Goal: Transaction & Acquisition: Purchase product/service

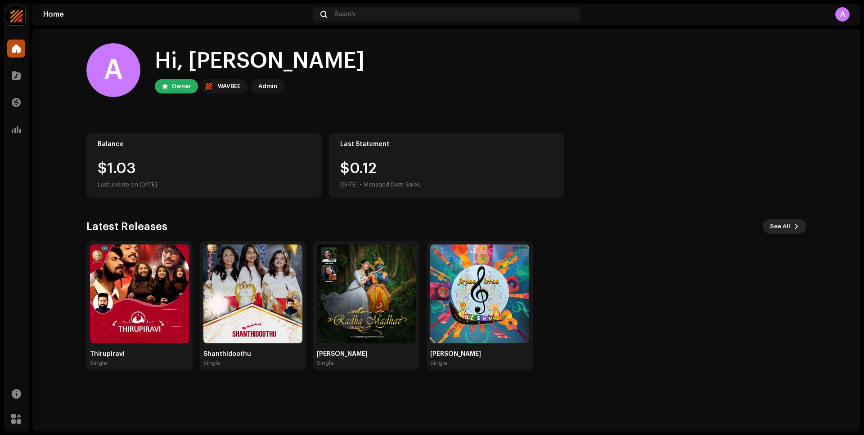
click at [785, 225] on span "See All" at bounding box center [780, 227] width 20 height 18
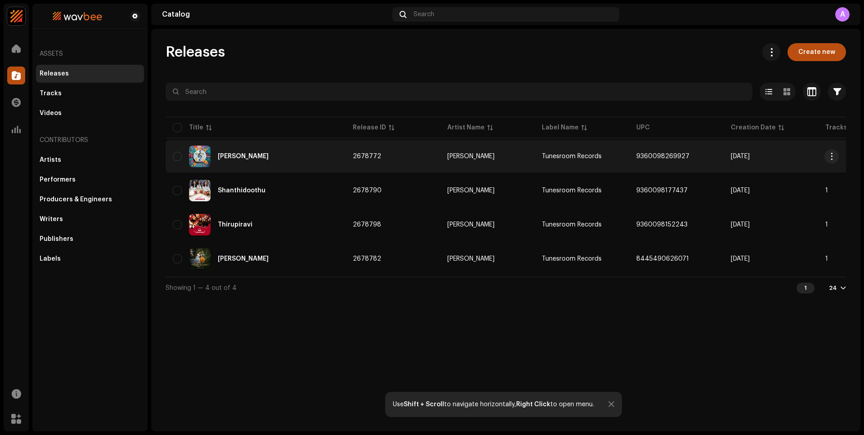
click at [239, 157] on div "[PERSON_NAME]" at bounding box center [243, 156] width 51 height 6
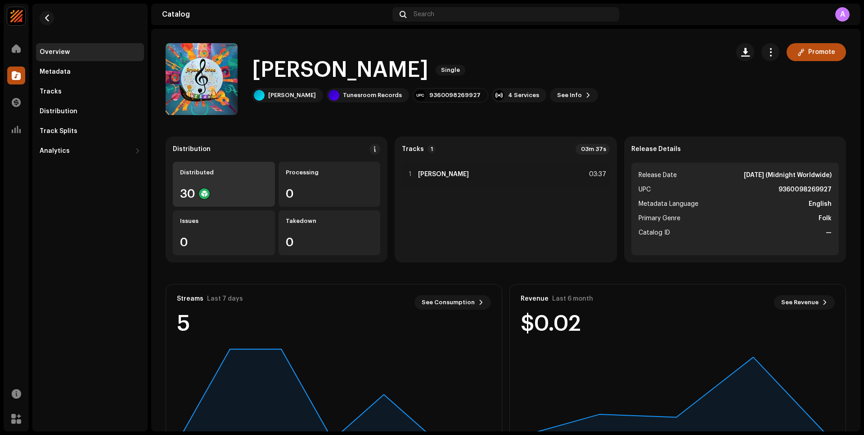
click at [192, 188] on div "30" at bounding box center [224, 194] width 88 height 12
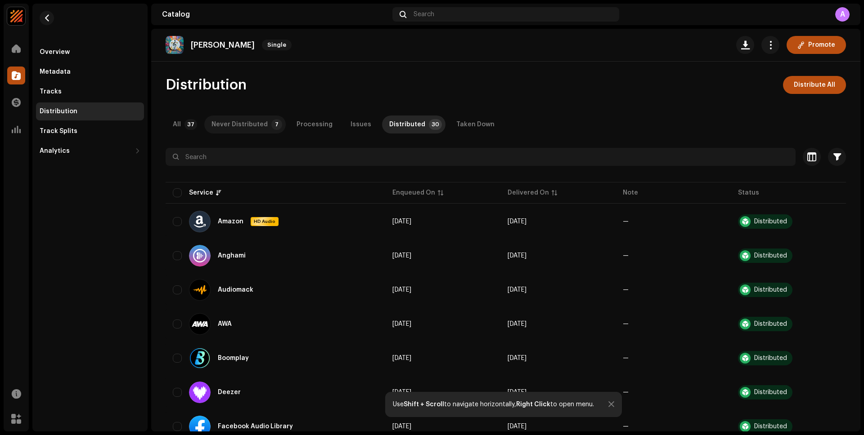
click at [231, 123] on div "Never Distributed" at bounding box center [239, 125] width 56 height 18
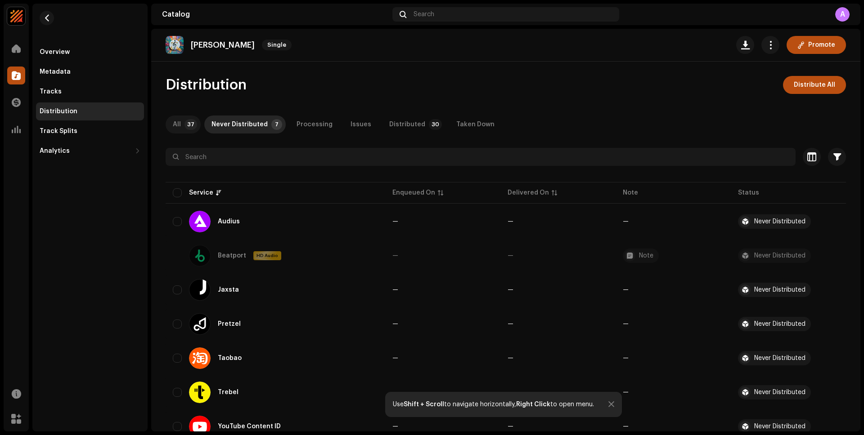
click at [184, 129] on p-tab "All 37" at bounding box center [183, 125] width 35 height 18
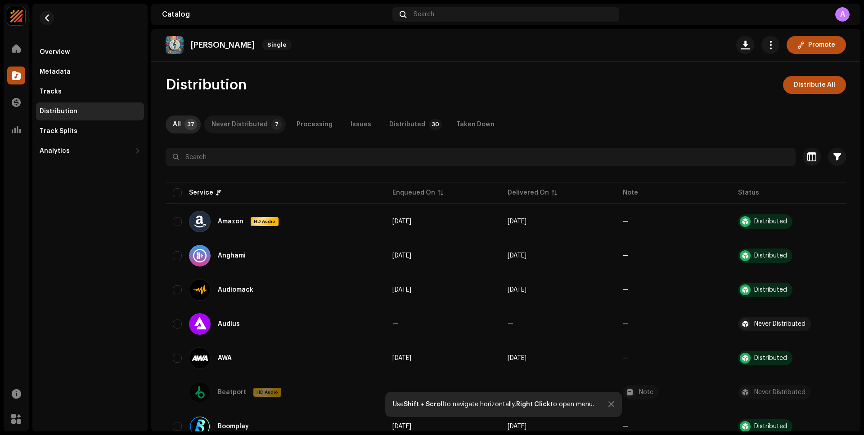
click at [250, 125] on div "Never Distributed" at bounding box center [239, 125] width 56 height 18
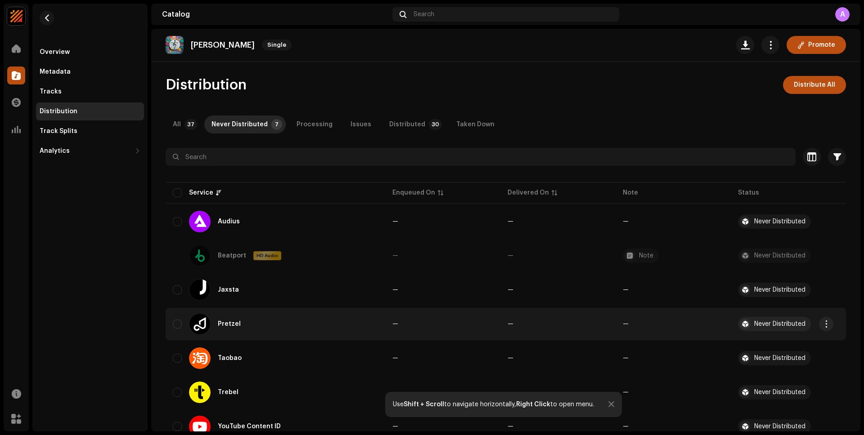
scroll to position [35, 0]
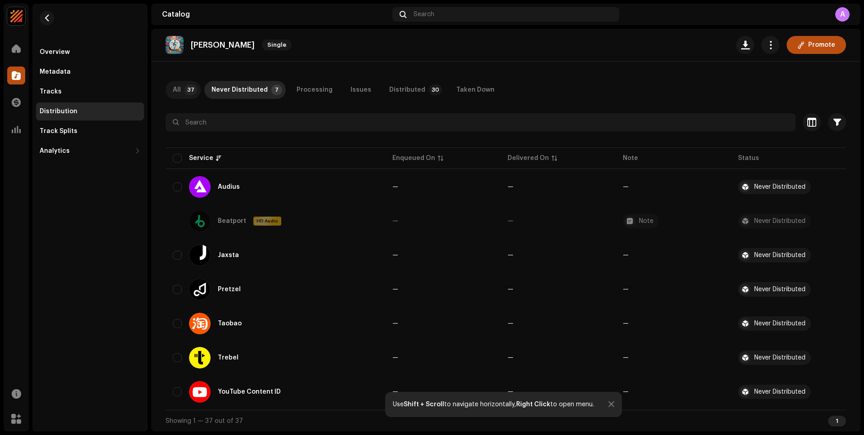
click at [175, 88] on div "All" at bounding box center [177, 90] width 8 height 18
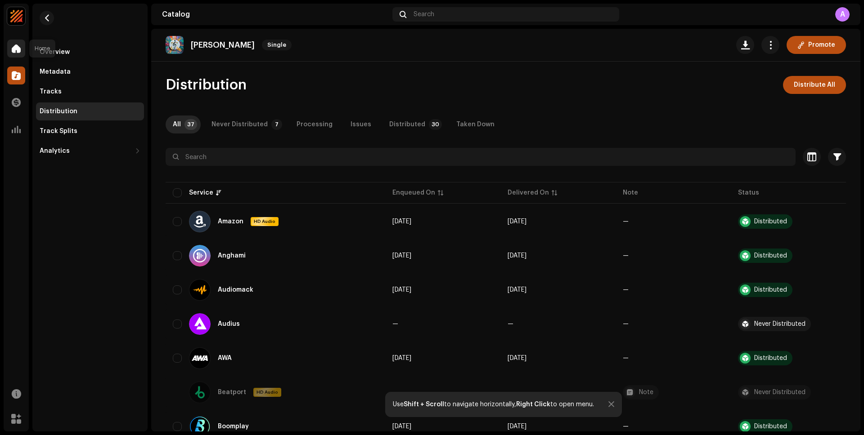
click at [18, 50] on span at bounding box center [16, 48] width 9 height 7
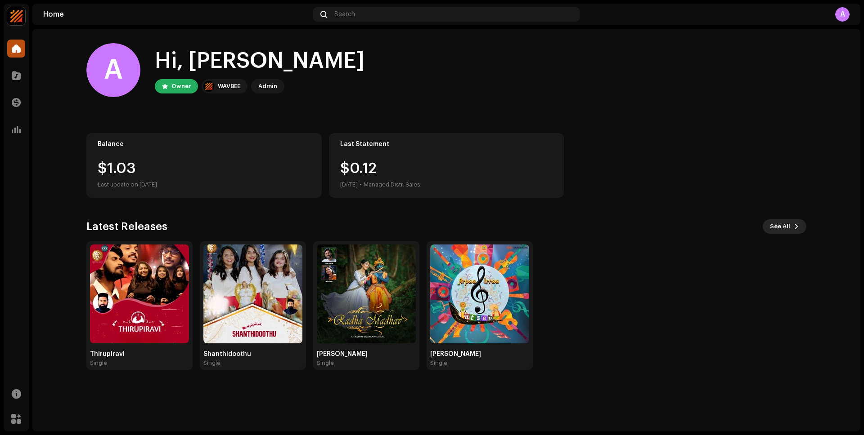
click at [794, 225] on span at bounding box center [796, 226] width 5 height 7
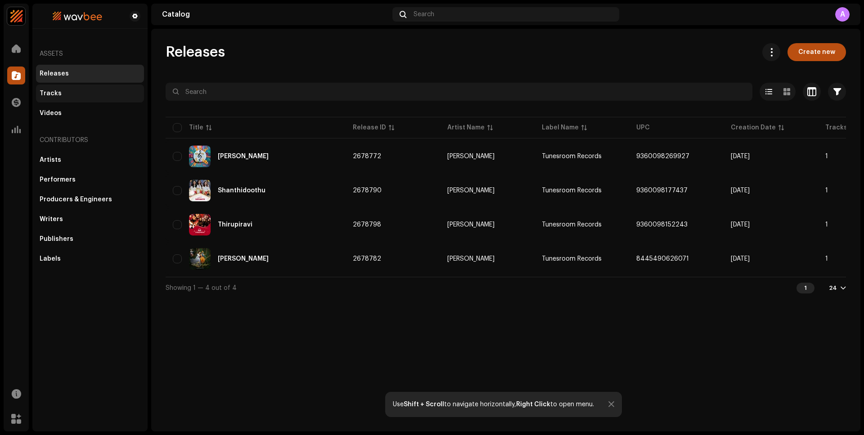
click at [49, 90] on div "Tracks" at bounding box center [51, 93] width 22 height 7
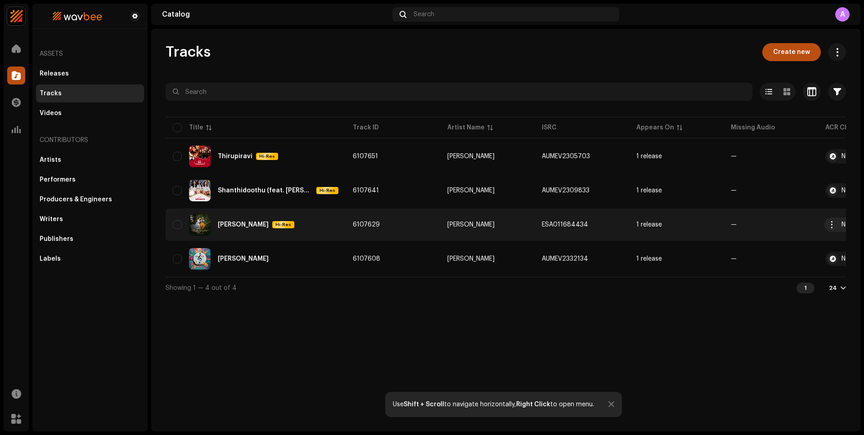
click at [247, 224] on div "[PERSON_NAME]" at bounding box center [243, 225] width 51 height 6
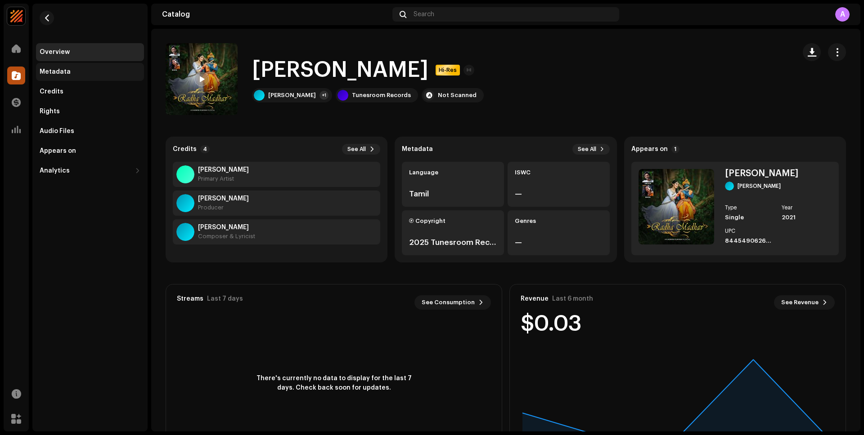
click at [57, 75] on div "Metadata" at bounding box center [55, 71] width 31 height 7
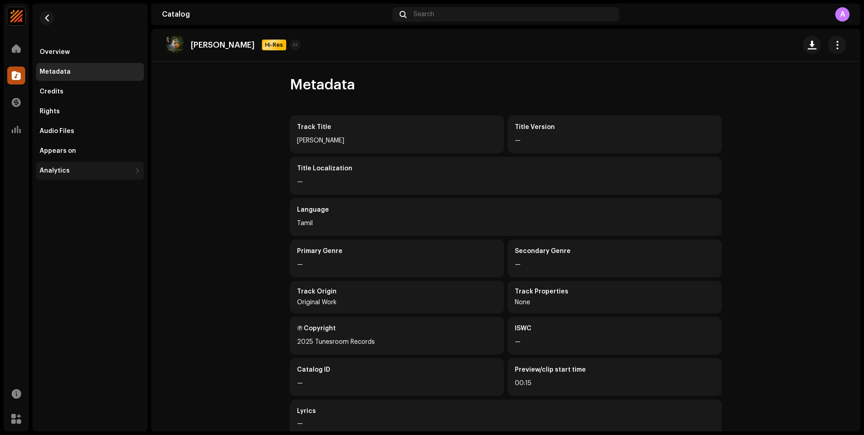
click at [62, 171] on div "Analytics" at bounding box center [55, 170] width 30 height 7
click at [63, 168] on div "Analytics" at bounding box center [55, 170] width 30 height 7
click at [69, 189] on div "Consumption" at bounding box center [64, 190] width 43 height 7
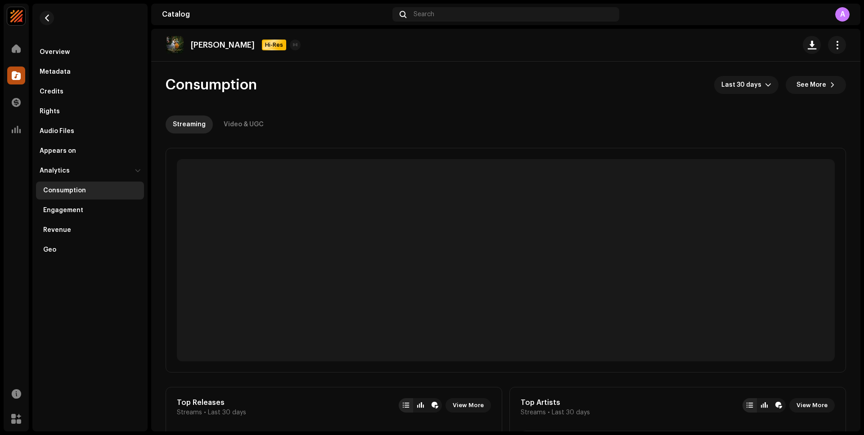
scroll to position [142, 0]
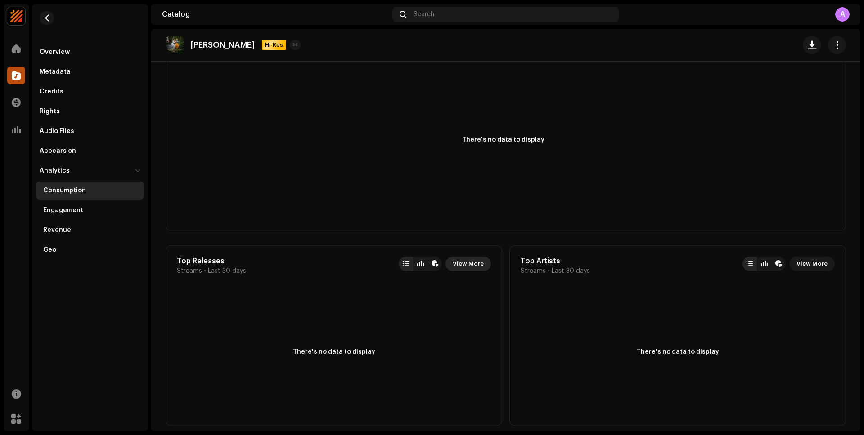
click at [462, 264] on span "View More" at bounding box center [468, 264] width 31 height 18
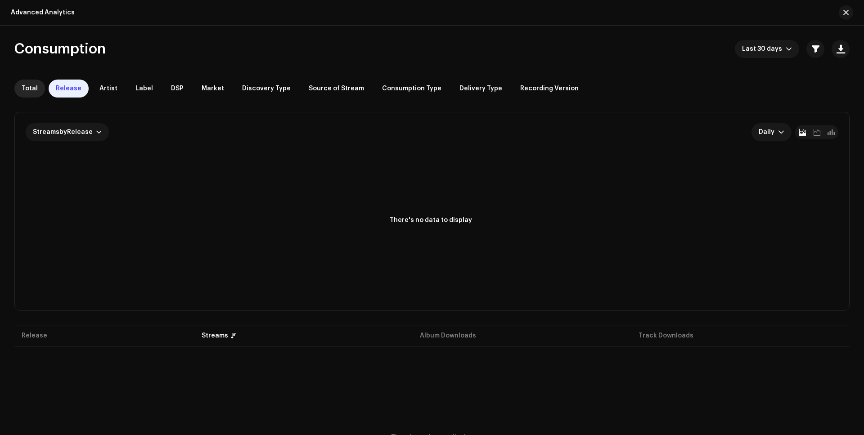
click at [31, 90] on span "Total" at bounding box center [30, 88] width 16 height 7
click at [774, 54] on span "Last 30 days" at bounding box center [764, 49] width 44 height 18
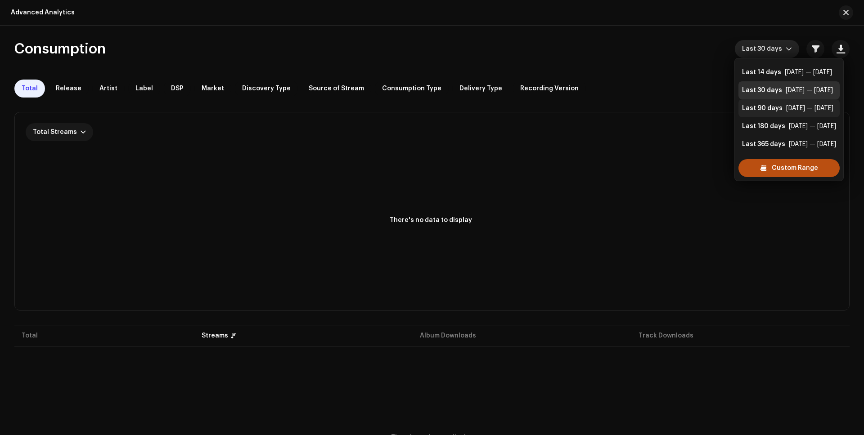
scroll to position [18, 0]
click at [790, 139] on div "[DATE] — [DATE]" at bounding box center [812, 143] width 47 height 9
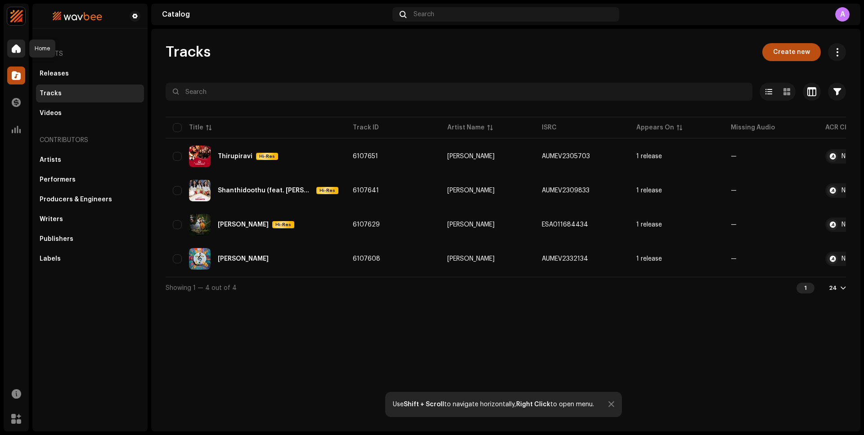
click at [19, 50] on span at bounding box center [16, 48] width 9 height 7
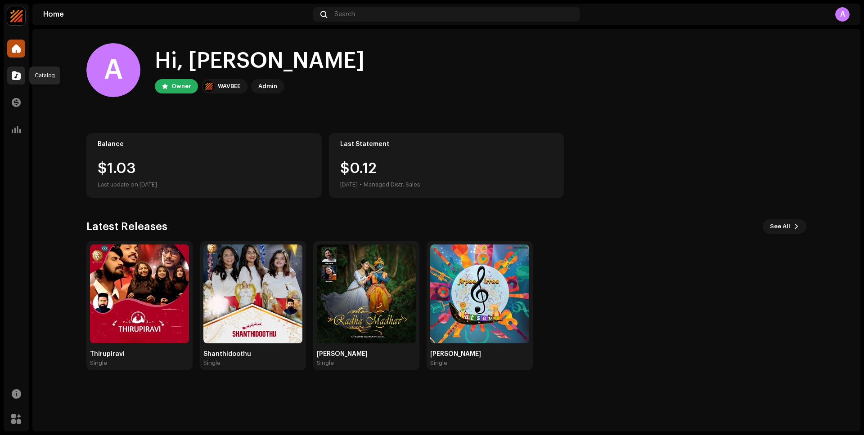
click at [12, 77] on span at bounding box center [16, 75] width 9 height 7
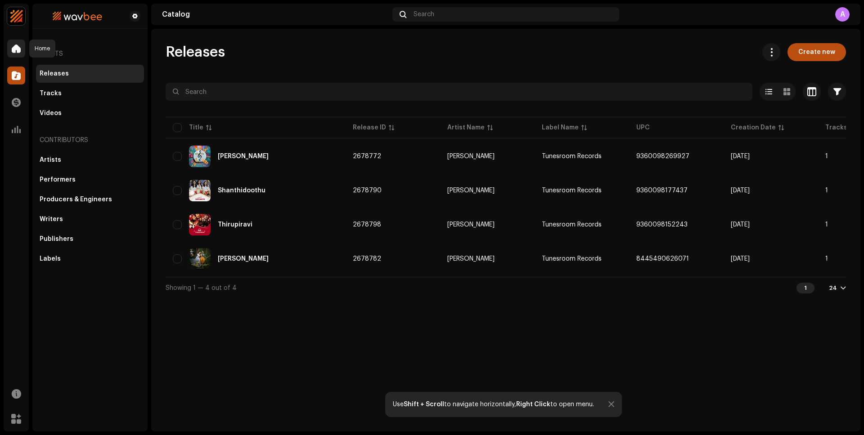
click at [14, 49] on span at bounding box center [16, 48] width 9 height 7
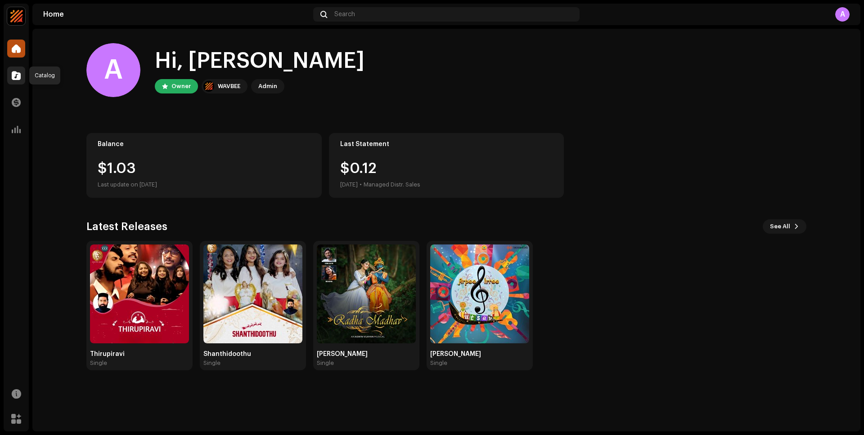
click at [17, 78] on span at bounding box center [16, 75] width 9 height 7
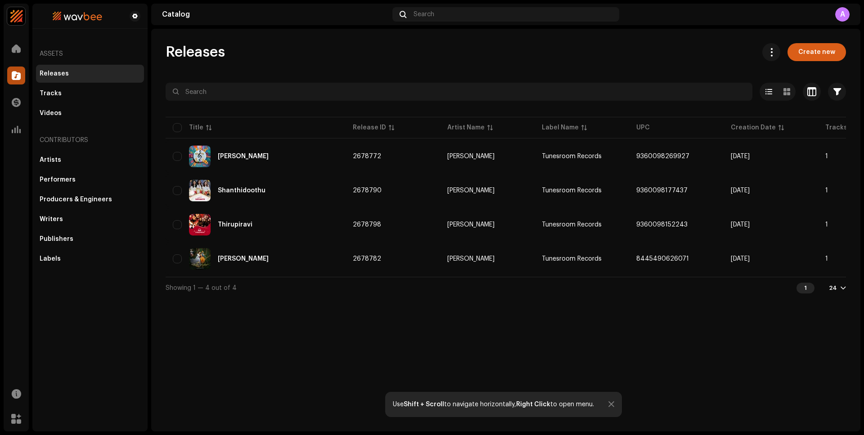
click at [821, 53] on span "Create new" at bounding box center [816, 52] width 37 height 18
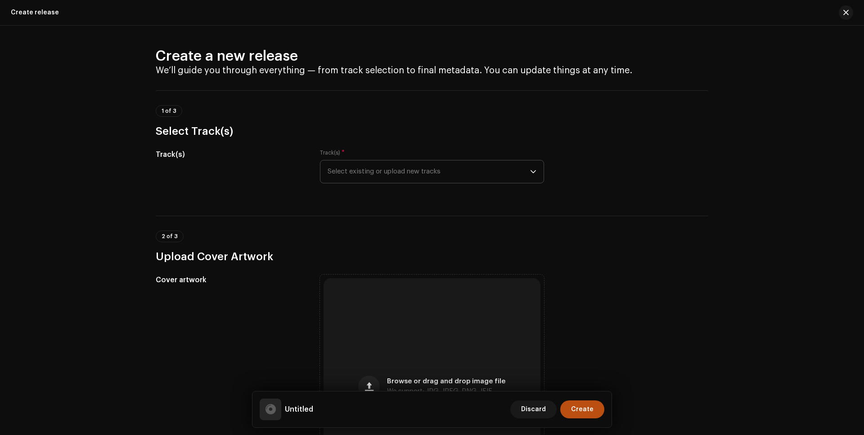
click at [404, 174] on span "Select existing or upload new tracks" at bounding box center [429, 172] width 202 height 22
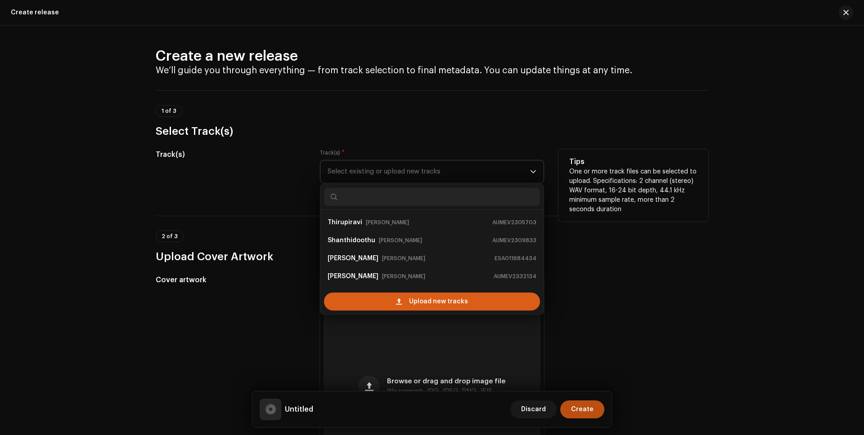
click at [445, 302] on span "Upload new tracks" at bounding box center [438, 302] width 59 height 18
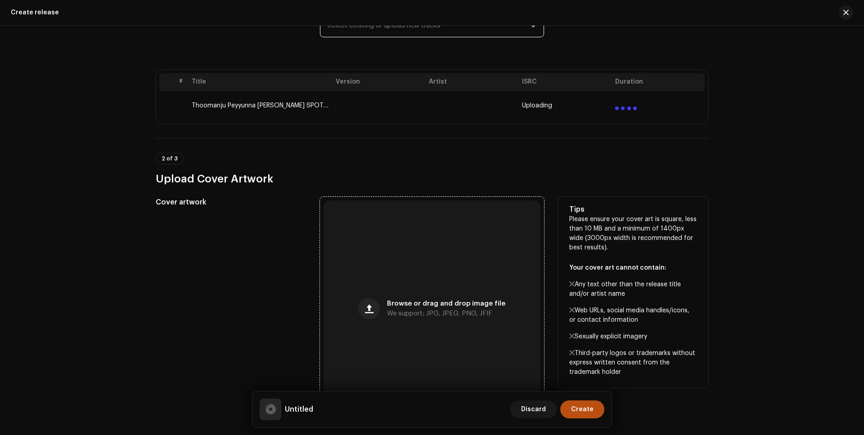
scroll to position [285, 0]
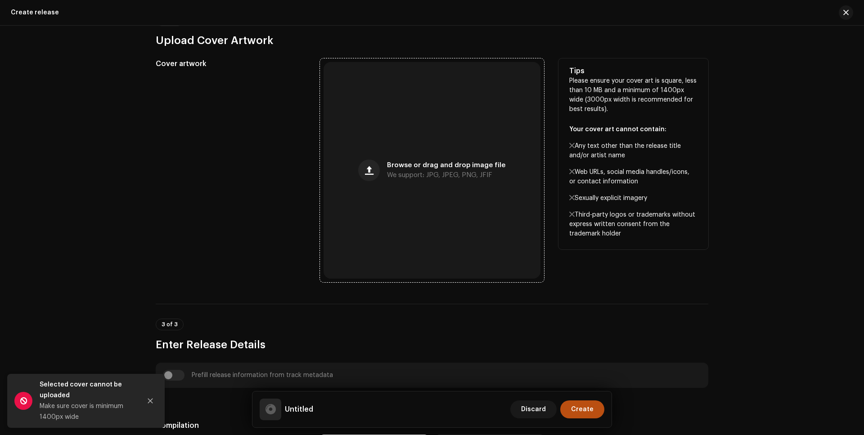
click at [422, 219] on div "Browse or drag and drop image file We support: JPG, JPEG, PNG, JFIF" at bounding box center [431, 170] width 217 height 217
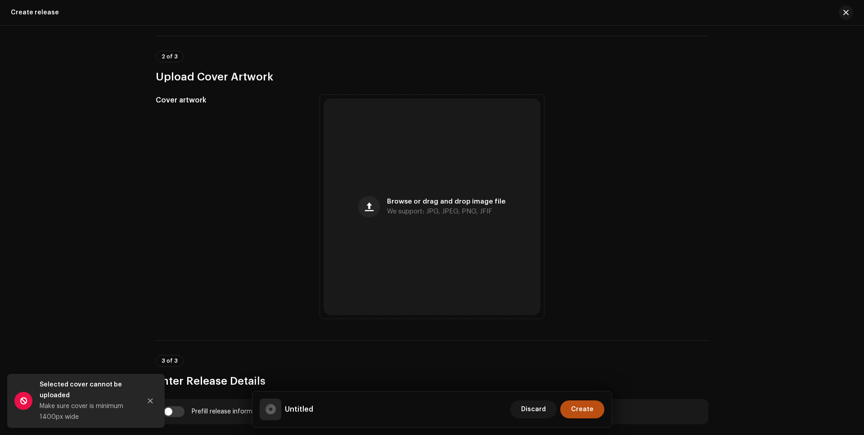
scroll to position [321, 0]
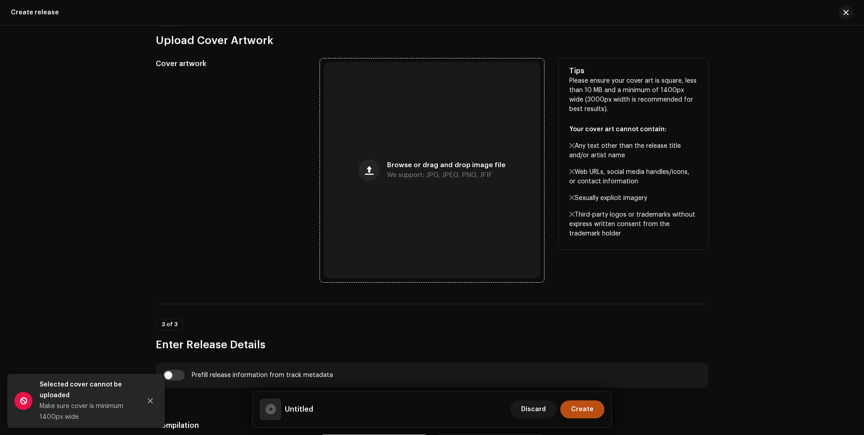
click at [411, 162] on span "Browse or drag and drop image file" at bounding box center [446, 165] width 118 height 6
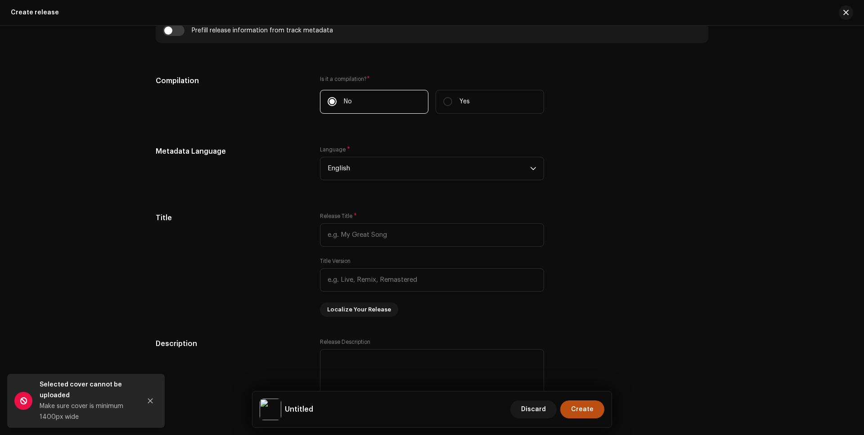
scroll to position [702, 0]
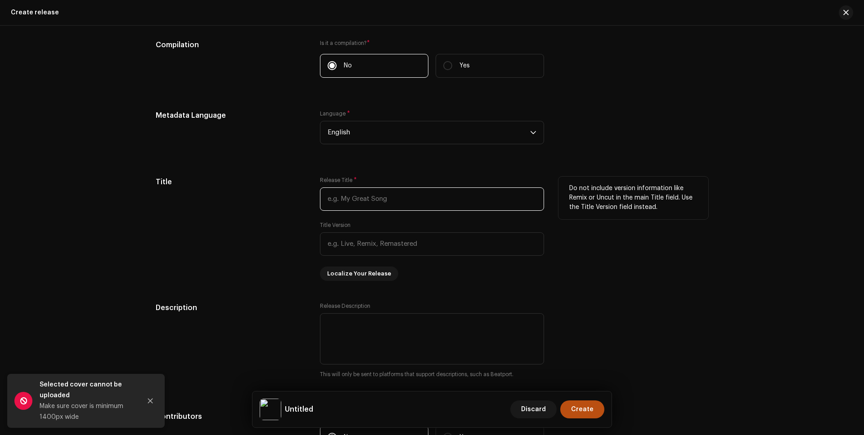
click at [403, 201] on input "text" at bounding box center [432, 199] width 224 height 23
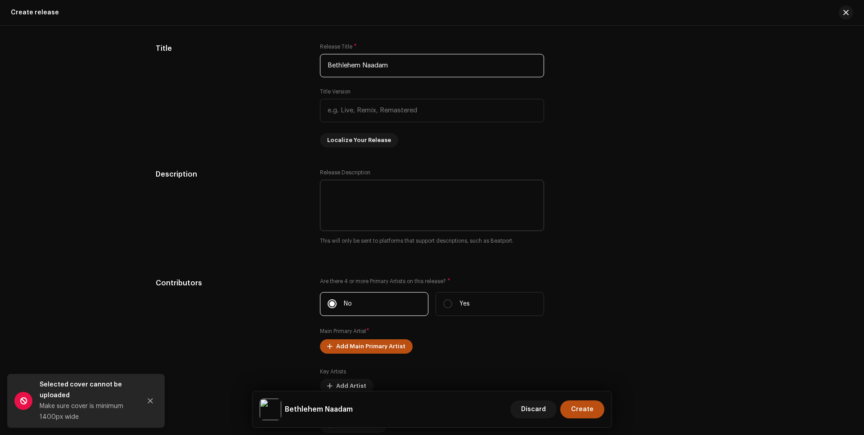
scroll to position [965, 0]
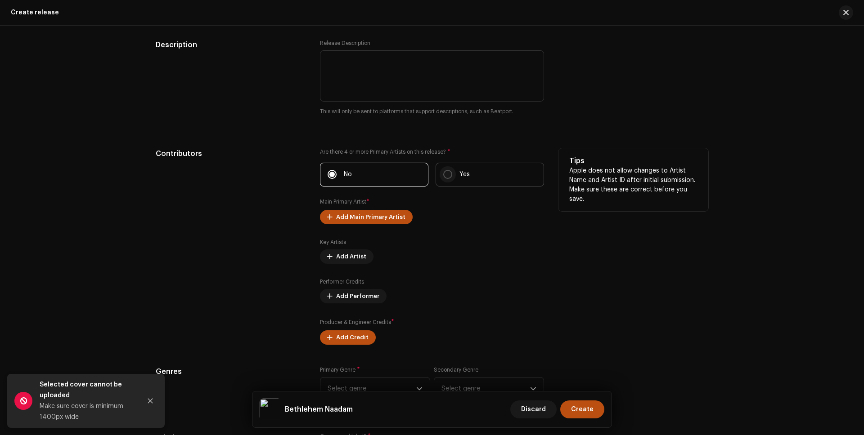
type input "Bethlehem Naadam"
click at [446, 174] on input "Yes" at bounding box center [447, 174] width 9 height 9
radio input "true"
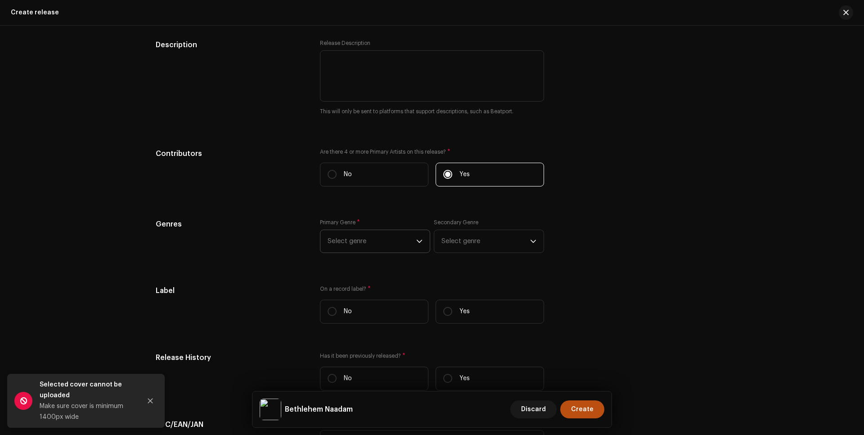
click at [418, 241] on icon "dropdown trigger" at bounding box center [419, 241] width 6 height 6
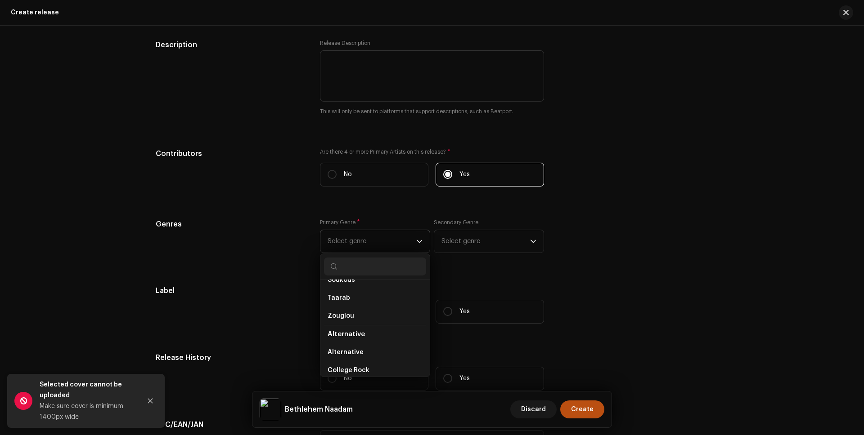
scroll to position [417, 0]
type input "De"
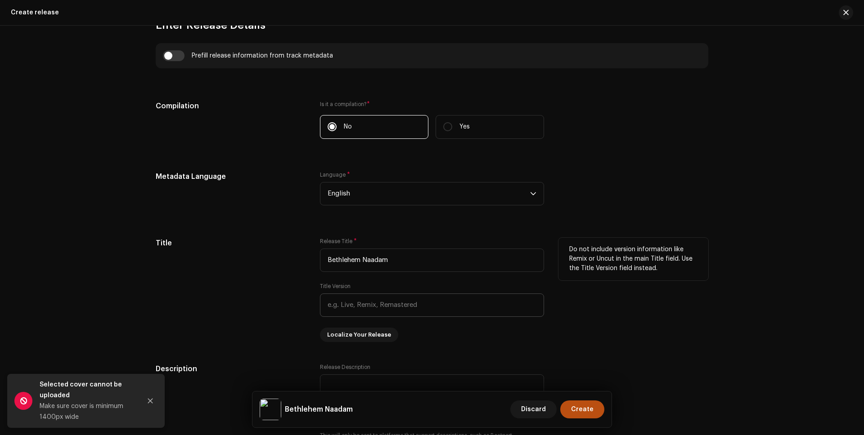
scroll to position [927, 0]
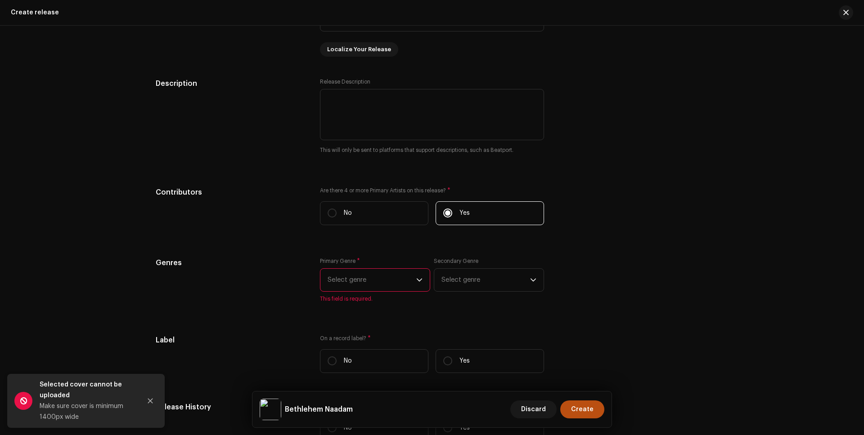
click at [420, 278] on icon "dropdown trigger" at bounding box center [419, 280] width 6 height 6
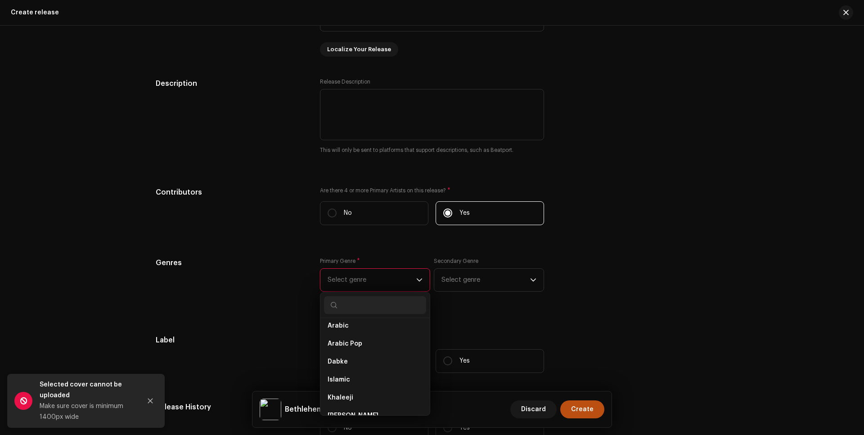
scroll to position [814, 0]
click at [359, 305] on input "text" at bounding box center [375, 305] width 102 height 18
type input "Chri"
click at [352, 372] on span "Christmas" at bounding box center [344, 376] width 33 height 9
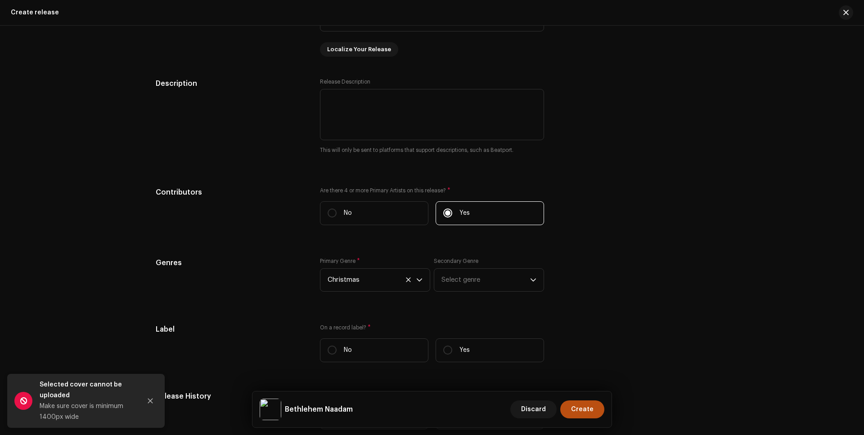
click at [615, 280] on div "Genres Primary Genre * Christmas Secondary Genre Select genre" at bounding box center [432, 280] width 552 height 45
click at [533, 281] on icon "dropdown trigger" at bounding box center [533, 280] width 6 height 6
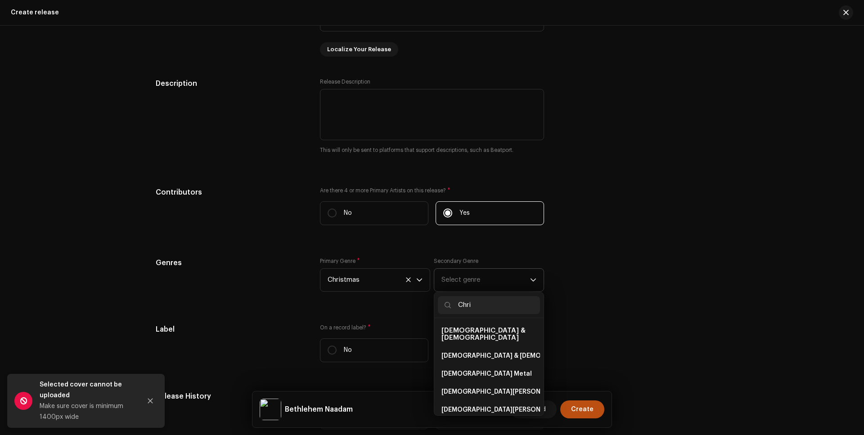
type input "[PERSON_NAME]"
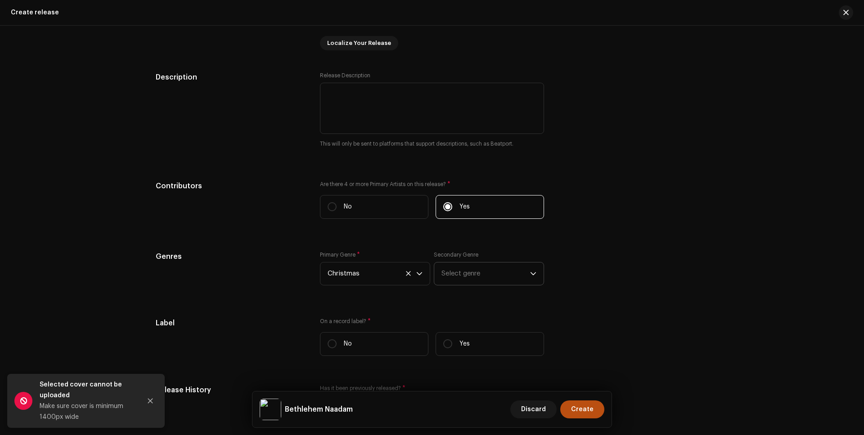
scroll to position [958, 0]
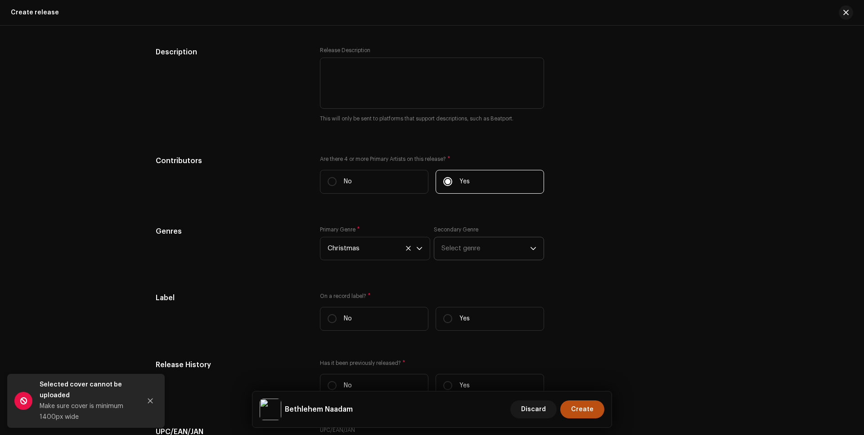
click at [492, 249] on span "Select genre" at bounding box center [485, 249] width 89 height 22
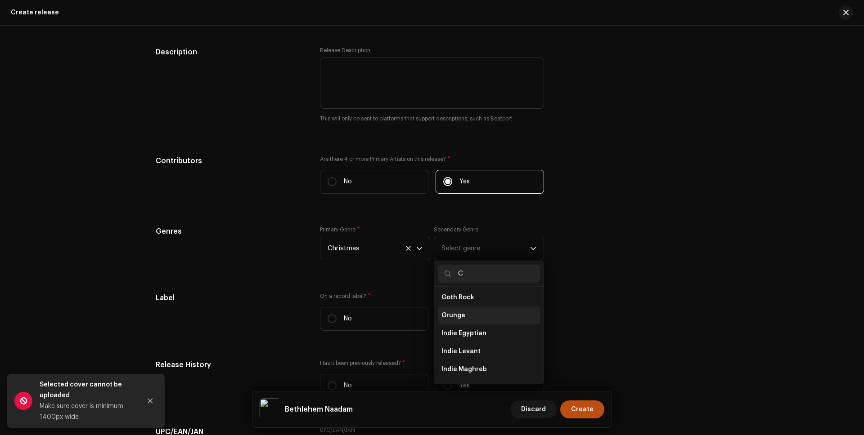
scroll to position [146, 0]
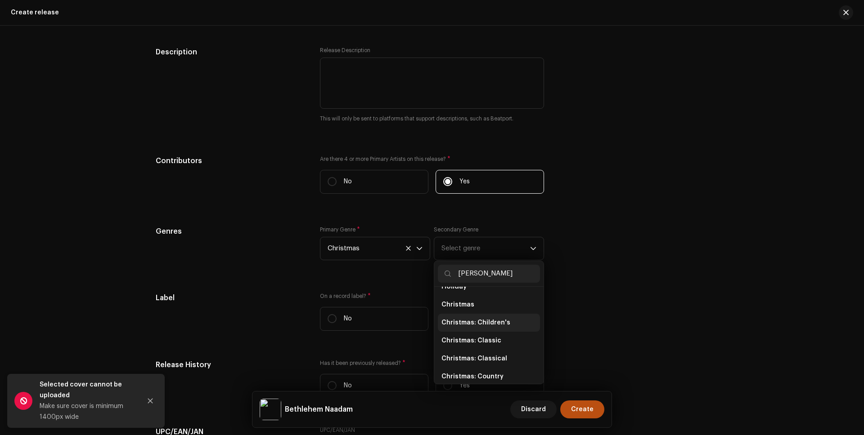
type input "[PERSON_NAME]"
click at [485, 319] on span "Christmas: Children's" at bounding box center [475, 323] width 69 height 9
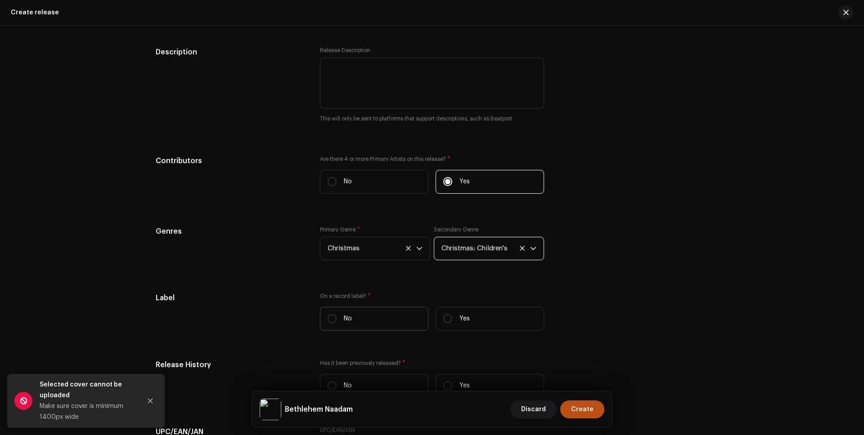
scroll to position [980, 0]
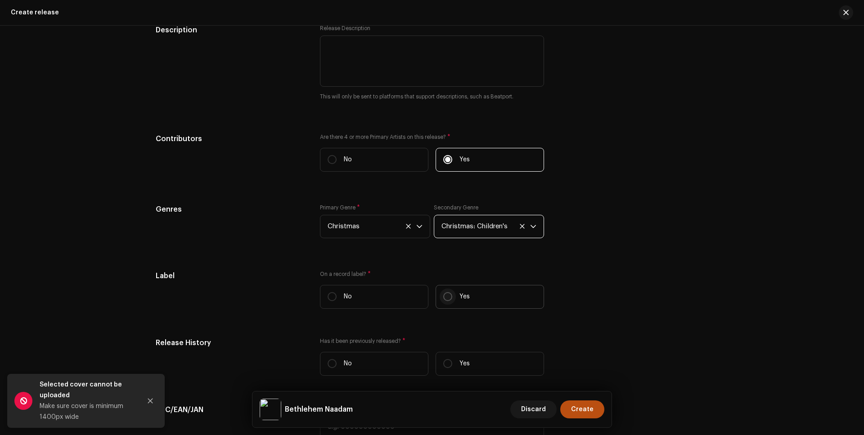
click at [444, 295] on input "Yes" at bounding box center [447, 296] width 9 height 9
radio input "true"
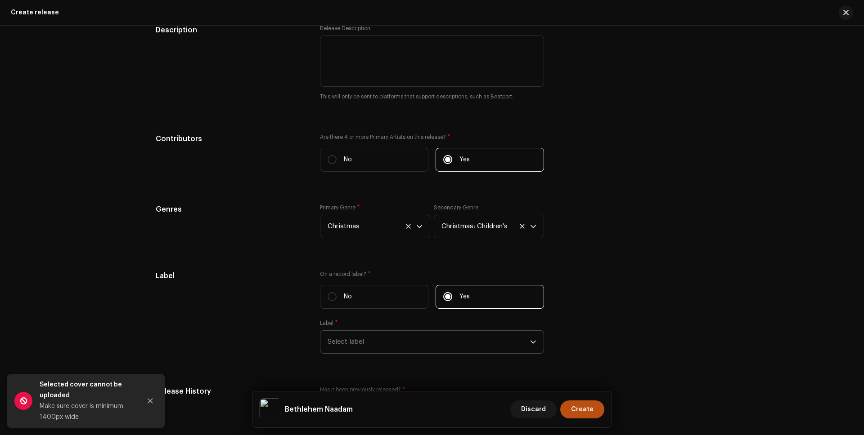
click at [531, 343] on icon "dropdown trigger" at bounding box center [532, 342] width 5 height 3
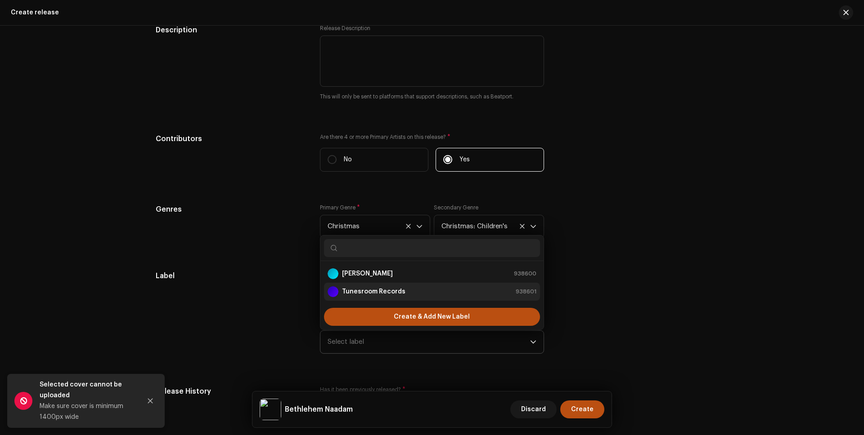
click at [381, 290] on strong "Tunesroom Records" at bounding box center [373, 291] width 63 height 9
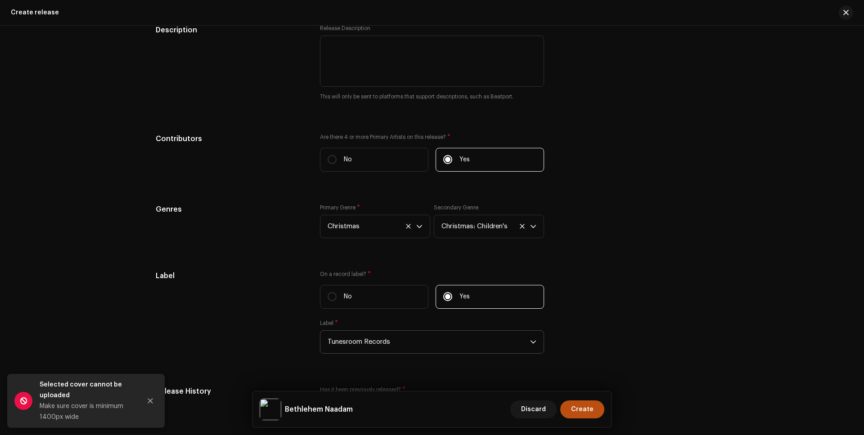
click at [273, 310] on div "Label" at bounding box center [231, 318] width 150 height 94
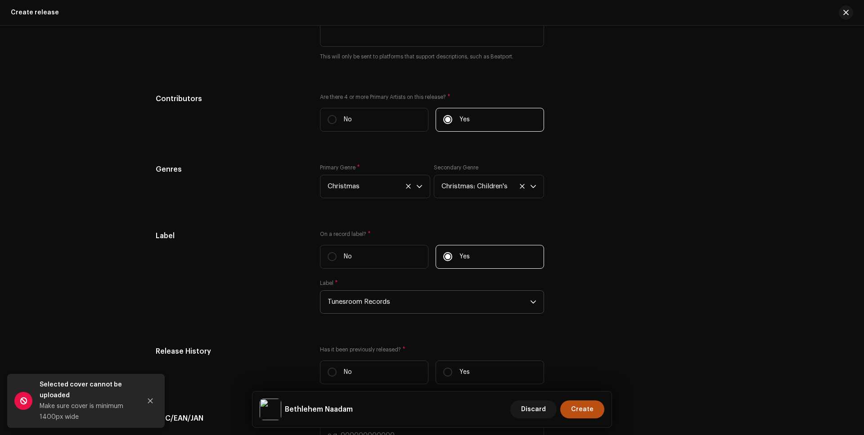
scroll to position [1105, 0]
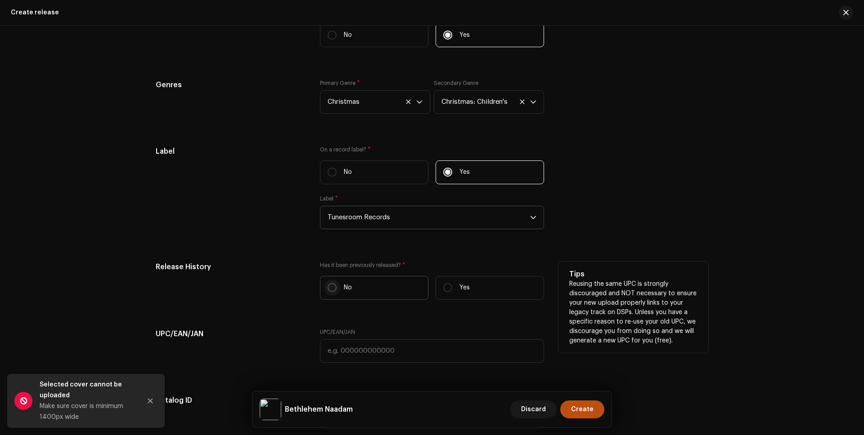
click at [329, 287] on input "No" at bounding box center [332, 287] width 9 height 9
radio input "true"
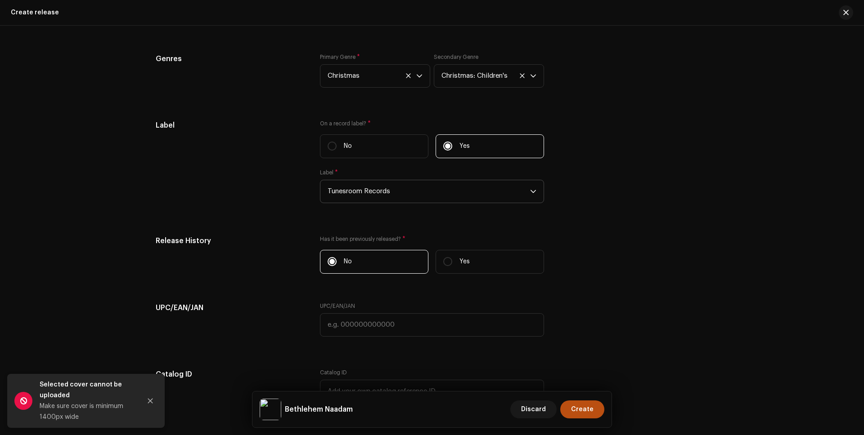
scroll to position [1234, 0]
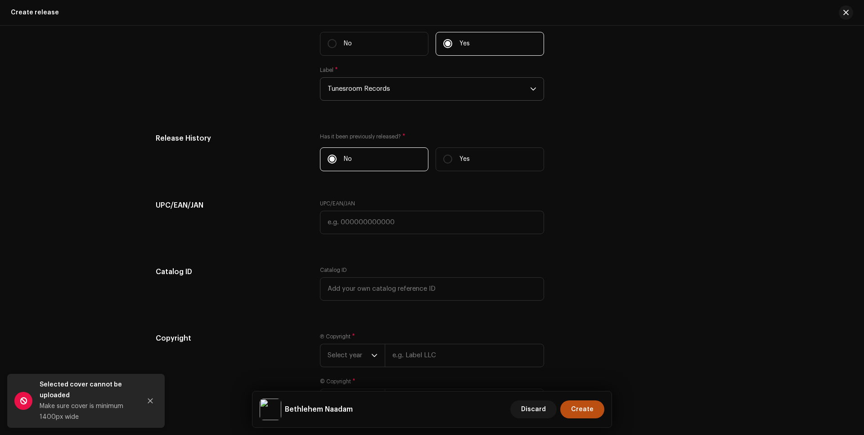
click at [268, 226] on div "UPC/EAN/JAN" at bounding box center [231, 222] width 150 height 45
click at [391, 286] on input "text" at bounding box center [432, 289] width 224 height 23
click at [277, 281] on div "Catalog ID" at bounding box center [231, 289] width 150 height 45
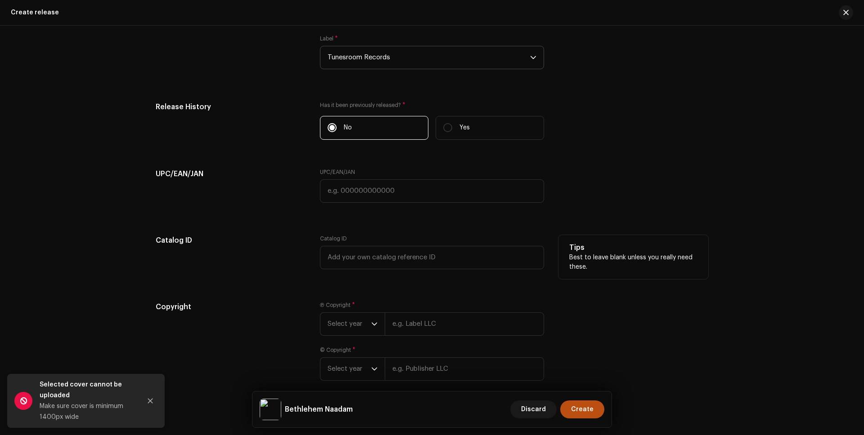
scroll to position [1279, 0]
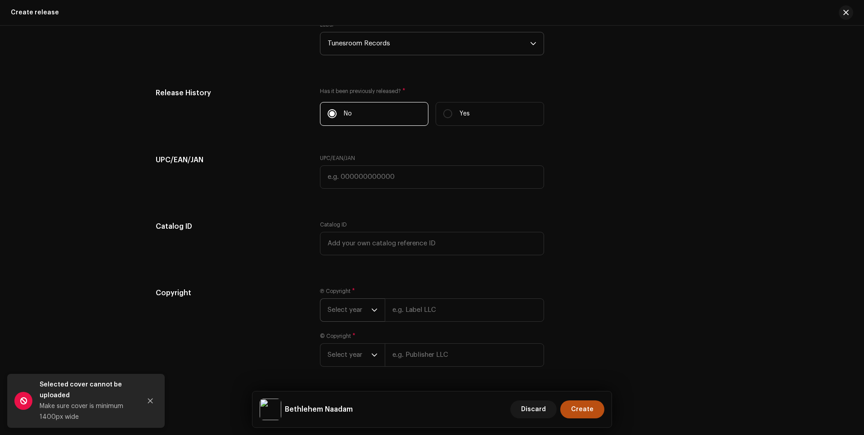
click at [371, 307] on icon "dropdown trigger" at bounding box center [374, 310] width 6 height 6
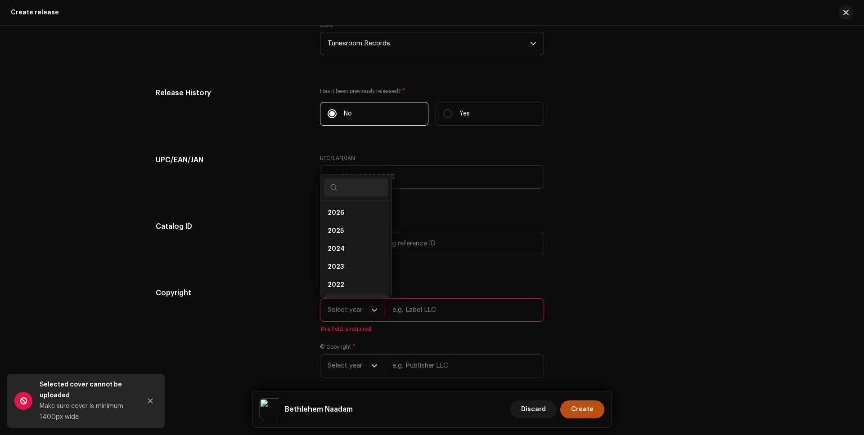
scroll to position [14, 0]
click at [346, 215] on li "2025" at bounding box center [356, 217] width 64 height 18
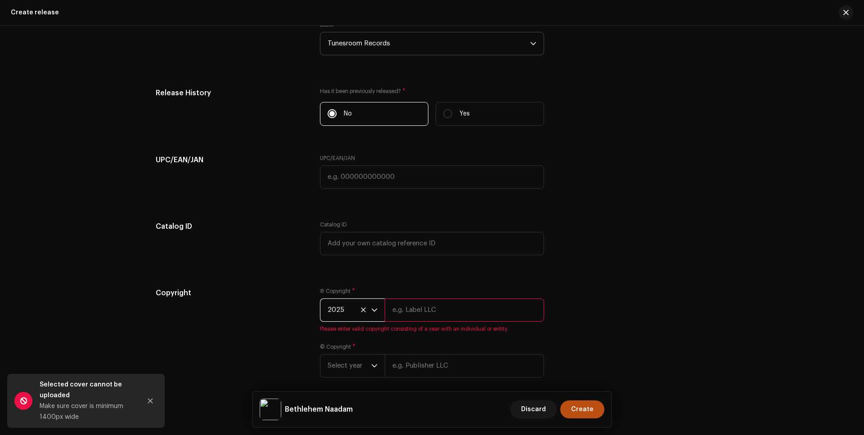
click at [427, 310] on input "text" at bounding box center [464, 310] width 159 height 23
type input "Tunesroom Records"
click at [611, 314] on div "Copyright Ⓟ Copyright * 2025 Tunesroom Records Please enter valid copyright con…" at bounding box center [432, 338] width 552 height 101
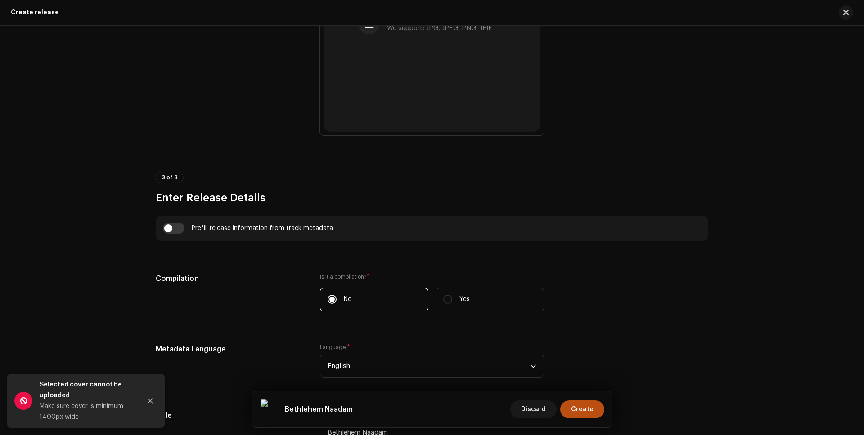
scroll to position [0, 0]
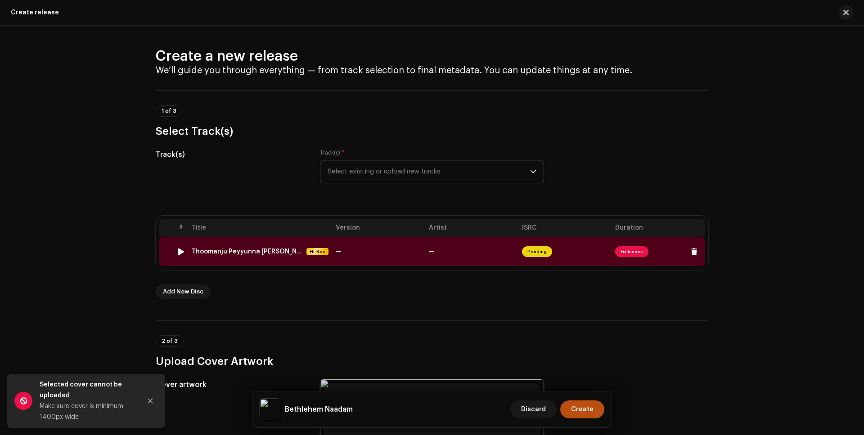
click at [629, 250] on span "Fix Issues" at bounding box center [631, 252] width 33 height 11
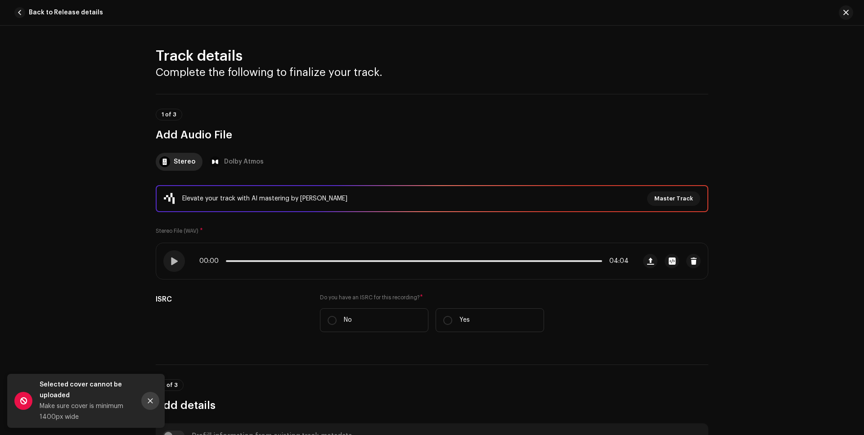
click at [151, 401] on icon "Close" at bounding box center [150, 401] width 6 height 6
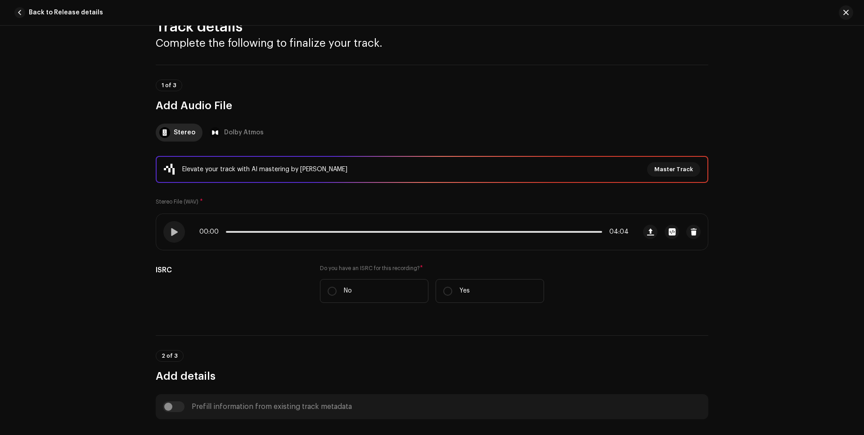
scroll to position [144, 0]
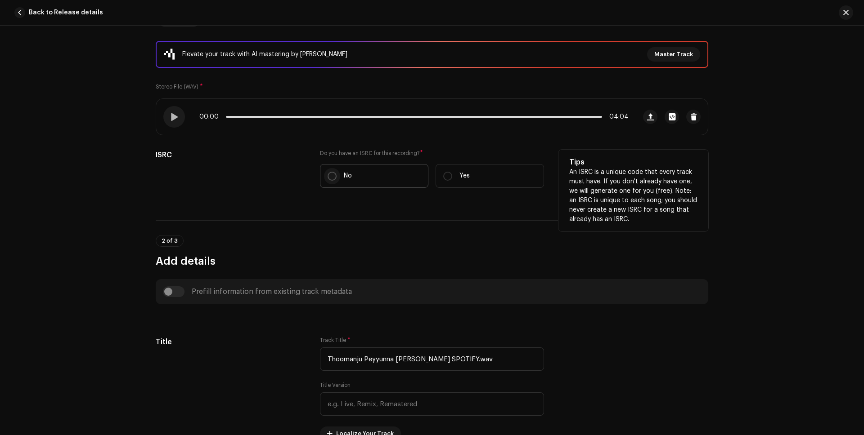
click at [330, 176] on input "No" at bounding box center [332, 176] width 9 height 9
radio input "true"
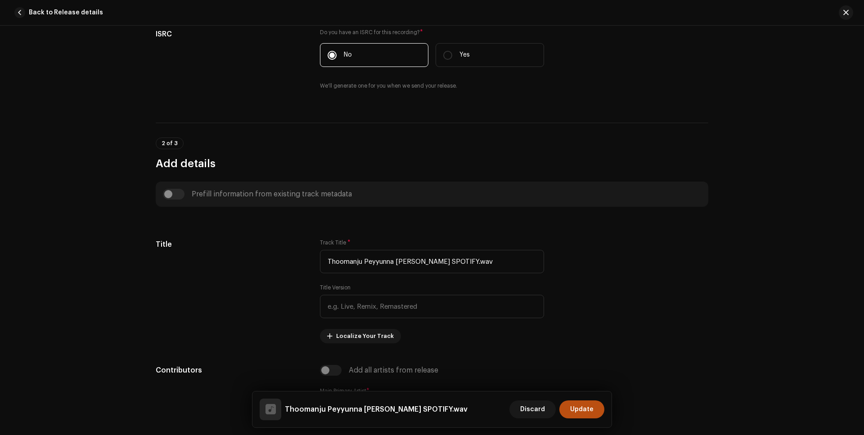
scroll to position [277, 0]
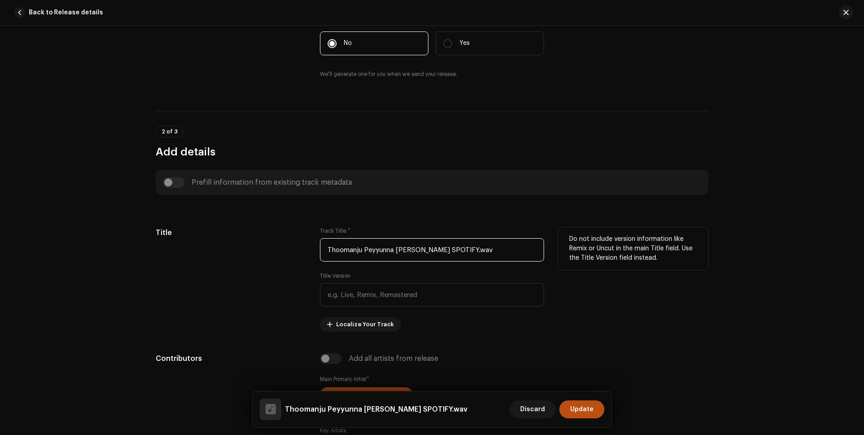
drag, startPoint x: 490, startPoint y: 250, endPoint x: 284, endPoint y: 253, distance: 205.6
click at [284, 253] on div "Title Track Title * Thoomanju Peyyunna [PERSON_NAME] SPOTIFY.wav Title Version …" at bounding box center [432, 280] width 552 height 104
click at [177, 182] on div "Prefill information from existing track metadata" at bounding box center [432, 182] width 538 height 11
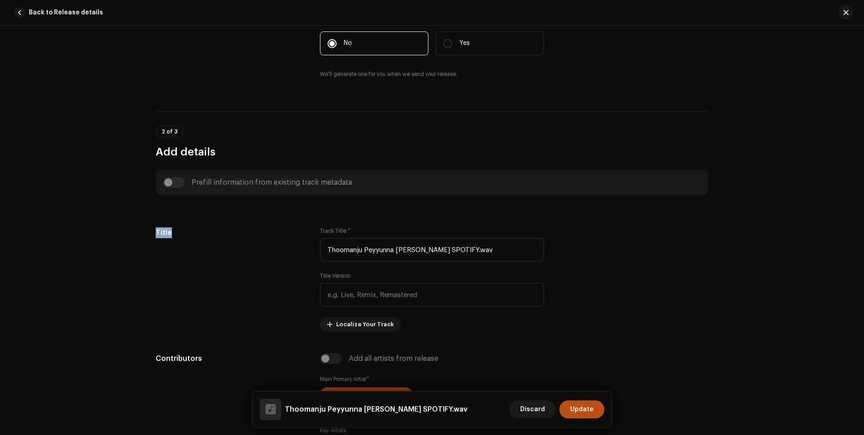
click at [177, 182] on div "Prefill information from existing track metadata" at bounding box center [432, 182] width 538 height 11
drag, startPoint x: 495, startPoint y: 253, endPoint x: 324, endPoint y: 251, distance: 171.0
click at [324, 251] on input "Thoomanju Peyyunna [PERSON_NAME] SPOTIFY.wav" at bounding box center [432, 249] width 224 height 23
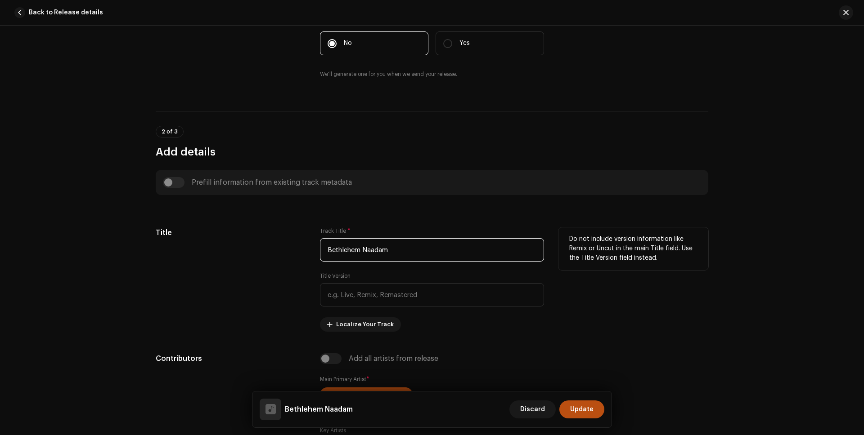
type input "Bethlehem Naadam"
click at [244, 283] on div "Title" at bounding box center [231, 280] width 150 height 104
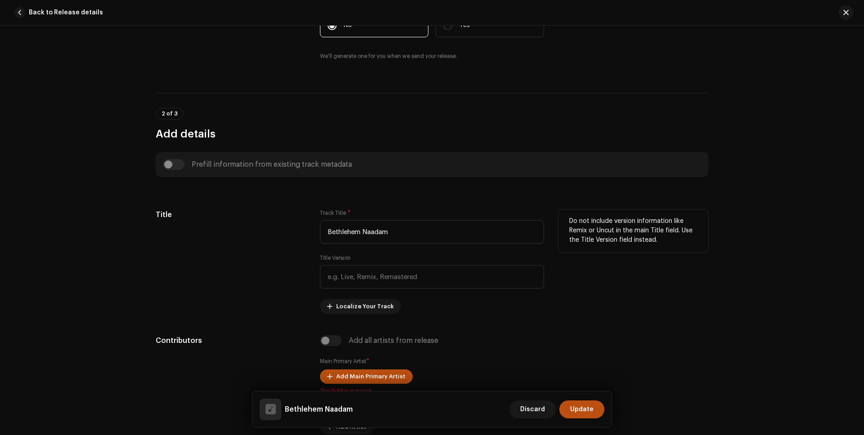
scroll to position [423, 0]
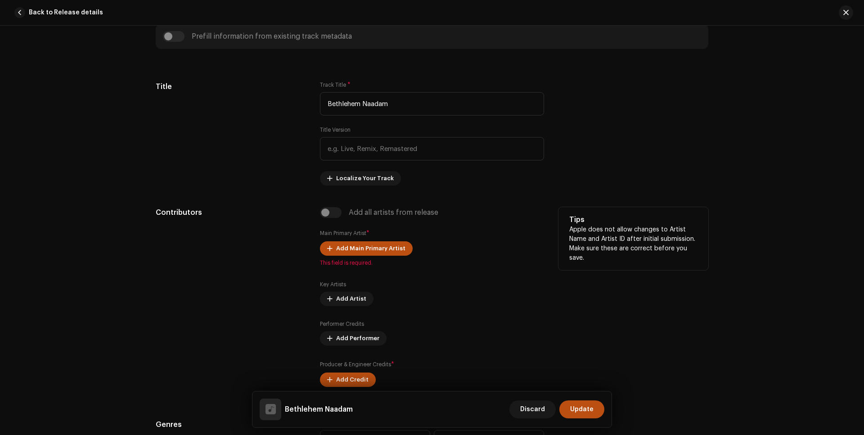
click at [334, 213] on div "Add all artists from release" at bounding box center [432, 212] width 224 height 11
click at [364, 249] on span "Add Main Primary Artist" at bounding box center [370, 249] width 69 height 18
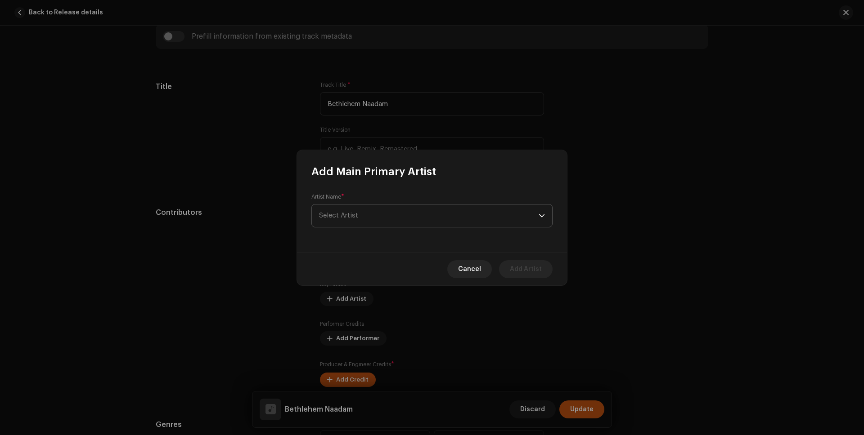
click at [383, 215] on span "Select Artist" at bounding box center [429, 216] width 220 height 22
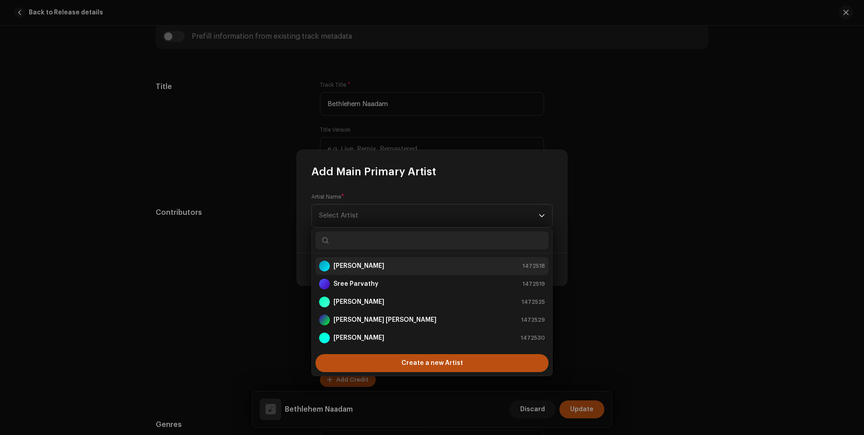
click at [377, 266] on div "[PERSON_NAME] 1472518" at bounding box center [432, 266] width 226 height 11
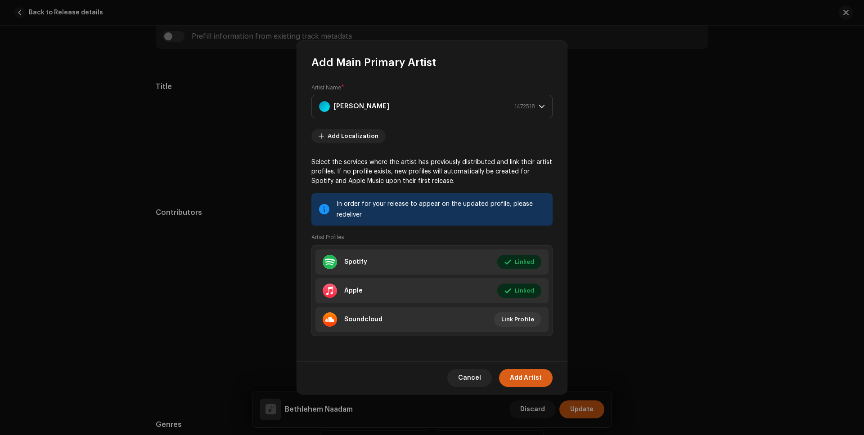
click at [531, 376] on span "Add Artist" at bounding box center [526, 378] width 32 height 18
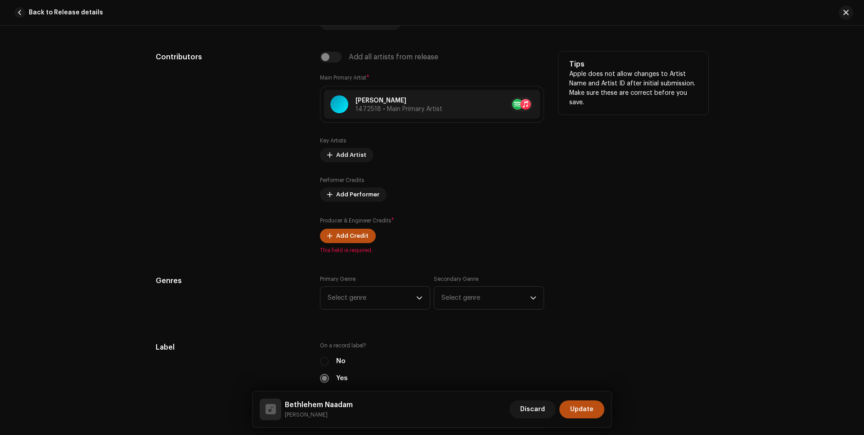
scroll to position [505, 0]
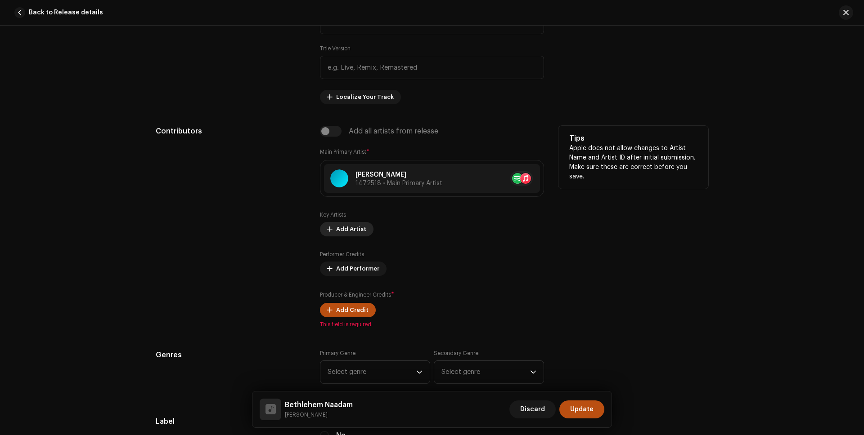
click at [347, 228] on span "Add Artist" at bounding box center [351, 229] width 30 height 18
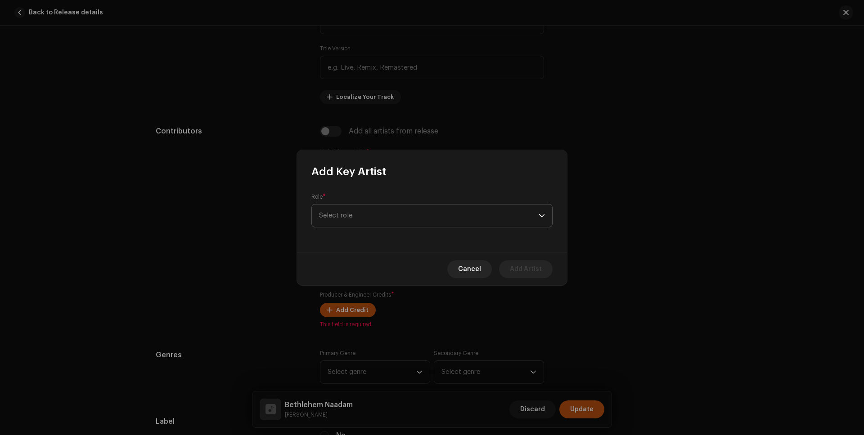
click at [353, 219] on span "Select role" at bounding box center [429, 216] width 220 height 22
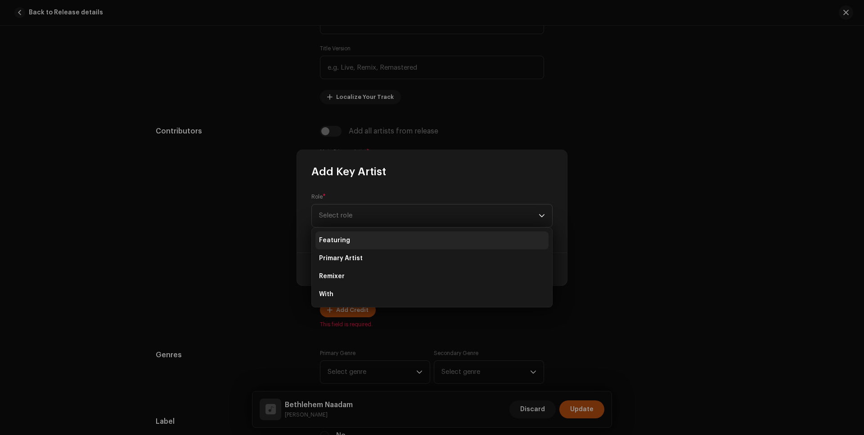
click at [346, 240] on span "Featuring" at bounding box center [334, 240] width 31 height 9
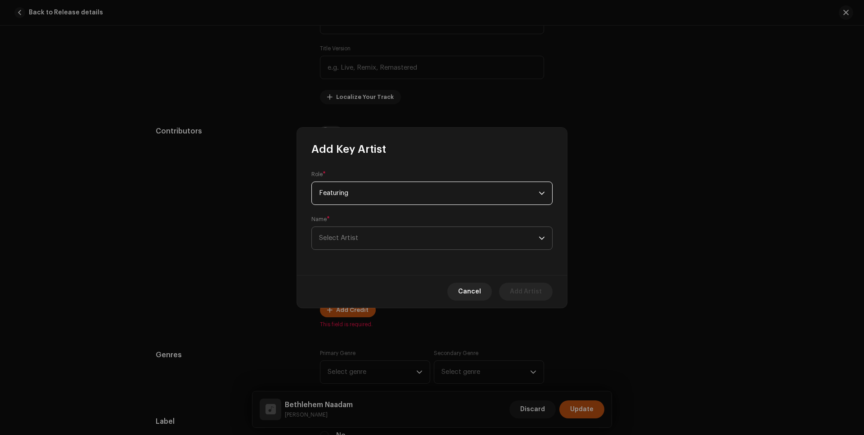
click at [360, 236] on span "Select Artist" at bounding box center [429, 238] width 220 height 22
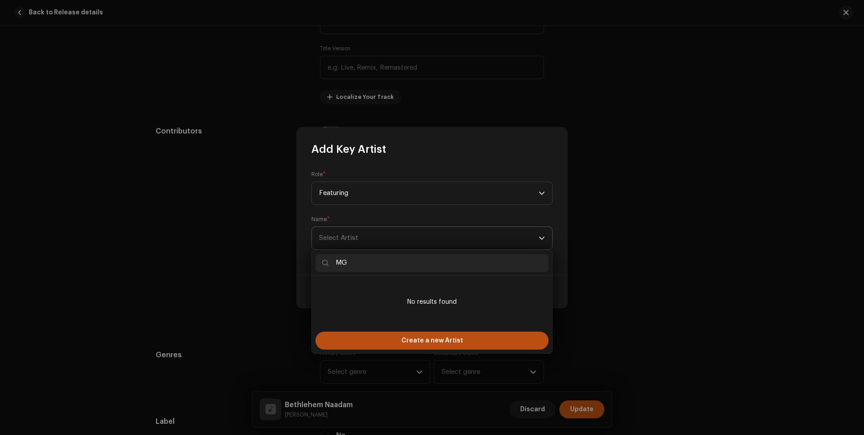
type input "M"
type input "Sreekumar"
click at [360, 263] on input "Sreekumar" at bounding box center [431, 263] width 233 height 18
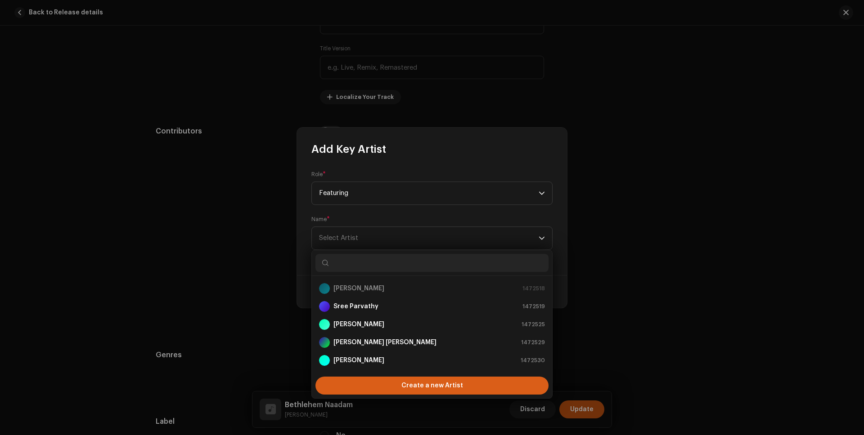
click at [434, 384] on span "Create a new Artist" at bounding box center [432, 386] width 62 height 18
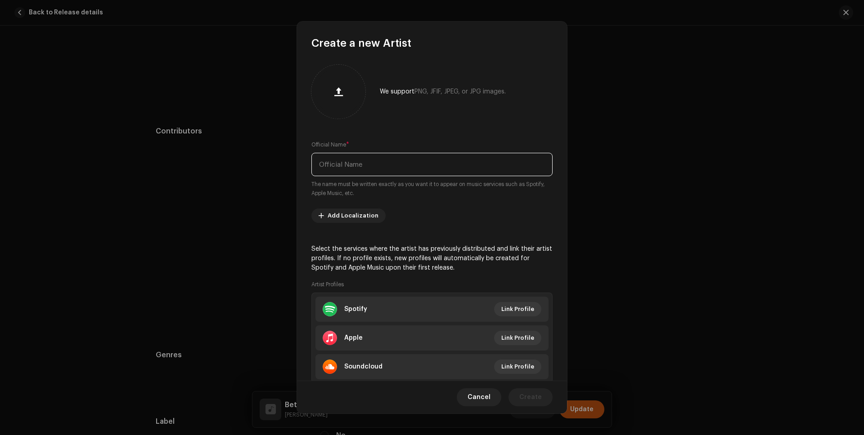
click at [355, 162] on input "text" at bounding box center [431, 164] width 241 height 23
type input "[PERSON_NAME]"
click at [477, 122] on div "We support PNG, JFIF, JPEG, or JPG images. Official Name * [PERSON_NAME] The na…" at bounding box center [432, 215] width 270 height 330
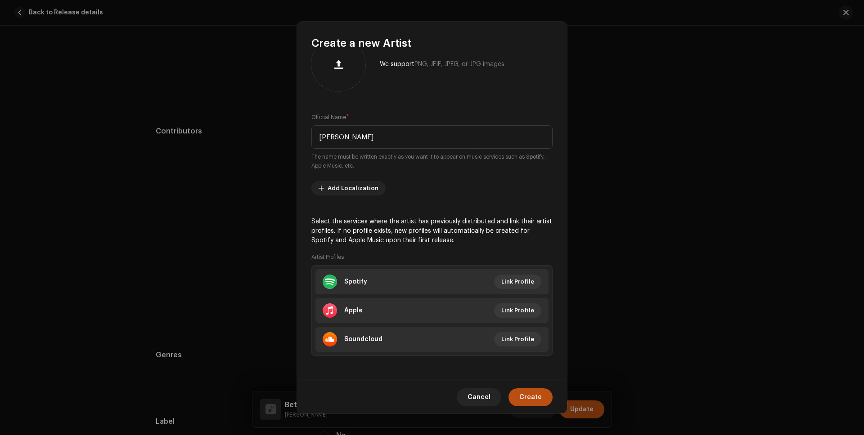
scroll to position [28, 0]
click at [512, 281] on span "Link Profile" at bounding box center [517, 282] width 33 height 18
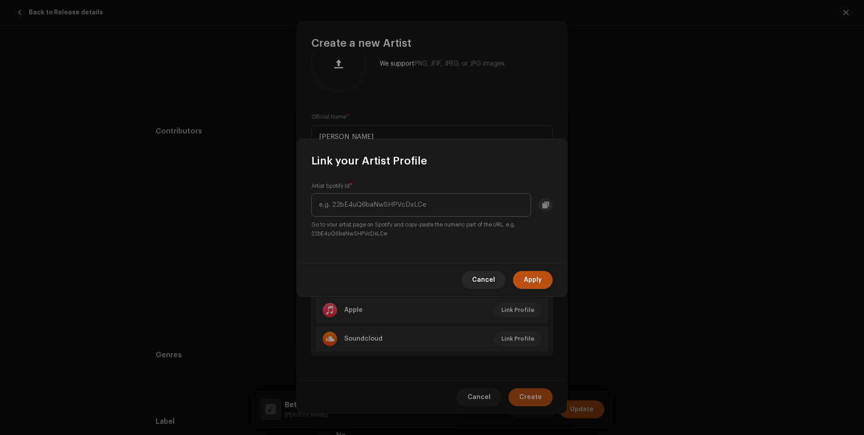
click at [358, 204] on input "text" at bounding box center [421, 204] width 220 height 23
click at [368, 200] on input "text" at bounding box center [421, 204] width 220 height 23
paste input "3wjaprBWmoSJn4KP9tgkxt"
type input "3wjaprBWmoSJn4KP9tgkxt"
click at [524, 277] on span "Apply" at bounding box center [533, 280] width 18 height 18
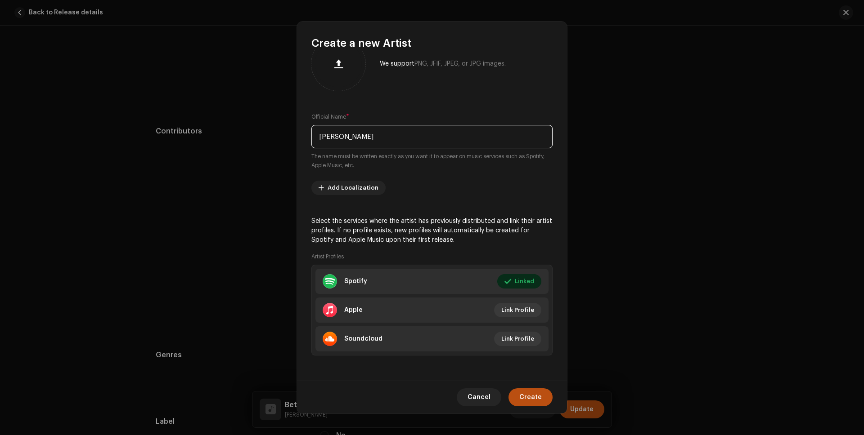
click at [328, 136] on input "[PERSON_NAME]" at bounding box center [431, 136] width 241 height 23
click at [337, 138] on input "[PERSON_NAME]" at bounding box center [431, 136] width 241 height 23
type input "[PERSON_NAME]"
click at [486, 174] on div "We support PNG, JFIF, JPEG, or JPG images. Official Name * [PERSON_NAME] The na…" at bounding box center [432, 215] width 270 height 330
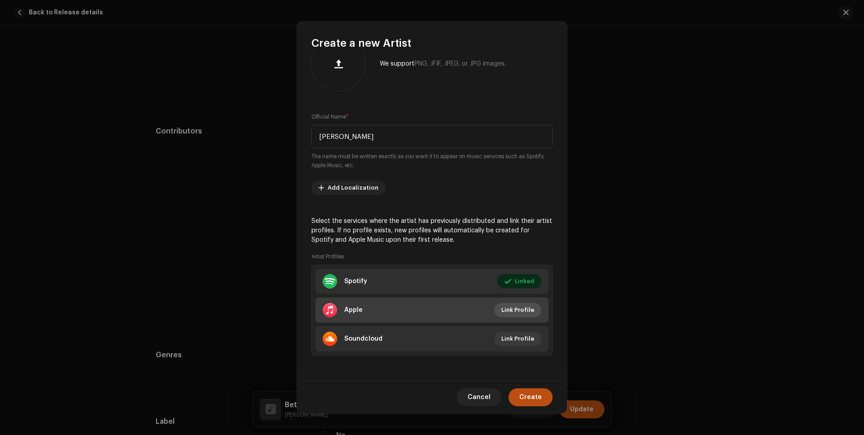
click at [525, 313] on span "Link Profile" at bounding box center [517, 310] width 33 height 18
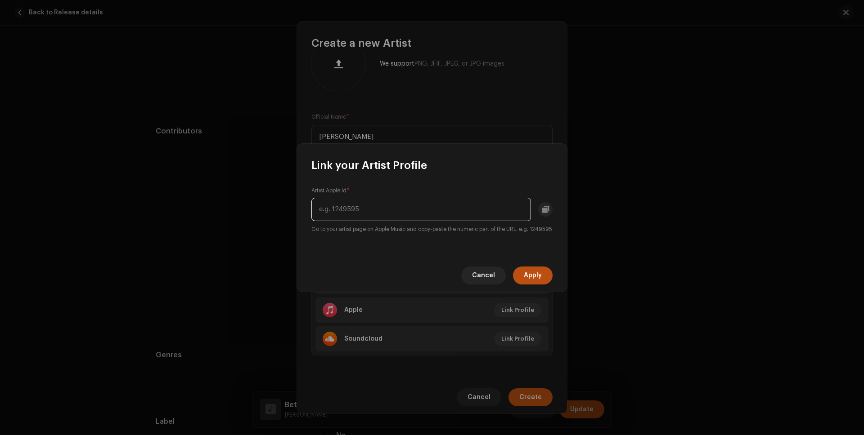
click at [347, 203] on input "text" at bounding box center [421, 209] width 220 height 23
paste input "m-g-sreekumar/18485191"
drag, startPoint x: 370, startPoint y: 202, endPoint x: 316, endPoint y: 202, distance: 54.0
click at [316, 202] on input "m-g-sreekumar/18485191" at bounding box center [421, 209] width 220 height 23
type input "18485191"
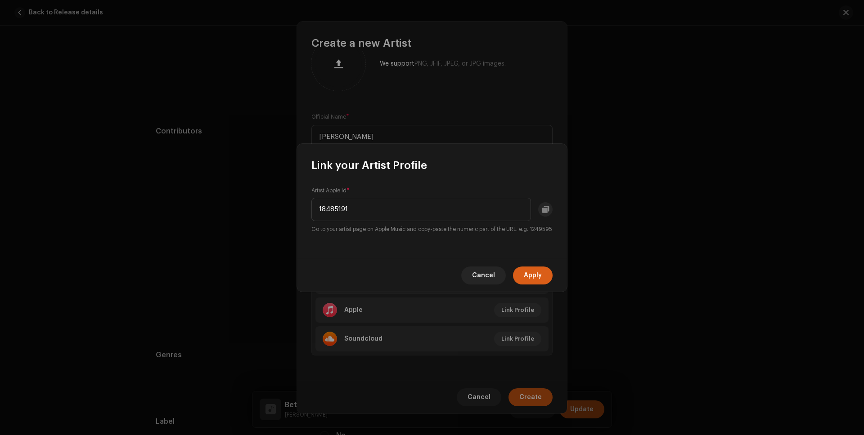
click at [541, 283] on span "Apply" at bounding box center [533, 276] width 18 height 18
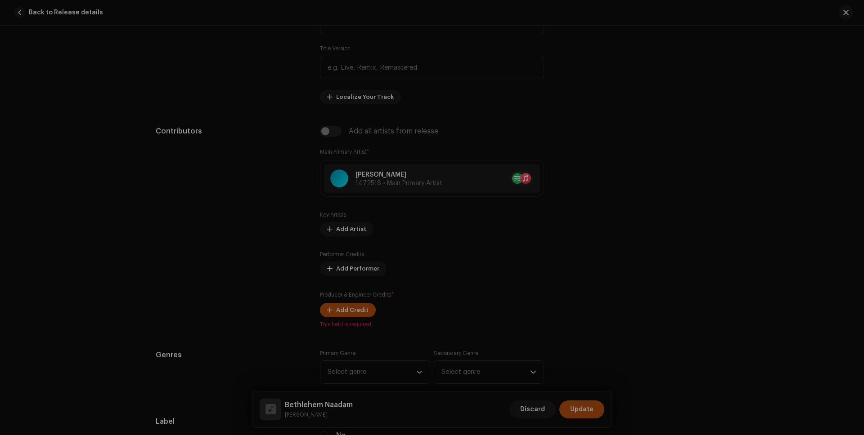
click at [597, 261] on div "Create a new Artist We support PNG, JFIF, JPEG, or JPG images. Official Name * …" at bounding box center [432, 217] width 864 height 435
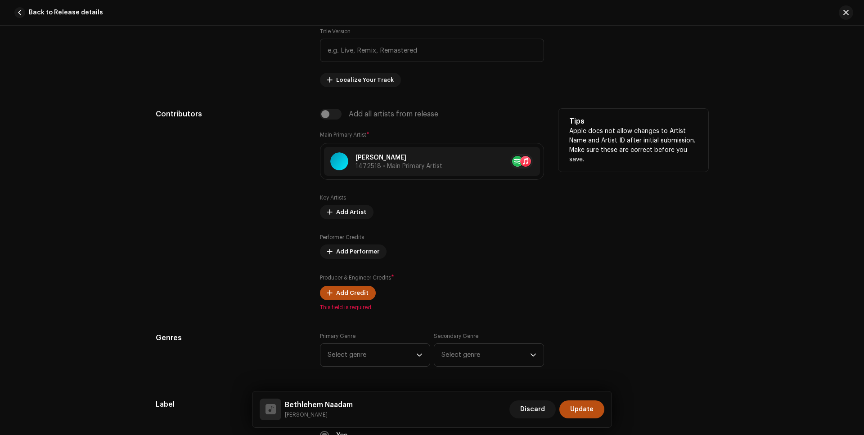
scroll to position [523, 0]
click at [349, 248] on span "Add Performer" at bounding box center [357, 251] width 43 height 18
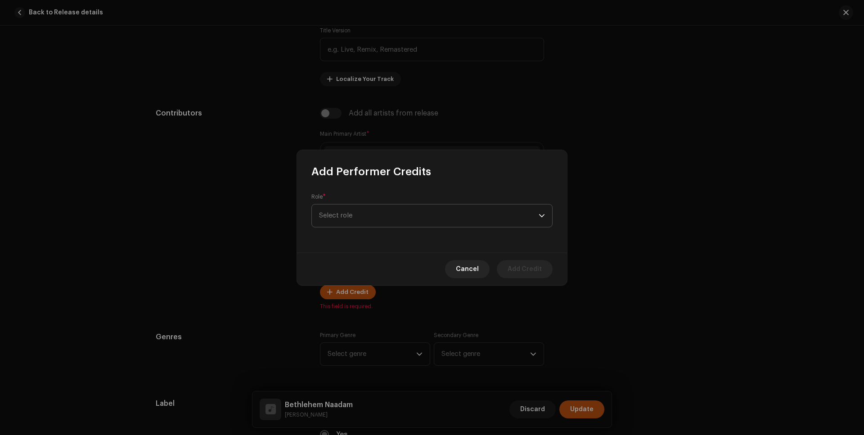
click at [363, 216] on span "Select role" at bounding box center [429, 216] width 220 height 22
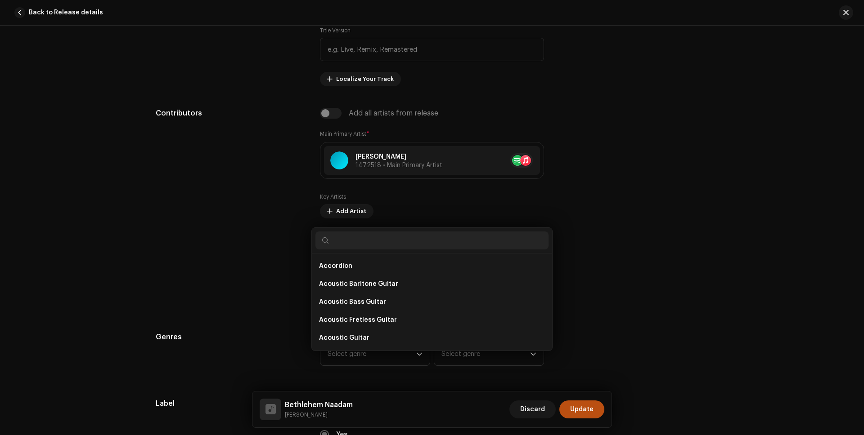
click at [208, 251] on div "Add Performer Credits Role * Select role Cancel Add Credit" at bounding box center [432, 217] width 864 height 435
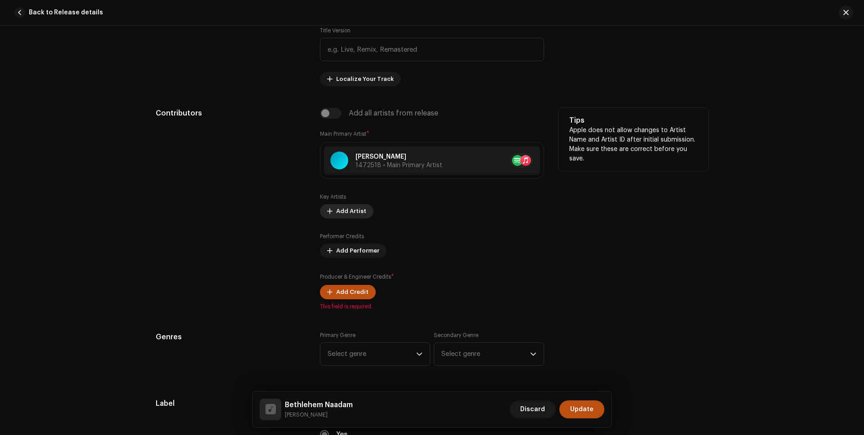
click at [346, 211] on span "Add Artist" at bounding box center [351, 211] width 30 height 18
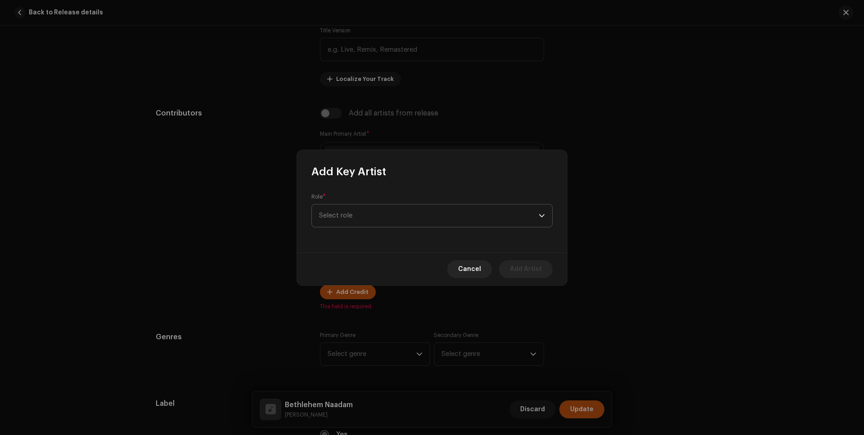
click at [397, 222] on span "Select role" at bounding box center [429, 216] width 220 height 22
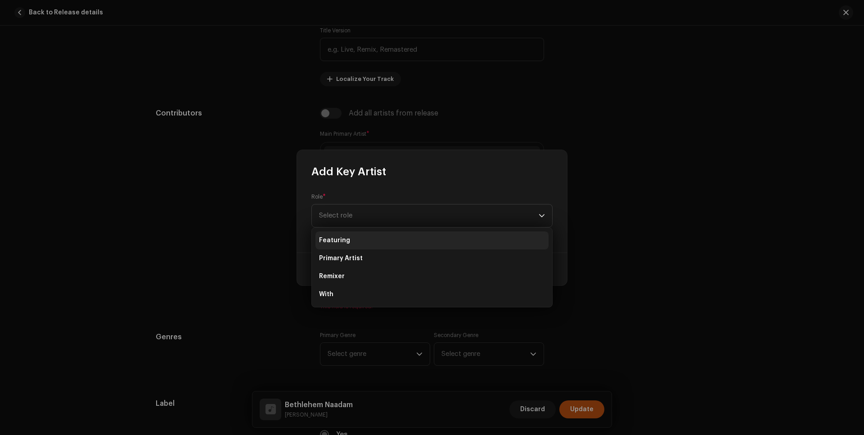
click at [339, 245] on li "Featuring" at bounding box center [431, 241] width 233 height 18
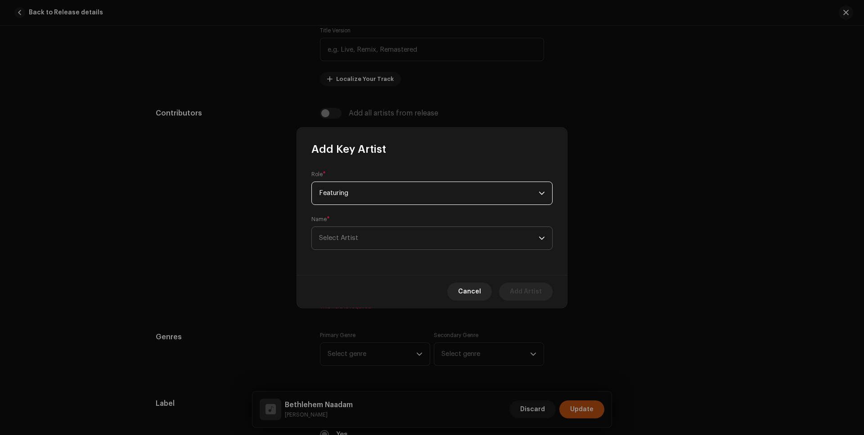
click at [361, 240] on span "Select Artist" at bounding box center [429, 238] width 220 height 22
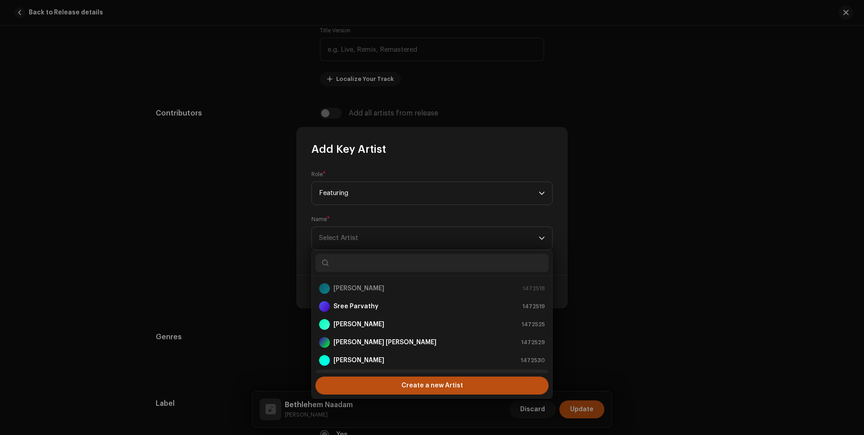
scroll to position [14, 0]
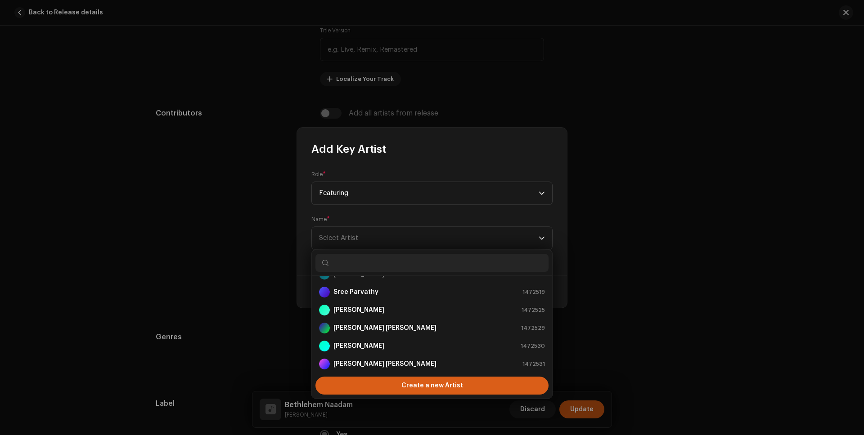
click at [434, 384] on span "Create a new Artist" at bounding box center [432, 386] width 62 height 18
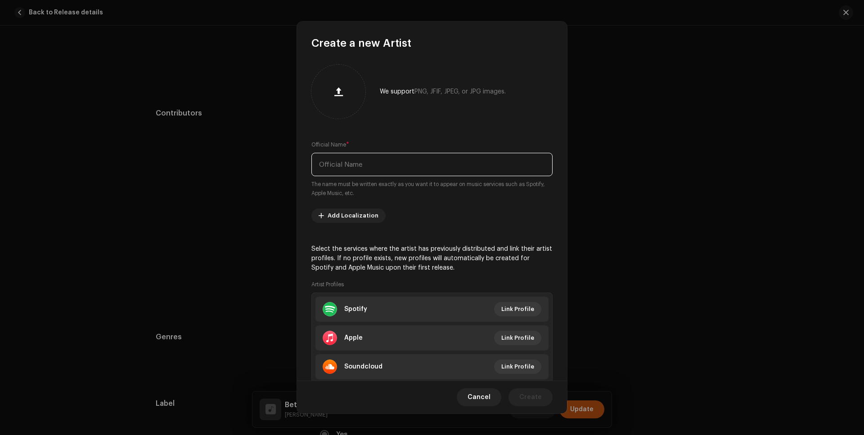
click at [351, 170] on input "text" at bounding box center [431, 164] width 241 height 23
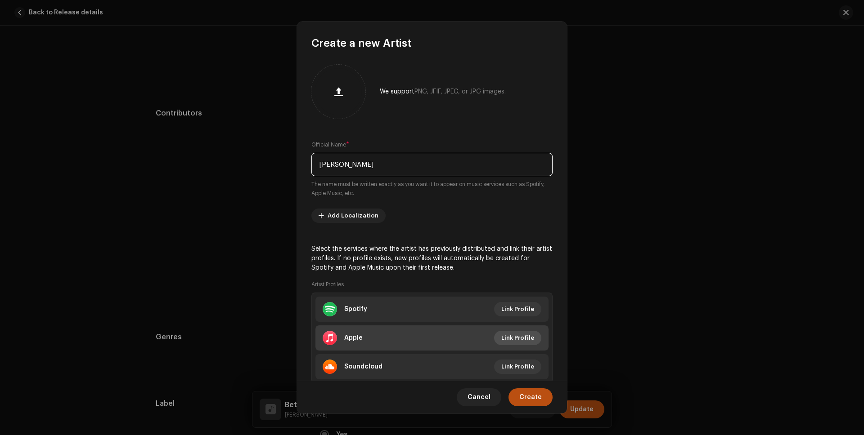
type input "[PERSON_NAME]"
click at [516, 338] on span "Link Profile" at bounding box center [517, 338] width 33 height 18
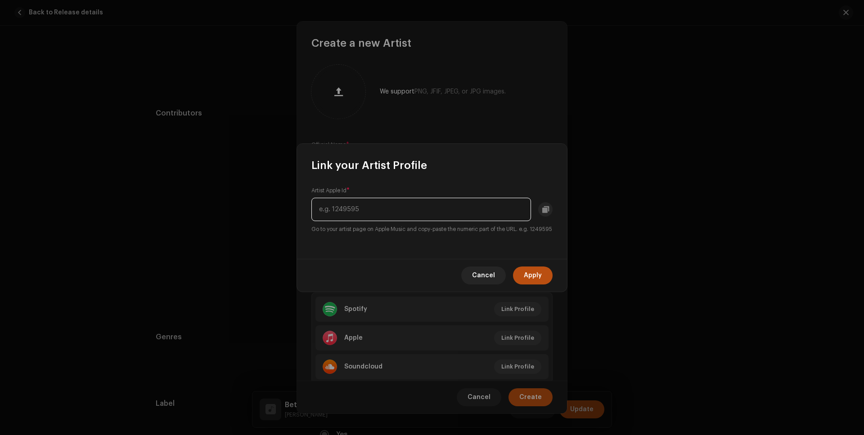
click at [352, 206] on input "text" at bounding box center [421, 209] width 220 height 23
paste input "m-g-sreekumar/18485191"
drag, startPoint x: 371, startPoint y: 204, endPoint x: 316, endPoint y: 193, distance: 55.9
click at [316, 198] on input "m-g-sreekumar/18485191" at bounding box center [421, 209] width 220 height 23
type input "8485191"
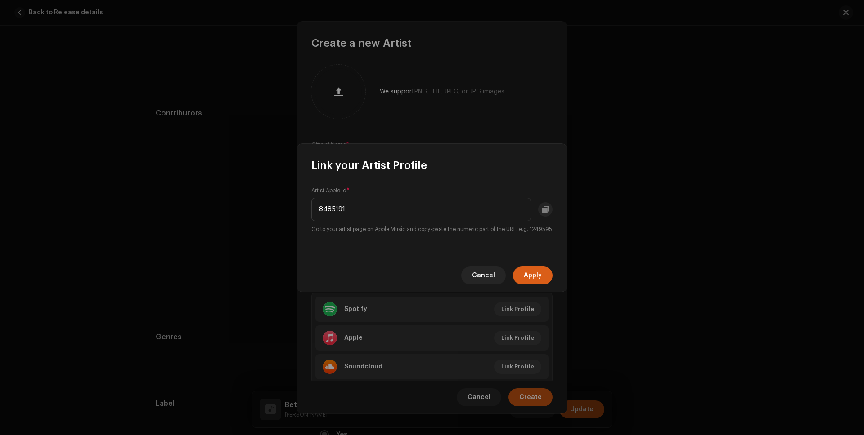
click at [529, 283] on span "Apply" at bounding box center [533, 276] width 18 height 18
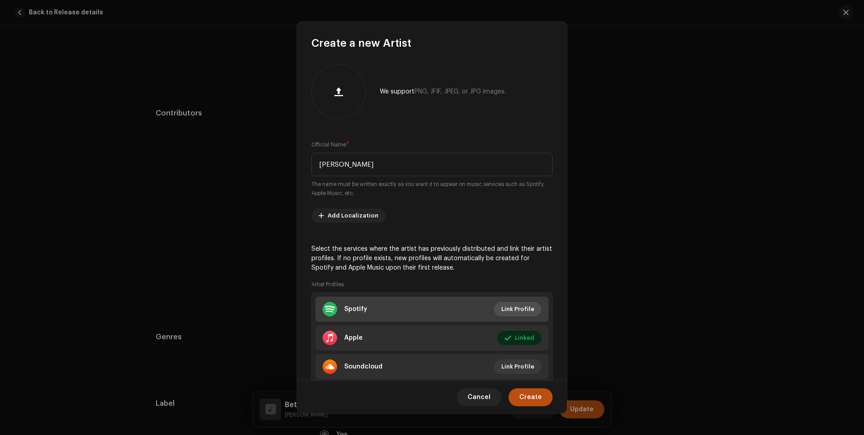
click at [519, 308] on span "Link Profile" at bounding box center [517, 310] width 33 height 18
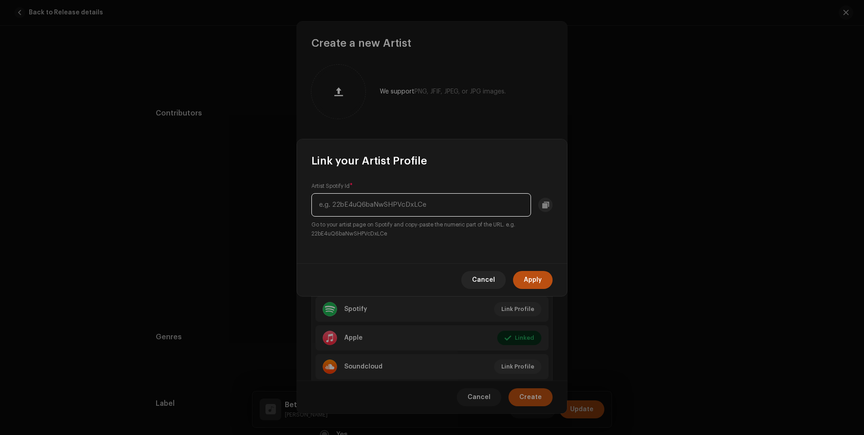
click at [361, 206] on input "text" at bounding box center [421, 204] width 220 height 23
paste input "3wjaprBWmoSJn4KP9tgkxt"
type input "3wjaprBWmoSJn4KP9tgkxt"
click at [535, 279] on span "Apply" at bounding box center [533, 280] width 18 height 18
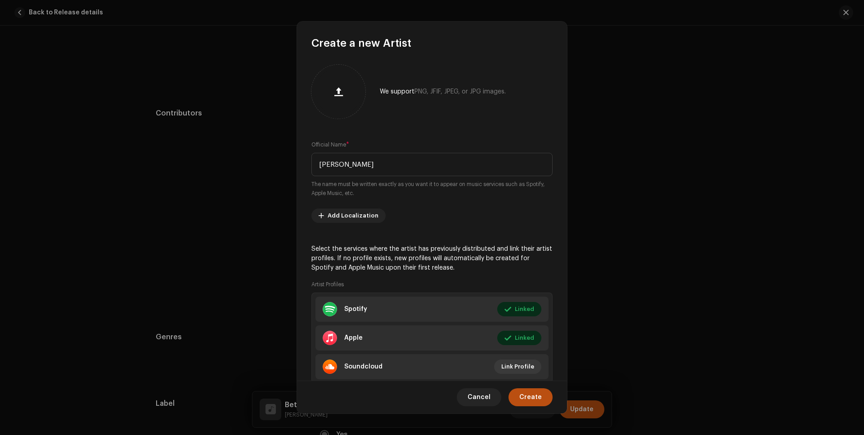
scroll to position [28, 0]
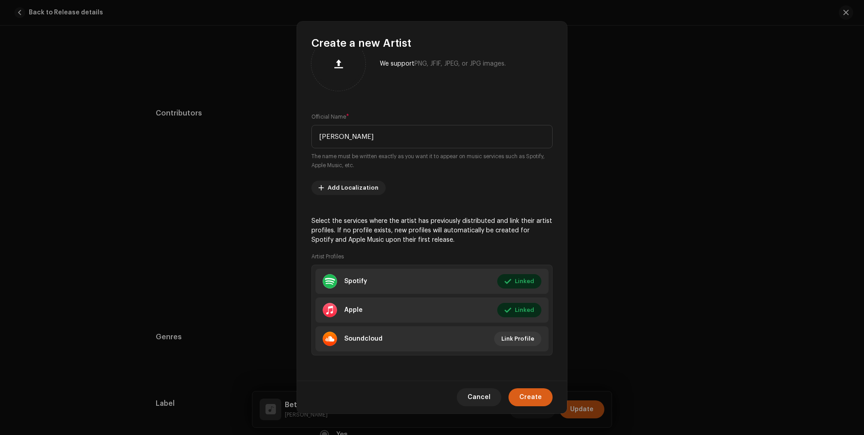
click at [530, 395] on span "Create" at bounding box center [530, 398] width 22 height 18
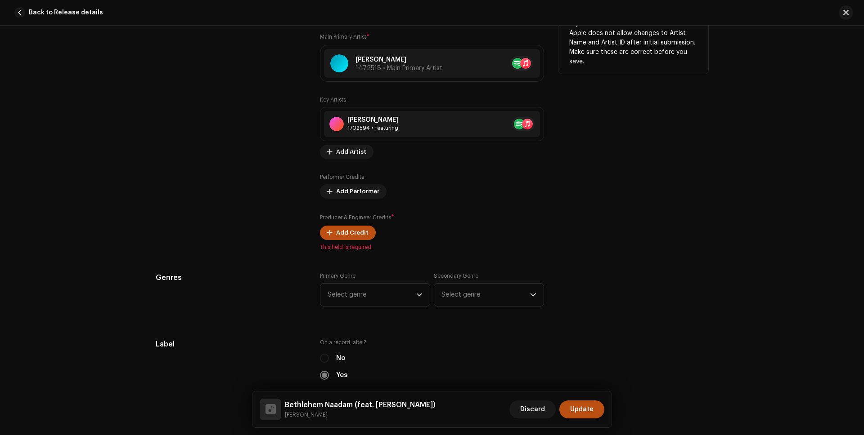
scroll to position [636, 0]
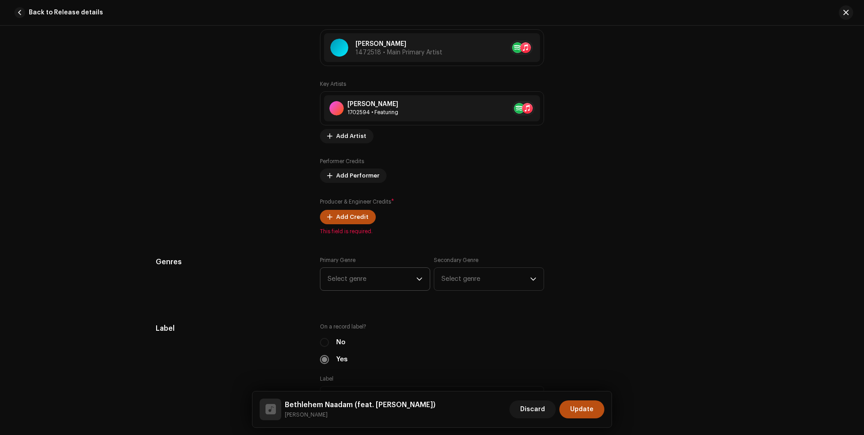
click at [413, 278] on span "Select genre" at bounding box center [372, 279] width 89 height 22
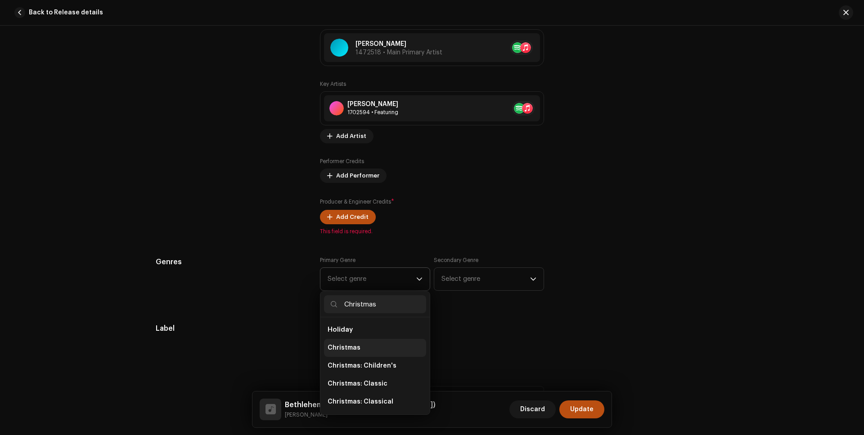
type input "Christmas"
click at [349, 346] on span "Christmas" at bounding box center [344, 348] width 33 height 9
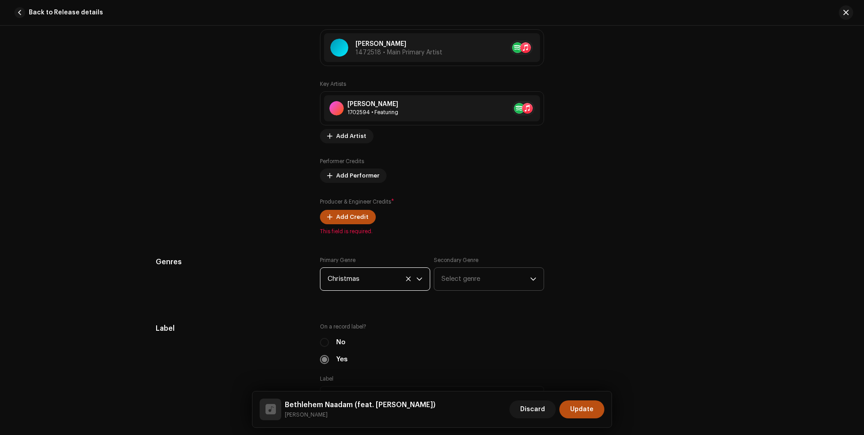
click at [521, 274] on span "Select genre" at bounding box center [485, 279] width 89 height 22
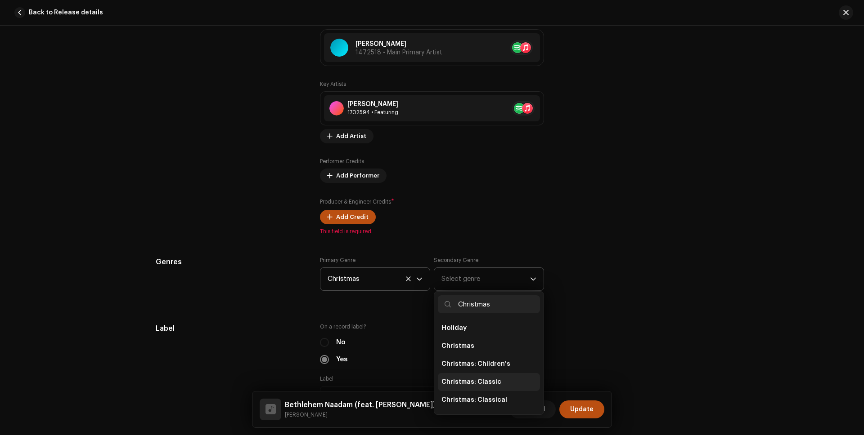
scroll to position [121, 0]
type input "Christmas"
click at [485, 387] on span "Christmas: Religious" at bounding box center [473, 389] width 65 height 9
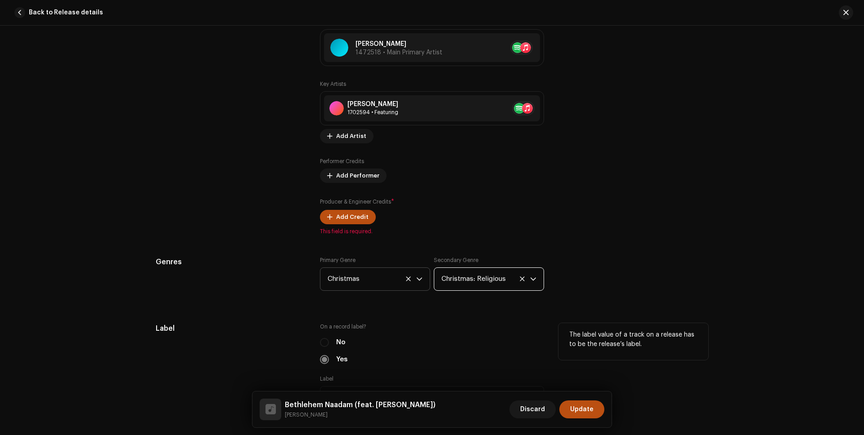
click at [220, 359] on div "Label" at bounding box center [231, 371] width 150 height 97
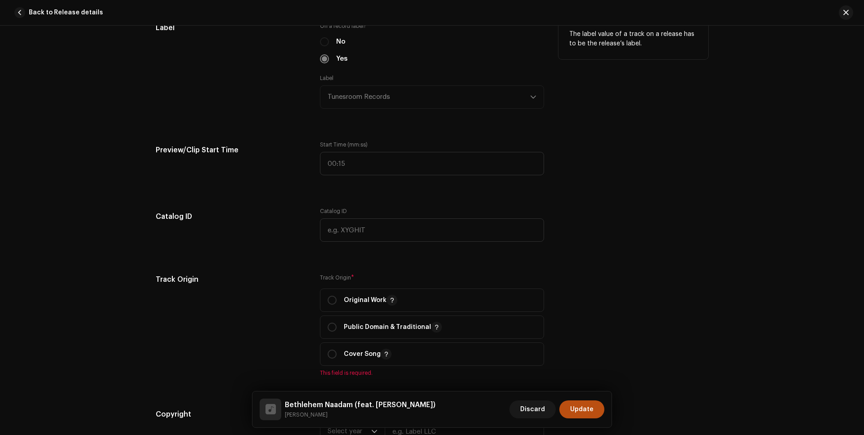
scroll to position [1058, 0]
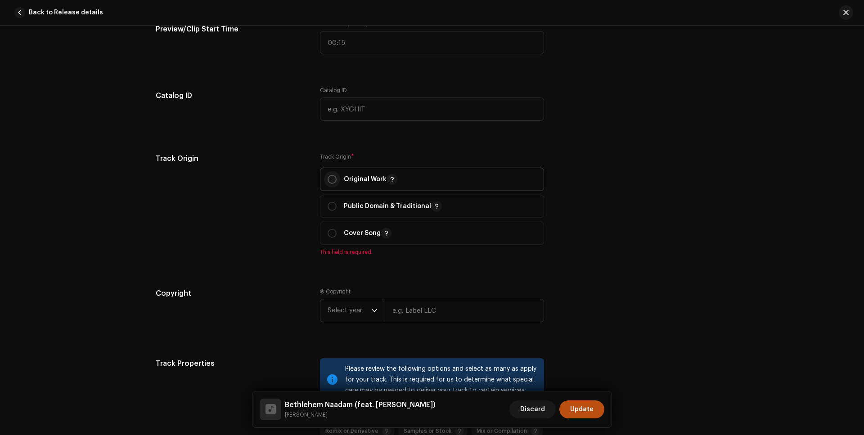
click at [330, 181] on input "radio" at bounding box center [332, 179] width 9 height 9
radio input "true"
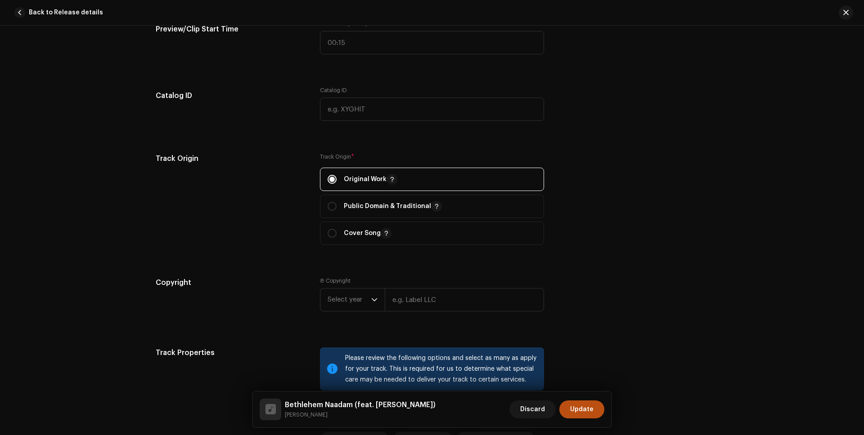
scroll to position [1215, 0]
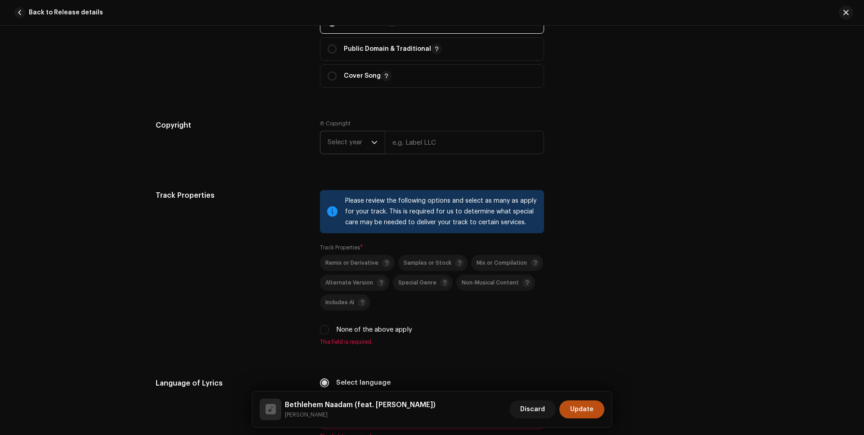
click at [356, 142] on span "Select year" at bounding box center [350, 142] width 44 height 22
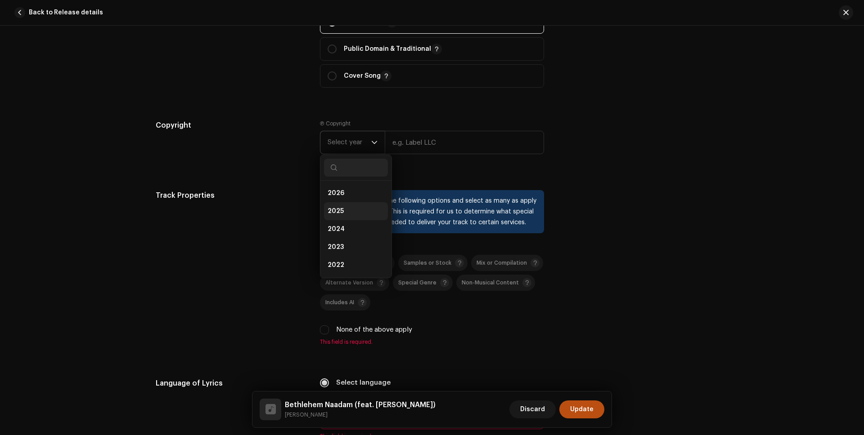
click at [341, 210] on span "2025" at bounding box center [336, 211] width 16 height 9
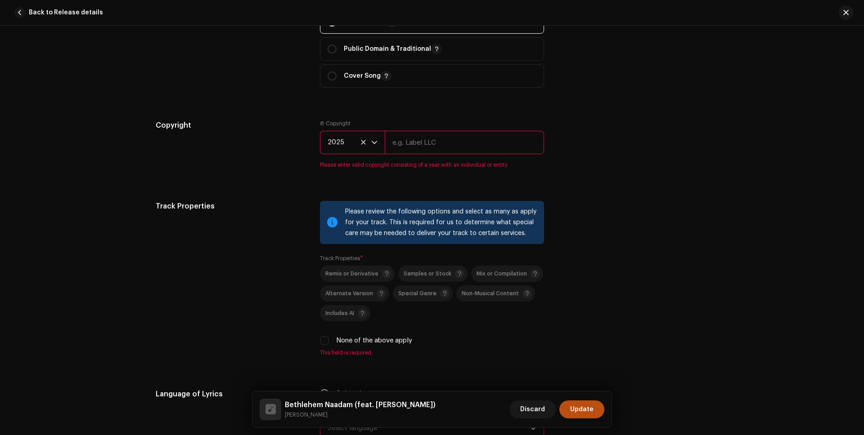
click at [424, 144] on input "text" at bounding box center [464, 142] width 159 height 23
type input "Tunesroom Records"
click at [573, 162] on div "Copyright Ⓟ Copyright 2025 Tunesroom Records Please enter valid copyright consi…" at bounding box center [432, 149] width 552 height 59
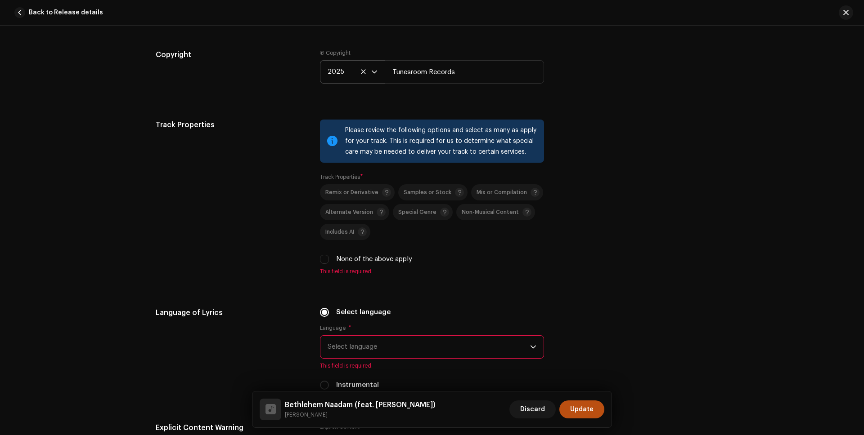
scroll to position [1348, 0]
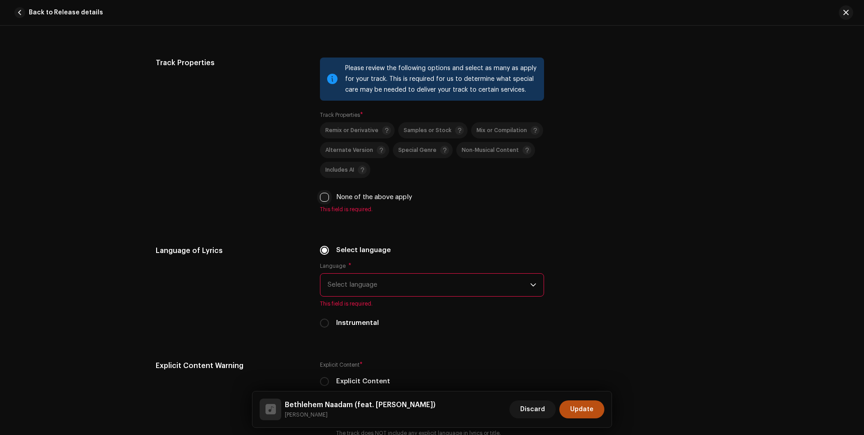
click at [323, 199] on input "None of the above apply" at bounding box center [324, 197] width 9 height 9
checkbox input "true"
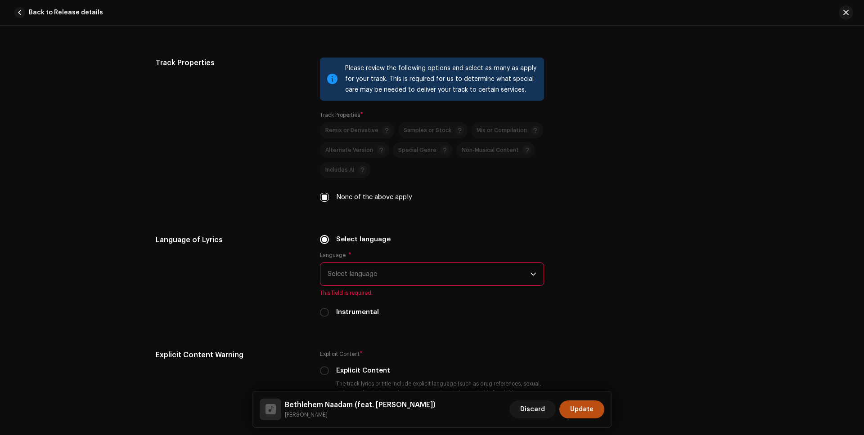
click at [431, 275] on span "Select language" at bounding box center [429, 274] width 202 height 22
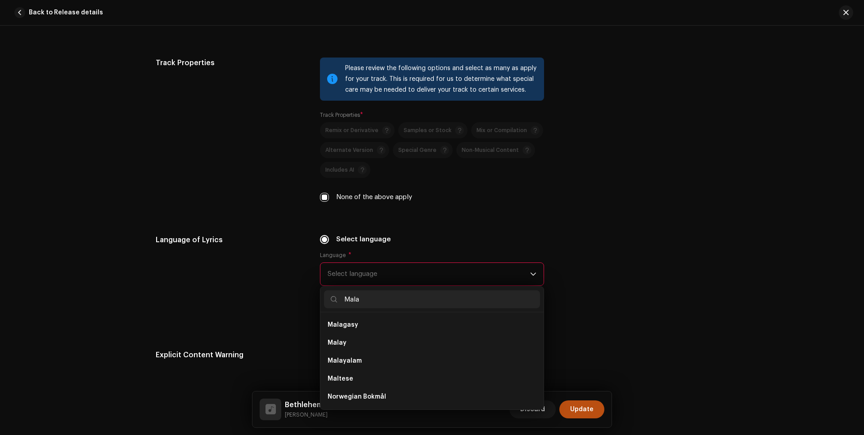
scroll to position [0, 0]
type input "Mala"
click at [350, 364] on span "Malayalam" at bounding box center [345, 361] width 34 height 9
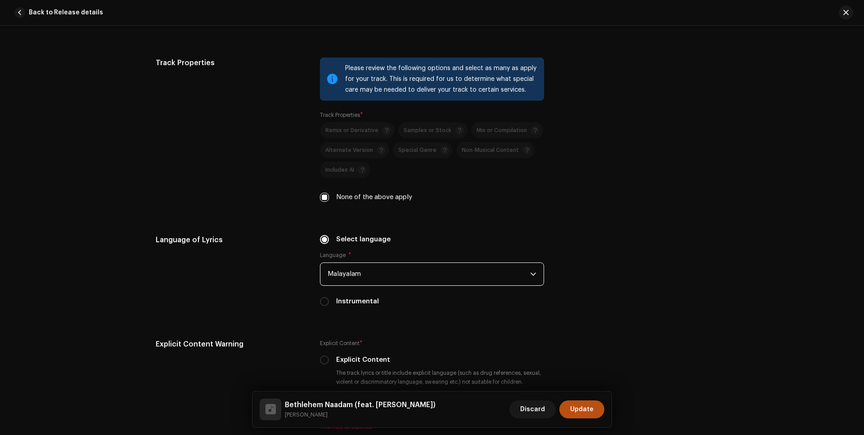
click at [598, 253] on div "Language of Lyrics Select language Language * Malayalam Instrumental" at bounding box center [432, 276] width 552 height 83
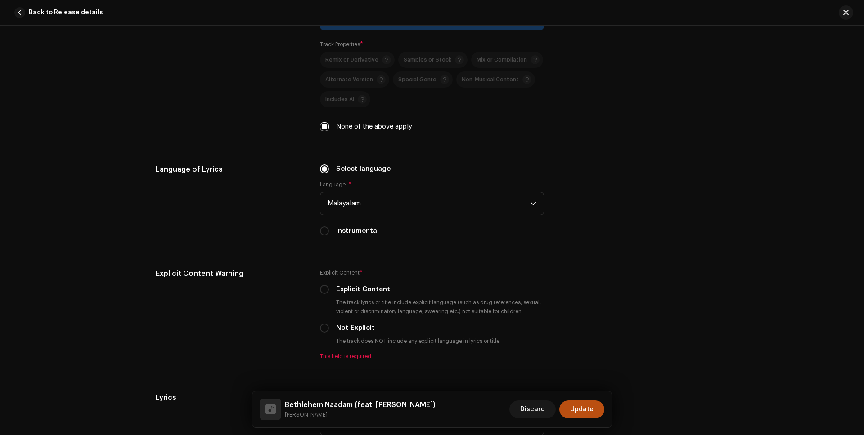
scroll to position [1512, 0]
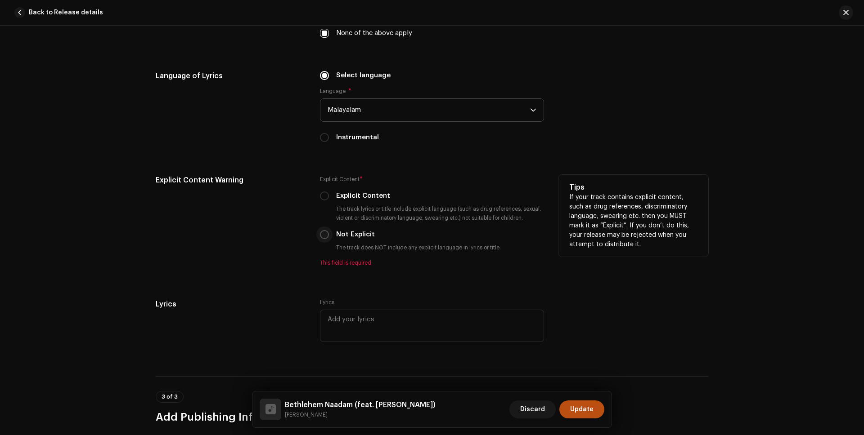
click at [324, 233] on input "Not Explicit" at bounding box center [324, 234] width 9 height 9
radio input "true"
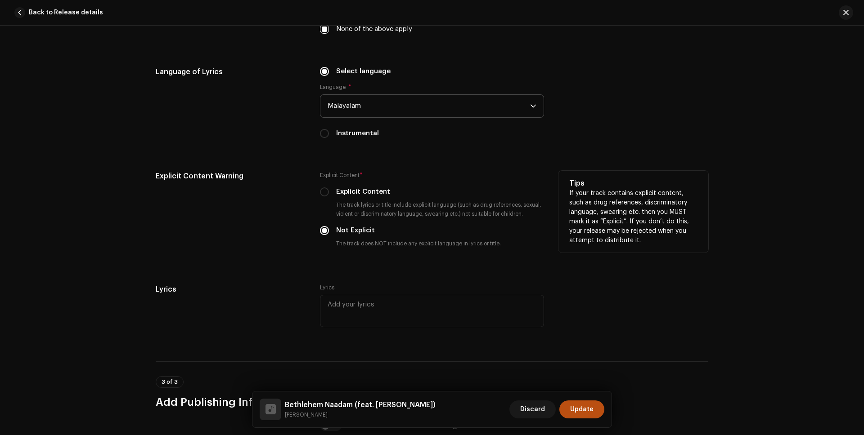
scroll to position [1528, 0]
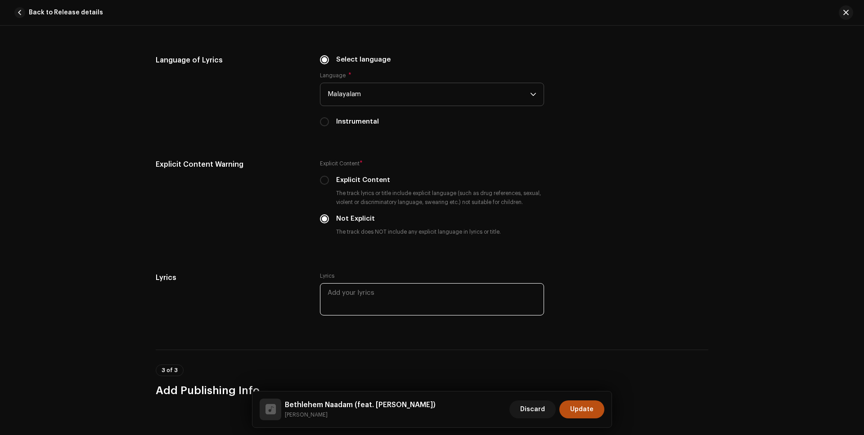
click at [373, 294] on textarea at bounding box center [432, 299] width 224 height 32
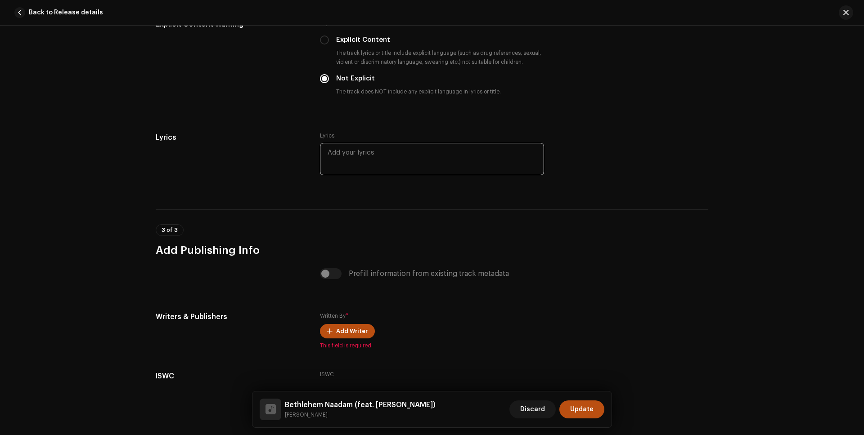
scroll to position [1730, 0]
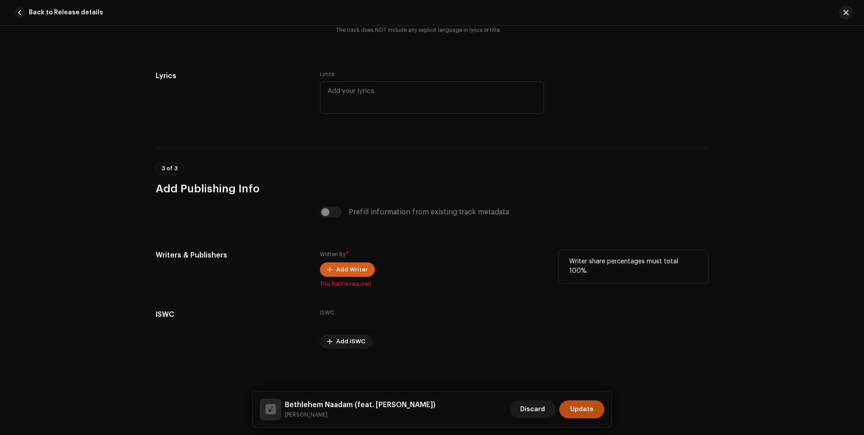
click at [347, 268] on span "Add Writer" at bounding box center [351, 270] width 31 height 18
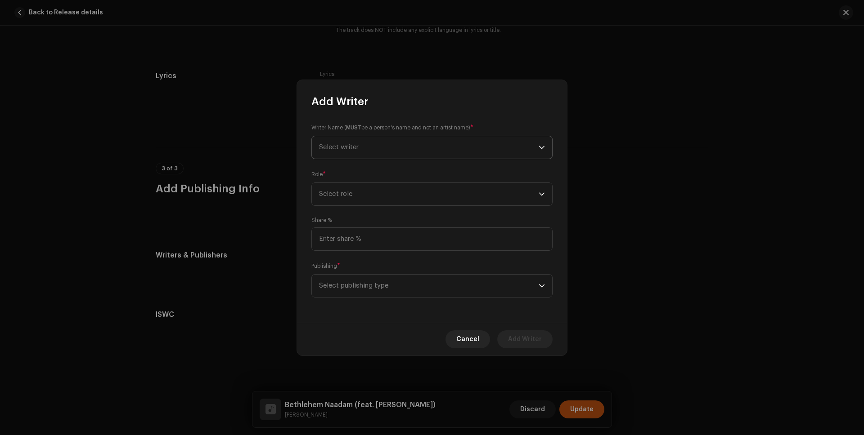
click at [414, 148] on span "Select writer" at bounding box center [429, 147] width 220 height 22
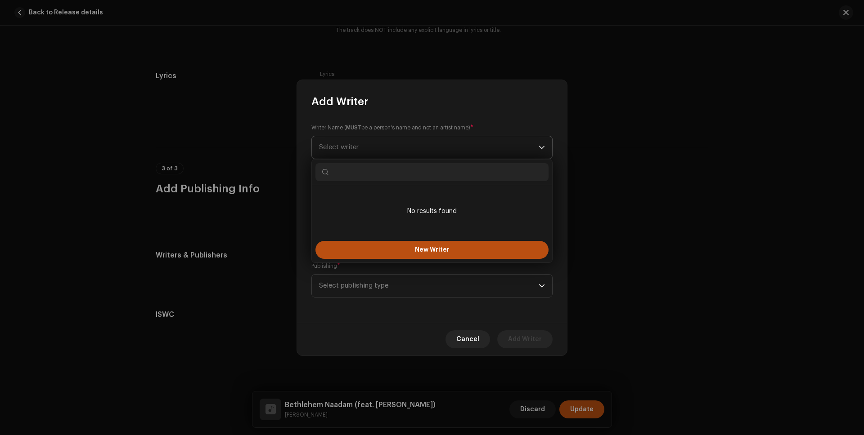
click at [414, 148] on span "Select writer" at bounding box center [429, 147] width 220 height 22
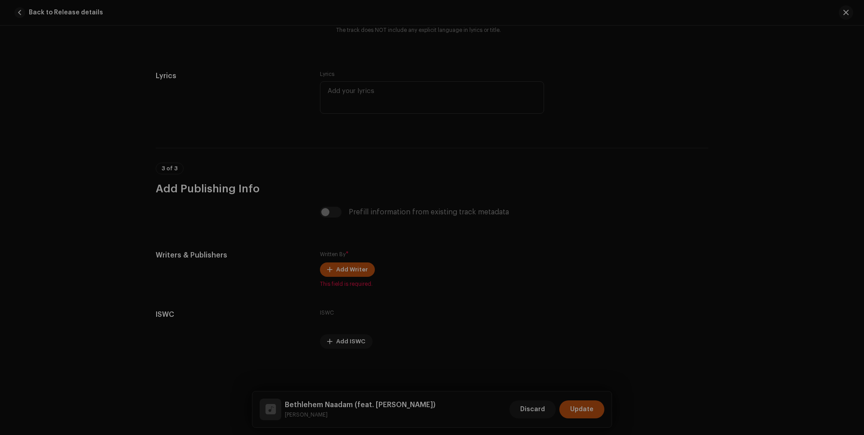
click at [668, 192] on div "Add Writer Writer Name ( MUST be a person's name and not an artist name) * Sele…" at bounding box center [432, 217] width 864 height 435
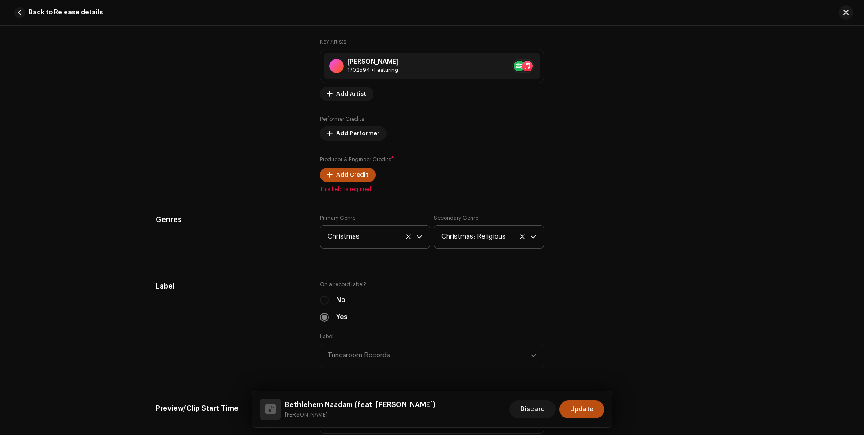
scroll to position [678, 0]
click at [339, 94] on span "Add Artist" at bounding box center [351, 94] width 30 height 18
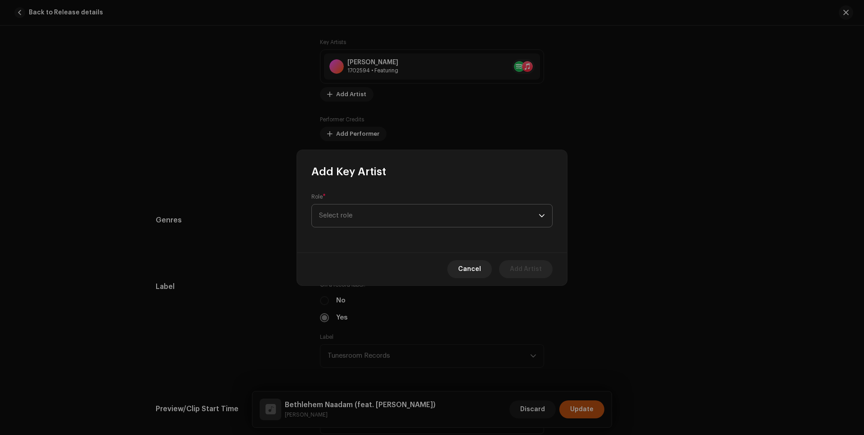
click at [383, 215] on span "Select role" at bounding box center [429, 216] width 220 height 22
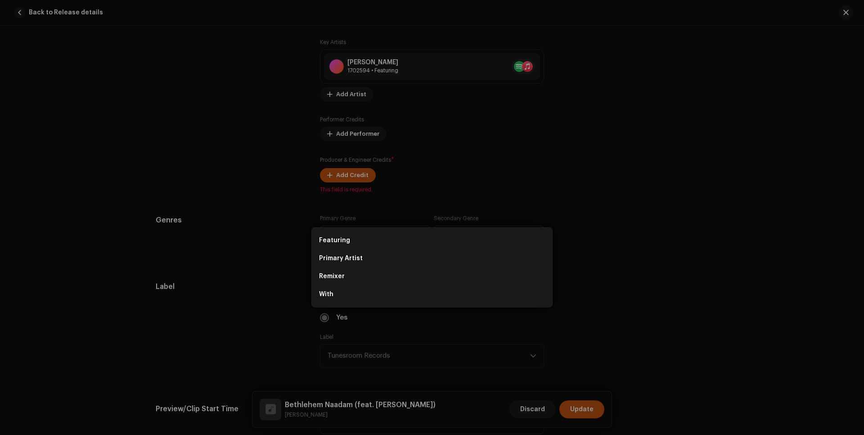
click at [229, 159] on div "Add Key Artist Role * Select role Cancel Add Artist" at bounding box center [432, 217] width 864 height 435
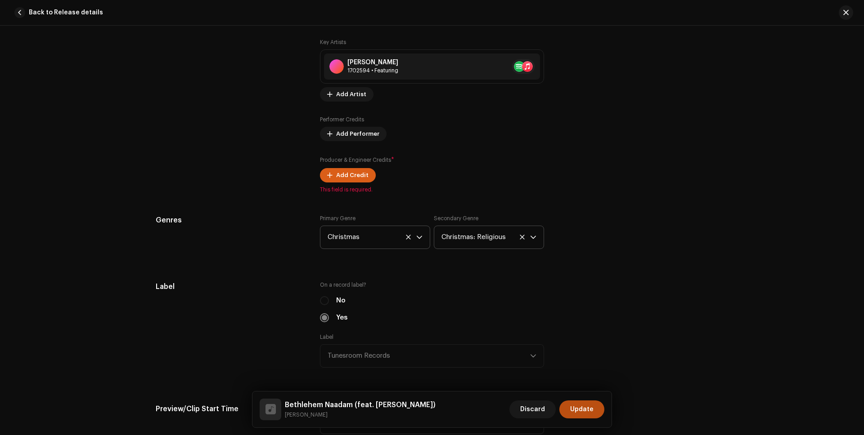
click at [345, 173] on span "Add Credit" at bounding box center [352, 175] width 32 height 18
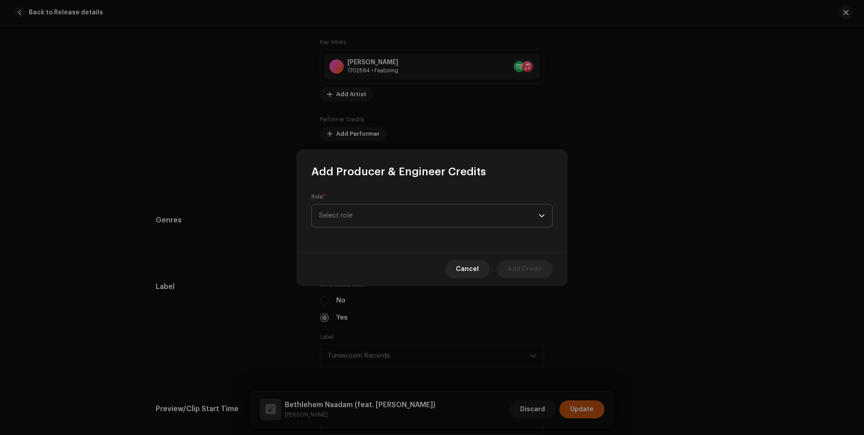
click at [395, 211] on span "Select role" at bounding box center [429, 216] width 220 height 22
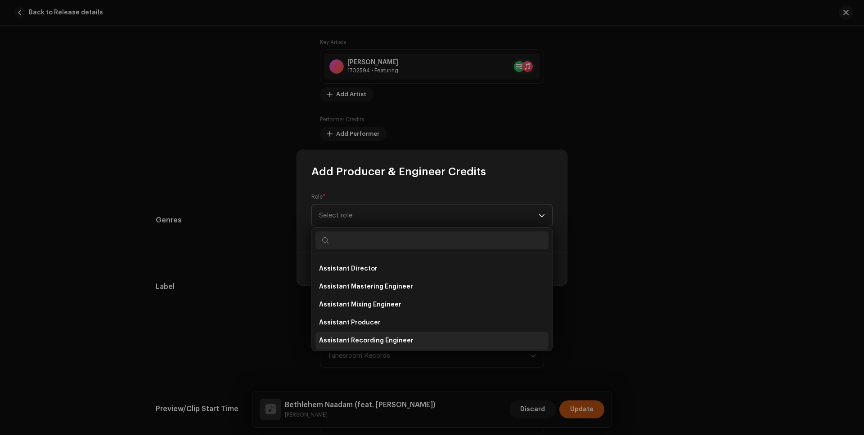
scroll to position [0, 0]
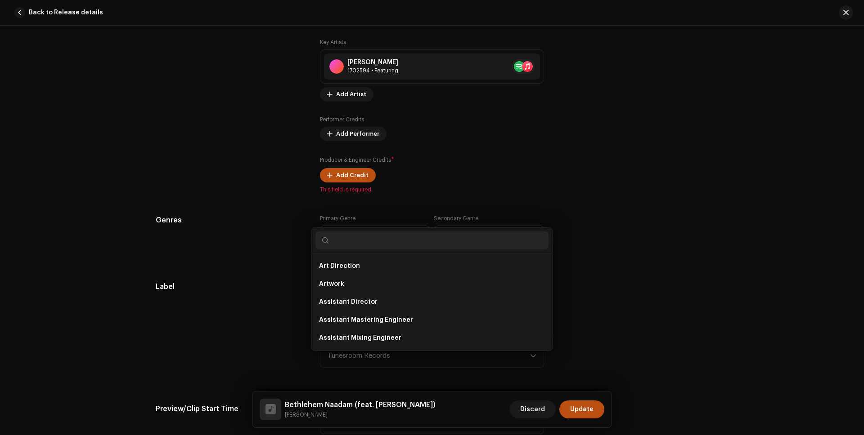
click at [252, 152] on div "Add Producer & Engineer Credits Role * Select role Cancel Add Credit" at bounding box center [432, 217] width 864 height 435
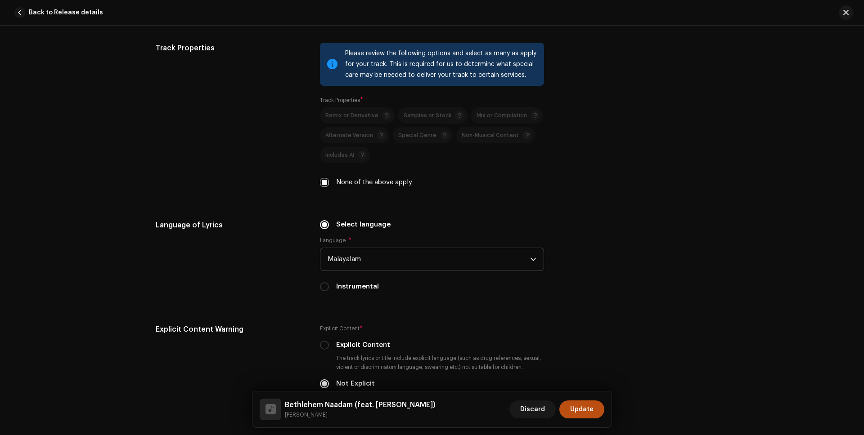
scroll to position [1730, 0]
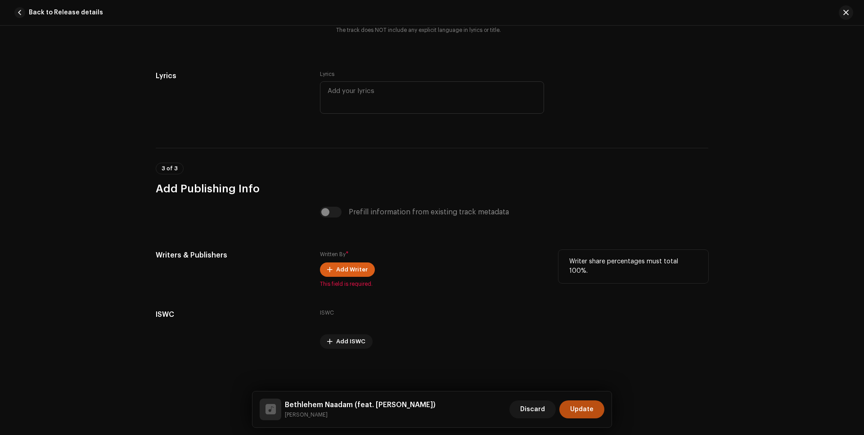
click at [354, 273] on span "Add Writer" at bounding box center [351, 270] width 31 height 18
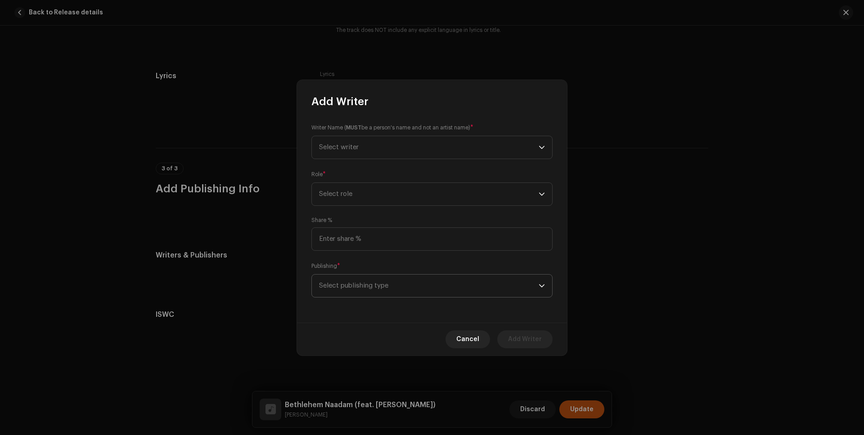
click at [386, 282] on span "Select publishing type" at bounding box center [429, 286] width 220 height 22
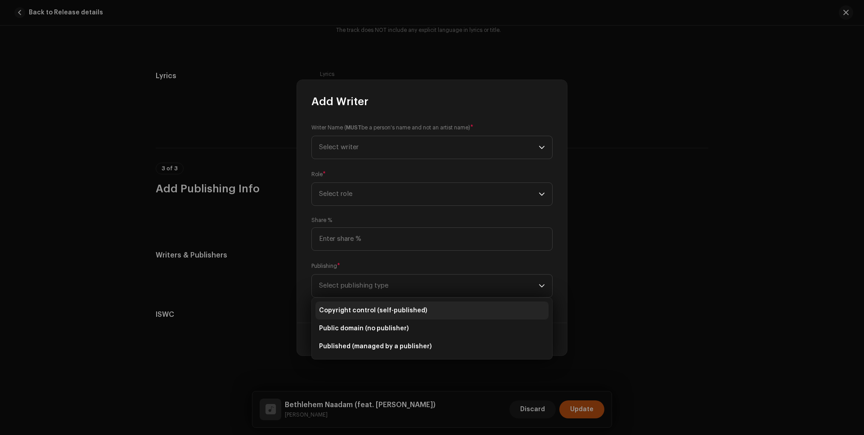
click at [428, 312] on li "Copyright control (self-published)" at bounding box center [431, 311] width 233 height 18
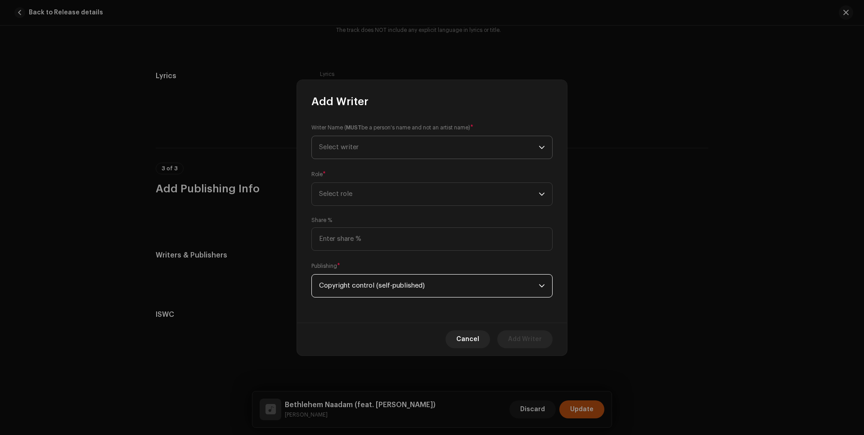
click at [407, 150] on span "Select writer" at bounding box center [429, 147] width 220 height 22
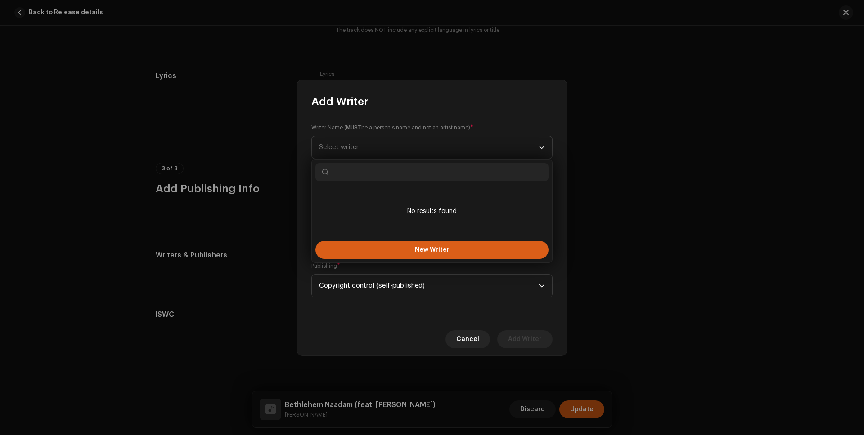
click at [440, 251] on span "New Writer" at bounding box center [432, 250] width 35 height 6
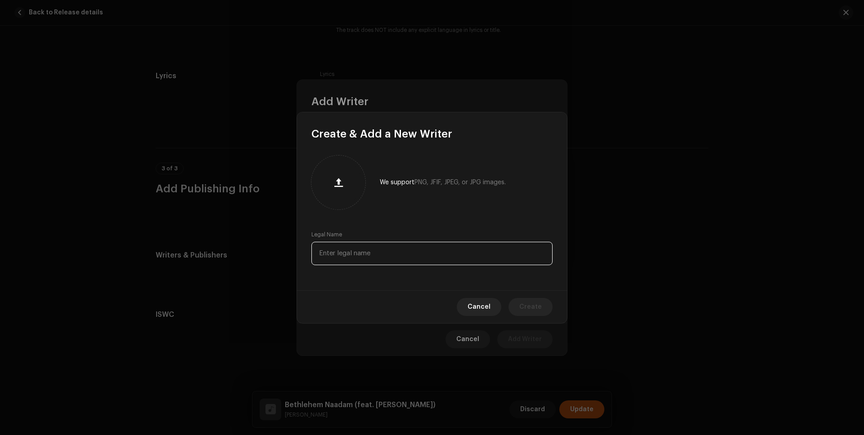
click at [351, 252] on input "text" at bounding box center [431, 253] width 241 height 23
click at [476, 307] on span "Cancel" at bounding box center [478, 307] width 23 height 18
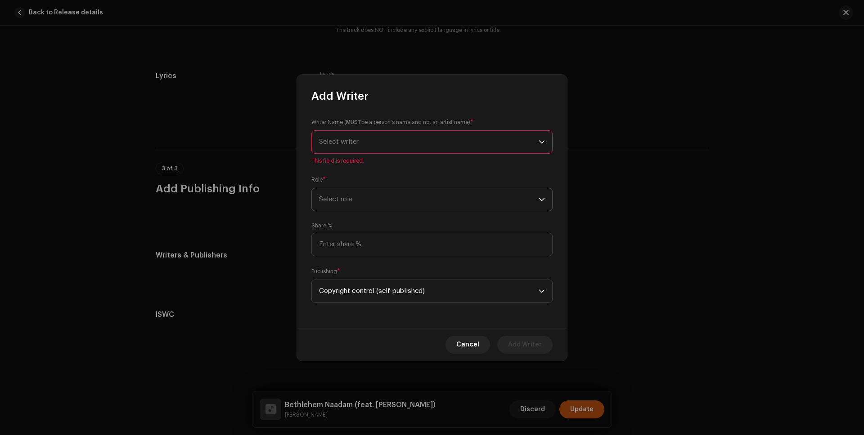
click at [347, 197] on span "Select role" at bounding box center [429, 200] width 220 height 22
click at [359, 147] on span "Select writer" at bounding box center [429, 142] width 220 height 22
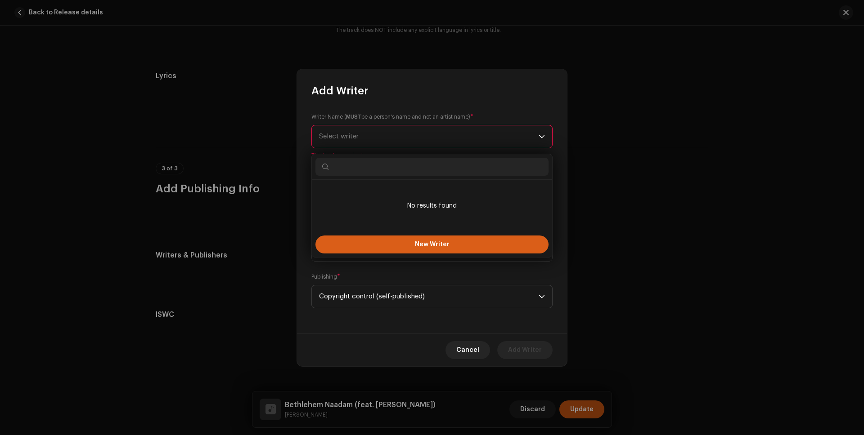
click at [446, 244] on span "New Writer" at bounding box center [432, 245] width 35 height 6
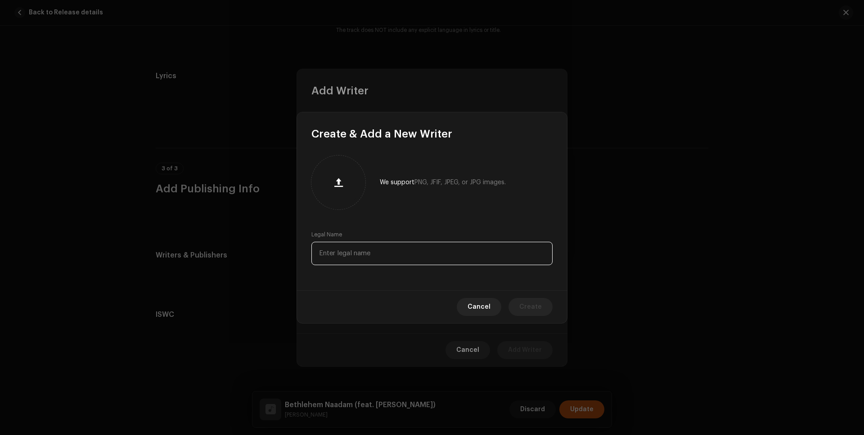
click at [348, 249] on input "text" at bounding box center [431, 253] width 241 height 23
type input "[PERSON_NAME]"
click at [530, 306] on span "Create" at bounding box center [530, 307] width 22 height 18
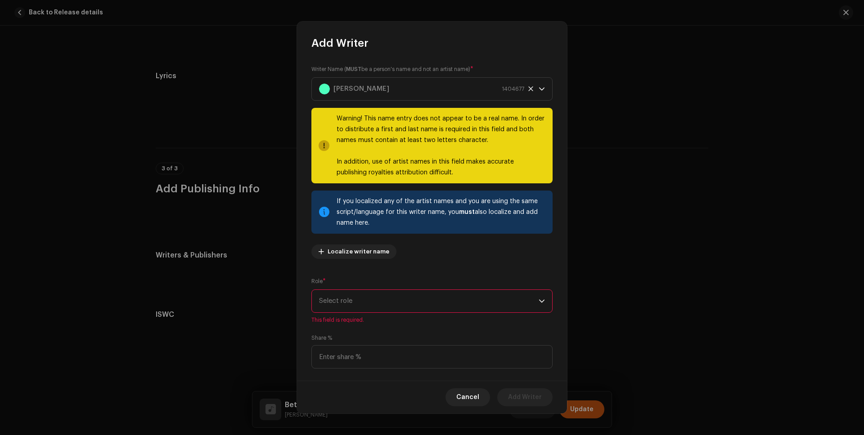
scroll to position [2, 0]
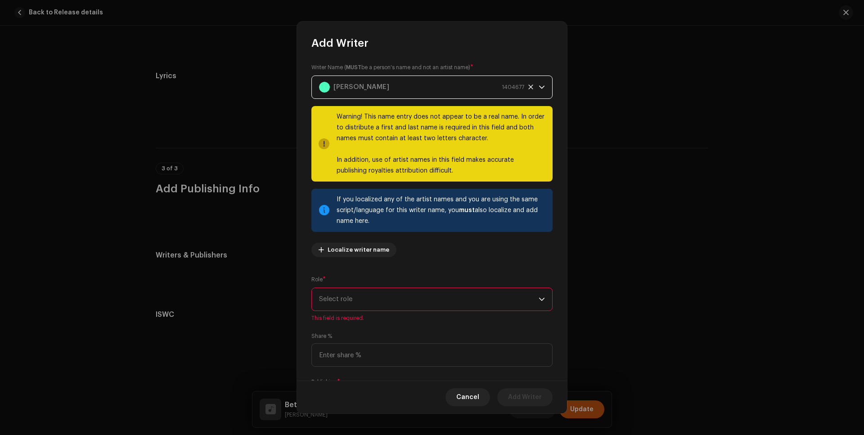
click at [382, 84] on div "[PERSON_NAME] P 1404677" at bounding box center [421, 87] width 205 height 22
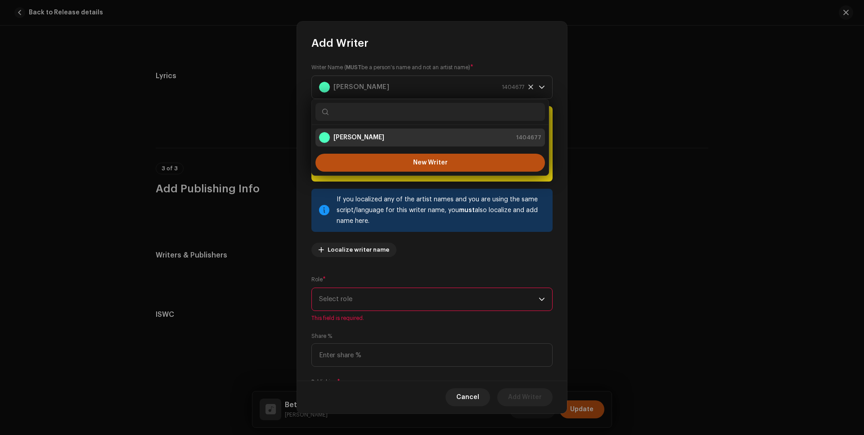
click at [445, 242] on div "Writer Name ( MUST be a person's name and not an artist name) * [PERSON_NAME] P…" at bounding box center [431, 164] width 241 height 202
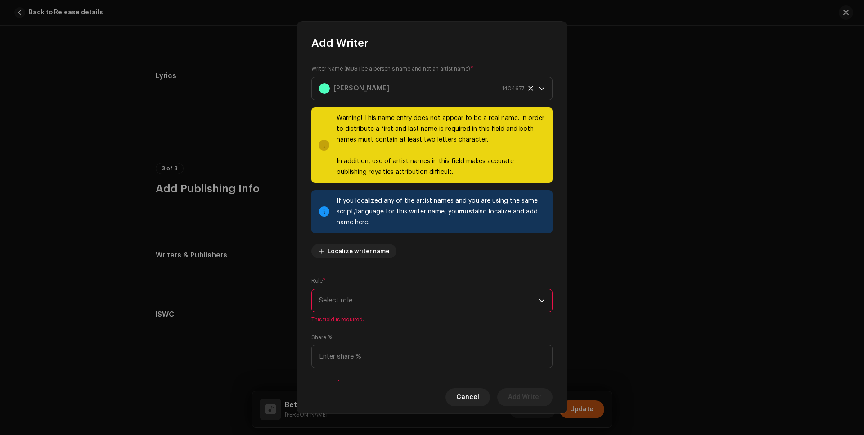
scroll to position [0, 0]
click at [529, 90] on icon at bounding box center [531, 89] width 6 height 6
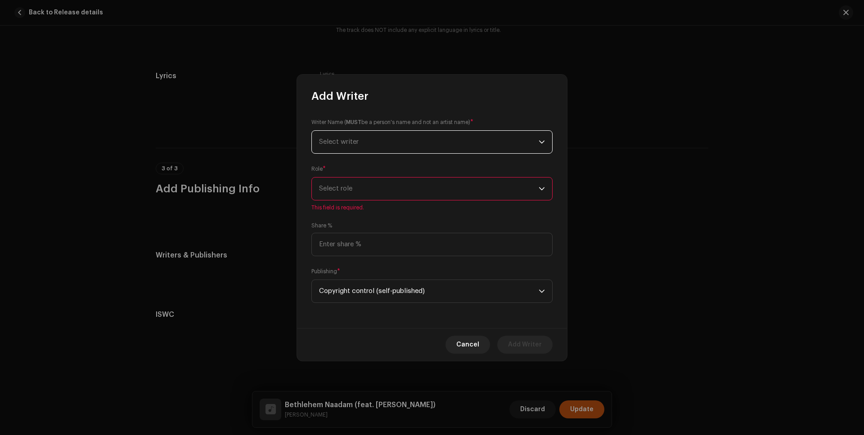
click at [430, 143] on span "Select writer" at bounding box center [429, 142] width 220 height 22
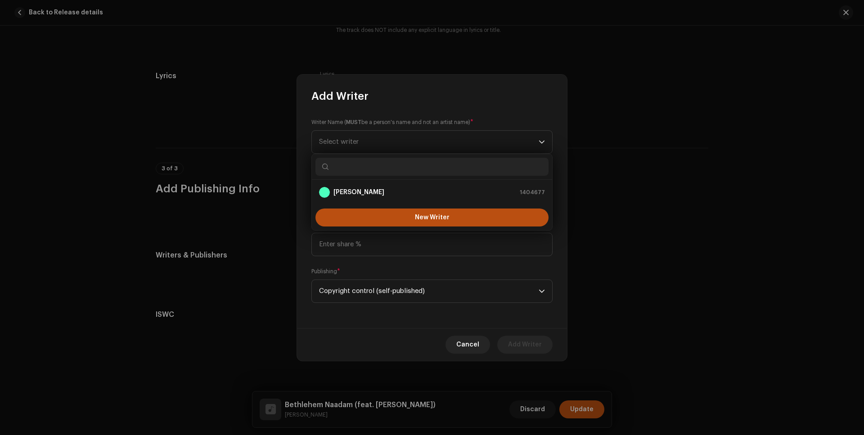
click at [433, 101] on div "Add Writer" at bounding box center [432, 89] width 270 height 29
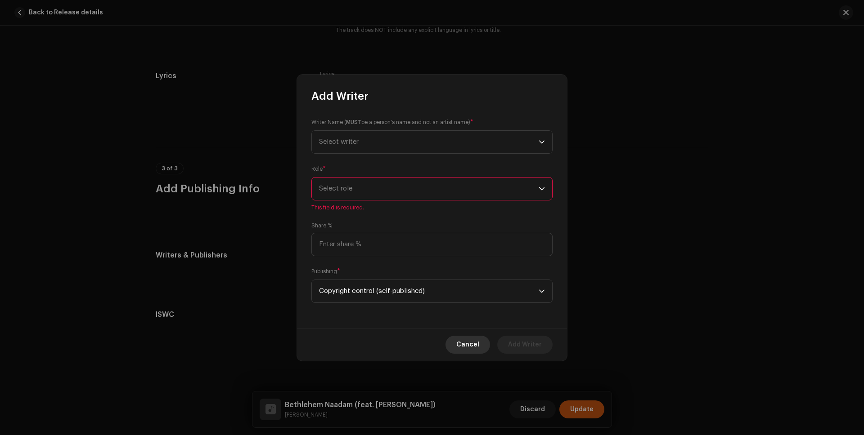
click at [482, 342] on button "Cancel" at bounding box center [467, 345] width 45 height 18
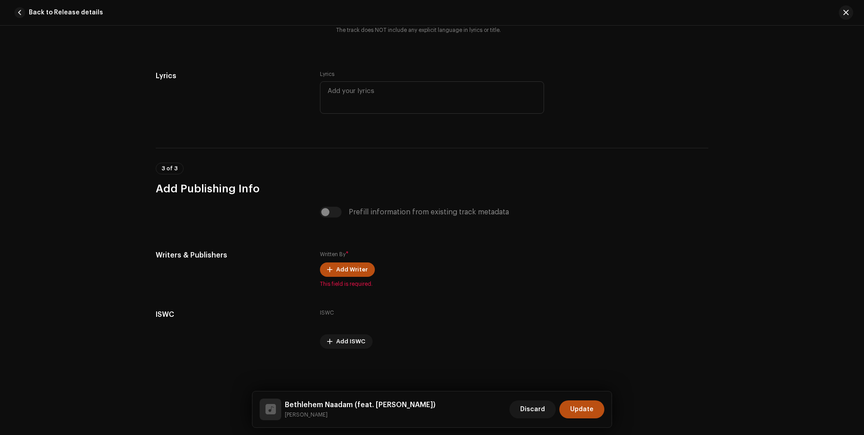
click at [333, 213] on div "Prefill information from existing track metadata" at bounding box center [432, 212] width 224 height 11
drag, startPoint x: 333, startPoint y: 213, endPoint x: 309, endPoint y: 215, distance: 24.3
click at [333, 213] on div "Prefill information from existing track metadata" at bounding box center [432, 212] width 224 height 11
click at [323, 211] on div "Prefill information from existing track metadata" at bounding box center [432, 212] width 224 height 11
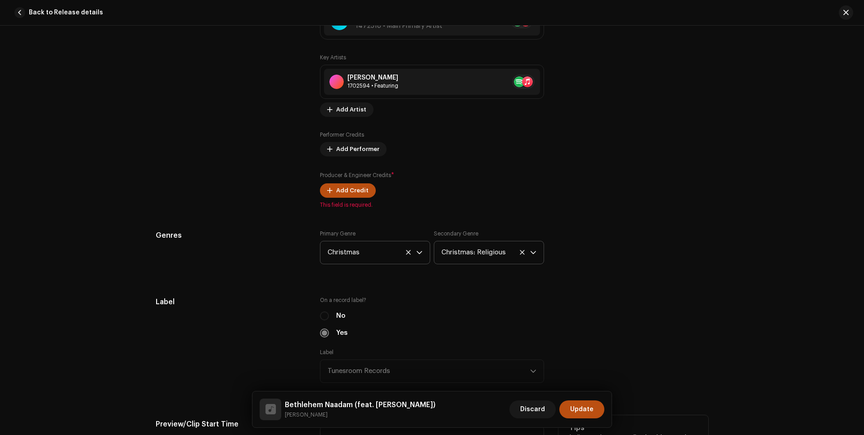
scroll to position [661, 0]
click at [346, 112] on span "Add Artist" at bounding box center [351, 111] width 30 height 18
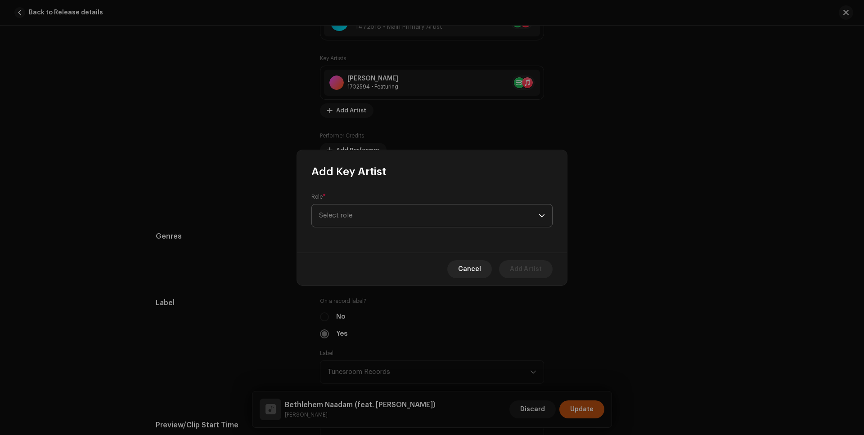
click at [386, 214] on span "Select role" at bounding box center [429, 216] width 220 height 22
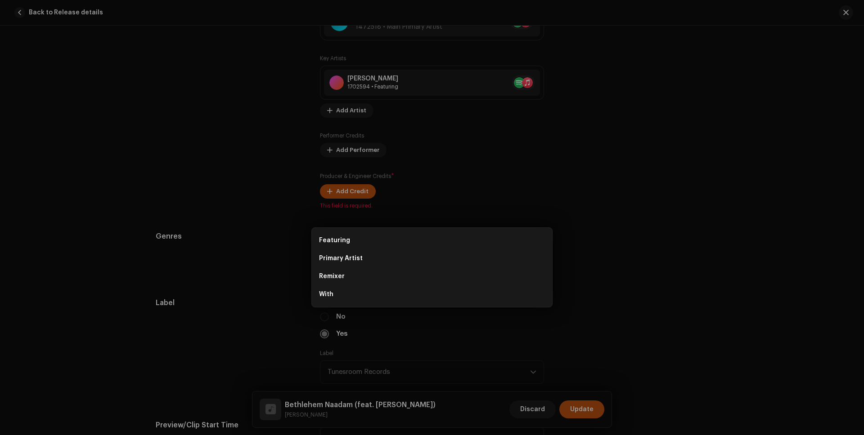
click at [220, 125] on div "Add Key Artist Role * Select role Cancel Add Artist" at bounding box center [432, 217] width 864 height 435
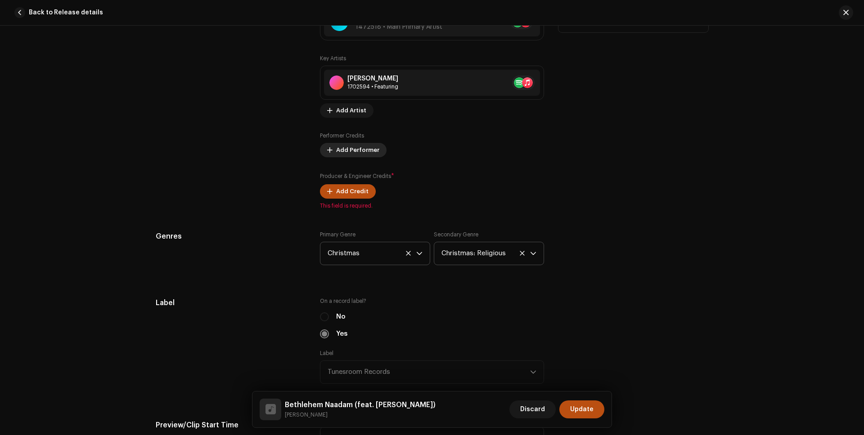
click at [359, 149] on span "Add Performer" at bounding box center [357, 150] width 43 height 18
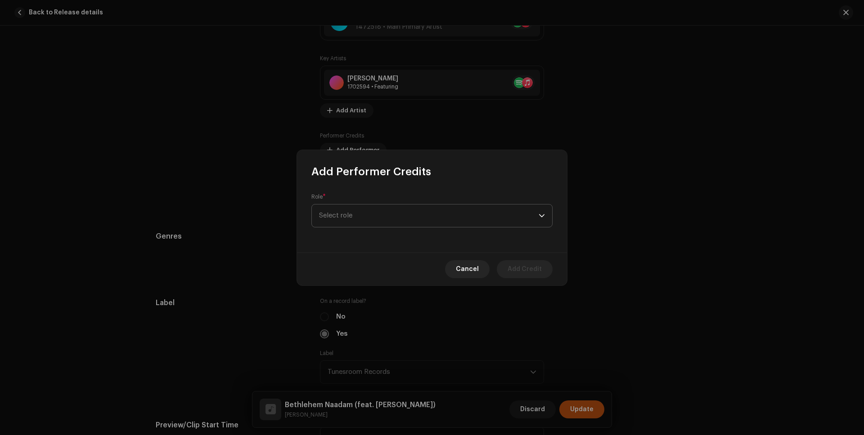
click at [387, 214] on span "Select role" at bounding box center [429, 216] width 220 height 22
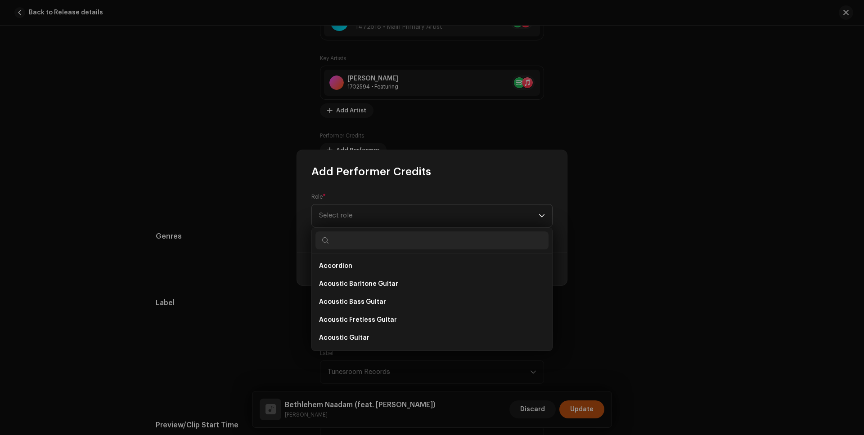
click at [374, 243] on input "text" at bounding box center [431, 241] width 233 height 18
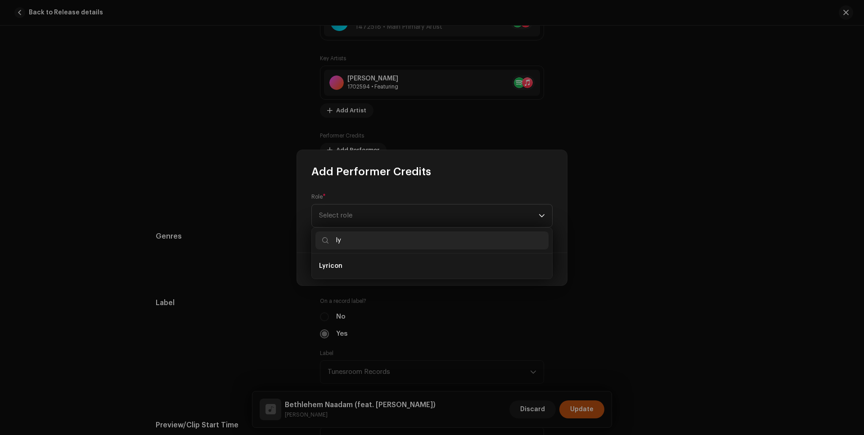
type input "l"
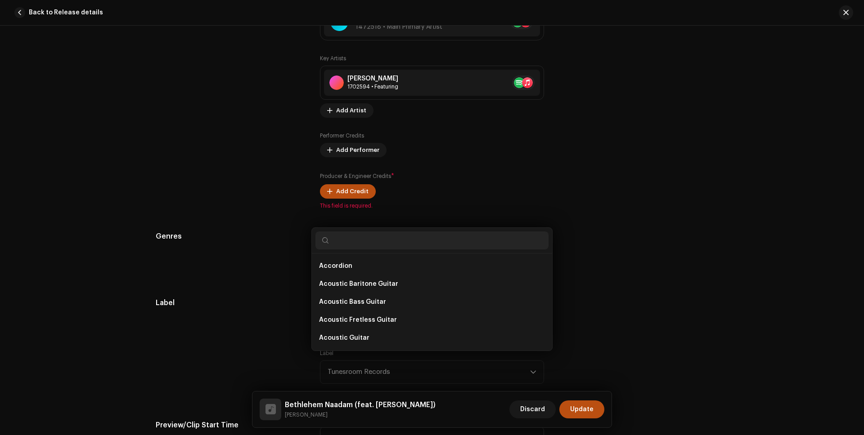
click at [687, 153] on div "Add Performer Credits Role * Select role Cancel Add Credit" at bounding box center [432, 217] width 864 height 435
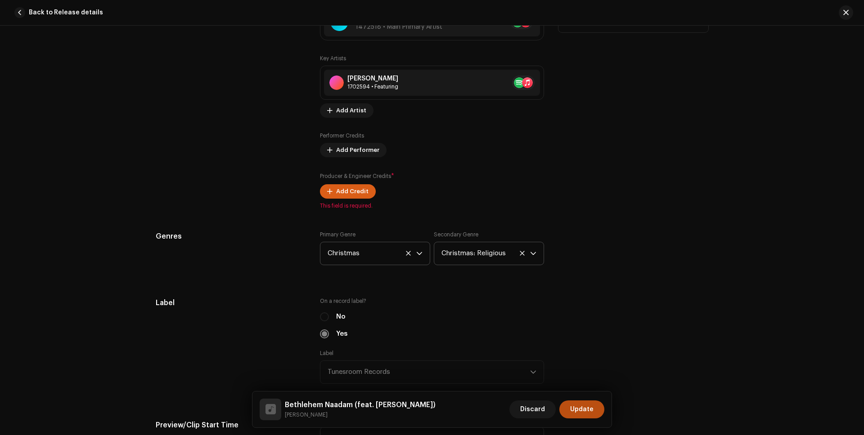
click at [347, 191] on span "Add Credit" at bounding box center [352, 192] width 32 height 18
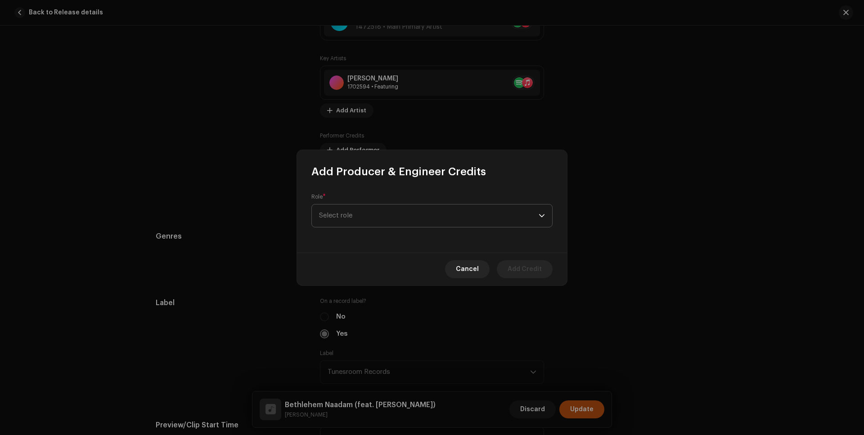
click at [353, 217] on span "Select role" at bounding box center [429, 216] width 220 height 22
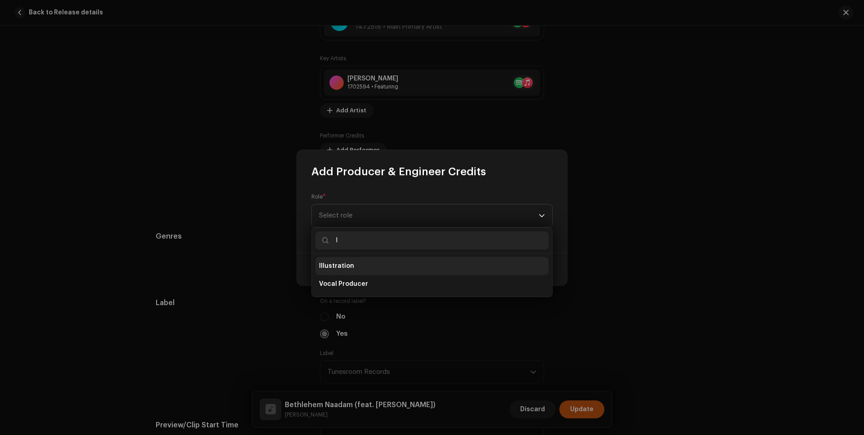
scroll to position [0, 0]
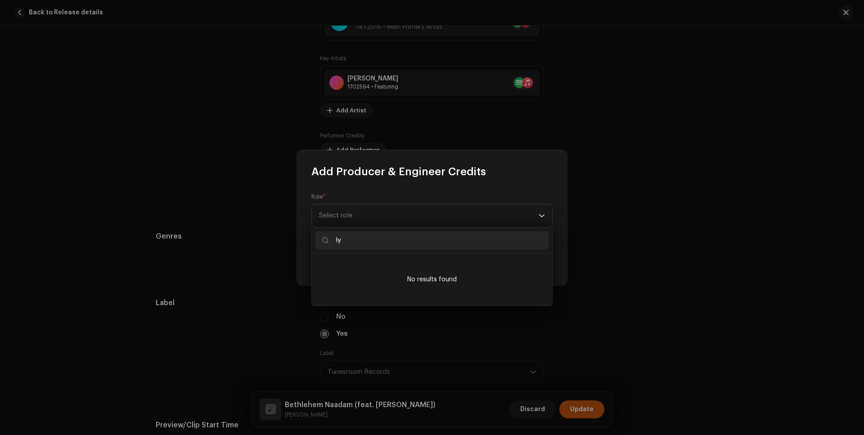
type input "l"
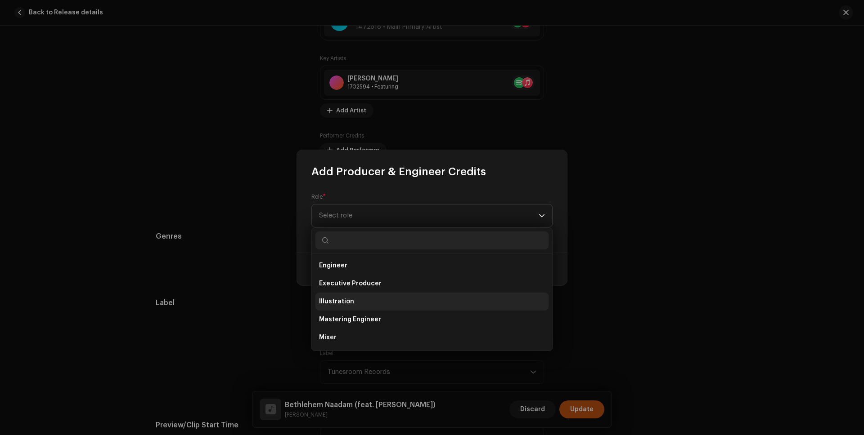
scroll to position [201, 0]
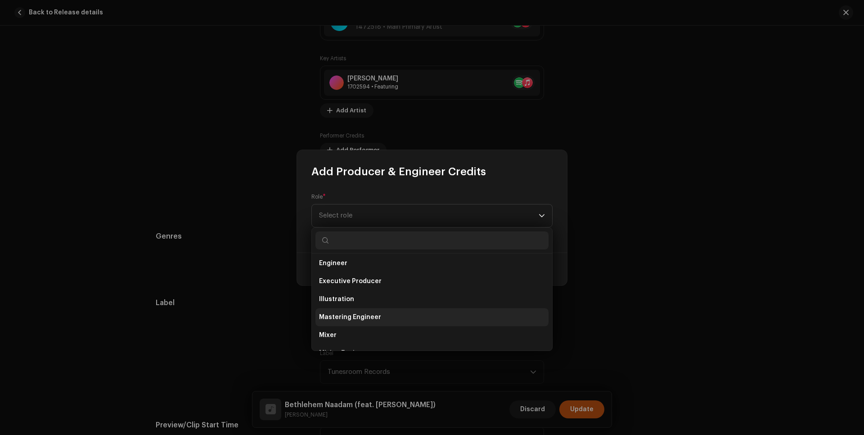
click at [371, 318] on span "Mastering Engineer" at bounding box center [350, 317] width 62 height 9
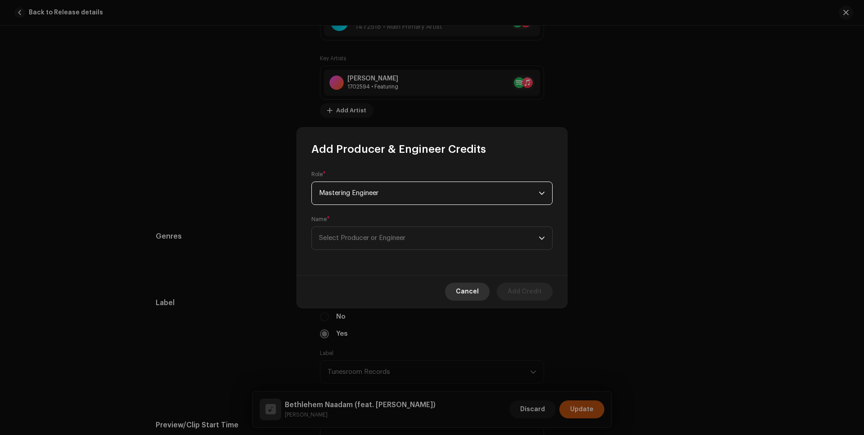
click at [468, 286] on span "Cancel" at bounding box center [467, 292] width 23 height 18
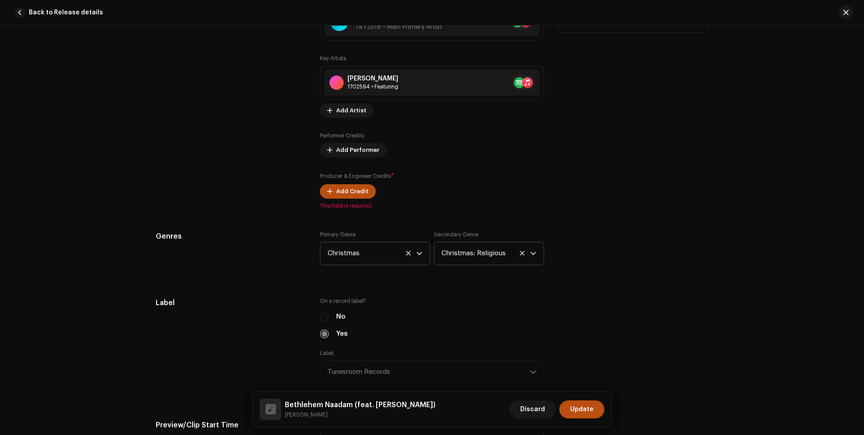
click at [672, 133] on div "Tips Apple does not allow changes to Artist Name and Artist ID after initial su…" at bounding box center [633, 89] width 150 height 240
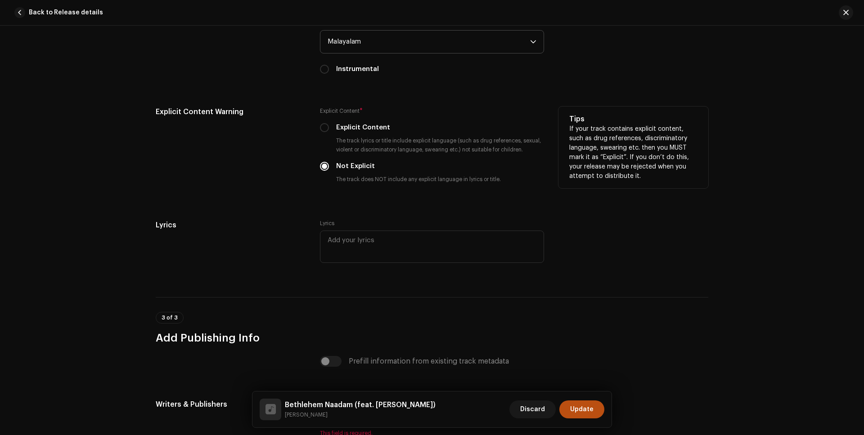
scroll to position [1730, 0]
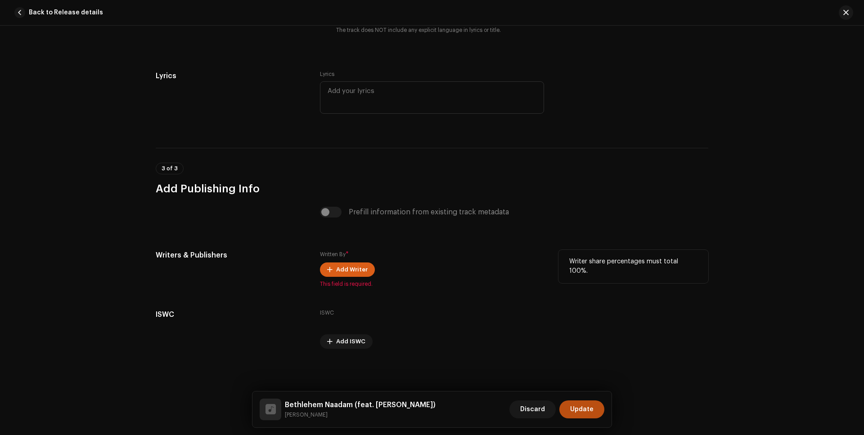
click at [344, 271] on span "Add Writer" at bounding box center [351, 270] width 31 height 18
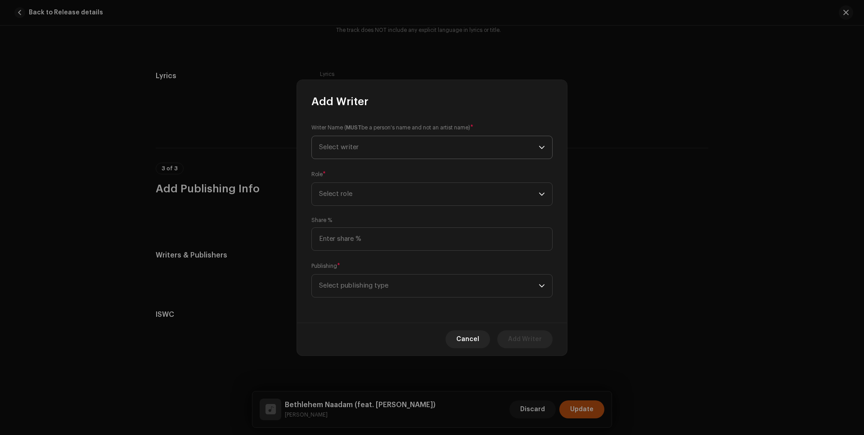
click at [409, 146] on span "Select writer" at bounding box center [429, 147] width 220 height 22
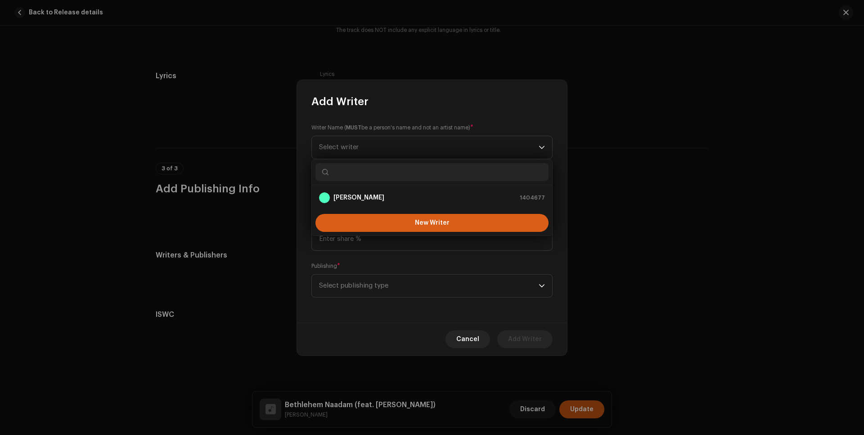
click at [433, 222] on span "New Writer" at bounding box center [432, 223] width 35 height 6
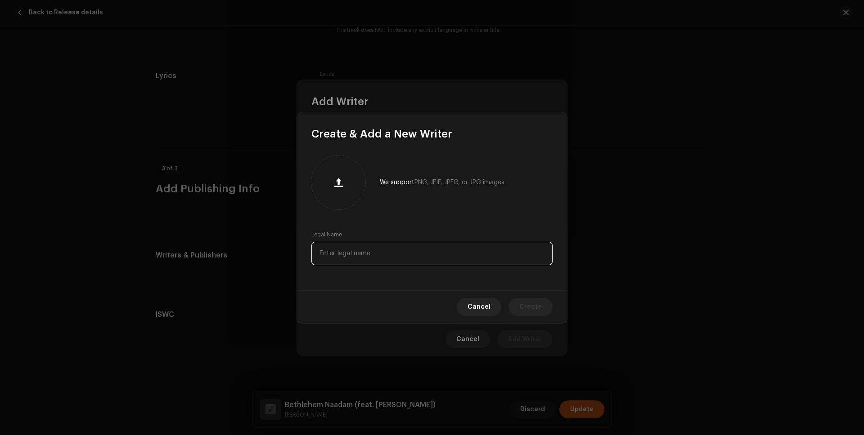
click at [371, 254] on input "text" at bounding box center [431, 253] width 241 height 23
click at [484, 307] on span "Cancel" at bounding box center [478, 307] width 23 height 18
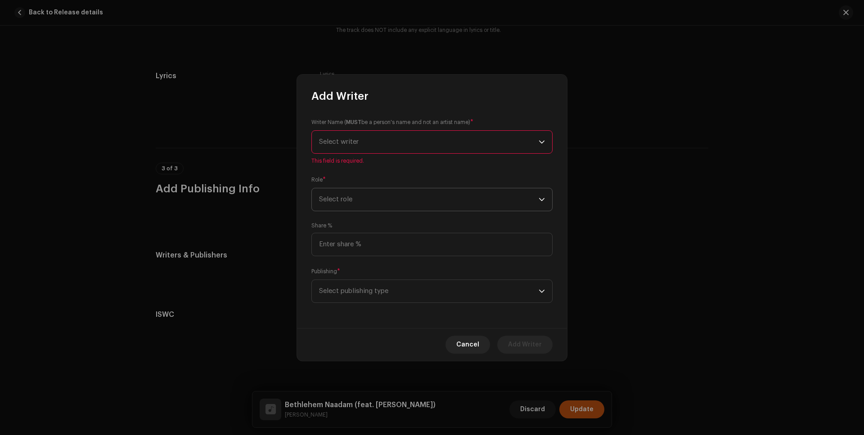
click at [413, 209] on span "Select role" at bounding box center [429, 200] width 220 height 22
click at [388, 163] on span "This field is required." at bounding box center [431, 160] width 241 height 7
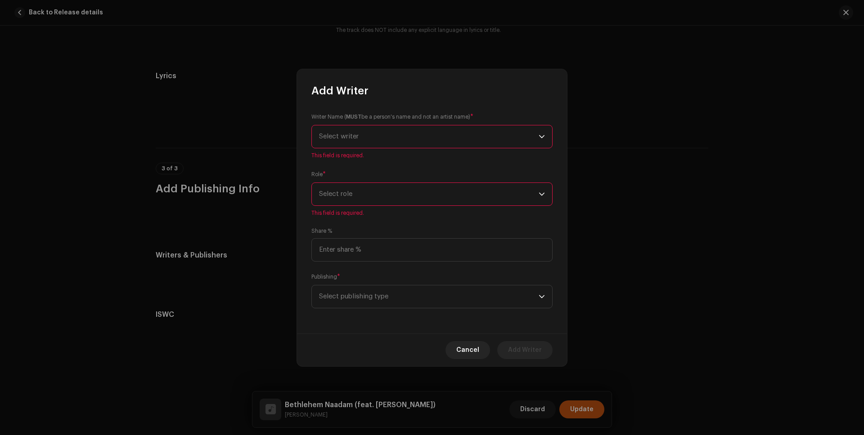
click at [397, 135] on span "Select writer" at bounding box center [429, 137] width 220 height 22
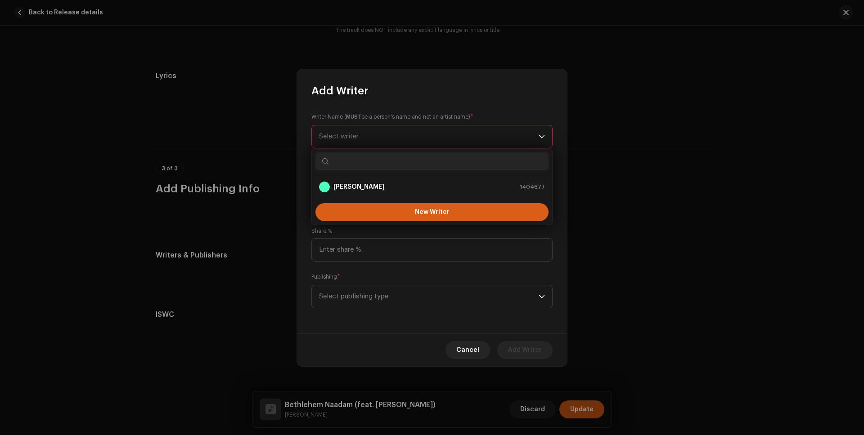
click at [443, 212] on span "New Writer" at bounding box center [432, 212] width 35 height 6
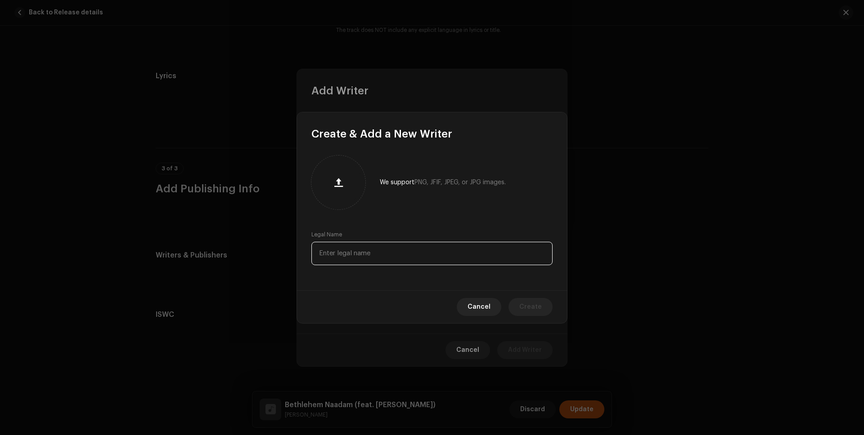
click at [373, 254] on input "text" at bounding box center [431, 253] width 241 height 23
type input "Fr. [PERSON_NAME]"
click at [536, 306] on span "Create" at bounding box center [530, 307] width 22 height 18
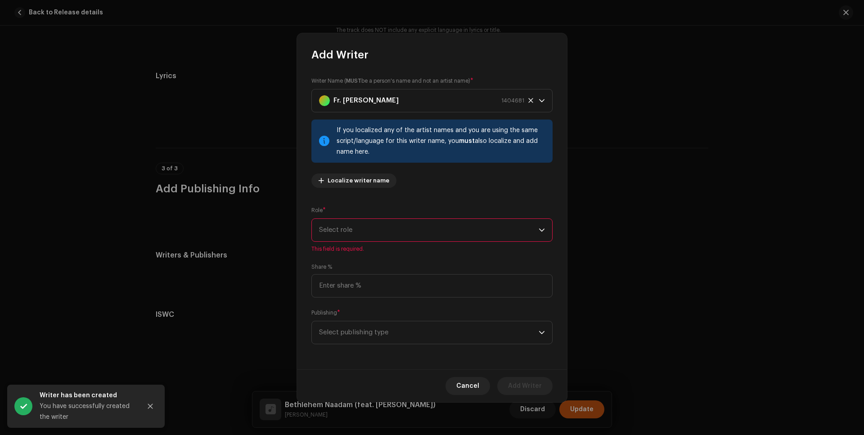
click at [396, 225] on span "Select role" at bounding box center [429, 230] width 220 height 22
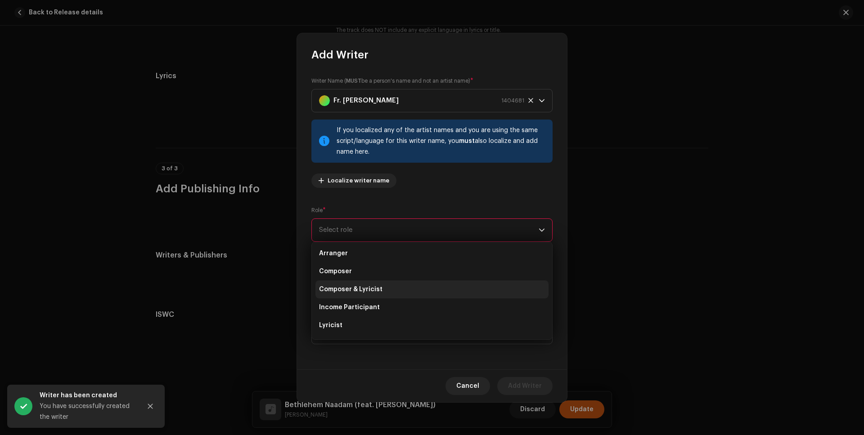
scroll to position [29, 0]
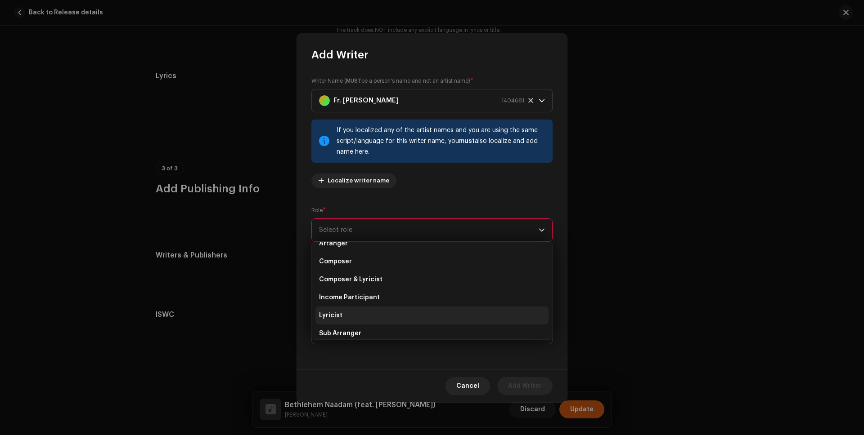
click at [341, 317] on li "Lyricist" at bounding box center [431, 316] width 233 height 18
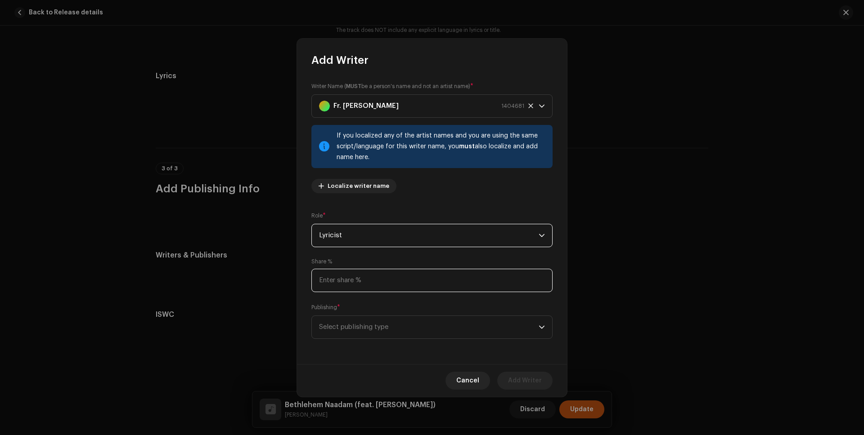
click at [377, 283] on input at bounding box center [431, 280] width 241 height 23
type input "0.01"
click at [395, 330] on span "Select publishing type" at bounding box center [429, 327] width 220 height 22
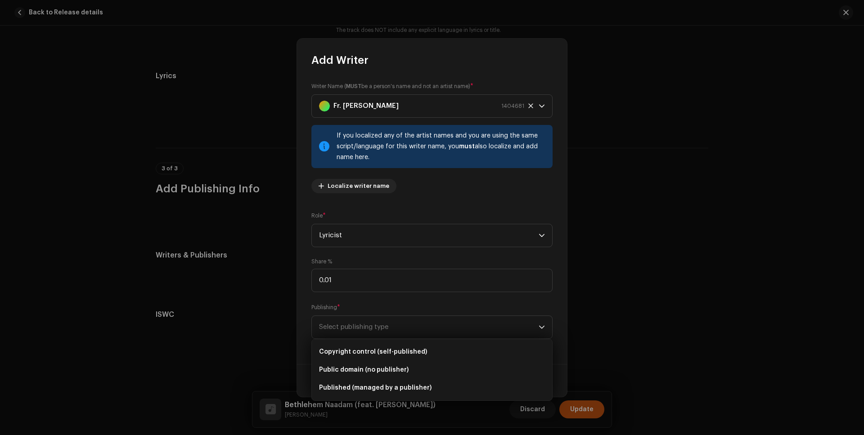
click at [480, 195] on div "Writer Name ( MUST be a person's name and not an artist name) * Fr. [PERSON_NAM…" at bounding box center [431, 141] width 241 height 119
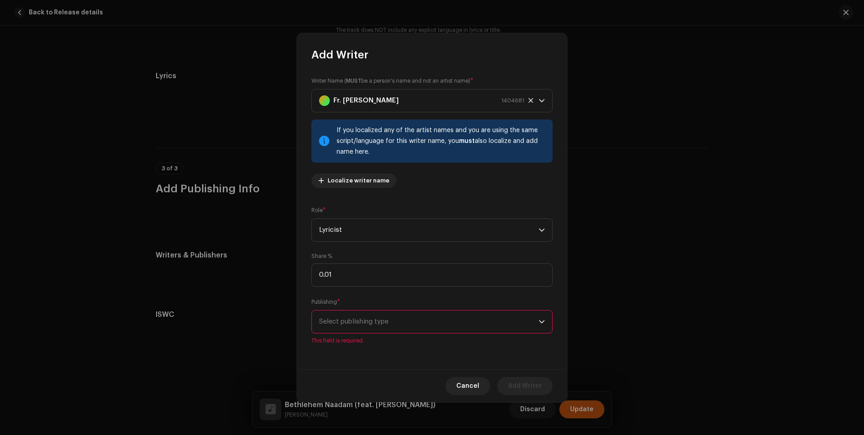
click at [419, 322] on span "Select publishing type" at bounding box center [429, 322] width 220 height 22
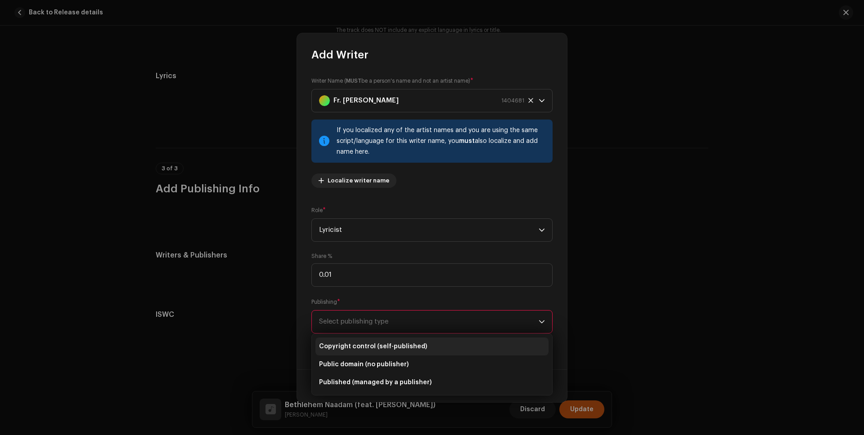
click at [409, 346] on span "Copyright control (self-published)" at bounding box center [373, 346] width 108 height 9
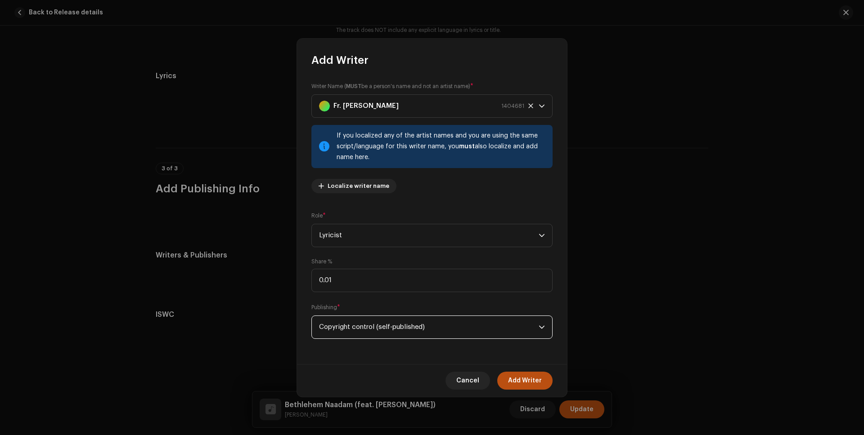
click at [365, 357] on div "Writer Name ( MUST be a person's name and not an artist name) * Fr. [PERSON_NAM…" at bounding box center [432, 215] width 270 height 297
click at [543, 106] on icon "dropdown trigger" at bounding box center [541, 105] width 5 height 3
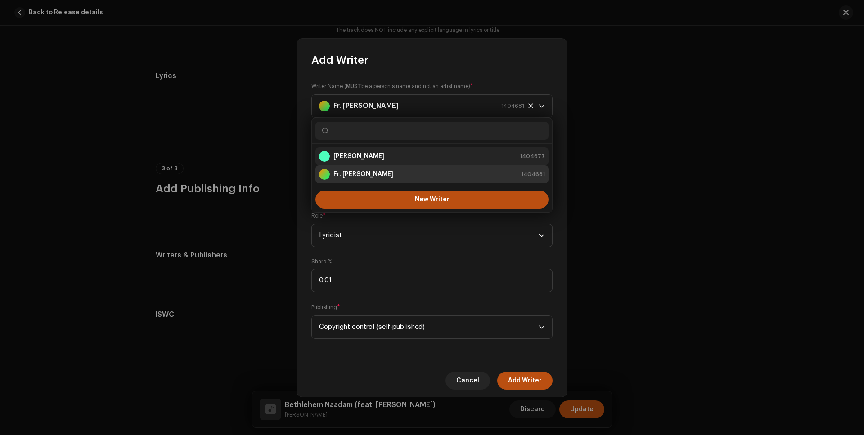
click at [373, 155] on div "[PERSON_NAME] P 1404677" at bounding box center [432, 156] width 226 height 11
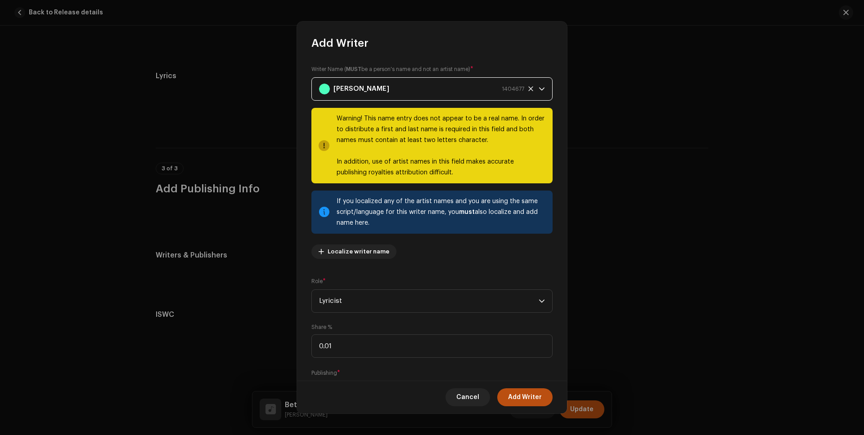
click at [528, 86] on icon at bounding box center [531, 89] width 6 height 6
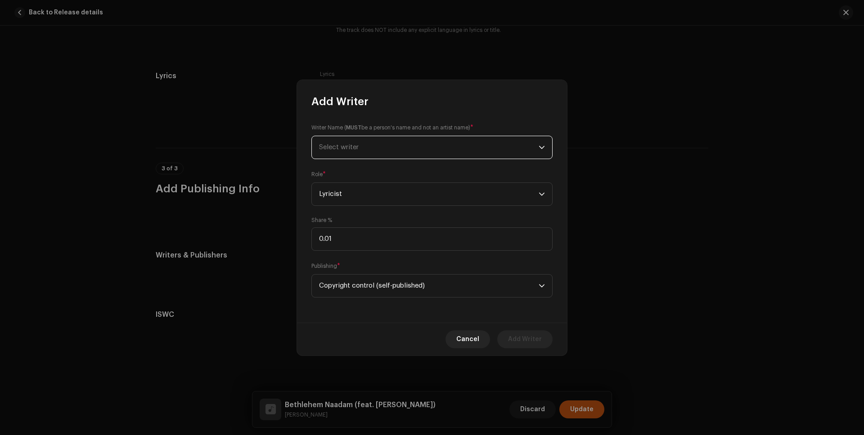
click at [543, 145] on icon "dropdown trigger" at bounding box center [542, 147] width 6 height 6
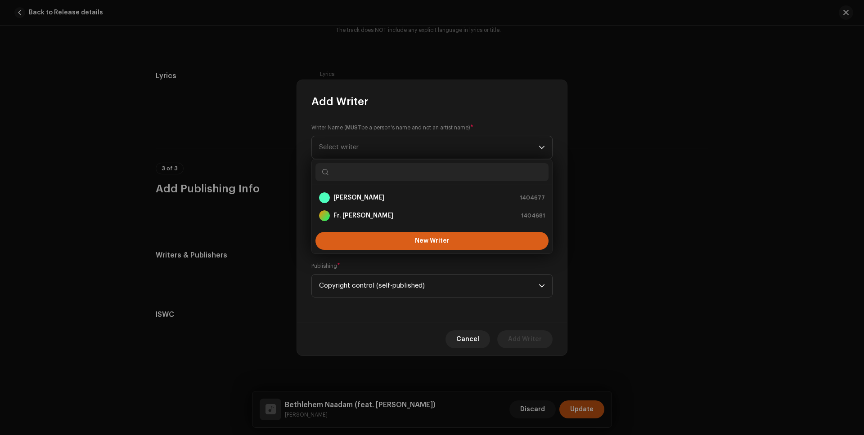
click at [429, 242] on span "New Writer" at bounding box center [432, 241] width 35 height 6
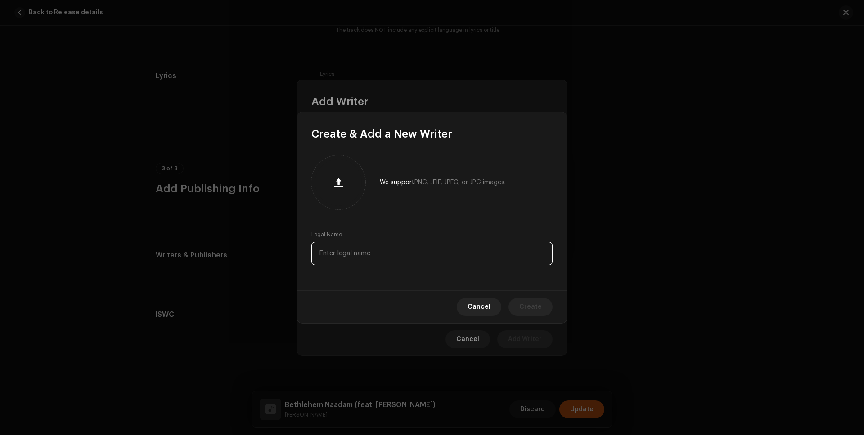
click at [350, 261] on input "text" at bounding box center [431, 253] width 241 height 23
type input "[PERSON_NAME]"
click at [533, 305] on span "Create" at bounding box center [530, 307] width 22 height 18
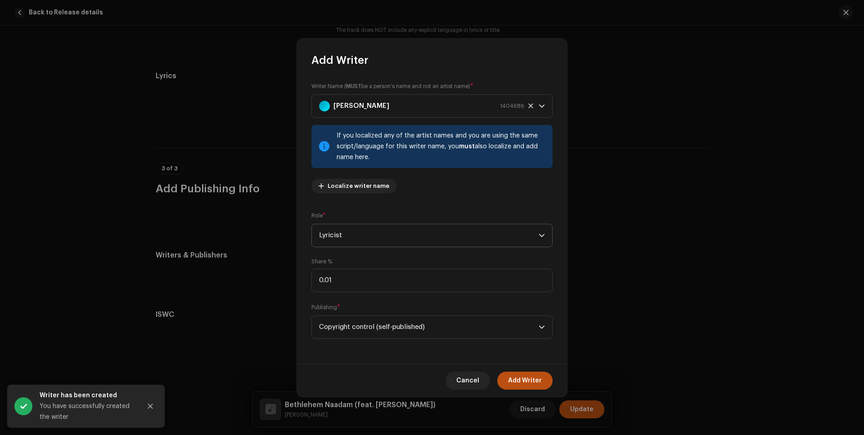
click at [371, 239] on span "Lyricist" at bounding box center [429, 235] width 220 height 22
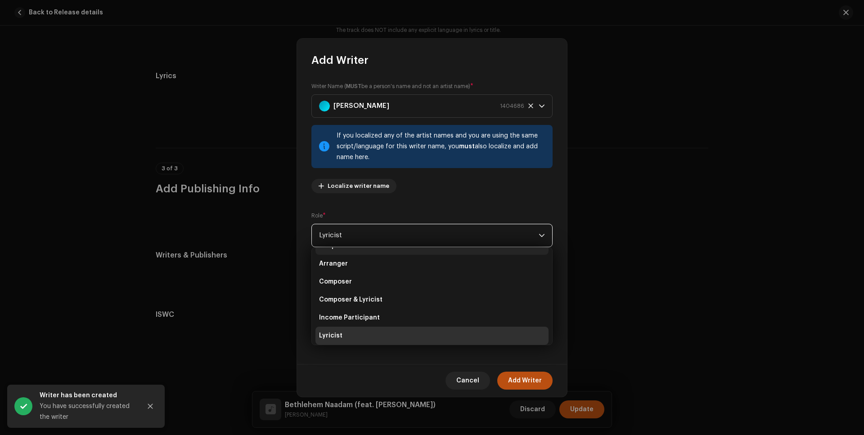
scroll to position [4, 0]
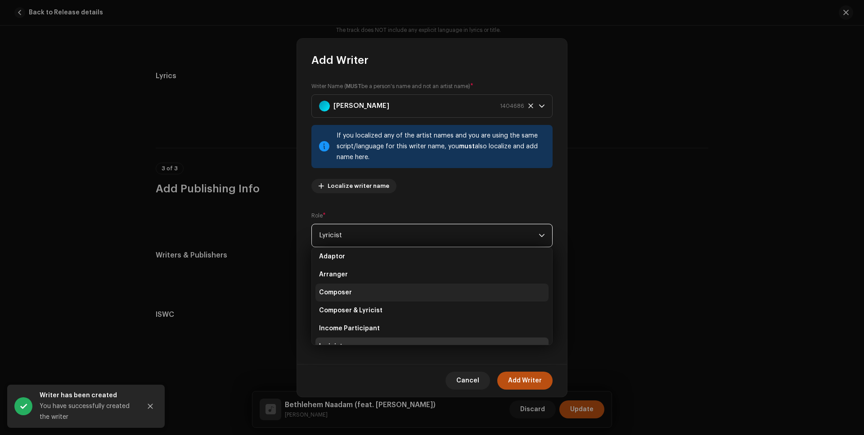
click at [349, 291] on span "Composer" at bounding box center [335, 292] width 33 height 9
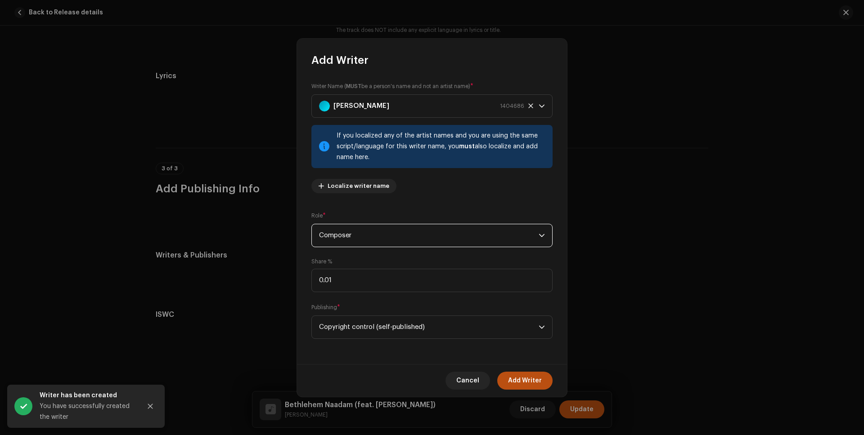
scroll to position [14, 0]
drag, startPoint x: 341, startPoint y: 280, endPoint x: 300, endPoint y: 281, distance: 40.9
click at [300, 281] on div "Writer Name ( MUST be a person's name and not an artist name) * [PERSON_NAME] 1…" at bounding box center [432, 215] width 270 height 297
type input "100.00"
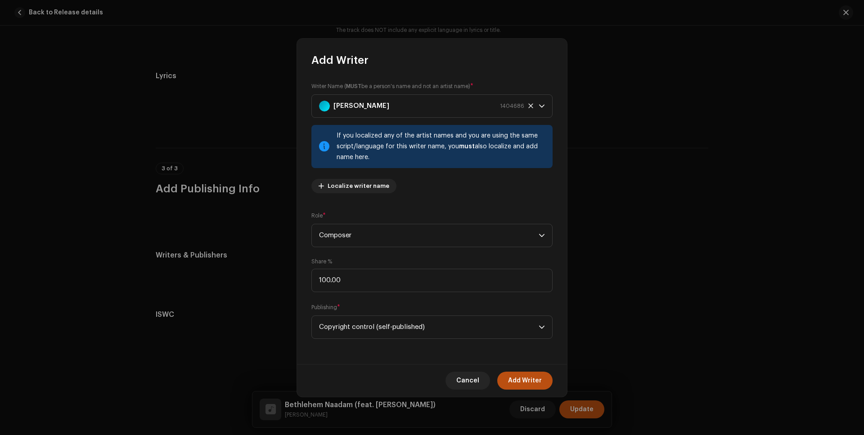
click at [307, 297] on div "Writer Name ( MUST be a person's name and not an artist name) * [PERSON_NAME] 1…" at bounding box center [432, 215] width 270 height 297
click at [535, 377] on span "Add Writer" at bounding box center [525, 381] width 34 height 18
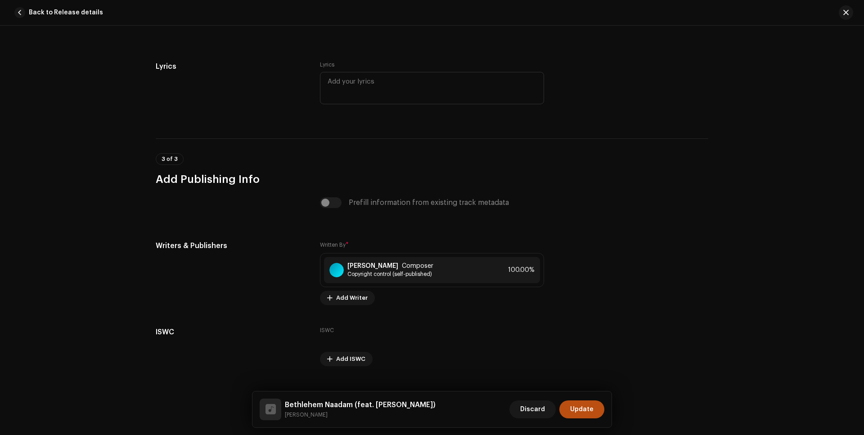
scroll to position [1757, 0]
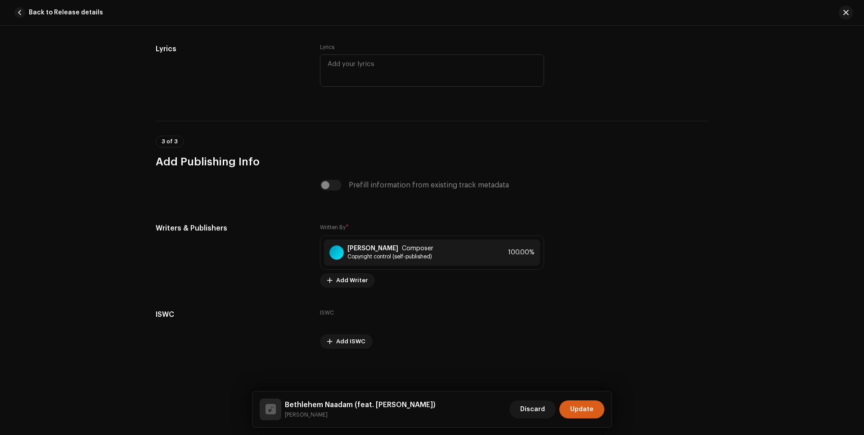
click at [587, 409] on span "Update" at bounding box center [581, 410] width 23 height 18
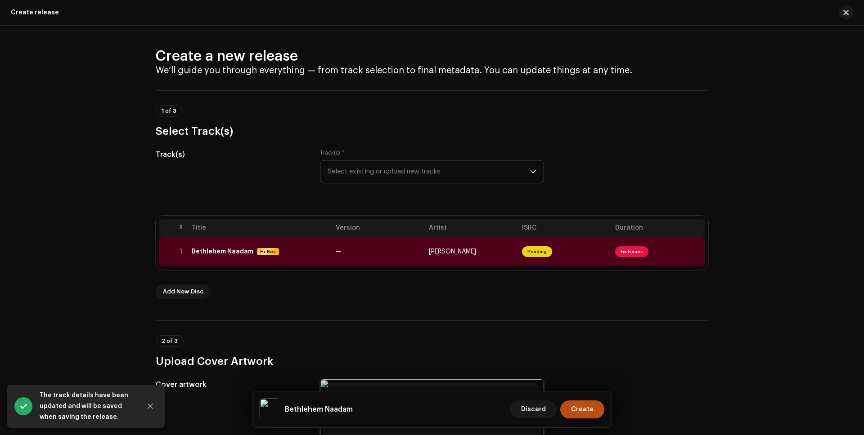
click at [445, 175] on span "Select existing or upload new tracks" at bounding box center [429, 172] width 202 height 22
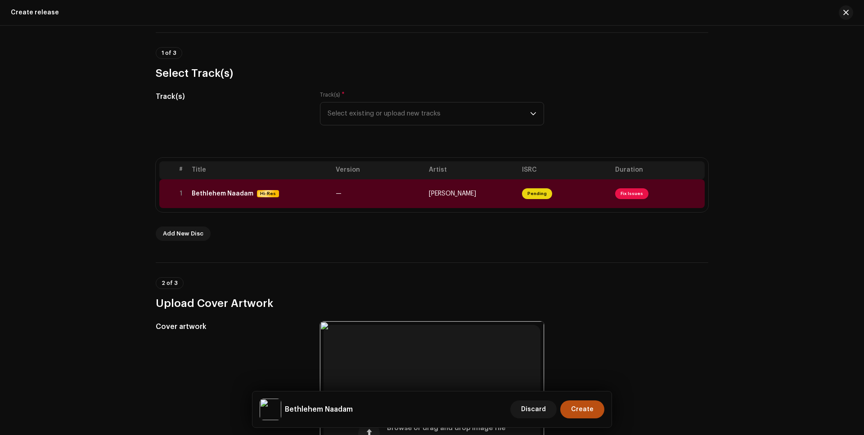
scroll to position [129, 0]
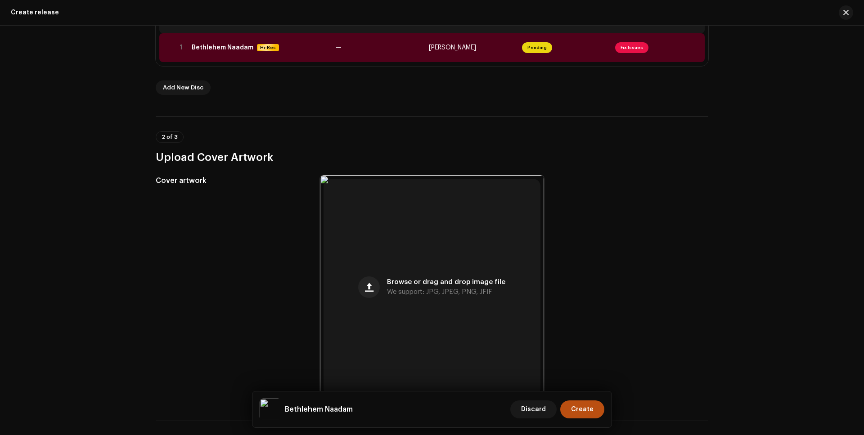
scroll to position [0, 0]
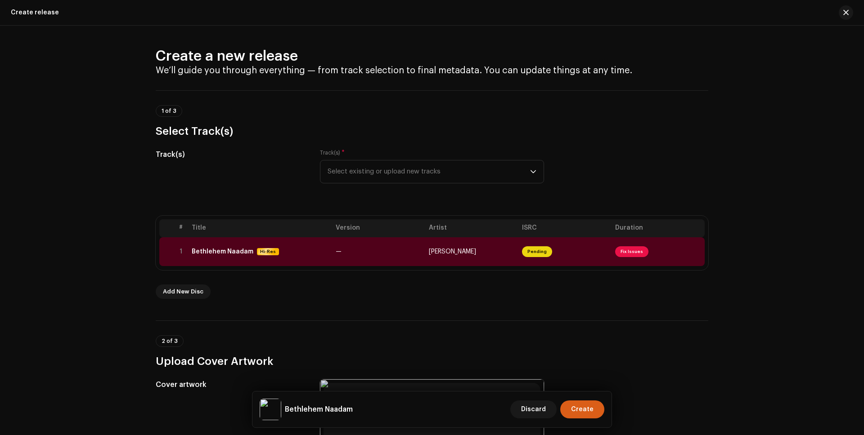
click at [590, 409] on span "Create" at bounding box center [582, 410] width 22 height 18
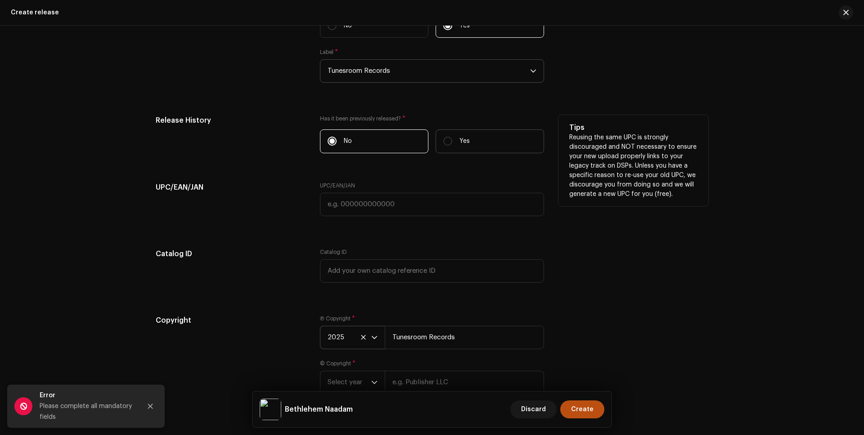
scroll to position [1319, 0]
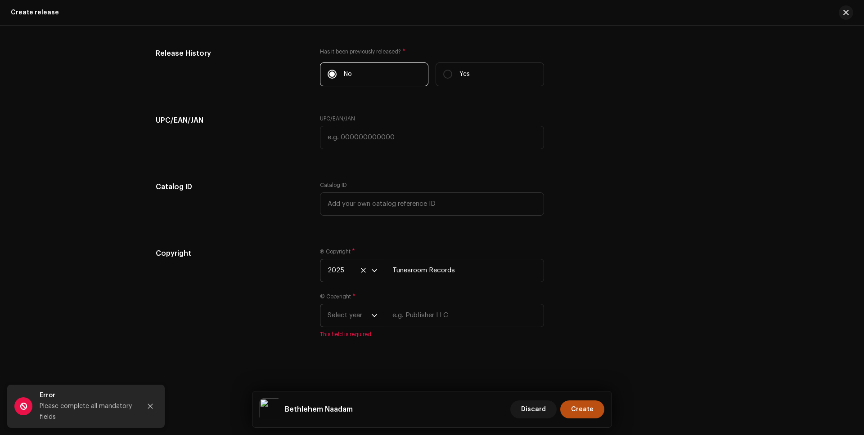
click at [374, 314] on icon "dropdown trigger" at bounding box center [374, 316] width 6 height 6
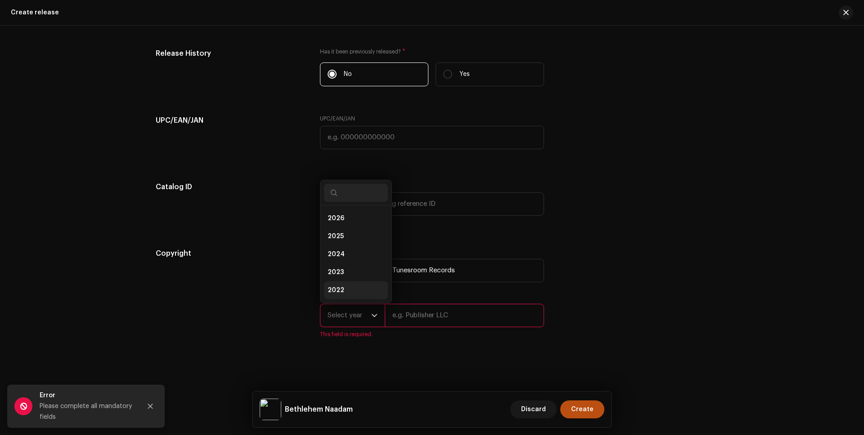
scroll to position [14, 0]
click at [341, 238] on li "2024" at bounding box center [356, 240] width 64 height 18
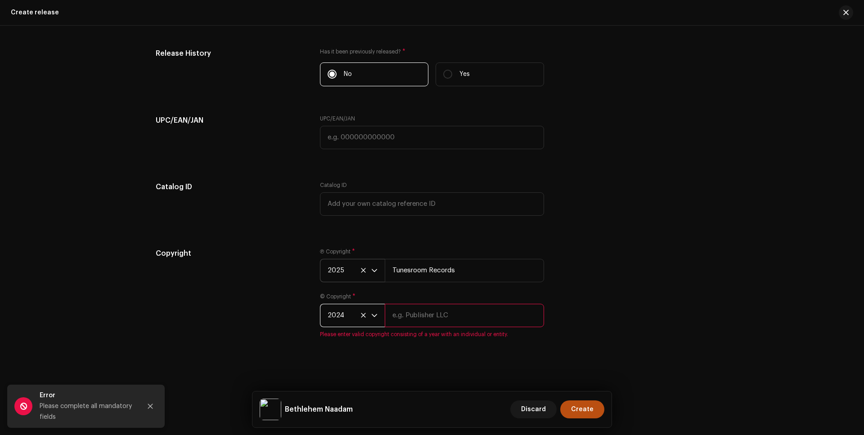
click at [426, 321] on input "text" at bounding box center [464, 315] width 159 height 23
click at [359, 314] on div "© Copyright * 2024 Tunes Please enter valid copyright consisting of a year with…" at bounding box center [432, 315] width 224 height 45
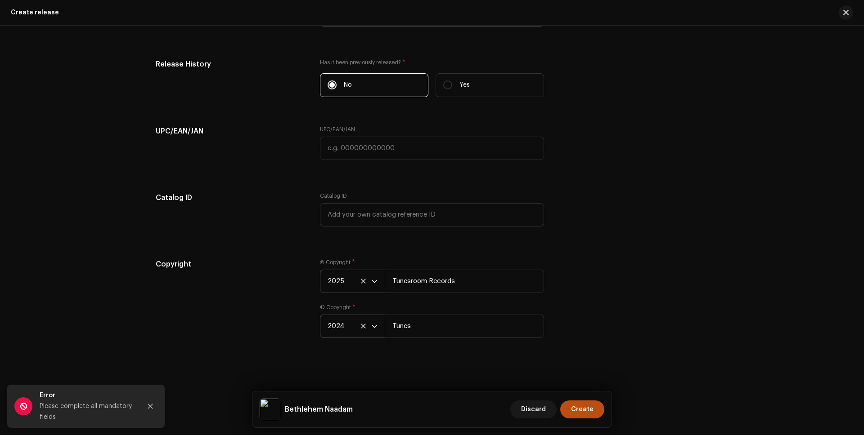
click at [372, 326] on icon "dropdown trigger" at bounding box center [374, 326] width 6 height 6
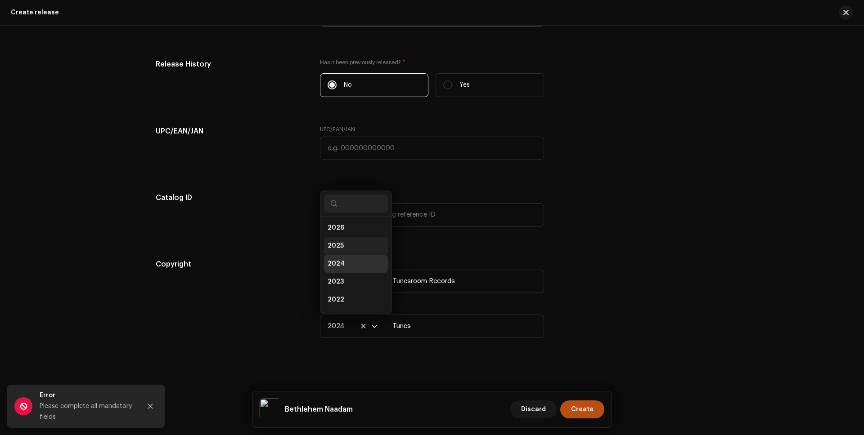
scroll to position [0, 0]
click at [340, 229] on span "2026" at bounding box center [336, 229] width 17 height 9
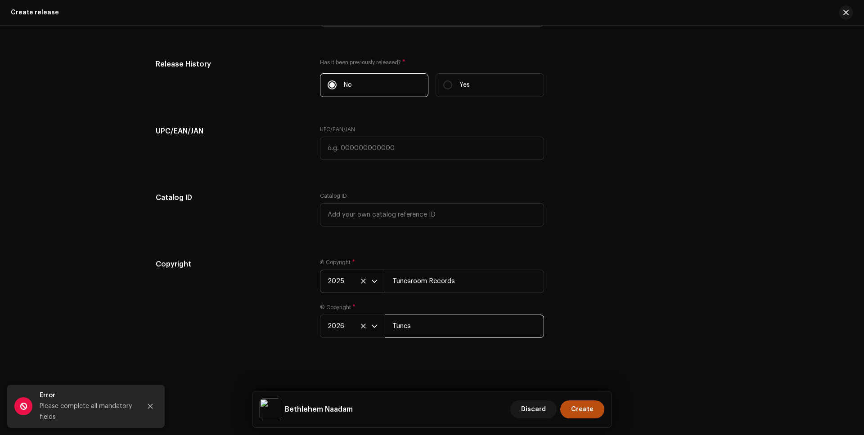
click at [418, 326] on input "Tunes" at bounding box center [464, 326] width 159 height 23
type input "Tunesroom Records"
click at [595, 321] on div "Copyright Ⓟ Copyright * 2025 Tunesroom Records © Copyright * 2026 Tunesroom Rec…" at bounding box center [432, 304] width 552 height 90
click at [585, 408] on span "Create" at bounding box center [582, 410] width 22 height 18
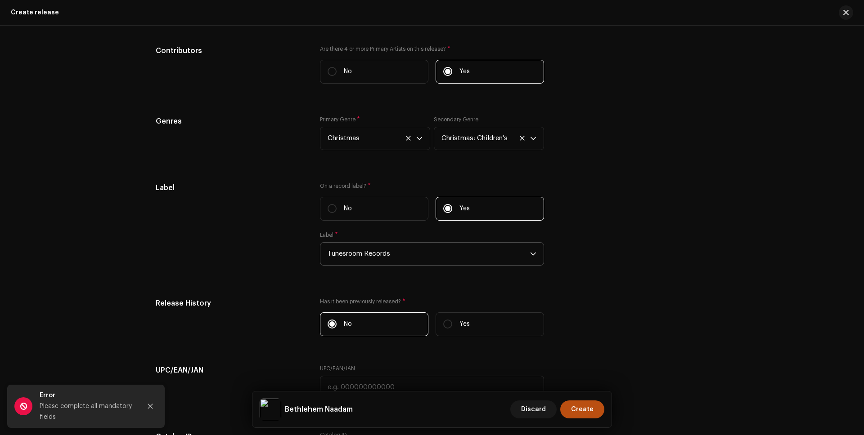
scroll to position [1158, 0]
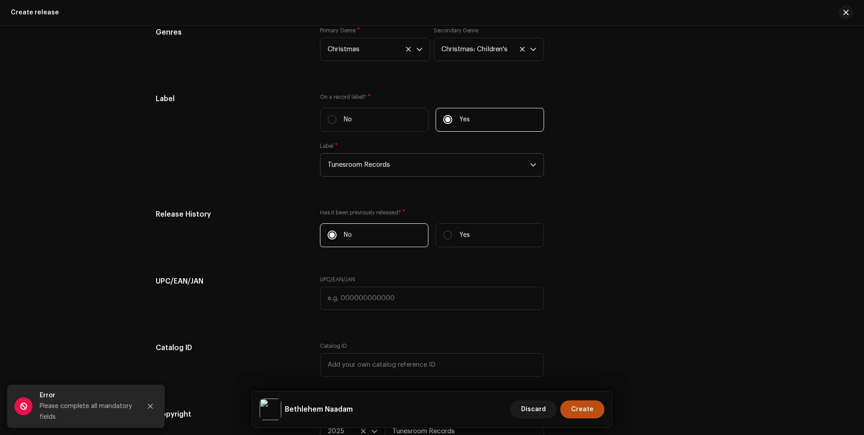
click at [428, 266] on div "Prefill release information from track metadata Compilation Is it a compilation…" at bounding box center [432, 13] width 552 height 973
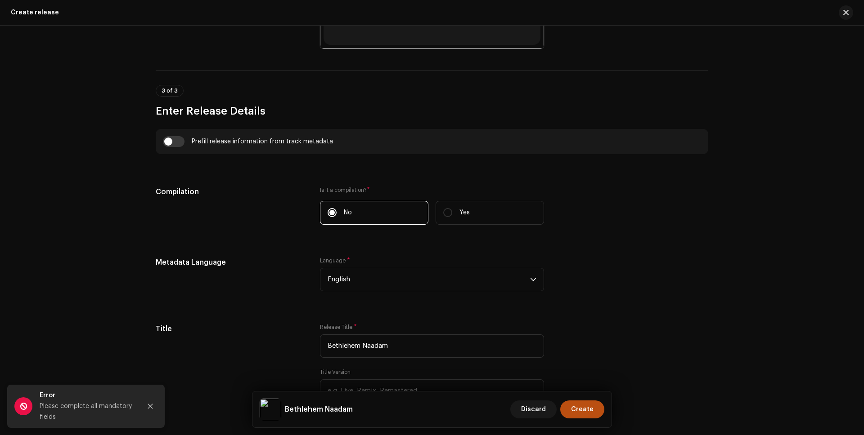
scroll to position [0, 0]
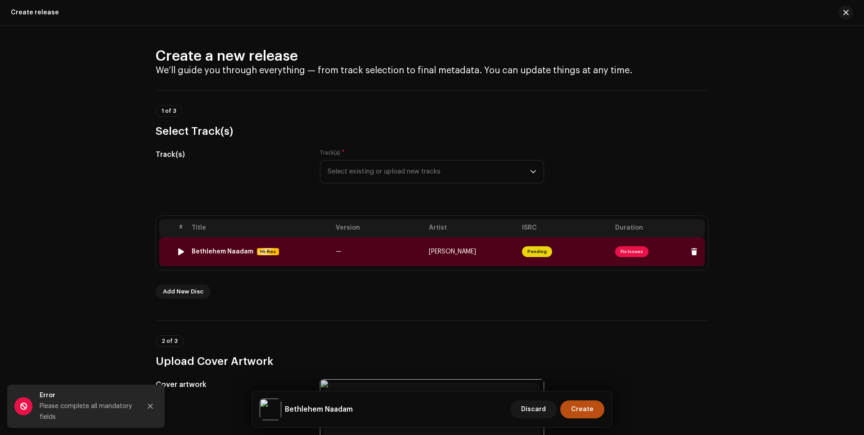
click at [632, 250] on span "Fix Issues" at bounding box center [631, 252] width 33 height 11
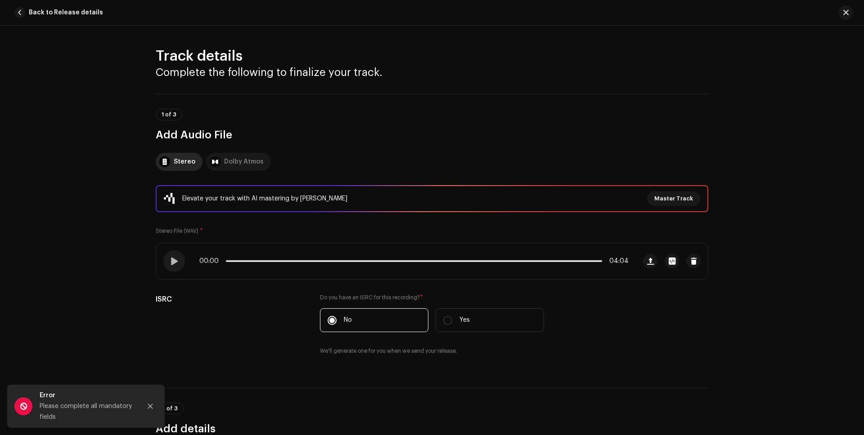
click at [230, 164] on div "Dolby Atmos" at bounding box center [244, 162] width 40 height 18
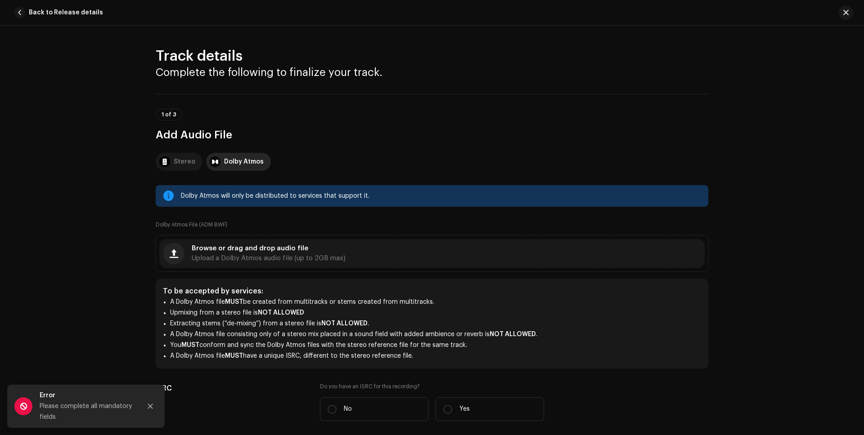
click at [177, 161] on div "Stereo" at bounding box center [185, 162] width 22 height 18
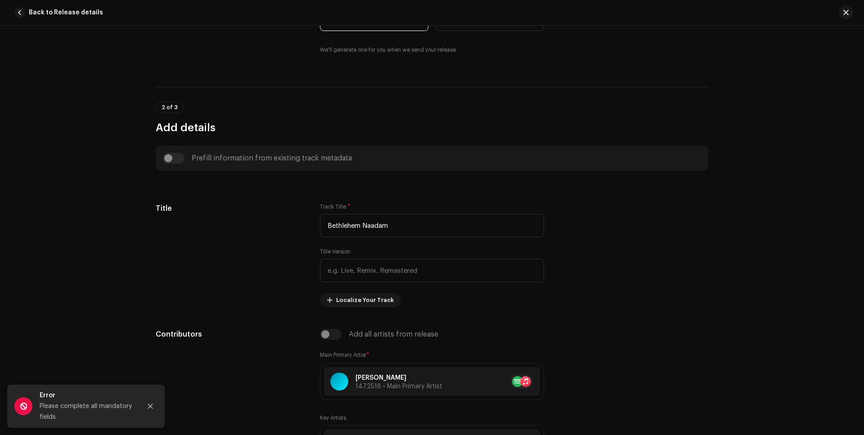
scroll to position [549, 0]
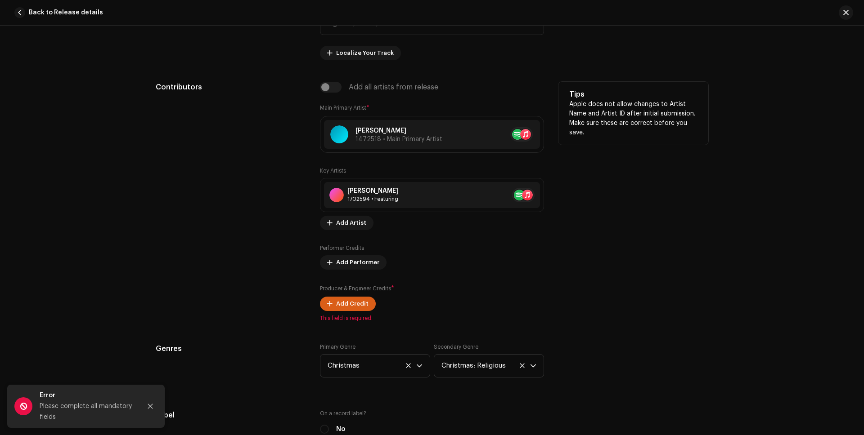
click at [352, 303] on span "Add Credit" at bounding box center [352, 304] width 32 height 18
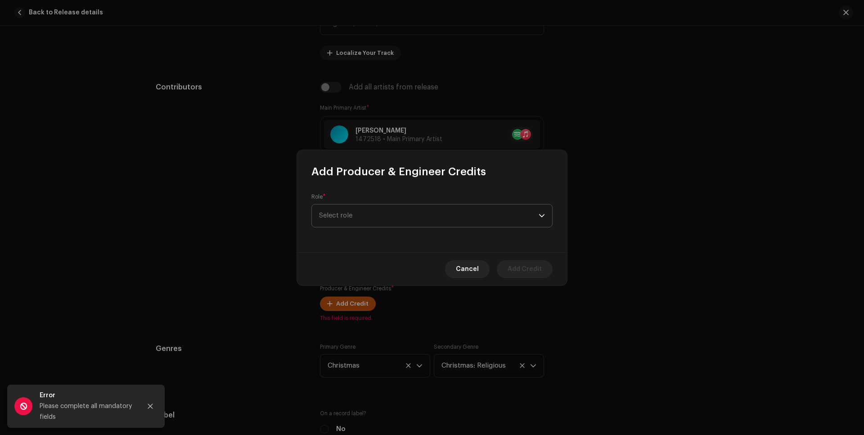
click at [382, 220] on span "Select role" at bounding box center [429, 216] width 220 height 22
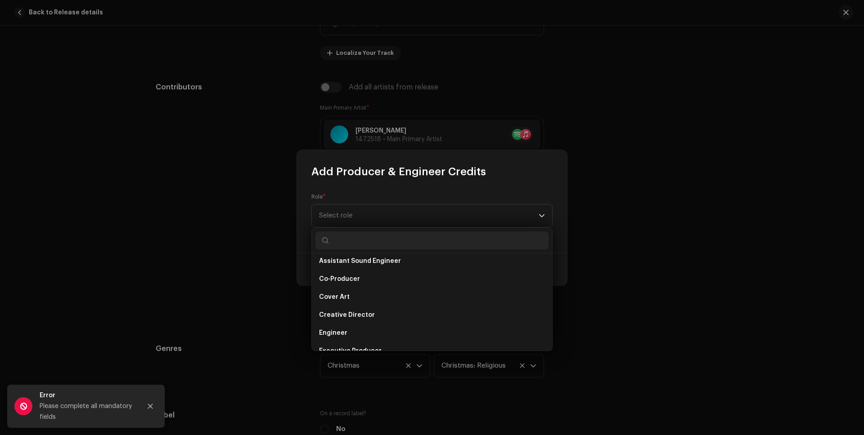
scroll to position [198, 0]
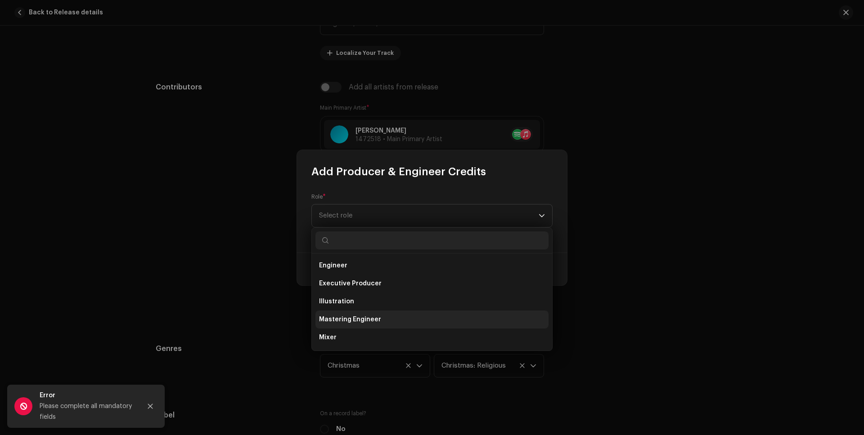
click at [373, 320] on span "Mastering Engineer" at bounding box center [350, 319] width 62 height 9
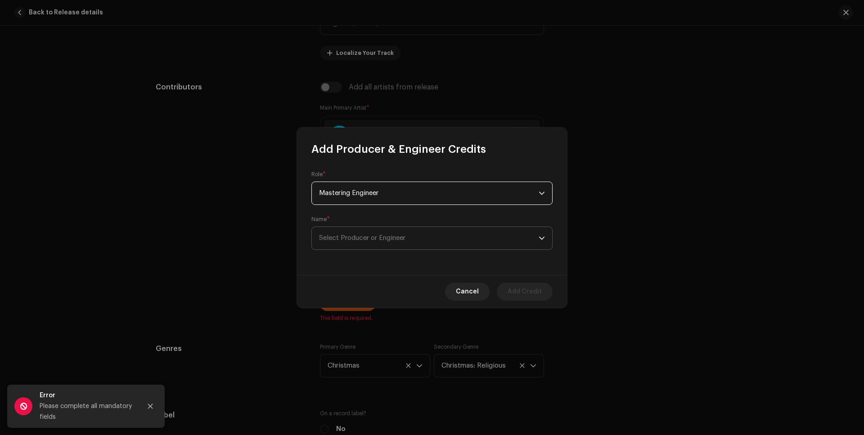
click at [378, 236] on span "Select Producer or Engineer" at bounding box center [362, 238] width 86 height 7
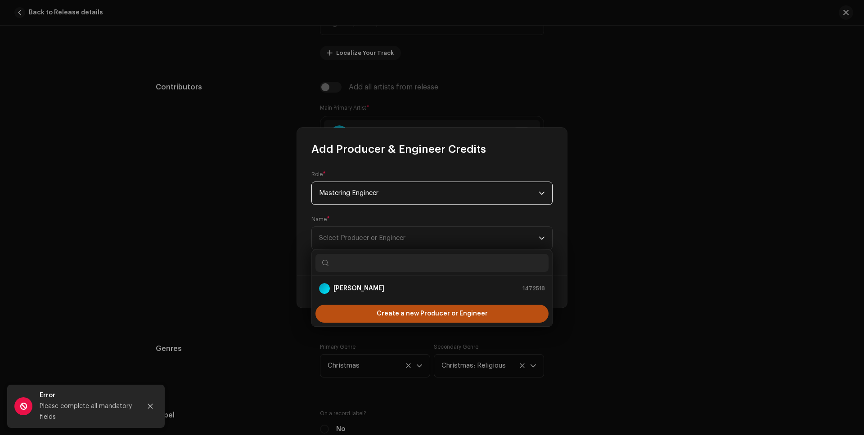
click at [433, 194] on span "Mastering Engineer" at bounding box center [429, 193] width 220 height 22
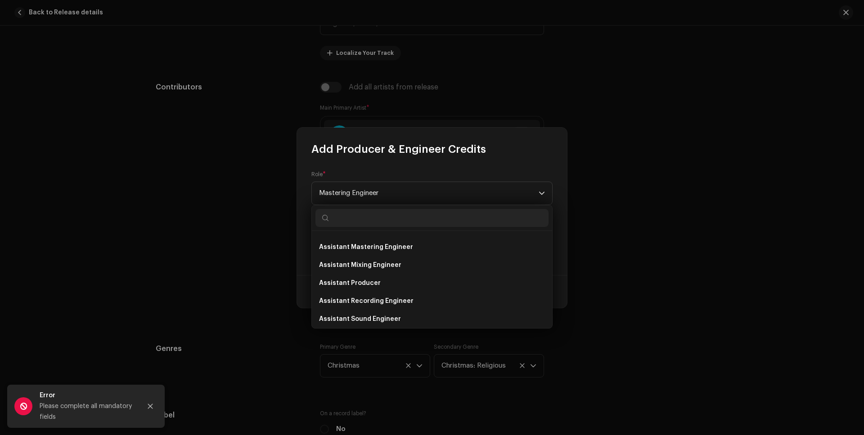
scroll to position [0, 0]
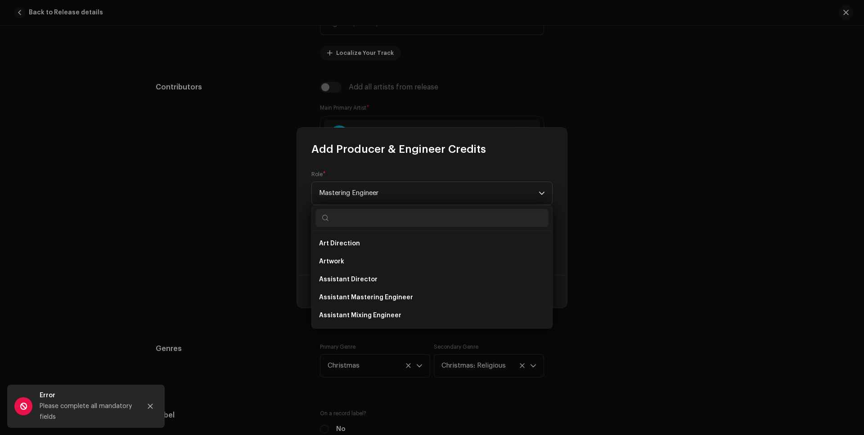
click at [364, 216] on input "text" at bounding box center [431, 218] width 233 height 18
type input "Pro"
click at [354, 315] on li "Producer" at bounding box center [431, 316] width 233 height 18
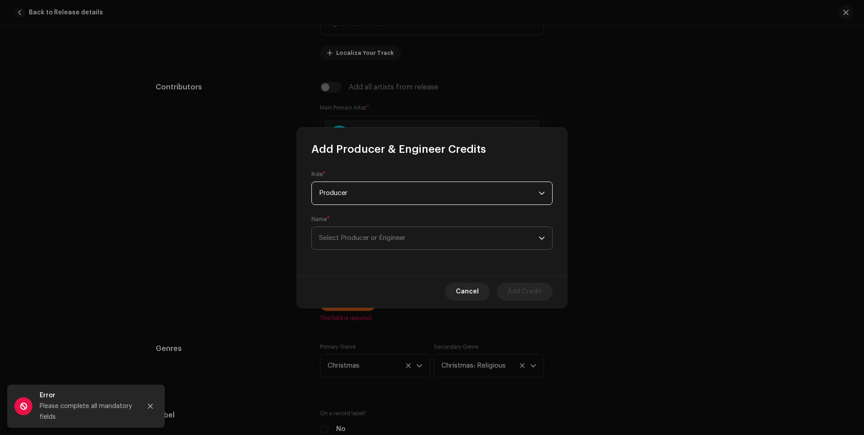
click at [373, 239] on span "Select Producer or Engineer" at bounding box center [362, 238] width 86 height 7
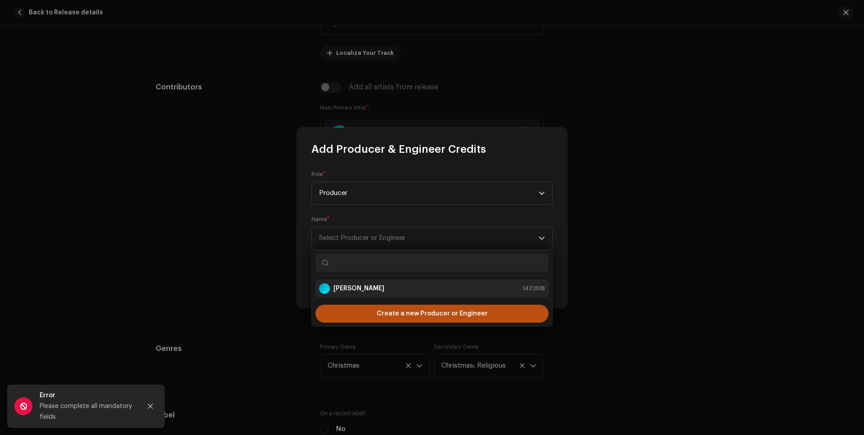
click at [370, 286] on strong "[PERSON_NAME]" at bounding box center [358, 288] width 51 height 9
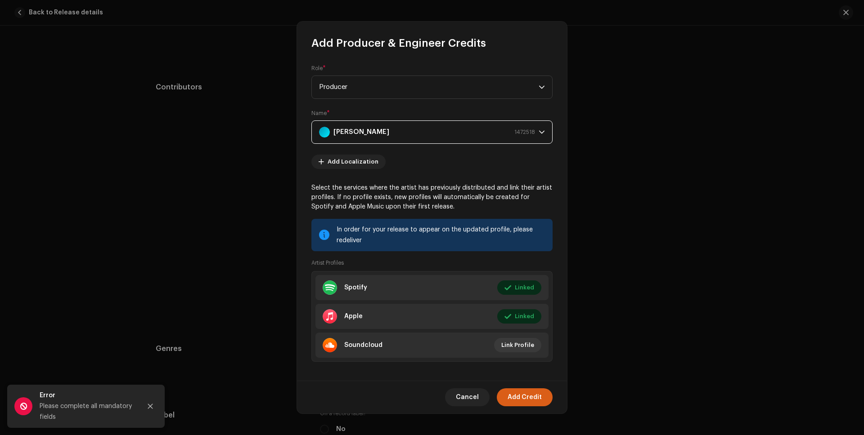
click at [531, 398] on span "Add Credit" at bounding box center [524, 398] width 34 height 18
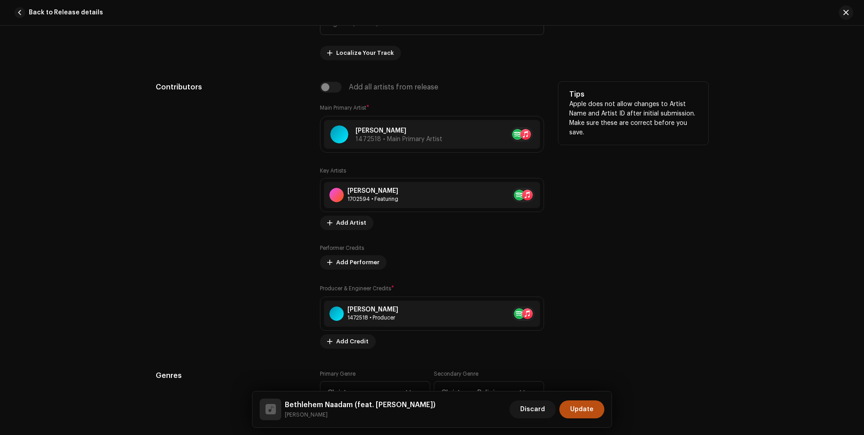
click at [591, 248] on div "Tips Apple does not allow changes to Artist Name and Artist ID after initial su…" at bounding box center [633, 215] width 150 height 267
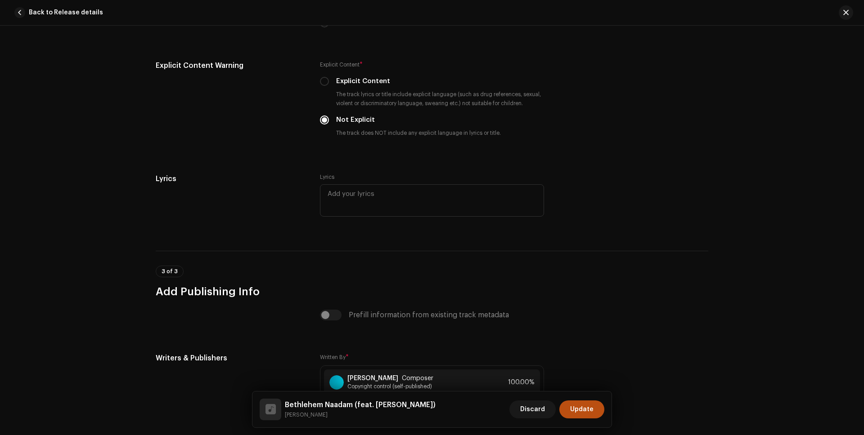
scroll to position [1784, 0]
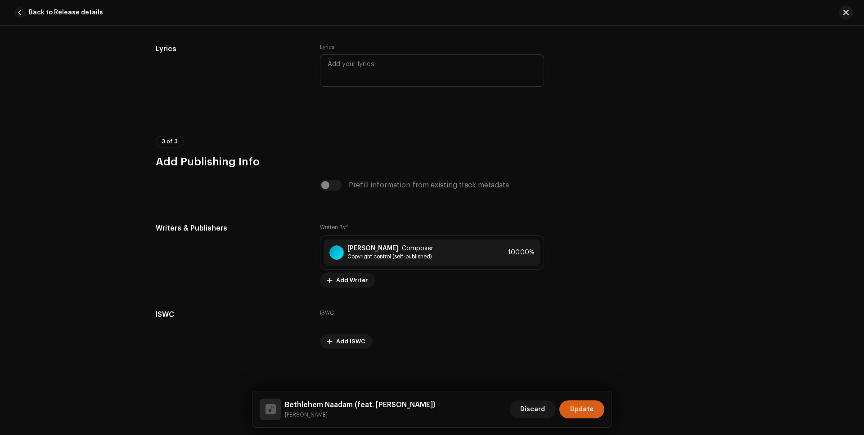
click at [587, 413] on span "Update" at bounding box center [581, 410] width 23 height 18
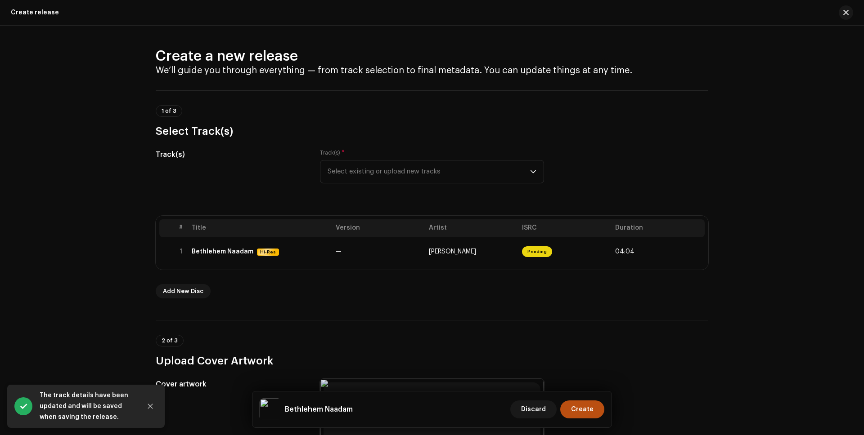
click at [738, 190] on div "Create a new release We’ll guide you through everything — from track selection …" at bounding box center [432, 231] width 864 height 410
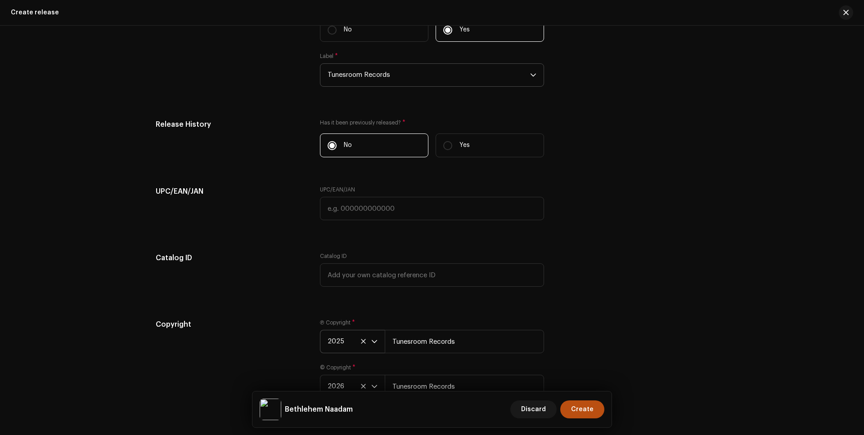
scroll to position [1307, 0]
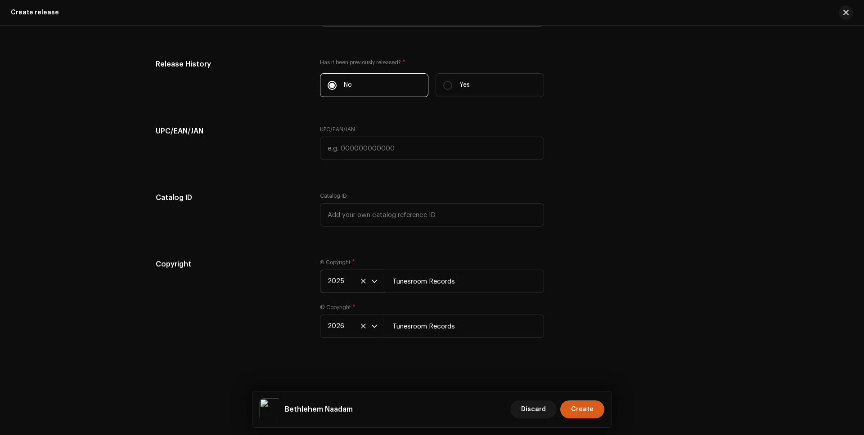
click at [589, 410] on span "Create" at bounding box center [582, 410] width 22 height 18
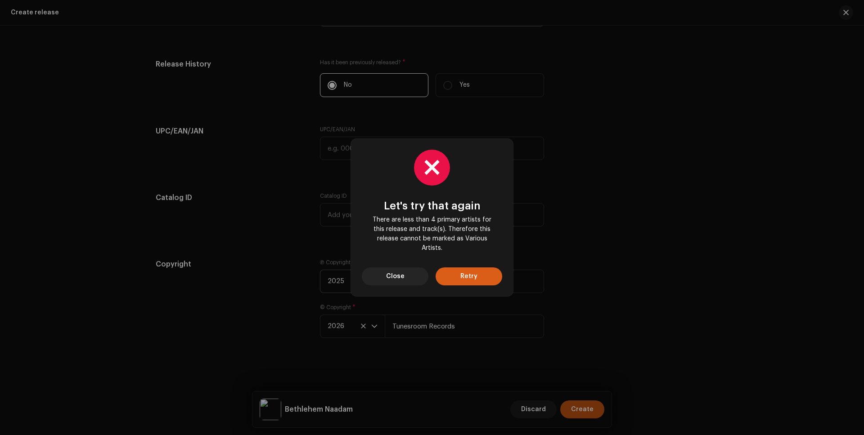
click at [468, 276] on span "Retry" at bounding box center [468, 277] width 17 height 18
click at [403, 276] on span "Close" at bounding box center [395, 277] width 18 height 18
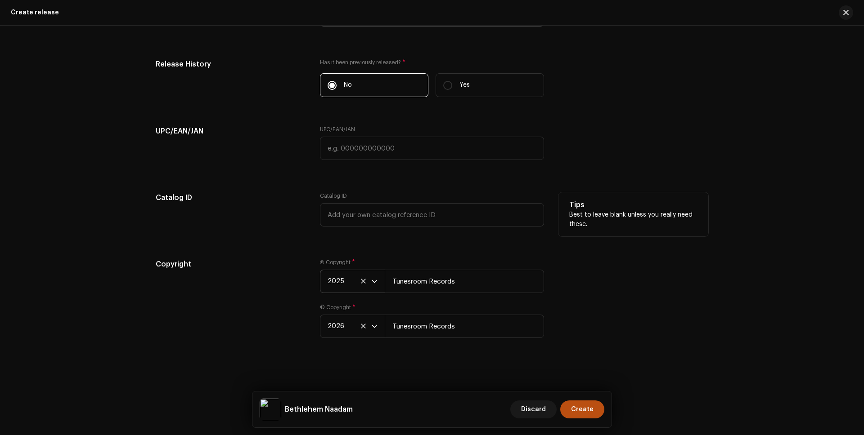
click at [625, 213] on p "Best to leave blank unless you really need these." at bounding box center [633, 220] width 128 height 19
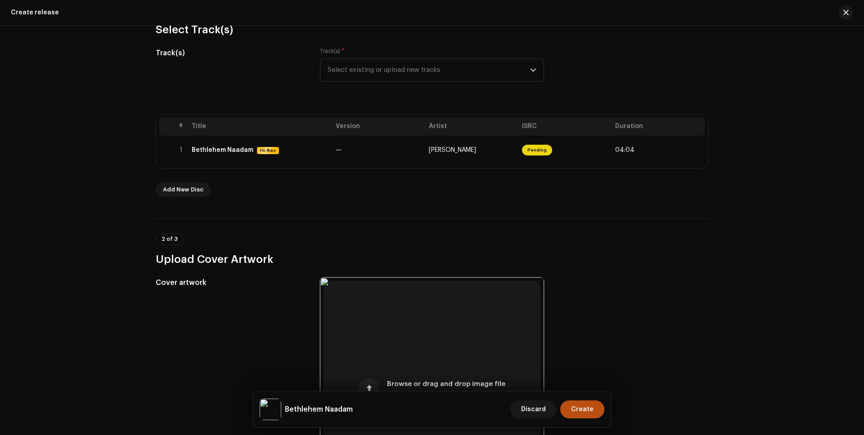
scroll to position [0, 0]
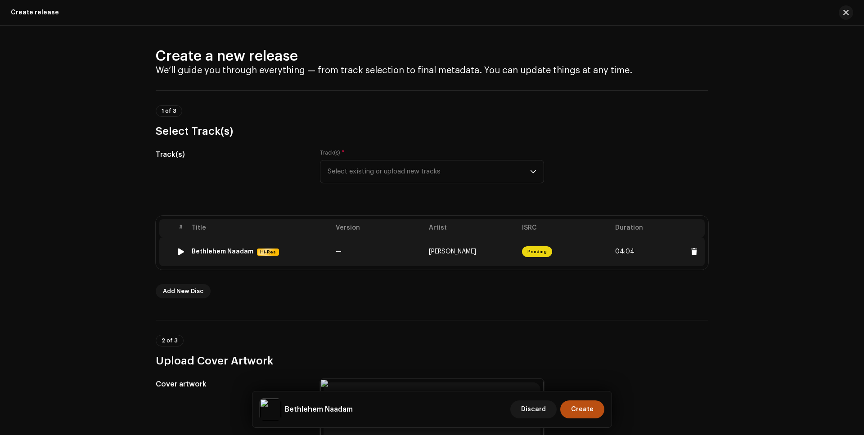
click at [626, 250] on span "04:04" at bounding box center [624, 251] width 19 height 7
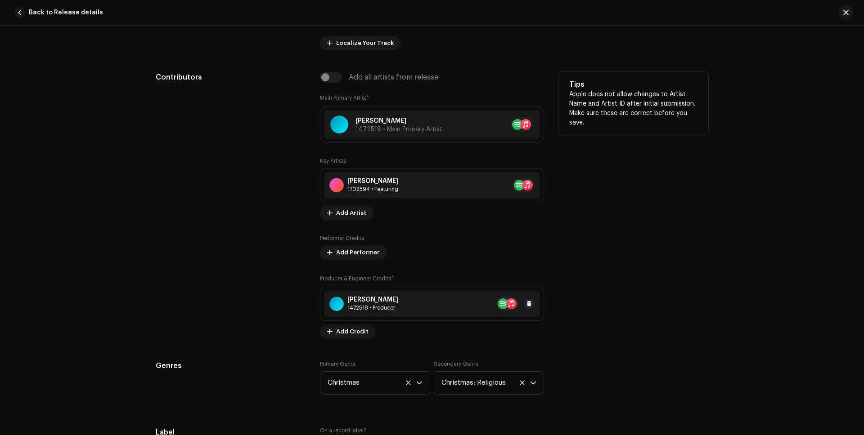
scroll to position [669, 0]
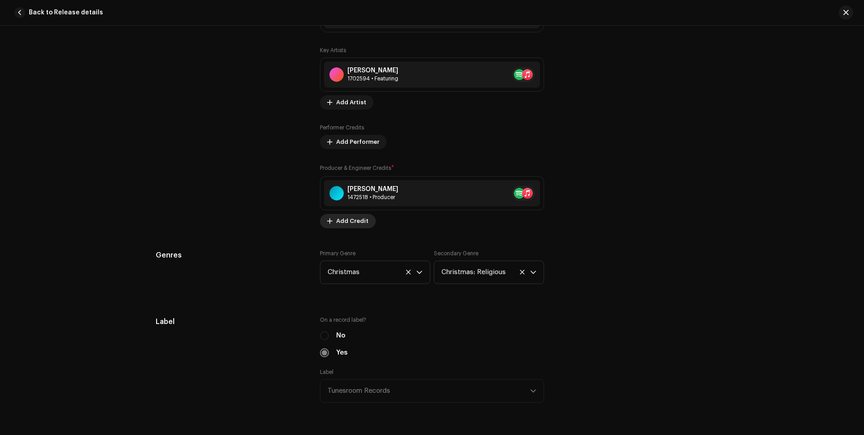
click at [346, 223] on span "Add Credit" at bounding box center [352, 221] width 32 height 18
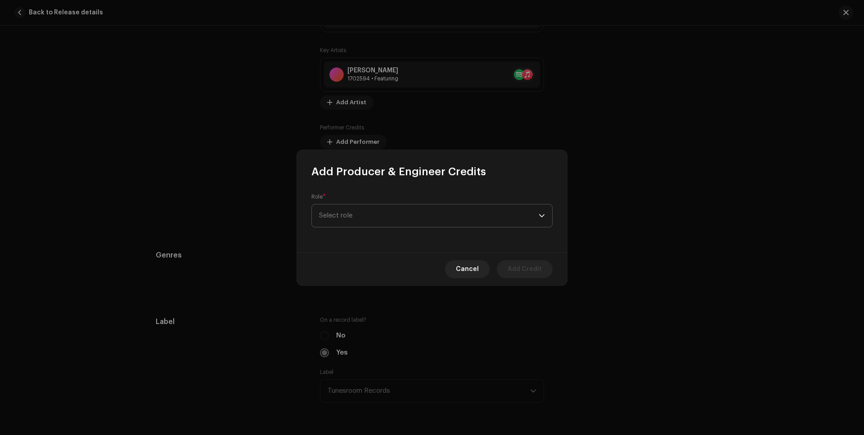
click at [387, 217] on span "Select role" at bounding box center [429, 216] width 220 height 22
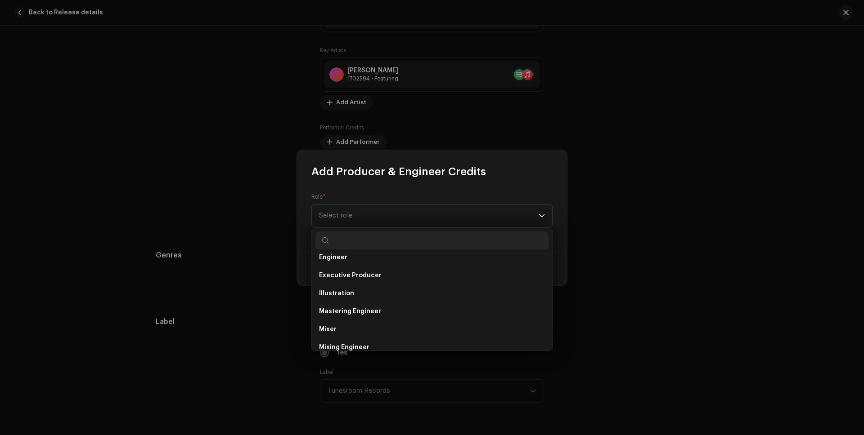
scroll to position [215, 0]
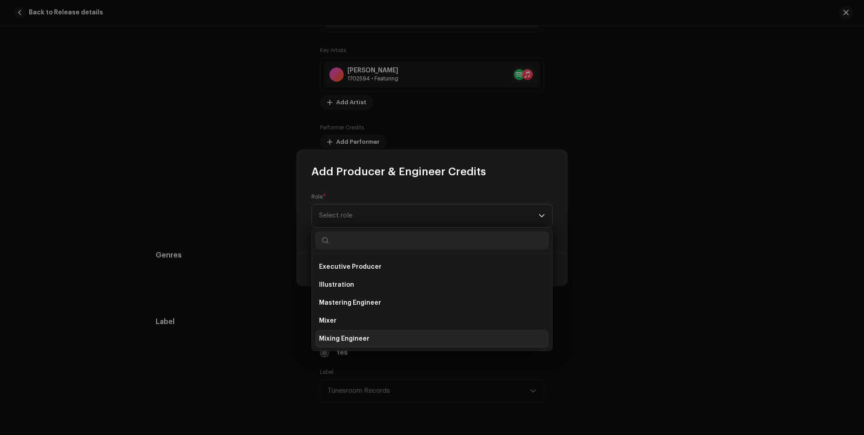
click at [362, 337] on span "Mixing Engineer" at bounding box center [344, 339] width 50 height 9
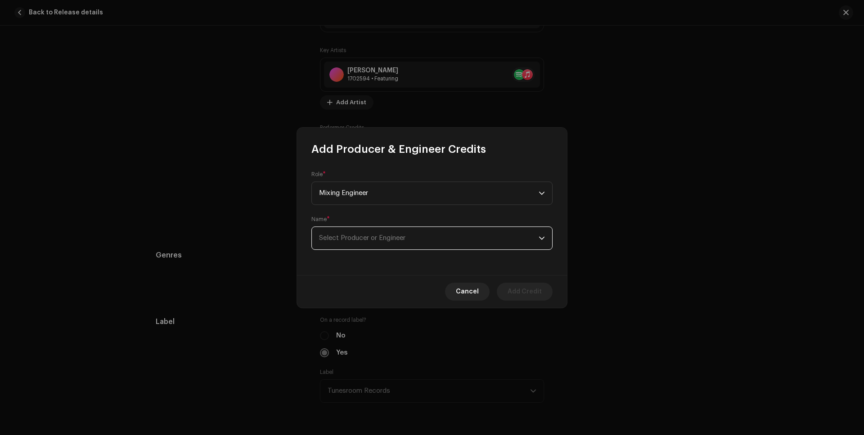
click at [375, 240] on span "Select Producer or Engineer" at bounding box center [362, 238] width 86 height 7
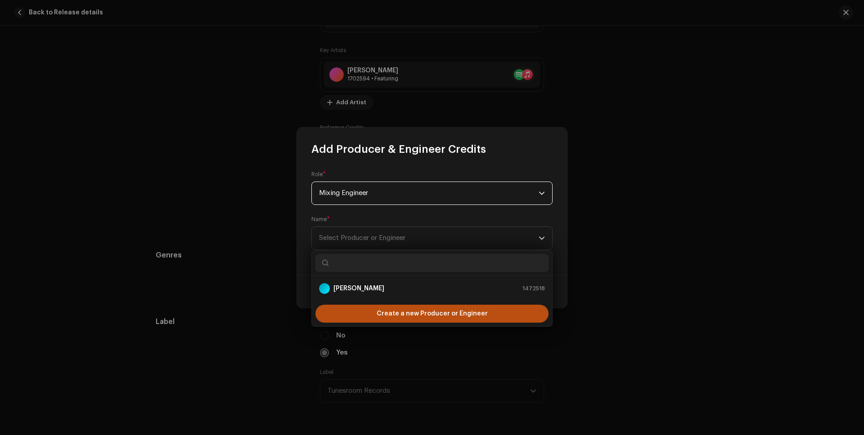
click at [373, 196] on span "Mixing Engineer" at bounding box center [429, 193] width 220 height 22
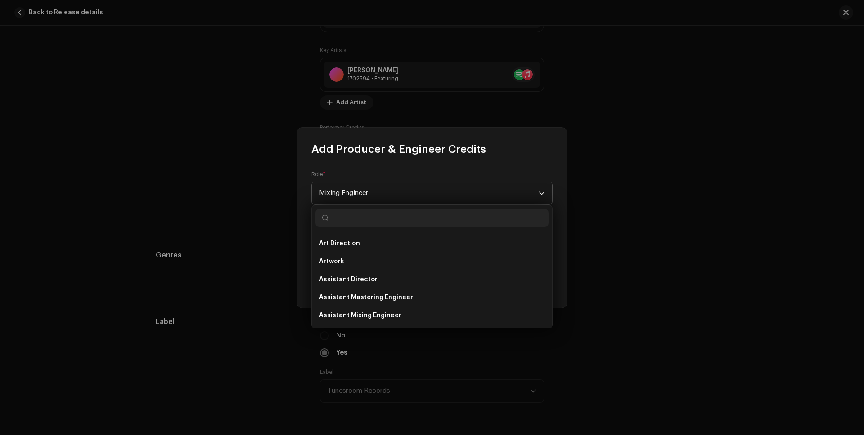
scroll to position [212, 0]
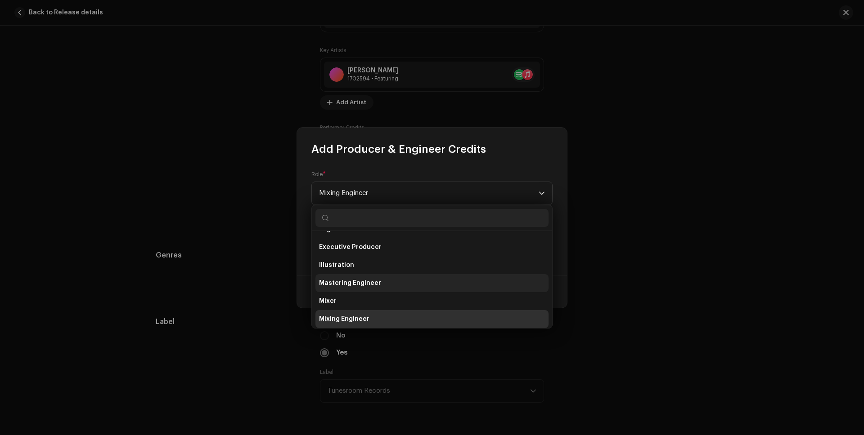
click at [361, 276] on li "Mastering Engineer" at bounding box center [431, 283] width 233 height 18
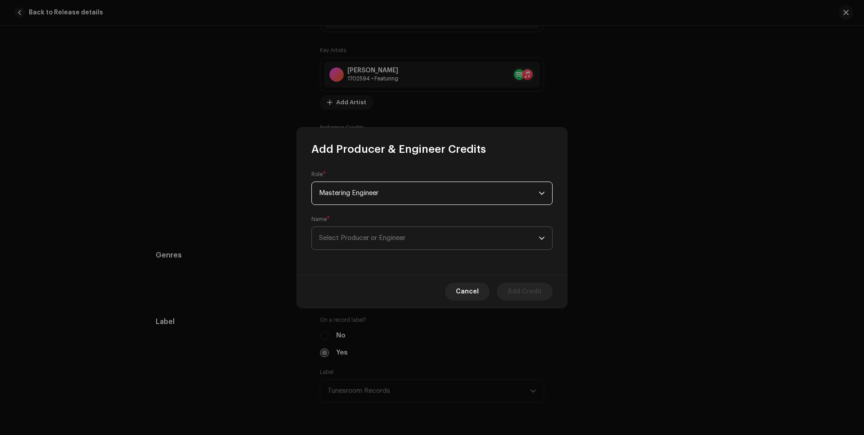
click at [456, 245] on span "Select Producer or Engineer" at bounding box center [429, 238] width 220 height 22
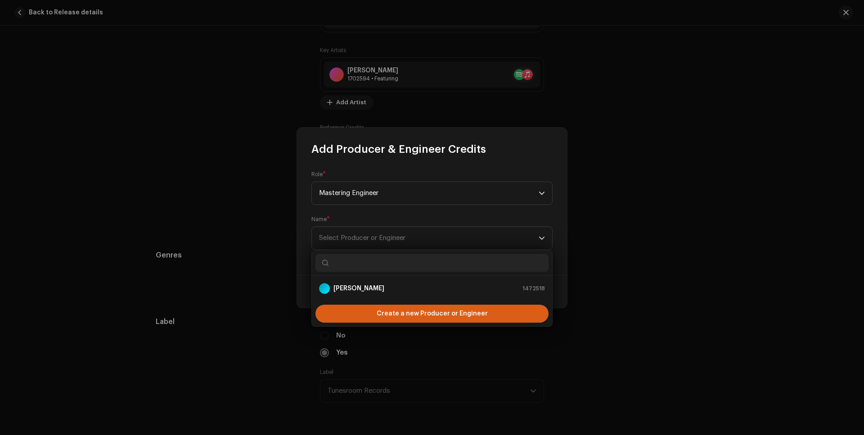
click at [440, 310] on span "Create a new Producer or Engineer" at bounding box center [432, 314] width 111 height 18
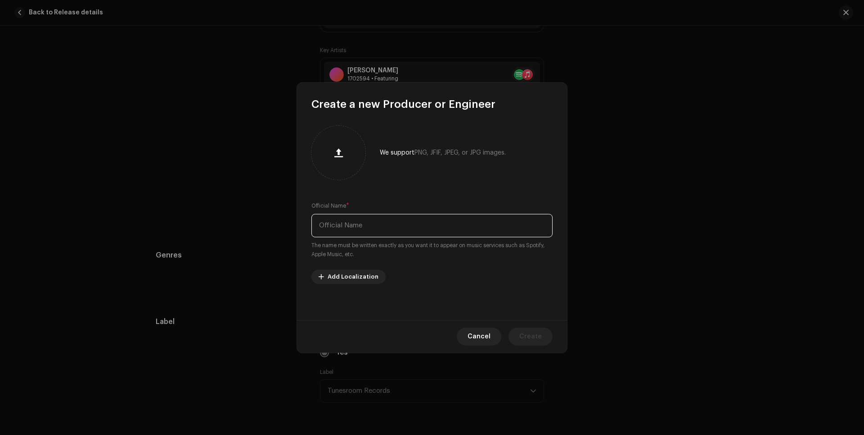
click at [377, 226] on input "text" at bounding box center [431, 225] width 241 height 23
type input "[PERSON_NAME]"
click at [527, 335] on span "Create" at bounding box center [530, 337] width 22 height 18
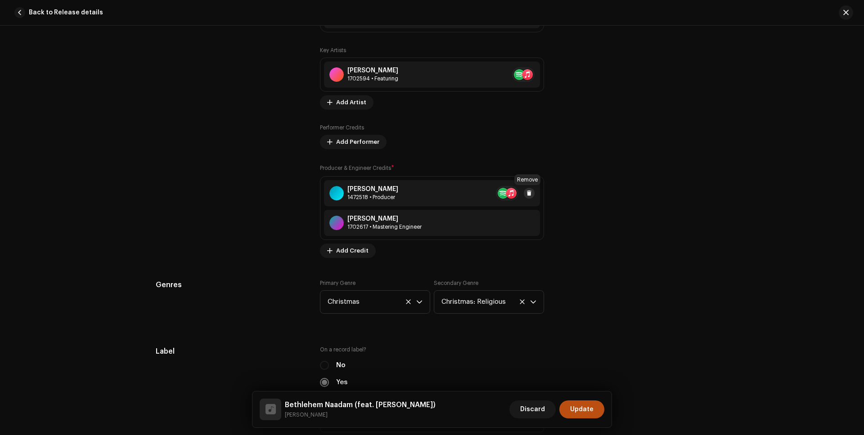
click at [529, 193] on span at bounding box center [528, 193] width 5 height 7
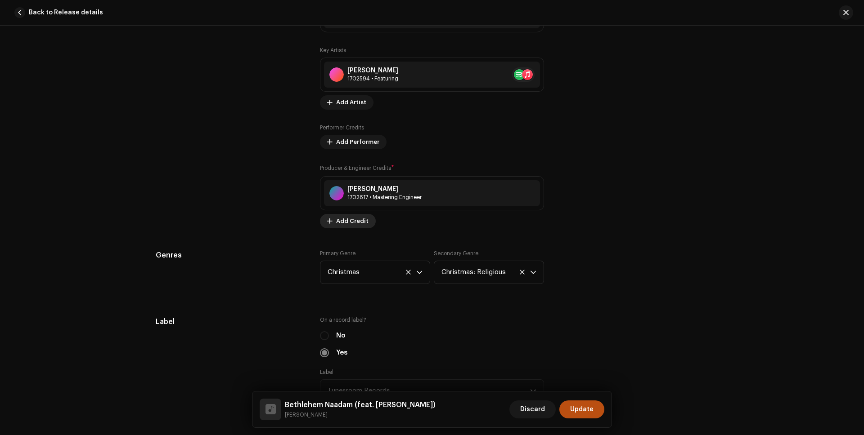
click at [343, 224] on span "Add Credit" at bounding box center [352, 221] width 32 height 18
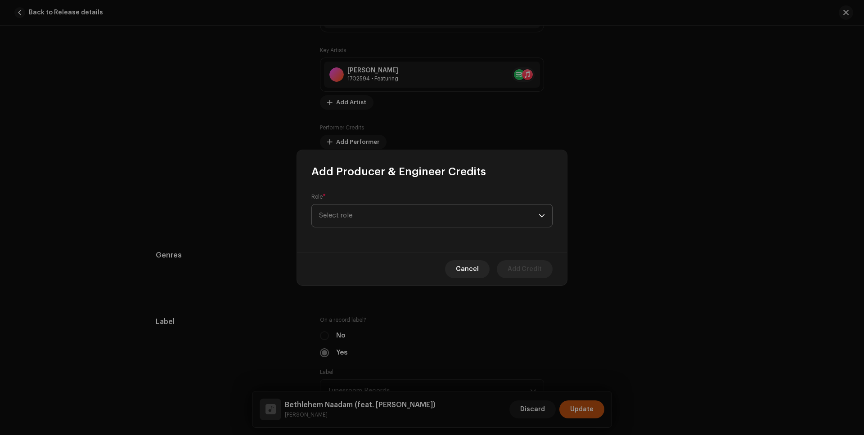
click at [376, 217] on span "Select role" at bounding box center [429, 216] width 220 height 22
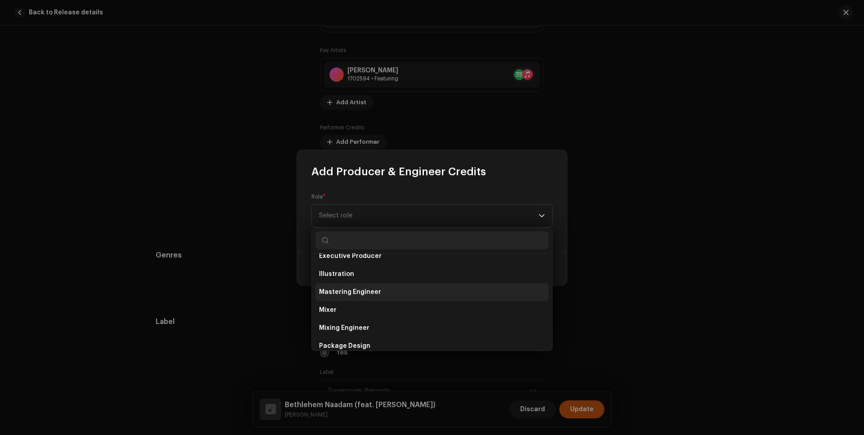
scroll to position [236, 0]
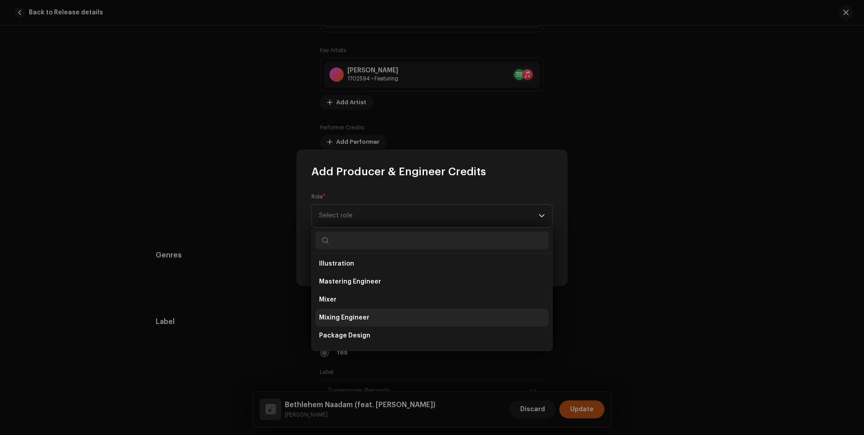
click at [359, 315] on span "Mixing Engineer" at bounding box center [344, 318] width 50 height 9
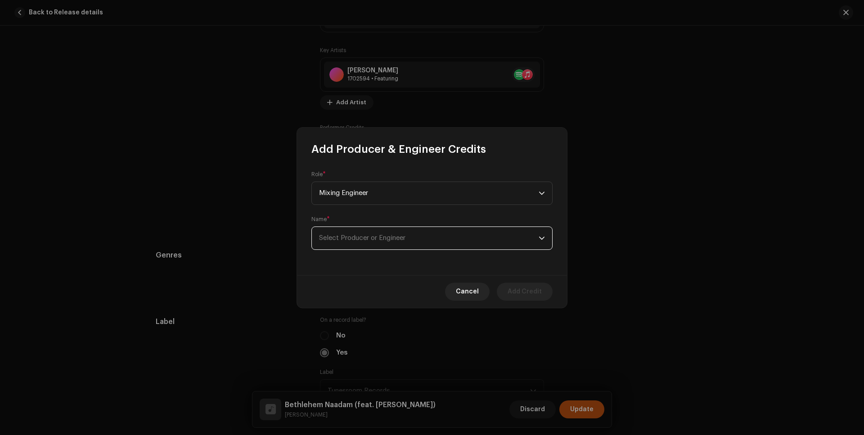
click at [379, 239] on span "Select Producer or Engineer" at bounding box center [362, 238] width 86 height 7
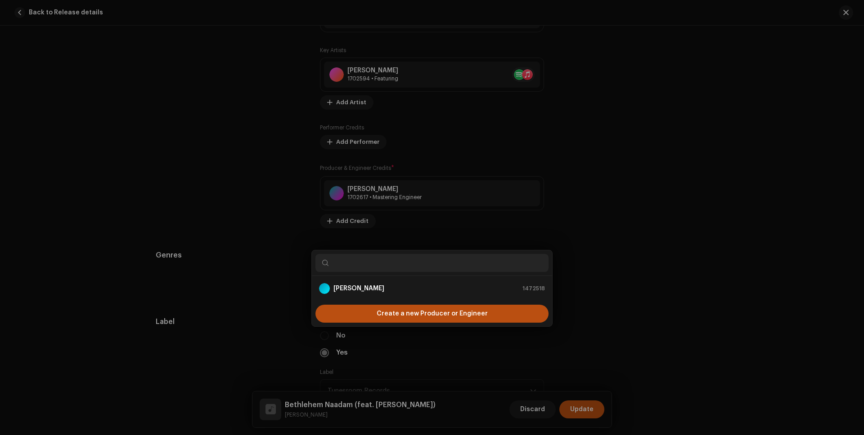
click at [675, 233] on div "Add Producer & Engineer Credits Role * Mixing Engineer Name * Select Producer o…" at bounding box center [432, 217] width 864 height 435
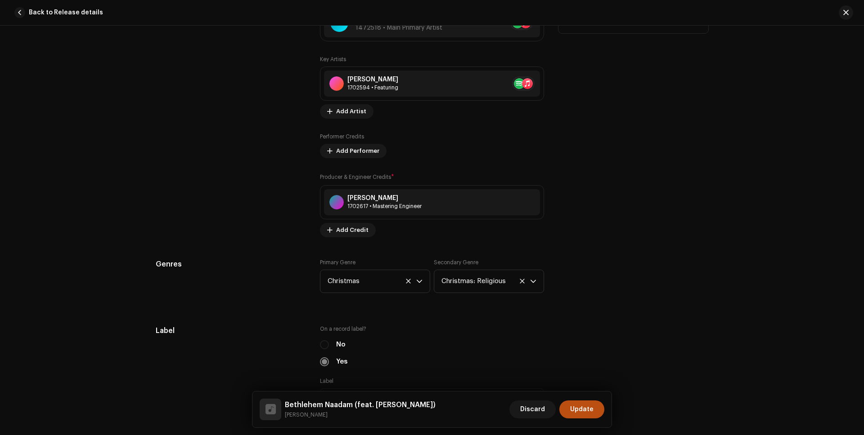
scroll to position [660, 0]
click at [351, 112] on span "Add Artist" at bounding box center [351, 112] width 30 height 18
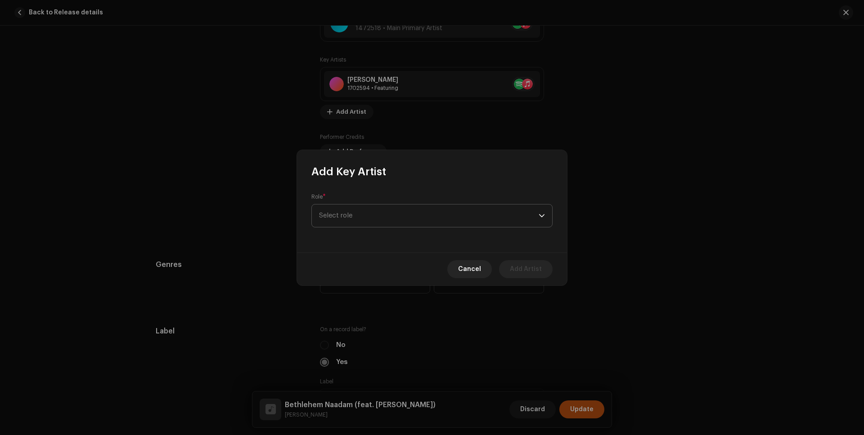
click at [370, 211] on span "Select role" at bounding box center [429, 216] width 220 height 22
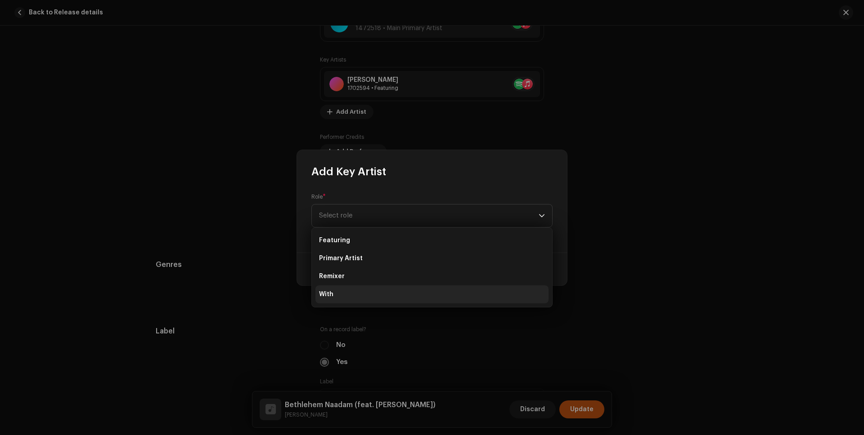
click at [336, 297] on li "With" at bounding box center [431, 295] width 233 height 18
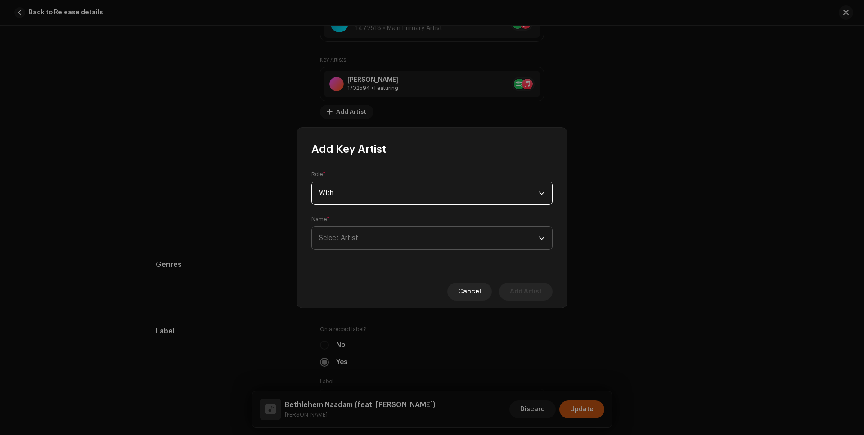
click at [356, 240] on span "Select Artist" at bounding box center [338, 238] width 39 height 7
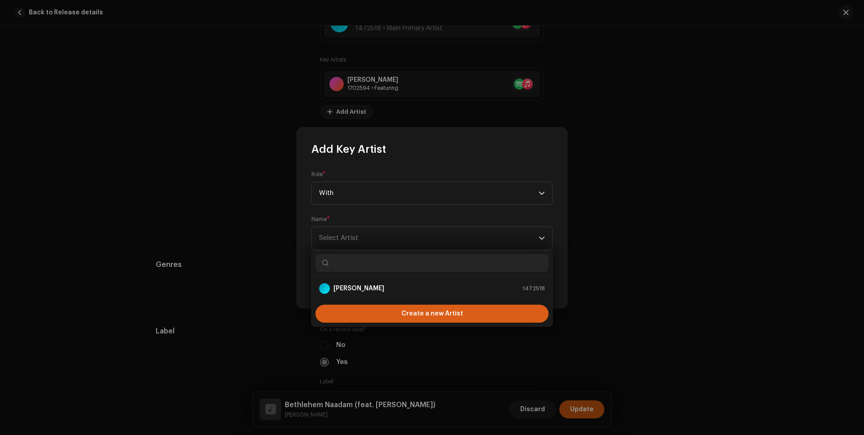
click at [420, 315] on span "Create a new Artist" at bounding box center [432, 314] width 62 height 18
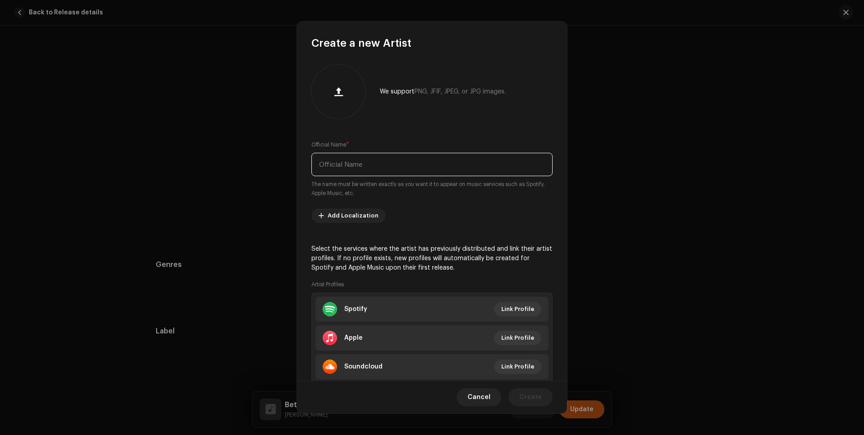
click at [353, 166] on input "text" at bounding box center [431, 164] width 241 height 23
type input "Fr. [PERSON_NAME]"
click at [541, 398] on span "Create" at bounding box center [530, 398] width 22 height 18
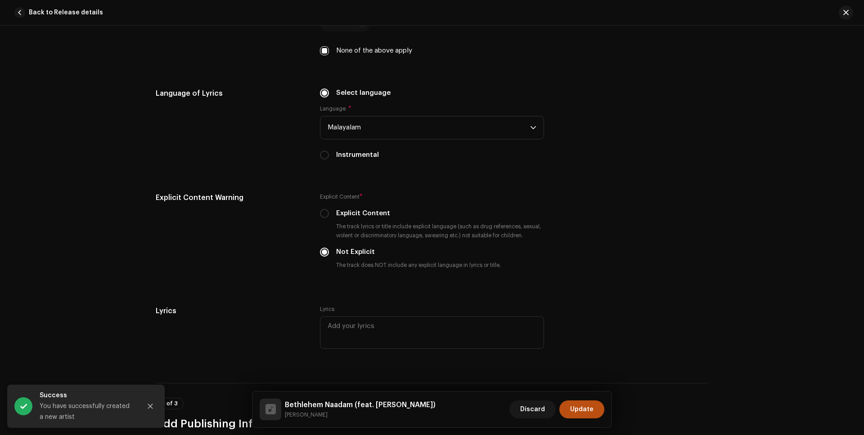
scroll to position [1813, 0]
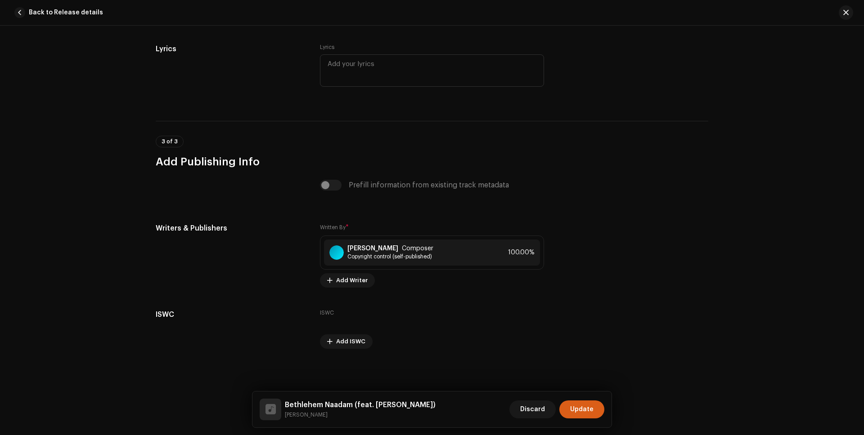
click at [573, 410] on span "Update" at bounding box center [581, 410] width 23 height 18
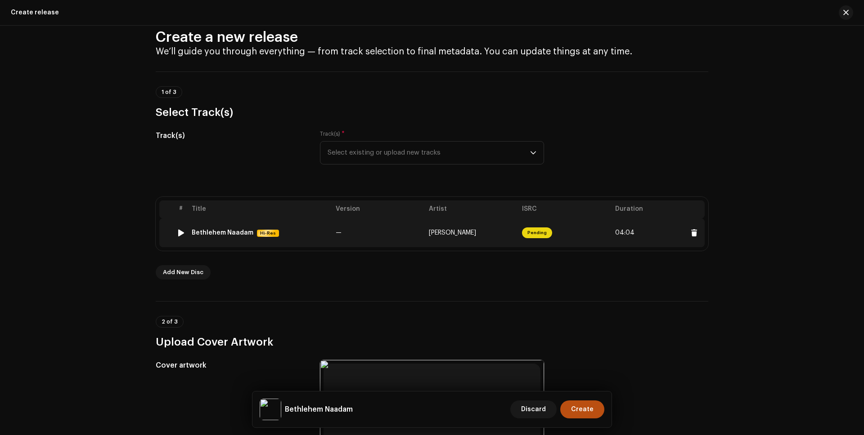
scroll to position [18, 0]
click at [623, 231] on span "04:04" at bounding box center [624, 233] width 19 height 7
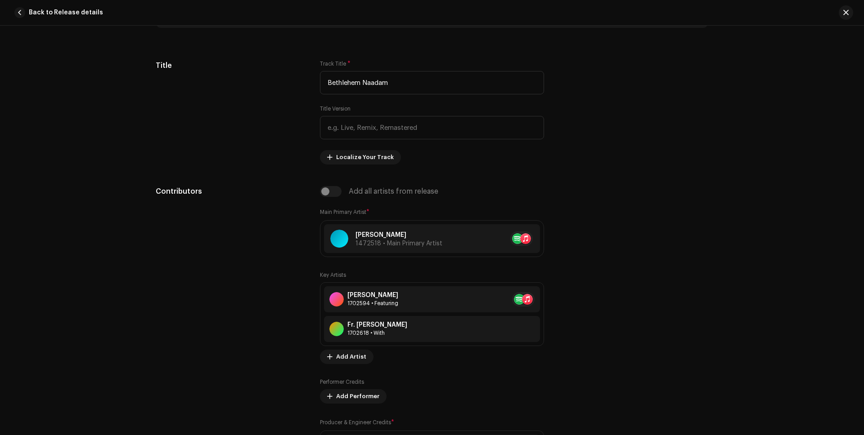
scroll to position [617, 0]
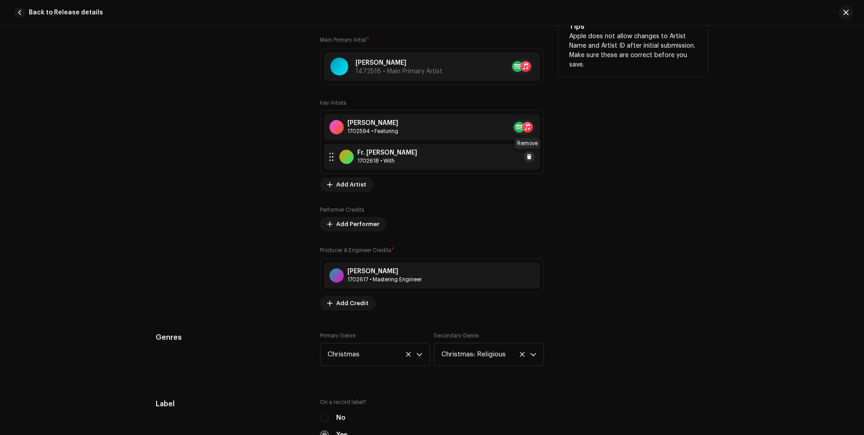
click at [527, 158] on span at bounding box center [528, 156] width 5 height 7
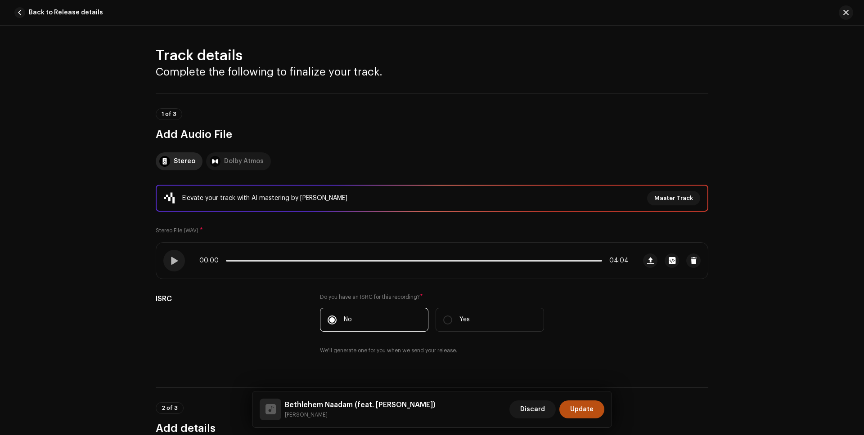
scroll to position [0, 0]
click at [584, 409] on span "Update" at bounding box center [581, 410] width 23 height 18
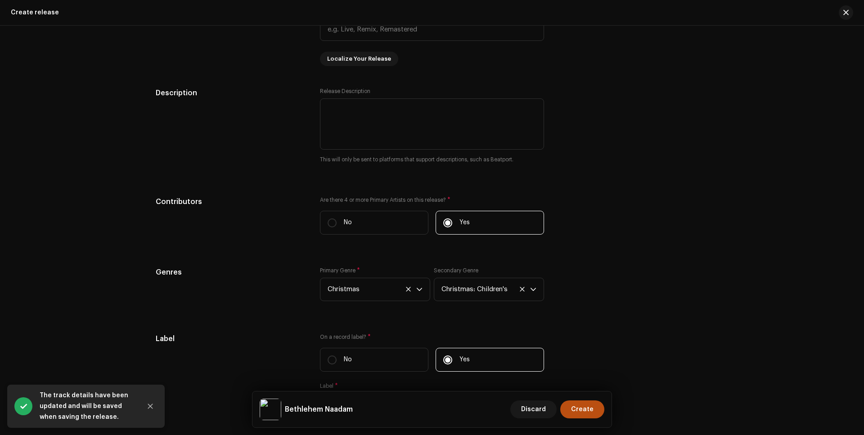
scroll to position [794, 0]
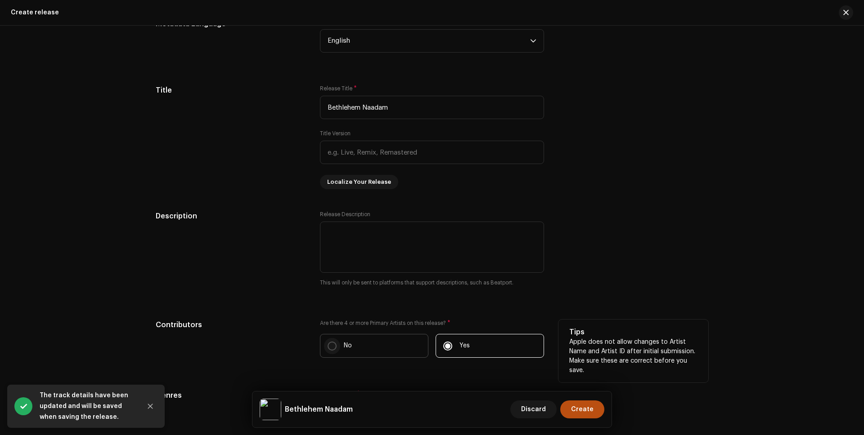
click at [329, 349] on input "No" at bounding box center [332, 346] width 9 height 9
radio input "true"
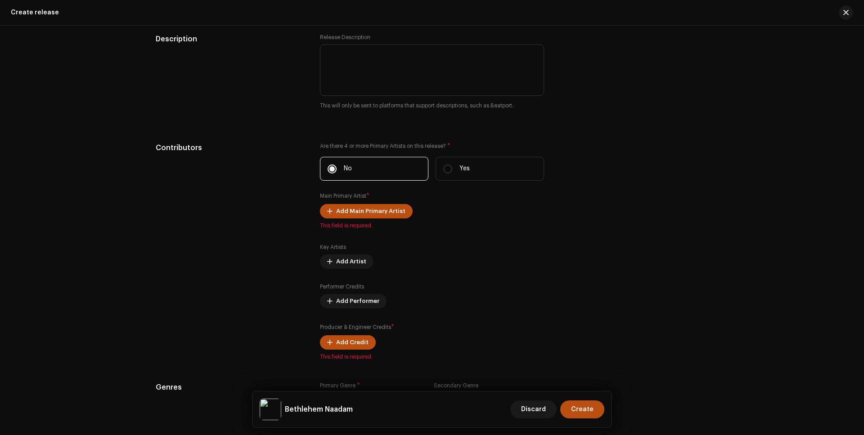
scroll to position [1046, 0]
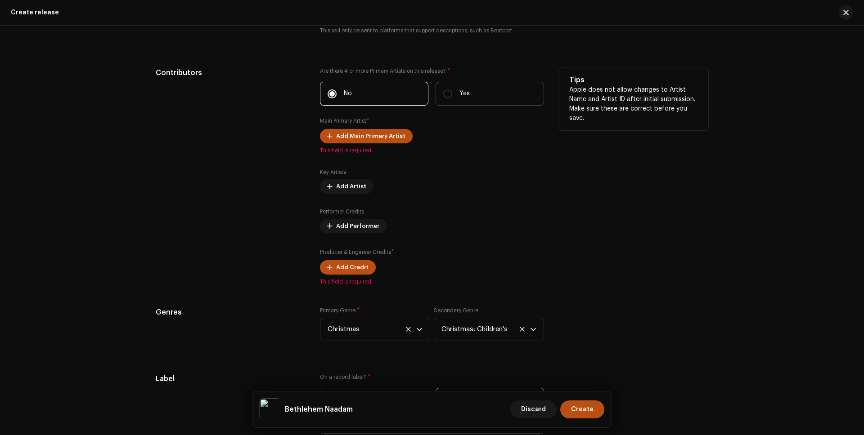
click at [460, 93] on p "Yes" at bounding box center [464, 93] width 10 height 9
click at [452, 93] on input "Yes" at bounding box center [447, 94] width 9 height 9
radio input "true"
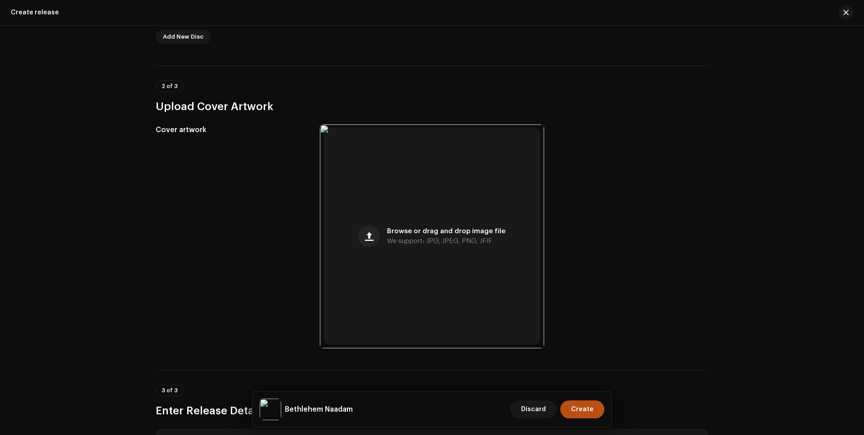
scroll to position [133, 0]
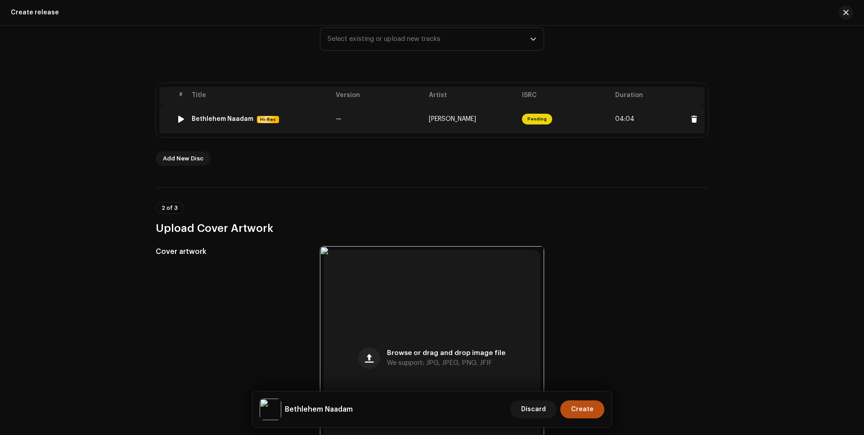
click at [579, 121] on td "Pending" at bounding box center [564, 119] width 93 height 29
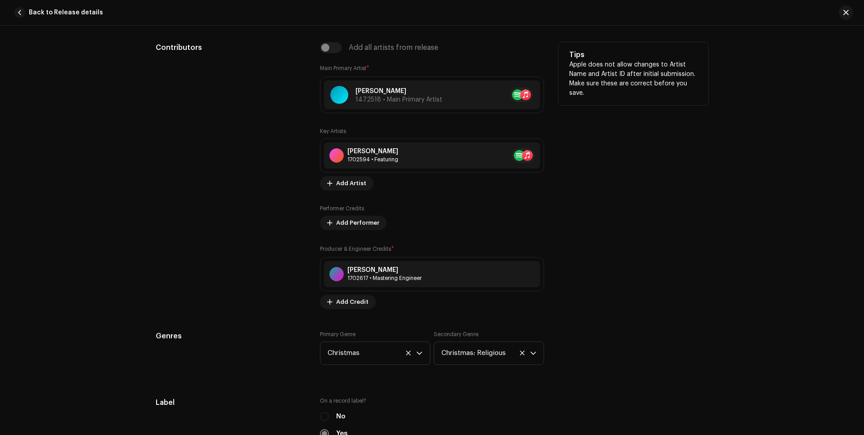
scroll to position [661, 0]
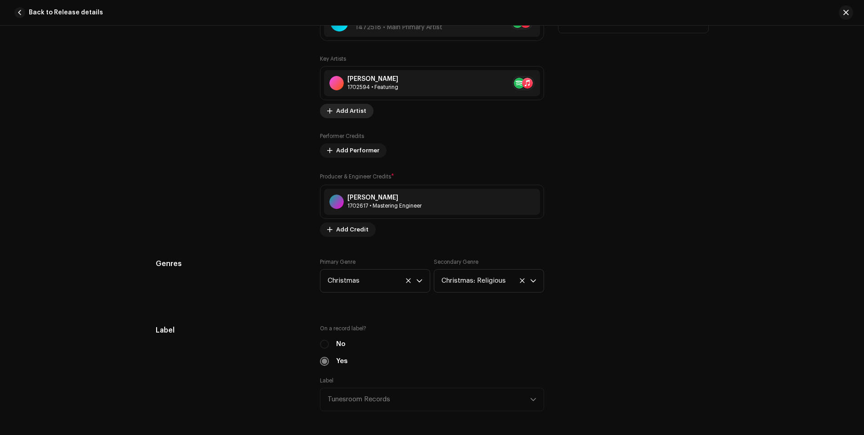
click at [344, 109] on span "Add Artist" at bounding box center [351, 111] width 30 height 18
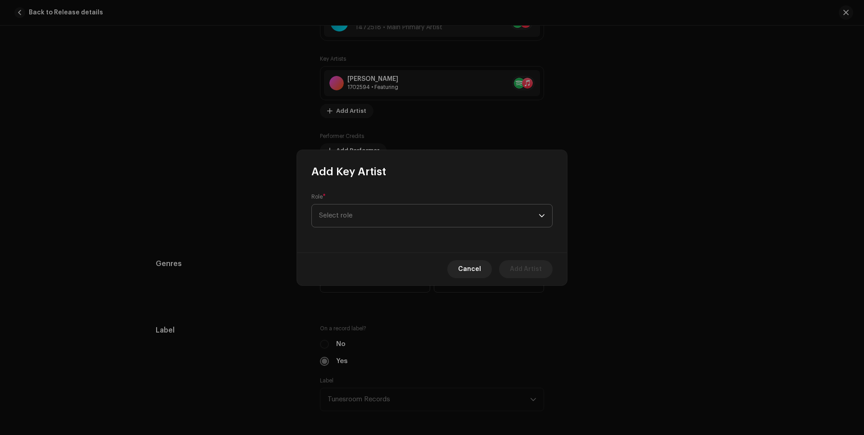
click at [388, 221] on span "Select role" at bounding box center [429, 216] width 220 height 22
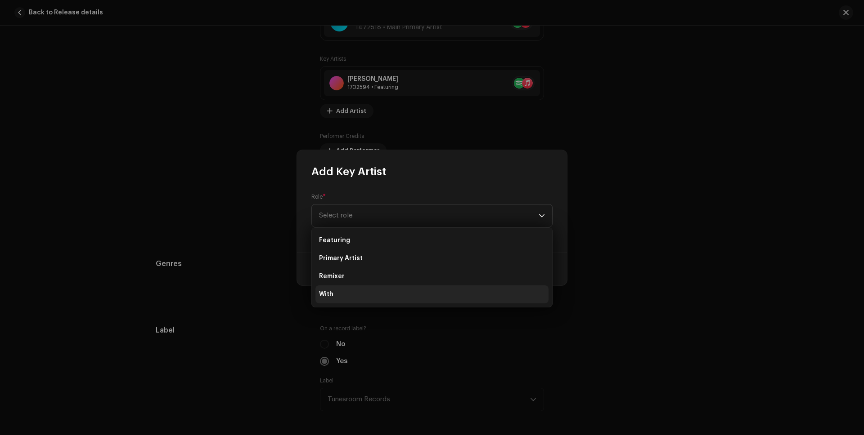
click at [340, 292] on li "With" at bounding box center [431, 295] width 233 height 18
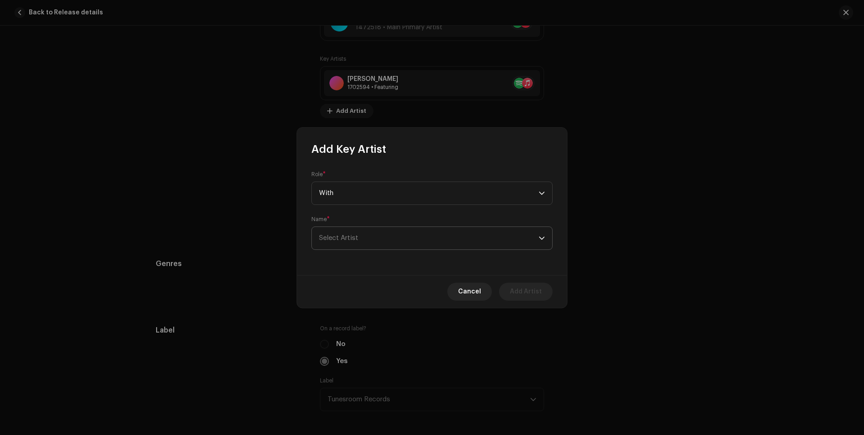
click at [373, 250] on p-select "Select Artist" at bounding box center [431, 238] width 241 height 23
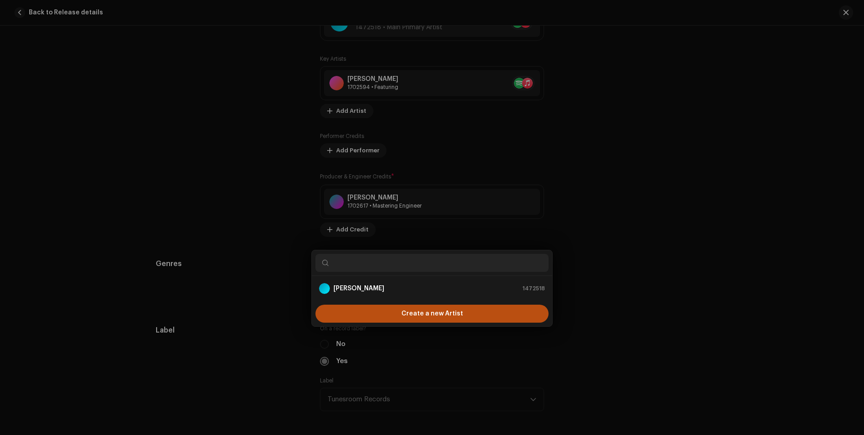
click at [708, 163] on div "Add Key Artist Role * With Name * [PERSON_NAME] Cancel Add Artist" at bounding box center [432, 217] width 864 height 435
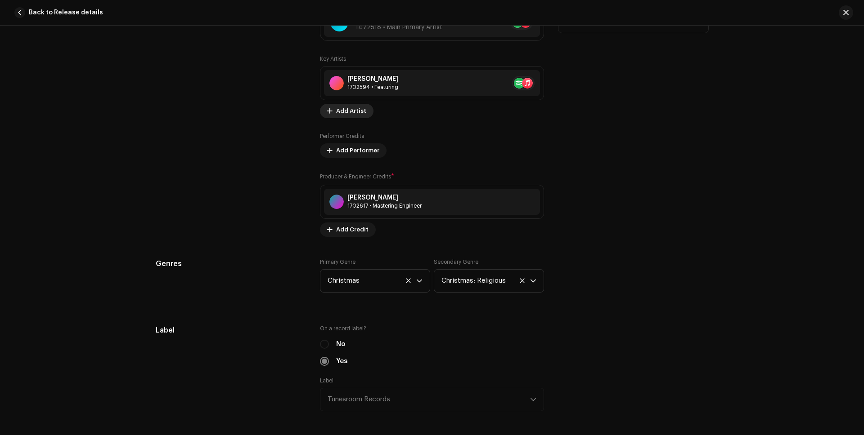
click at [354, 108] on span "Add Artist" at bounding box center [351, 111] width 30 height 18
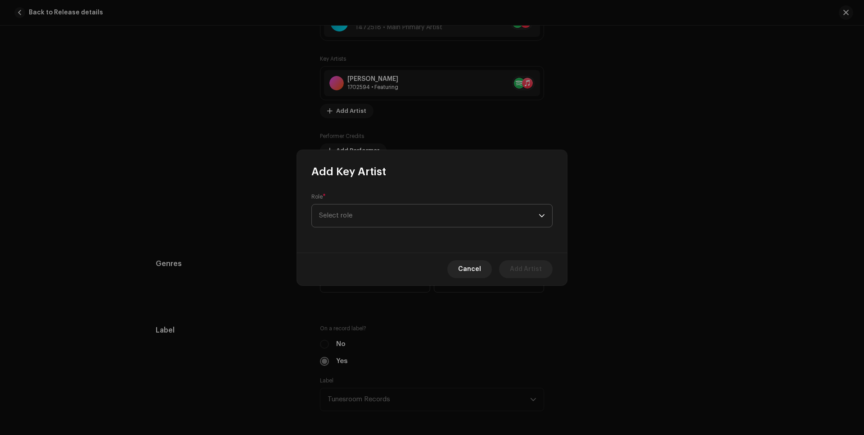
click at [364, 212] on span "Select role" at bounding box center [429, 216] width 220 height 22
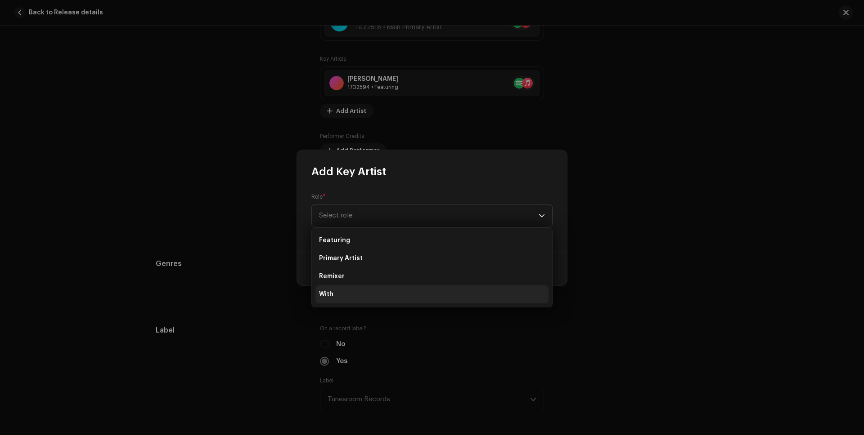
click at [338, 295] on li "With" at bounding box center [431, 295] width 233 height 18
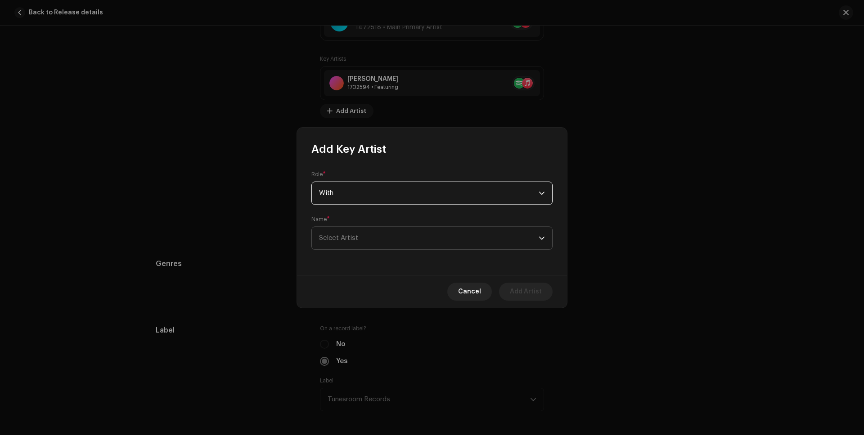
click at [416, 235] on span "Select Artist" at bounding box center [429, 238] width 220 height 22
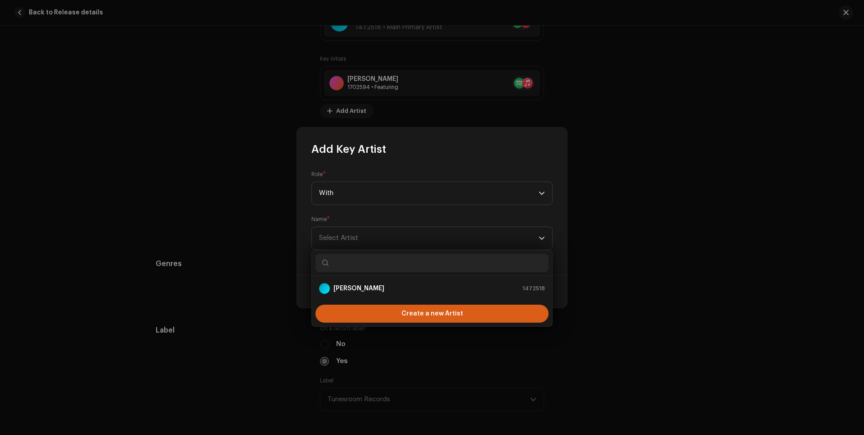
click at [426, 311] on span "Create a new Artist" at bounding box center [432, 314] width 62 height 18
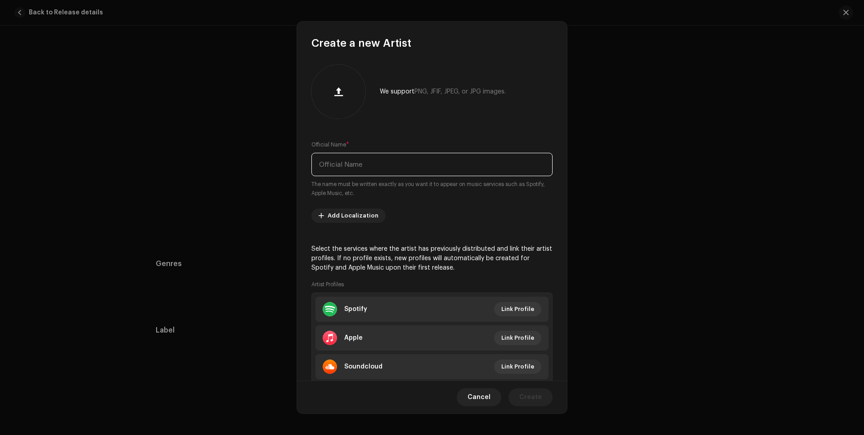
click at [368, 169] on input "text" at bounding box center [431, 164] width 241 height 23
type input "Fr. [PERSON_NAME]"
click at [528, 400] on span "Create" at bounding box center [530, 398] width 22 height 18
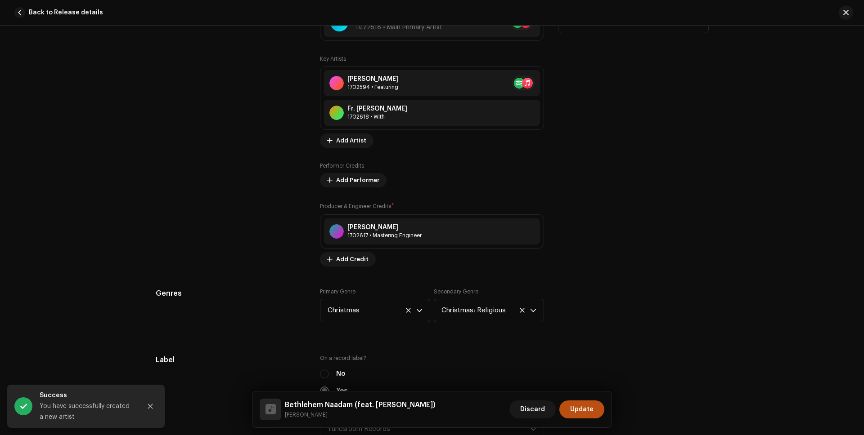
click at [619, 150] on div "Tips Apple does not allow changes to Artist Name and Artist ID after initial su…" at bounding box center [633, 118] width 150 height 297
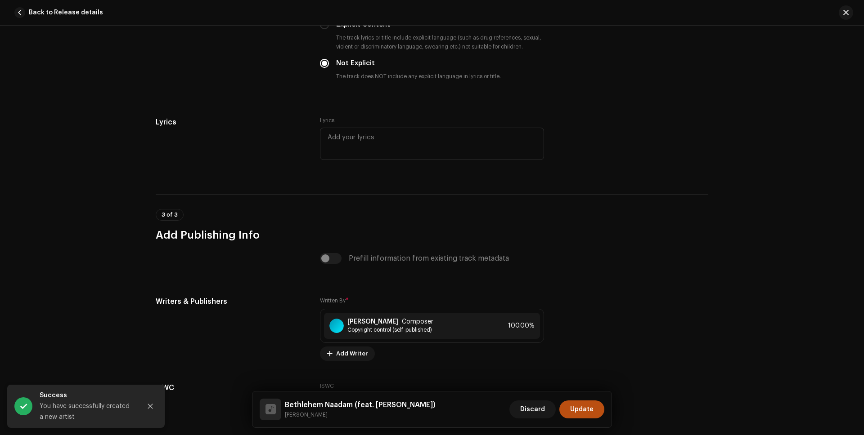
scroll to position [1813, 0]
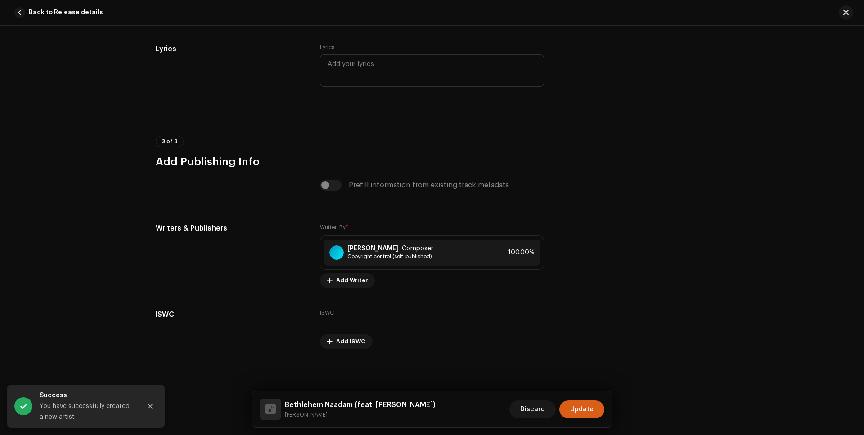
click at [585, 408] on span "Update" at bounding box center [581, 410] width 23 height 18
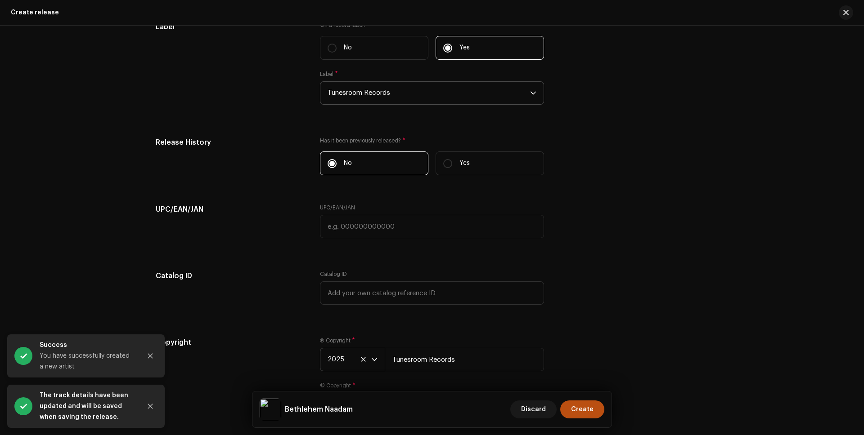
scroll to position [1307, 0]
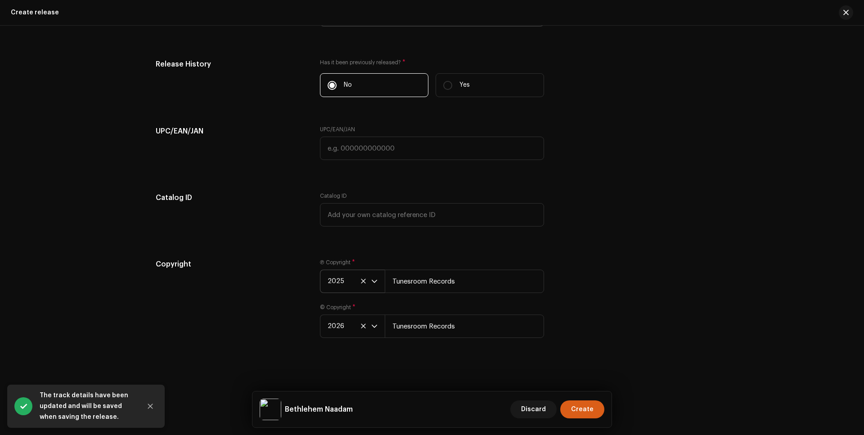
click at [589, 411] on span "Create" at bounding box center [582, 410] width 22 height 18
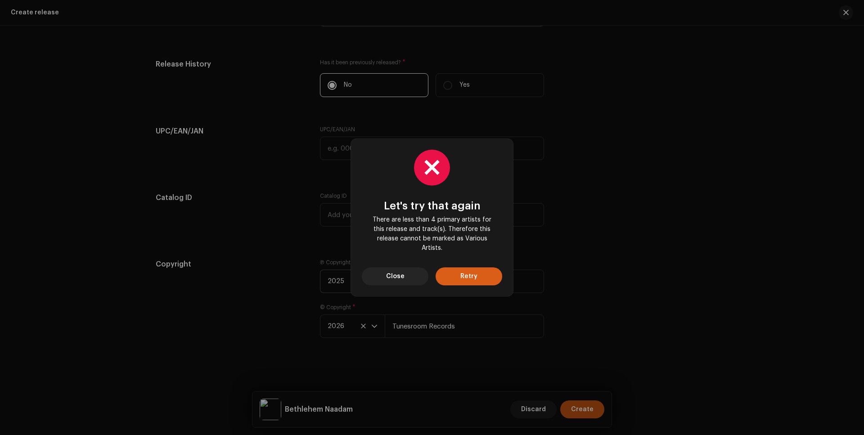
click at [471, 277] on span "Retry" at bounding box center [468, 277] width 17 height 18
click at [395, 275] on span "Close" at bounding box center [395, 277] width 18 height 18
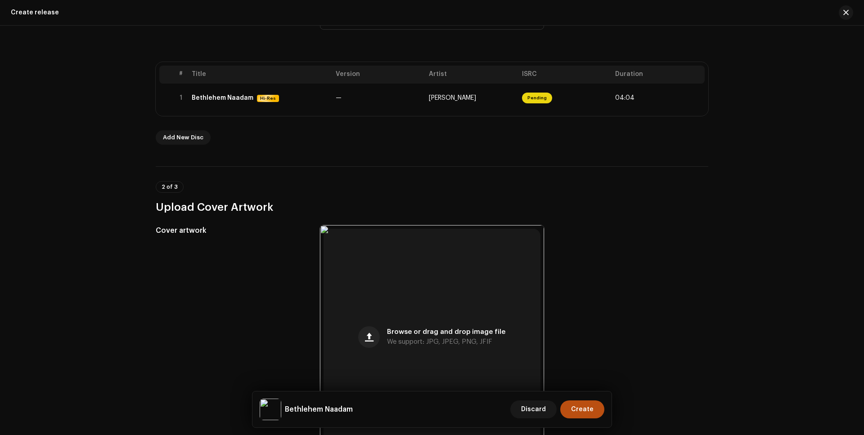
scroll to position [0, 0]
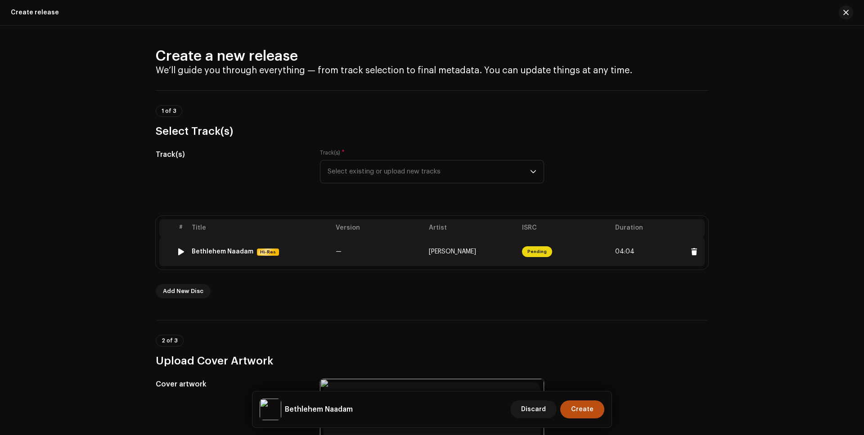
click at [587, 256] on td "Pending" at bounding box center [564, 252] width 93 height 29
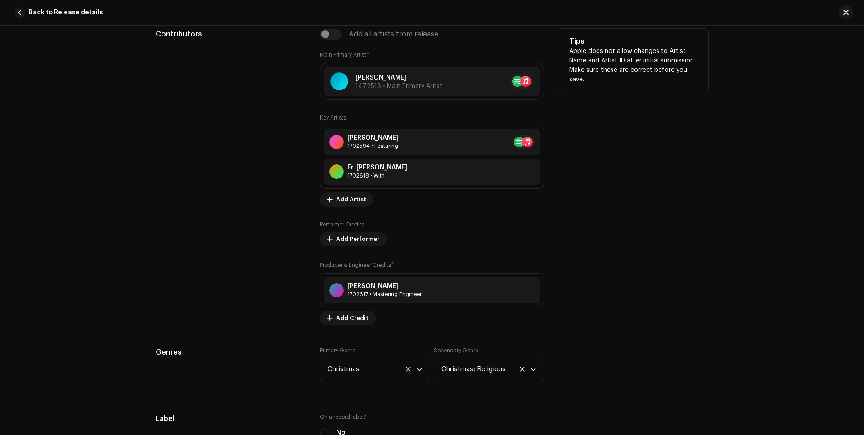
scroll to position [604, 0]
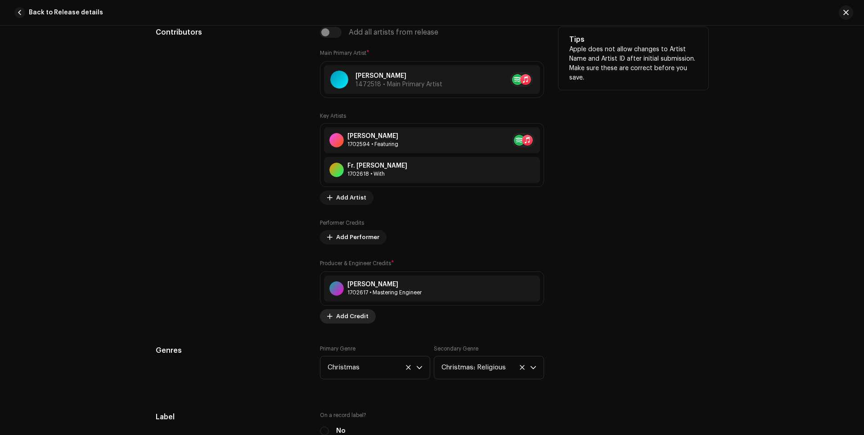
click at [347, 317] on span "Add Credit" at bounding box center [352, 317] width 32 height 18
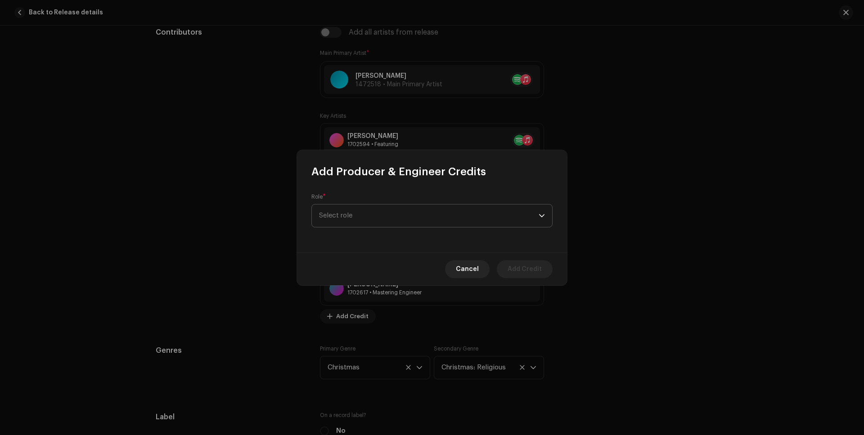
click at [373, 213] on span "Select role" at bounding box center [429, 216] width 220 height 22
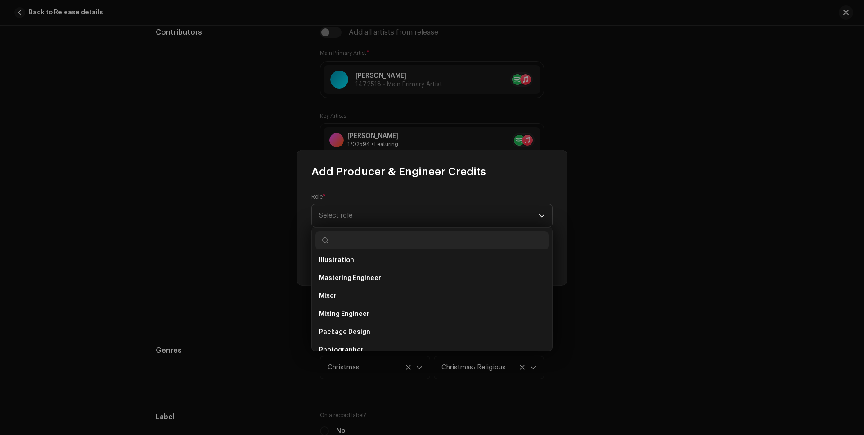
scroll to position [238, 0]
click at [356, 216] on span "Select role" at bounding box center [429, 216] width 220 height 22
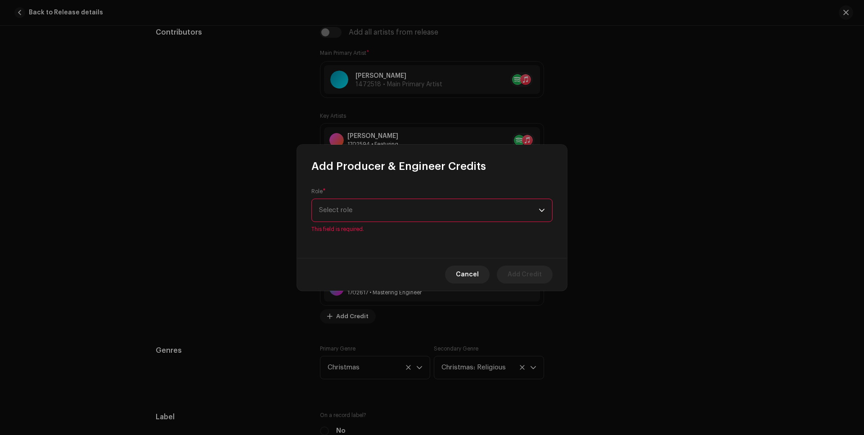
click at [359, 217] on span "Select role" at bounding box center [429, 210] width 220 height 22
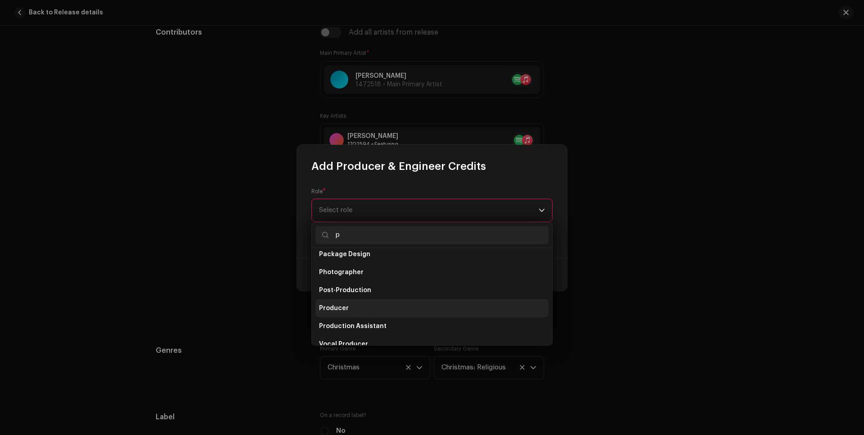
scroll to position [72, 0]
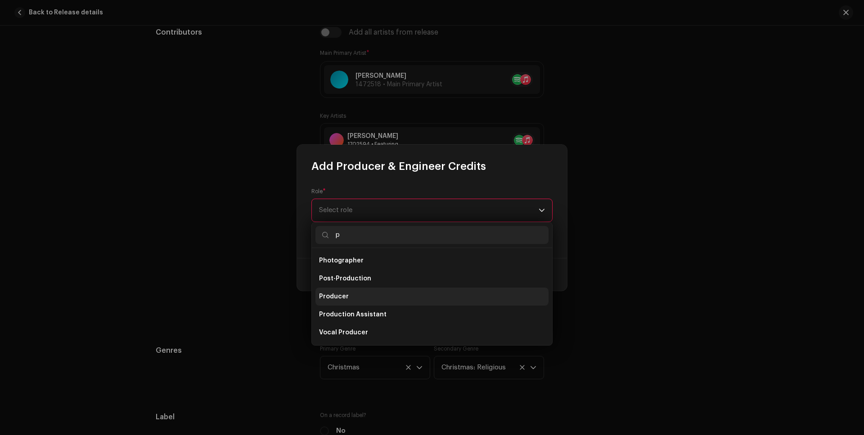
type input "p"
click at [346, 296] on span "Producer" at bounding box center [334, 296] width 30 height 9
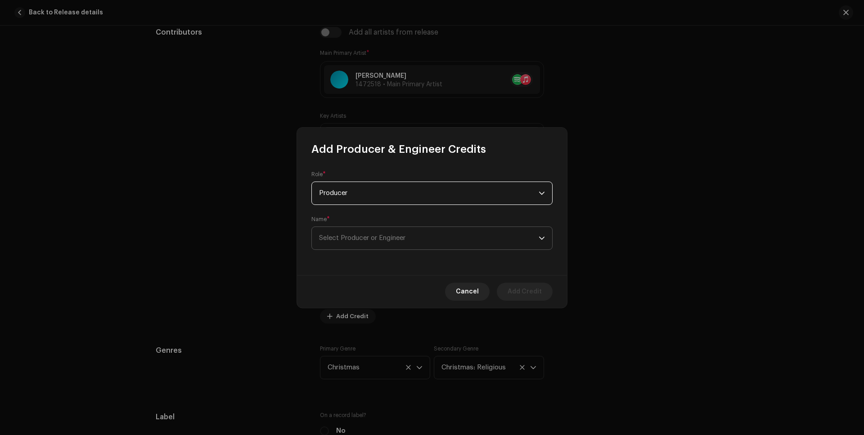
click at [359, 233] on span "Select Producer or Engineer" at bounding box center [429, 238] width 220 height 22
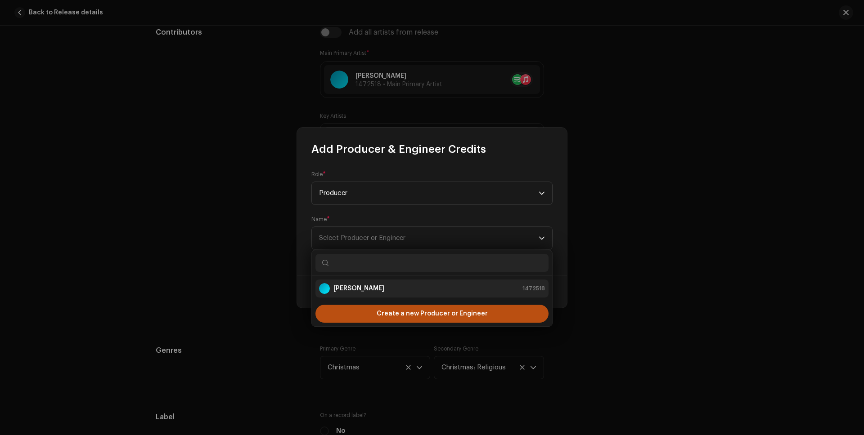
click at [362, 289] on strong "[PERSON_NAME]" at bounding box center [358, 288] width 51 height 9
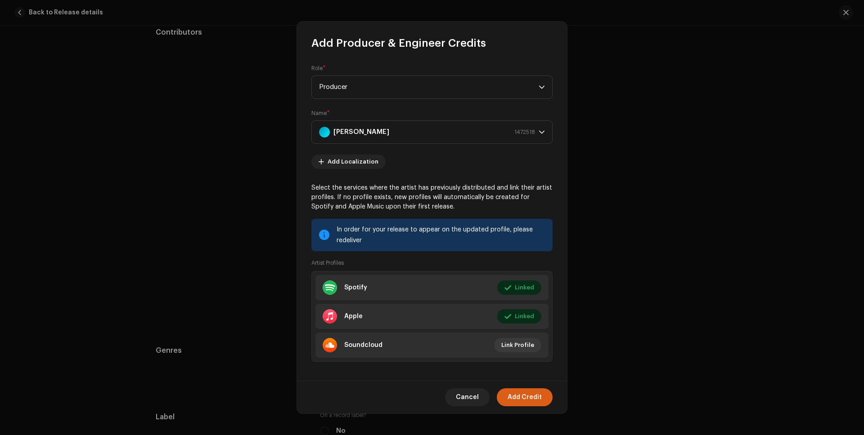
click at [535, 397] on span "Add Credit" at bounding box center [524, 398] width 34 height 18
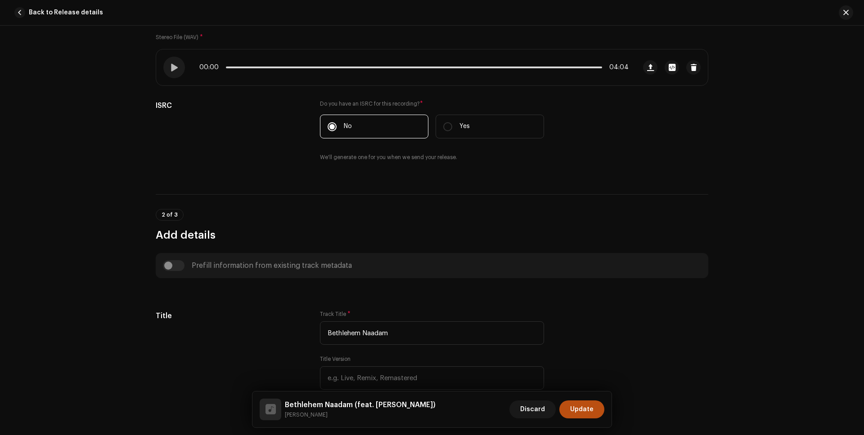
scroll to position [0, 0]
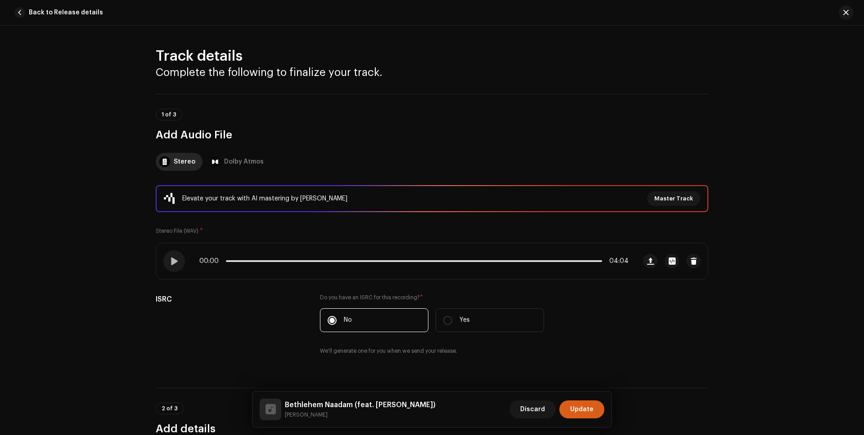
click at [592, 409] on span "Update" at bounding box center [581, 410] width 23 height 18
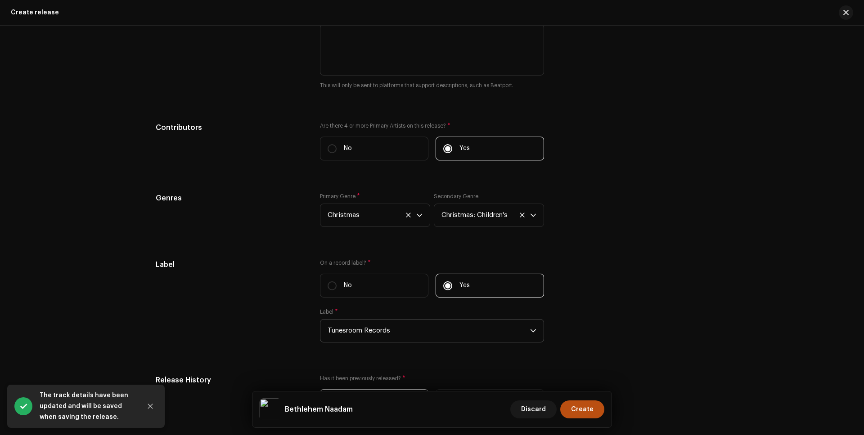
scroll to position [1307, 0]
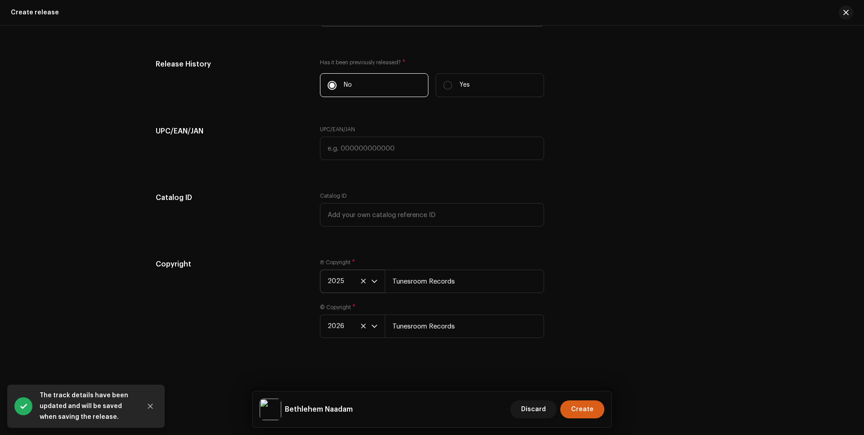
click at [591, 410] on span "Create" at bounding box center [582, 410] width 22 height 18
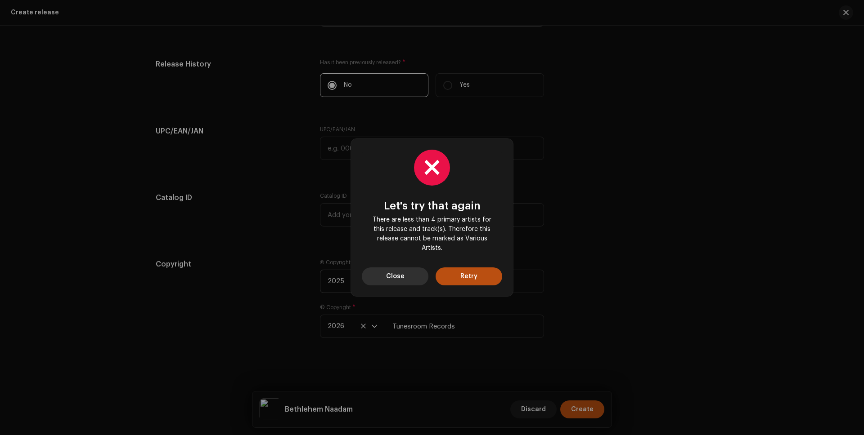
click at [383, 277] on button "Close" at bounding box center [395, 277] width 67 height 18
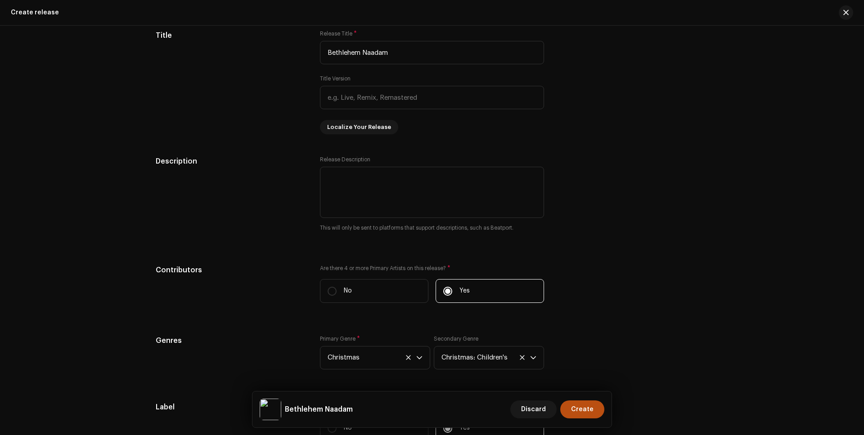
scroll to position [856, 0]
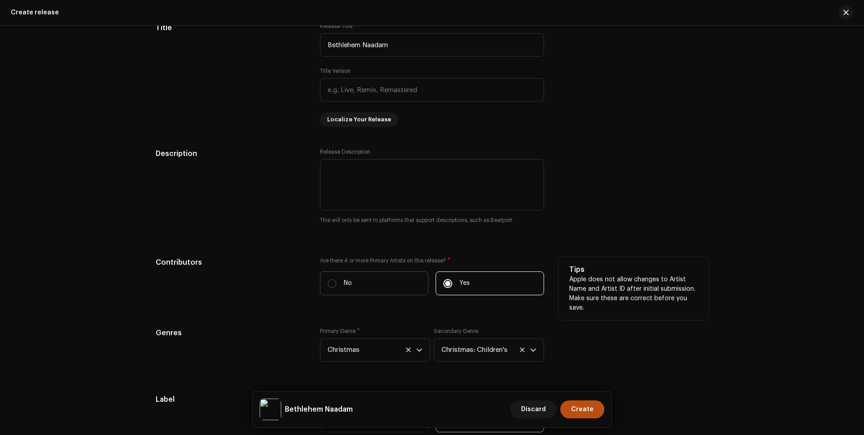
click at [346, 281] on p "No" at bounding box center [348, 283] width 8 height 9
click at [337, 281] on input "No" at bounding box center [332, 283] width 9 height 9
radio input "true"
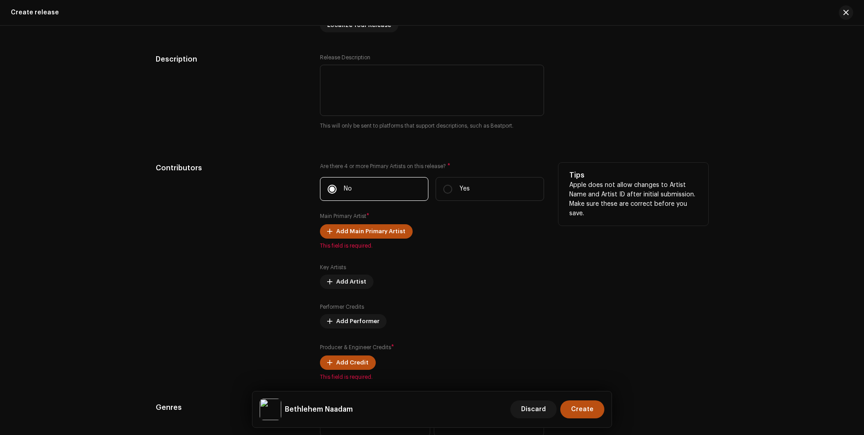
scroll to position [998, 0]
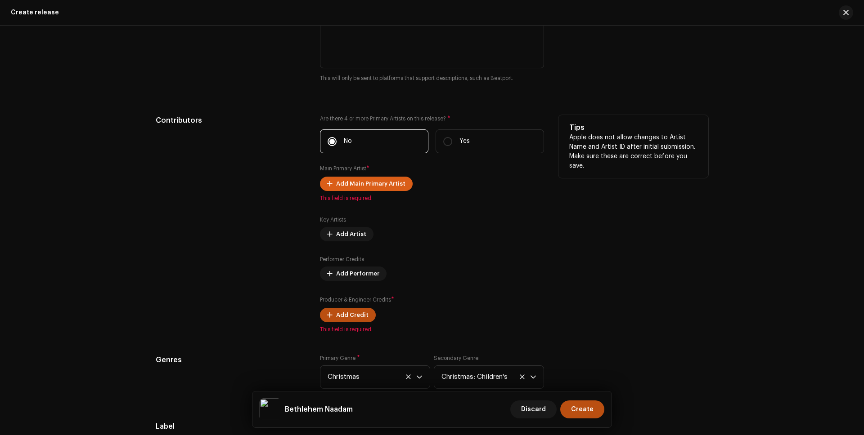
click at [391, 180] on span "Add Main Primary Artist" at bounding box center [370, 184] width 69 height 18
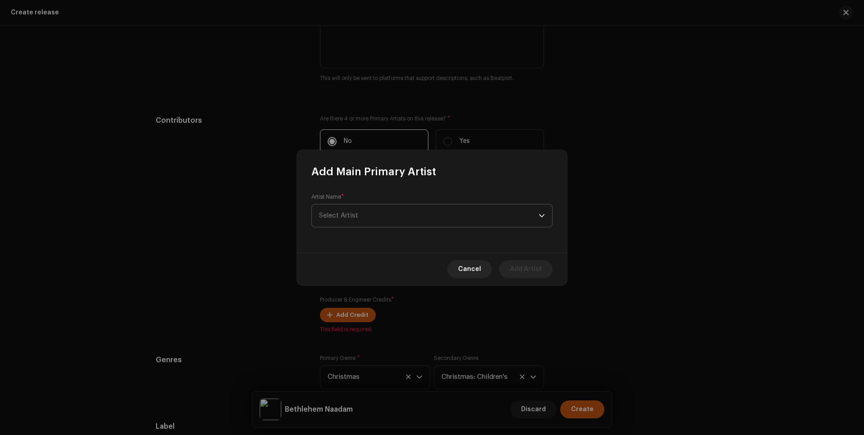
click at [399, 217] on span "Select Artist" at bounding box center [429, 216] width 220 height 22
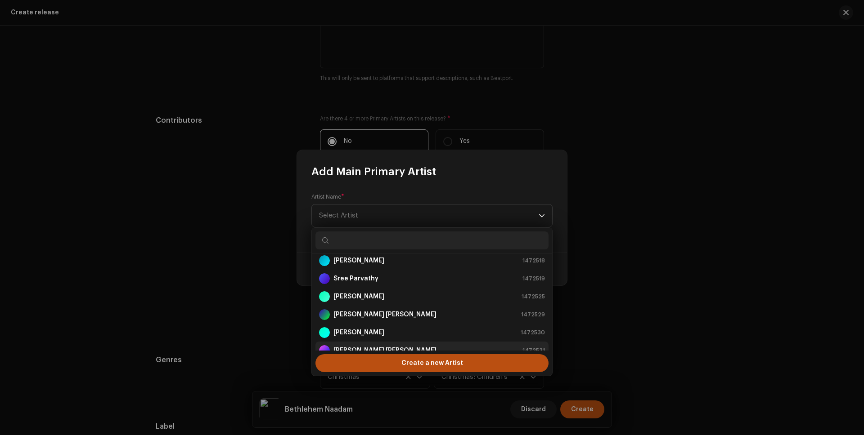
scroll to position [0, 0]
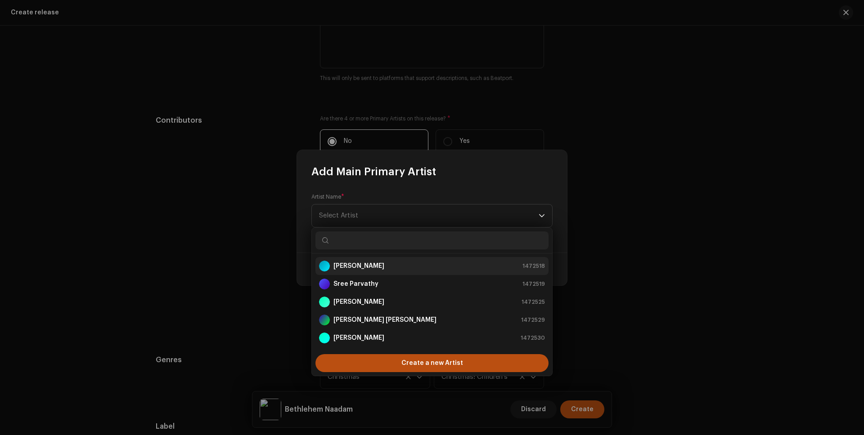
click at [362, 265] on strong "[PERSON_NAME]" at bounding box center [358, 266] width 51 height 9
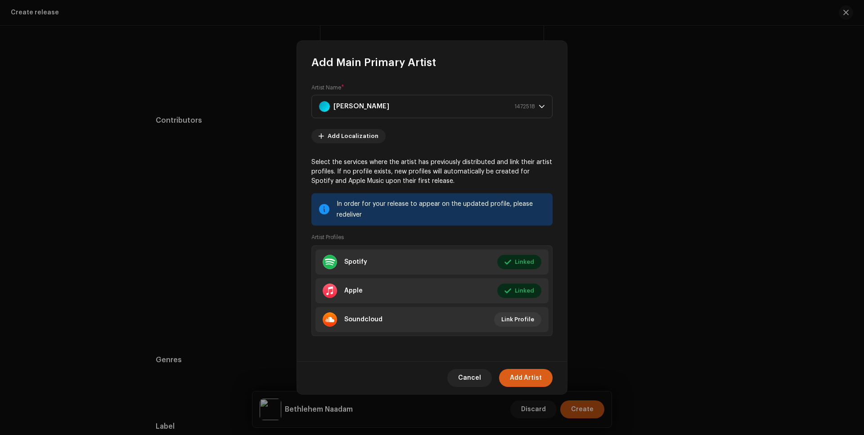
click at [529, 375] on span "Add Artist" at bounding box center [526, 378] width 32 height 18
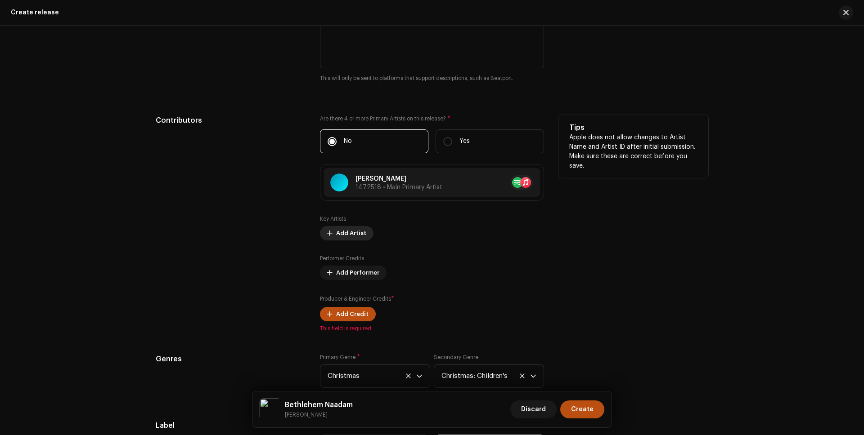
click at [348, 232] on span "Add Artist" at bounding box center [351, 233] width 30 height 18
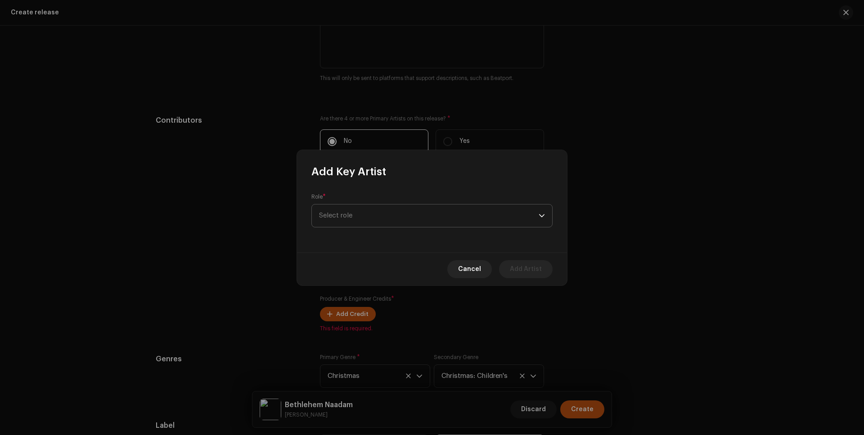
click at [348, 220] on span "Select role" at bounding box center [429, 216] width 220 height 22
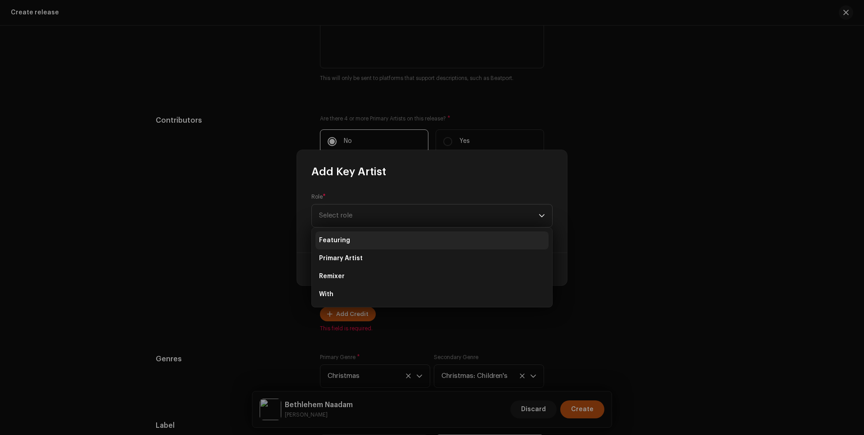
click at [349, 239] on li "Featuring" at bounding box center [431, 241] width 233 height 18
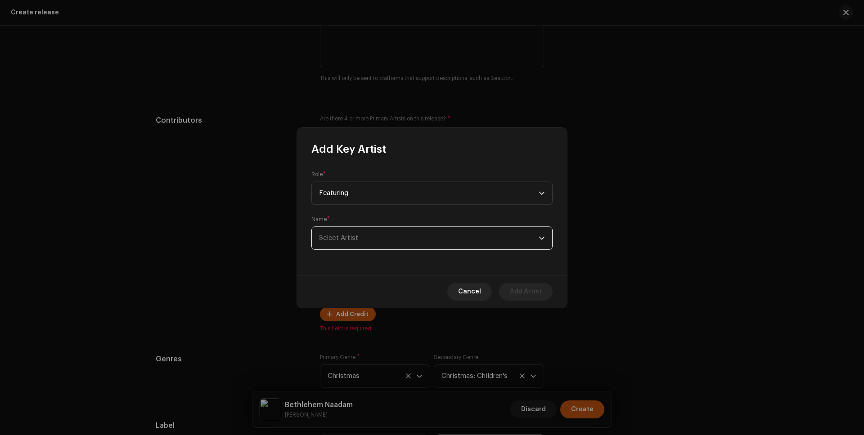
click at [365, 237] on span "Select Artist" at bounding box center [429, 238] width 220 height 22
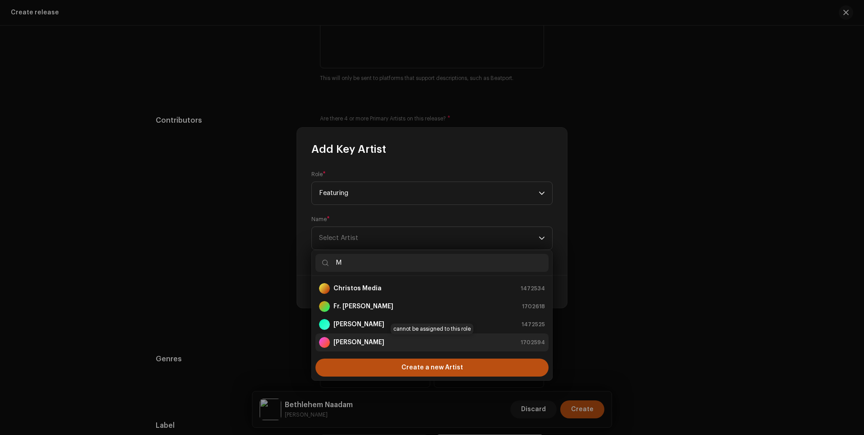
type input "M"
click at [384, 342] on div "[PERSON_NAME] 1702594" at bounding box center [432, 342] width 226 height 11
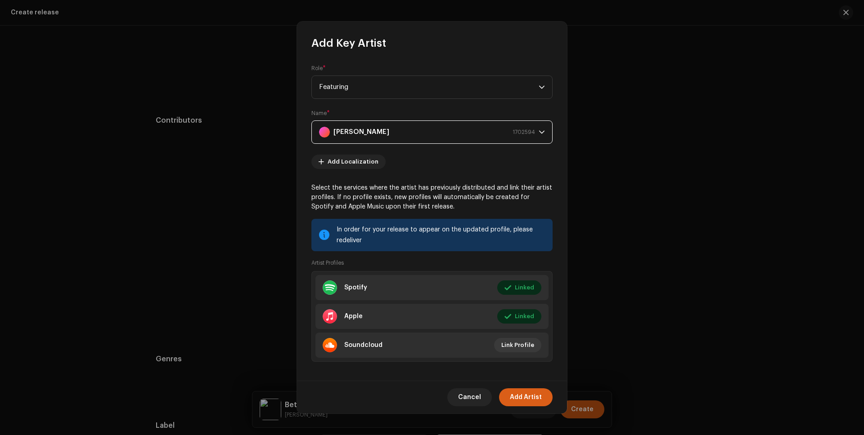
click at [530, 397] on span "Add Artist" at bounding box center [526, 398] width 32 height 18
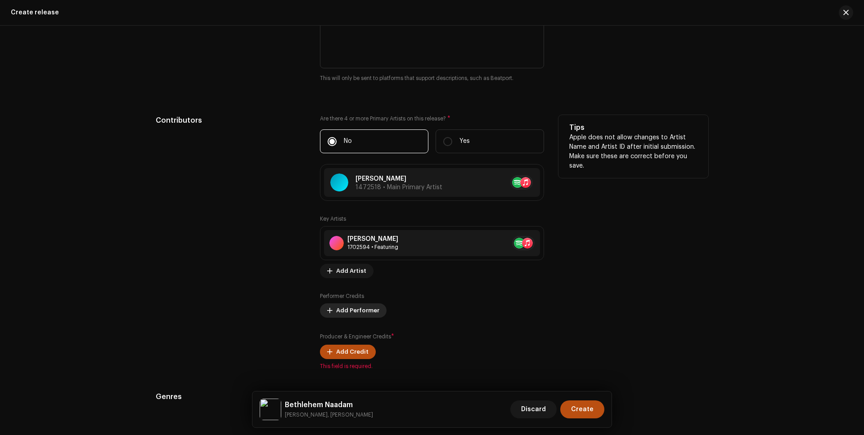
click at [351, 311] on span "Add Performer" at bounding box center [357, 311] width 43 height 18
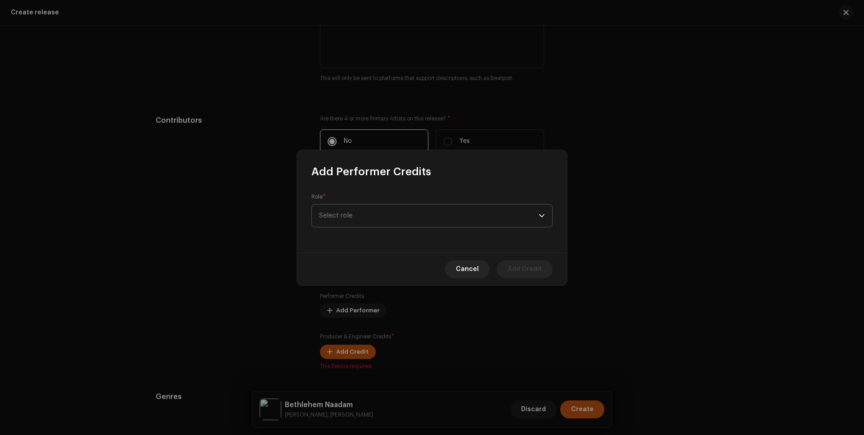
click at [359, 215] on span "Select role" at bounding box center [429, 216] width 220 height 22
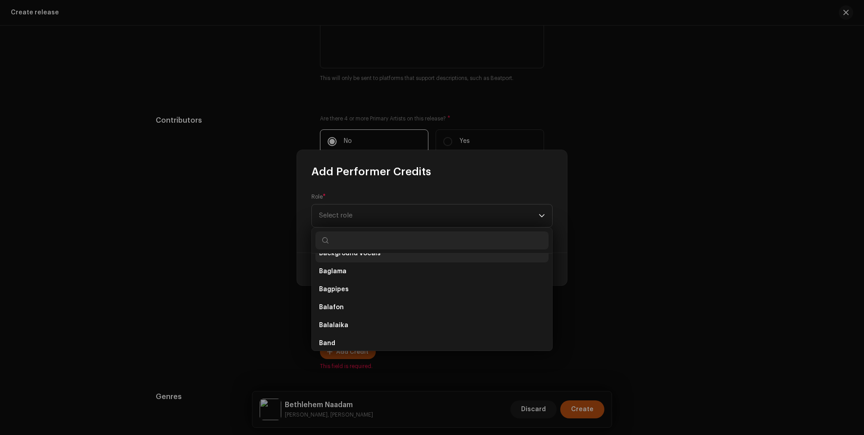
scroll to position [339, 0]
click at [369, 269] on span "Background Vocals" at bounding box center [350, 269] width 62 height 9
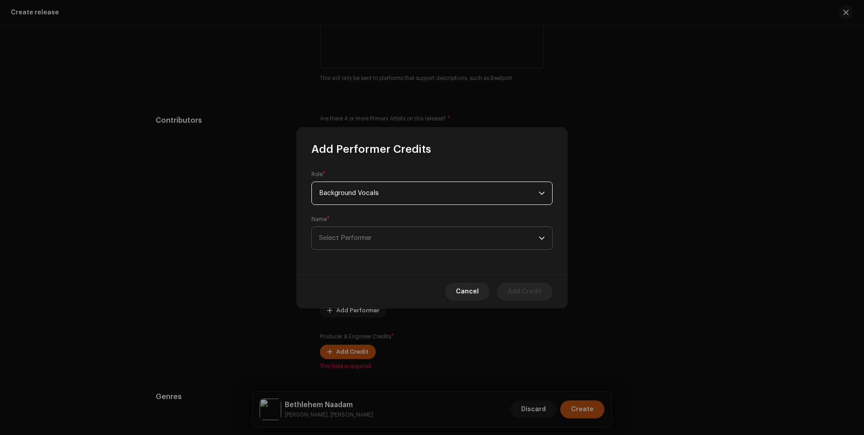
click at [378, 239] on span "Select Performer" at bounding box center [429, 238] width 220 height 22
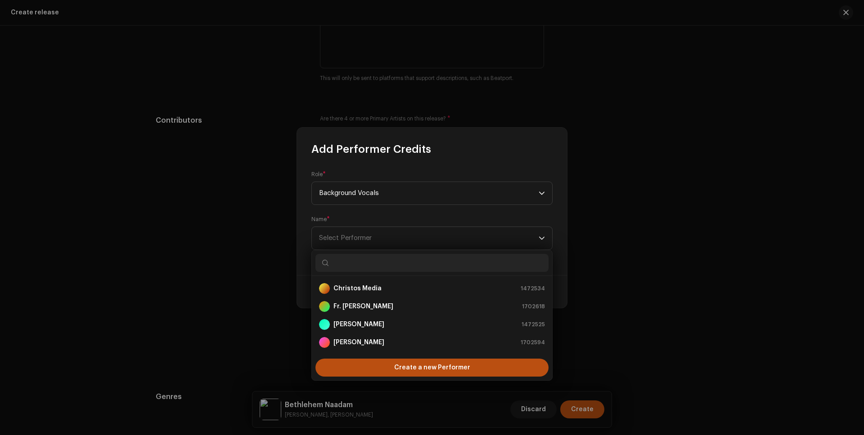
click at [358, 265] on input "text" at bounding box center [431, 263] width 233 height 18
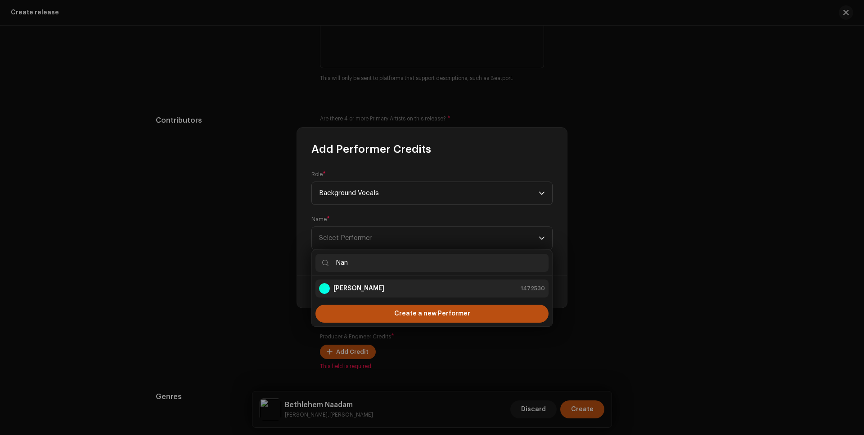
type input "Nan"
click at [374, 288] on strong "[PERSON_NAME]" at bounding box center [358, 288] width 51 height 9
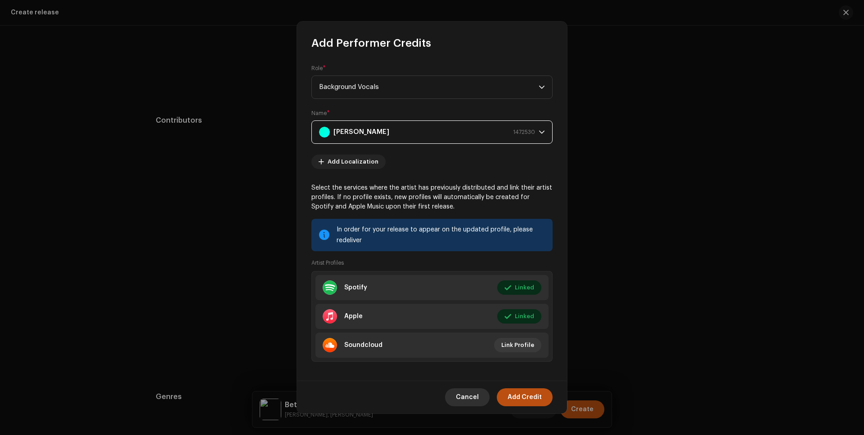
click at [469, 395] on span "Cancel" at bounding box center [467, 398] width 23 height 18
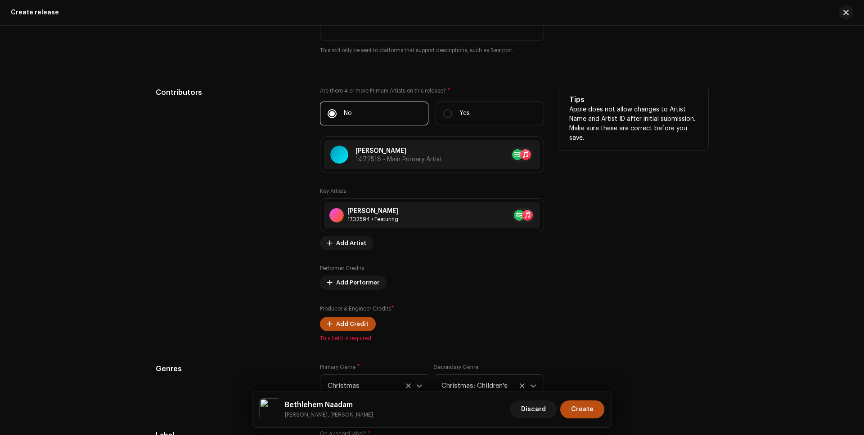
scroll to position [1093, 0]
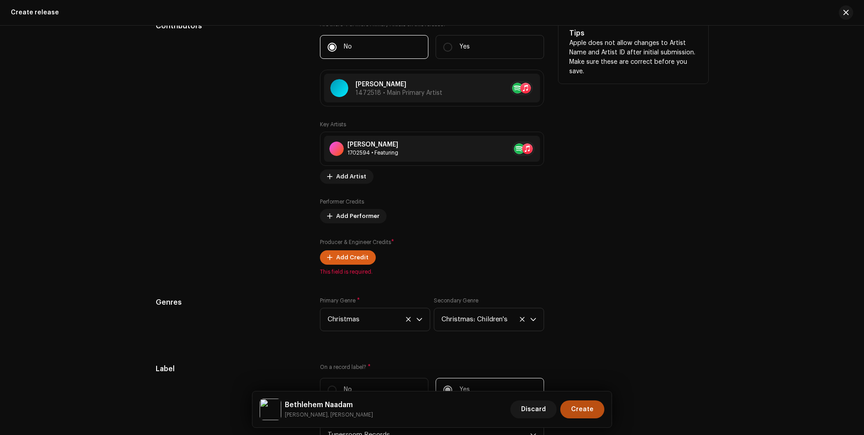
click at [350, 256] on span "Add Credit" at bounding box center [352, 258] width 32 height 18
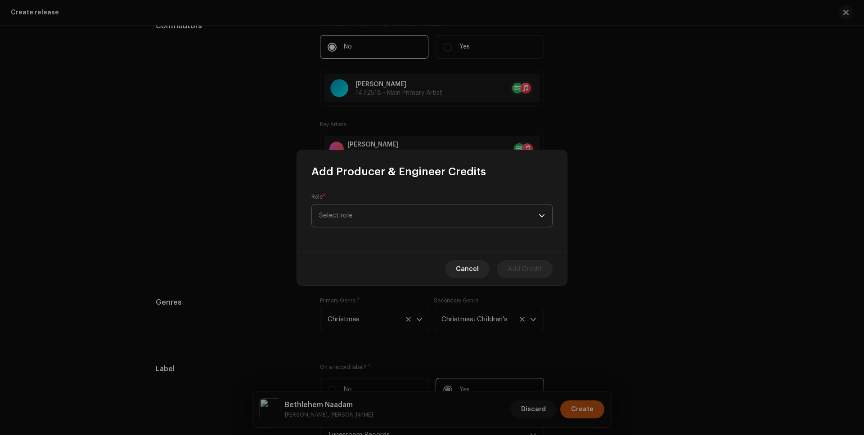
click at [362, 217] on span "Select role" at bounding box center [429, 216] width 220 height 22
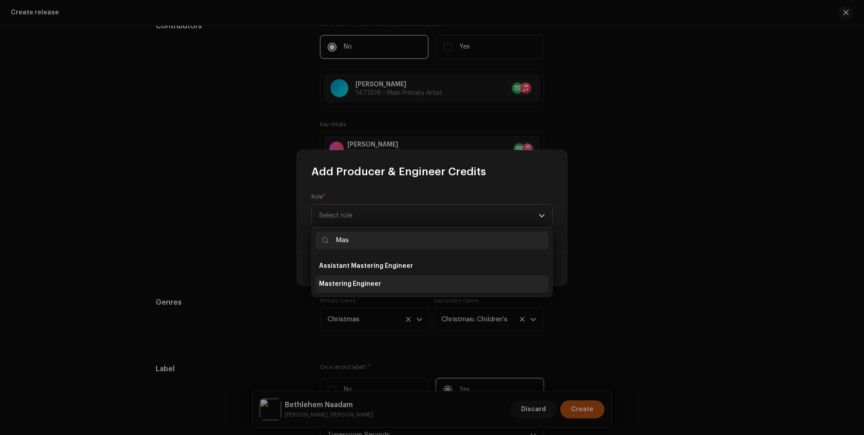
type input "Mas"
click at [378, 287] on li "Mastering Engineer" at bounding box center [431, 284] width 233 height 18
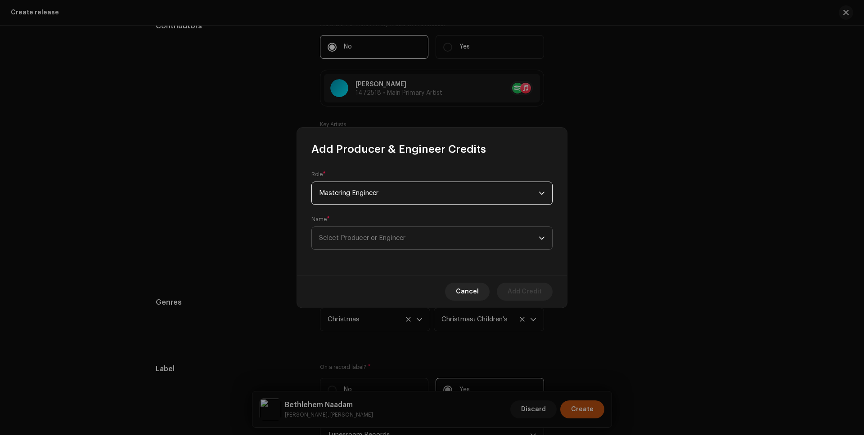
click at [371, 244] on span "Select Producer or Engineer" at bounding box center [429, 238] width 220 height 22
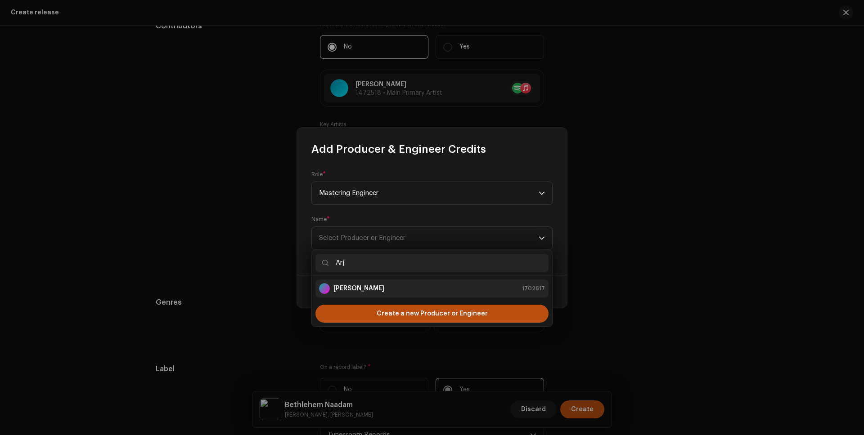
type input "Arj"
click at [380, 286] on div "[PERSON_NAME] 1702617" at bounding box center [432, 288] width 226 height 11
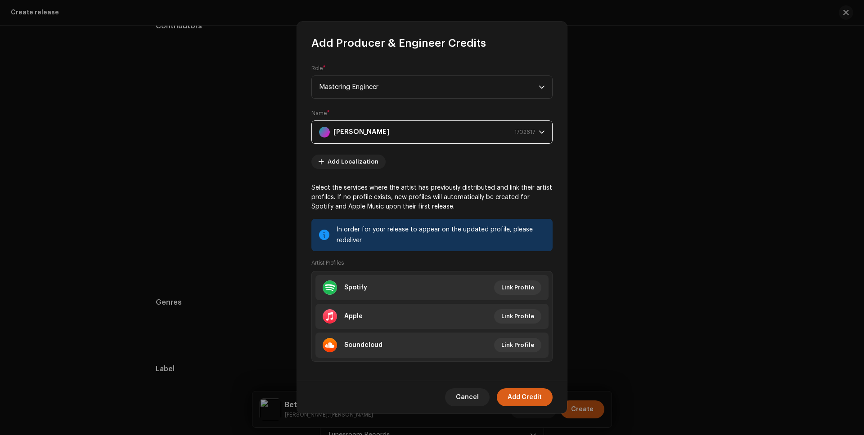
click at [537, 398] on span "Add Credit" at bounding box center [524, 398] width 34 height 18
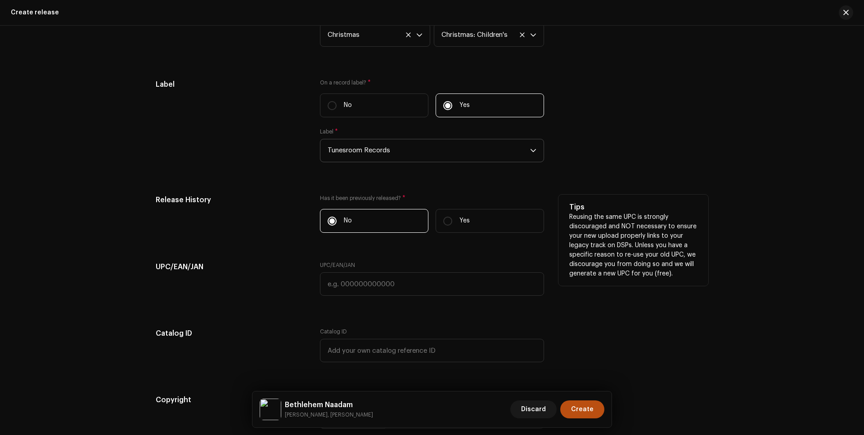
scroll to position [1540, 0]
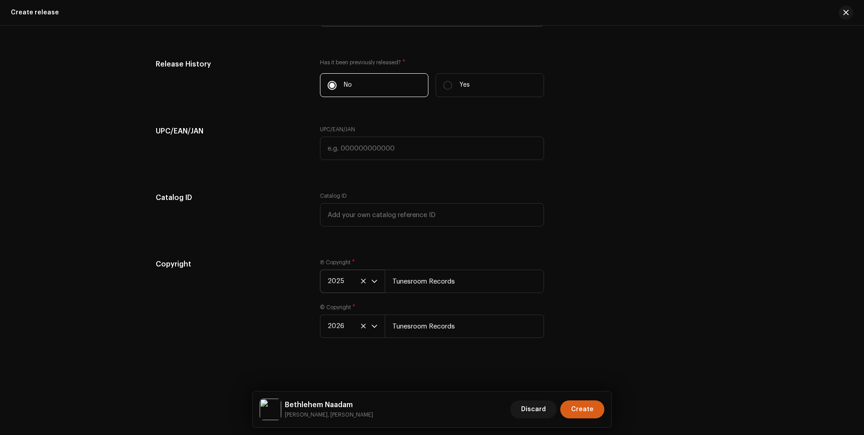
click at [587, 411] on span "Create" at bounding box center [582, 410] width 22 height 18
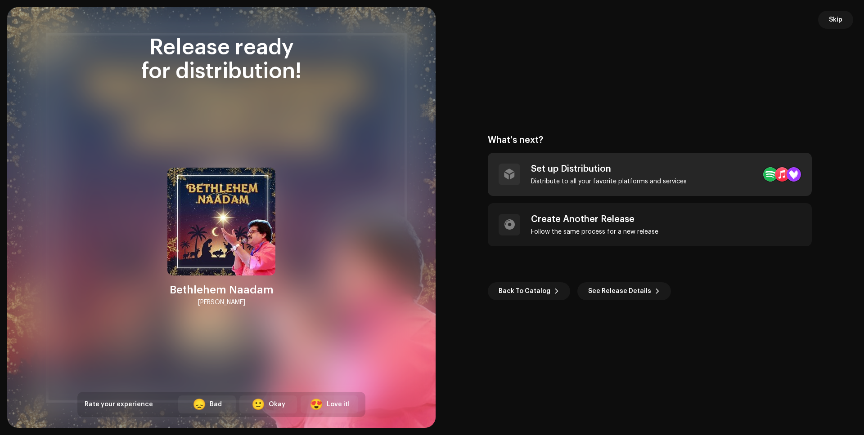
click at [592, 174] on div "Set up Distribution" at bounding box center [609, 169] width 156 height 11
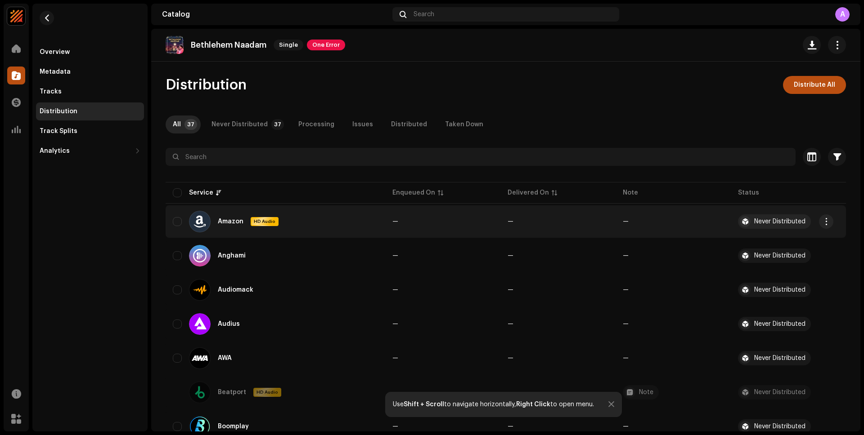
scroll to position [2, 0]
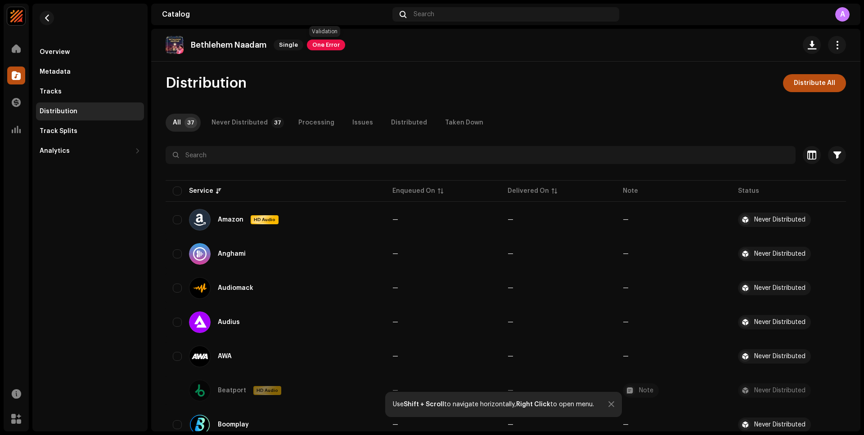
click at [327, 47] on span "One Error" at bounding box center [326, 45] width 38 height 11
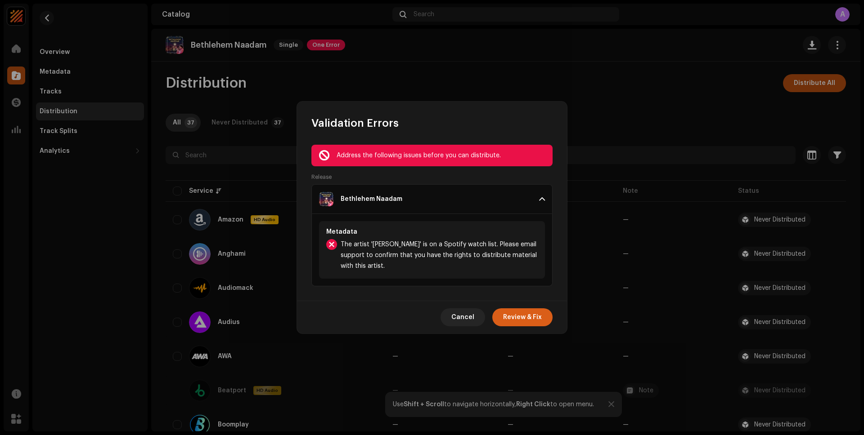
click at [532, 319] on span "Review & Fix" at bounding box center [522, 318] width 39 height 18
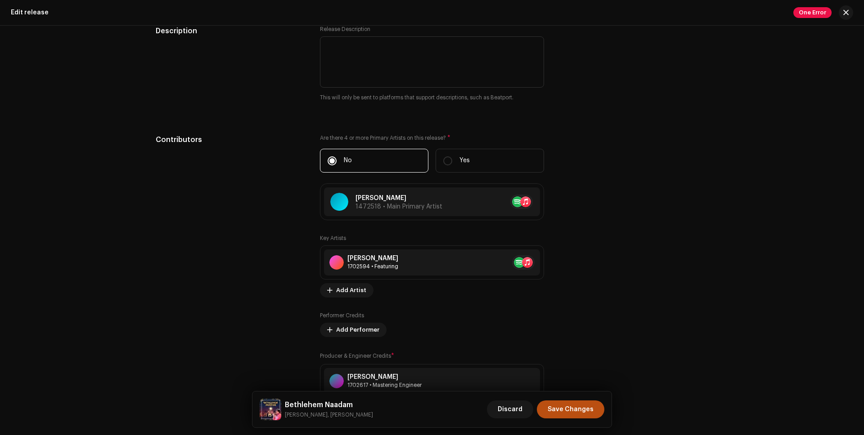
scroll to position [1102, 0]
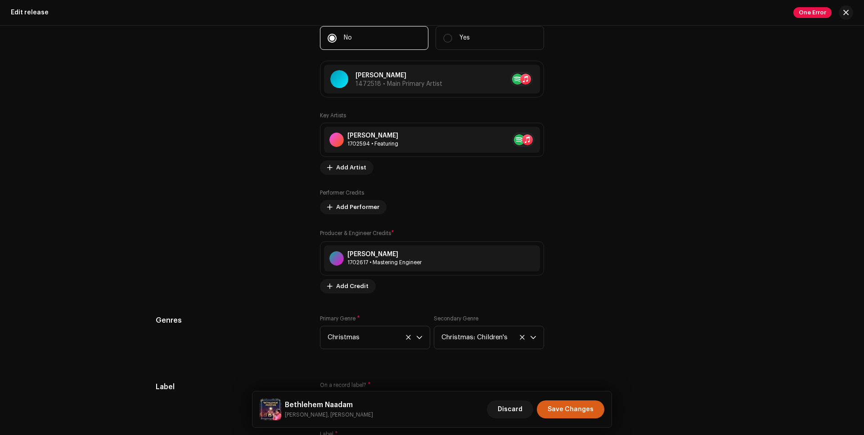
click at [582, 410] on span "Save Changes" at bounding box center [571, 410] width 46 height 18
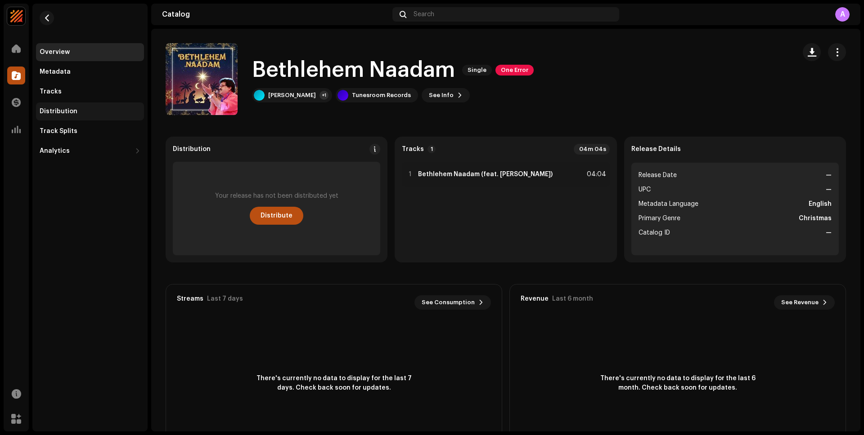
click at [67, 111] on div "Distribution" at bounding box center [59, 111] width 38 height 7
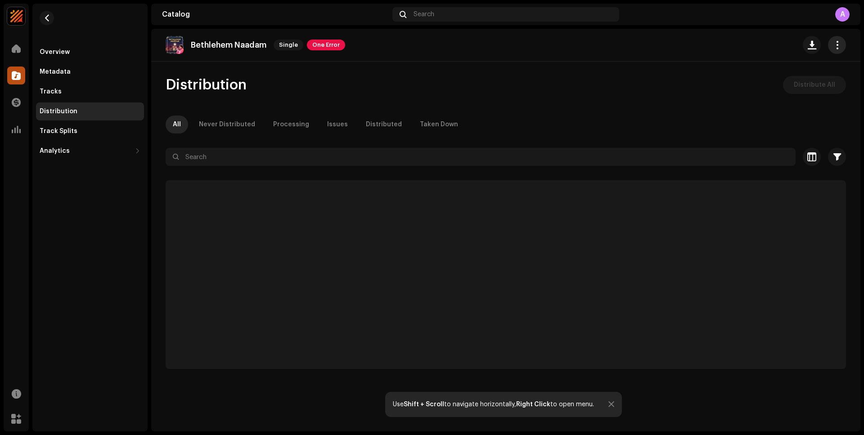
click at [837, 41] on span "button" at bounding box center [837, 44] width 9 height 7
click at [475, 87] on div "Distribution Distribute All" at bounding box center [506, 85] width 680 height 18
click at [56, 51] on div "Overview" at bounding box center [55, 52] width 30 height 7
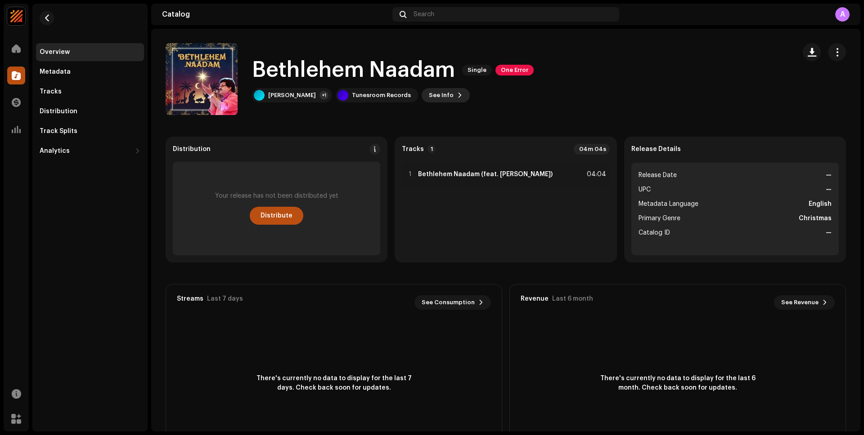
click at [432, 92] on span "See Info" at bounding box center [441, 95] width 25 height 18
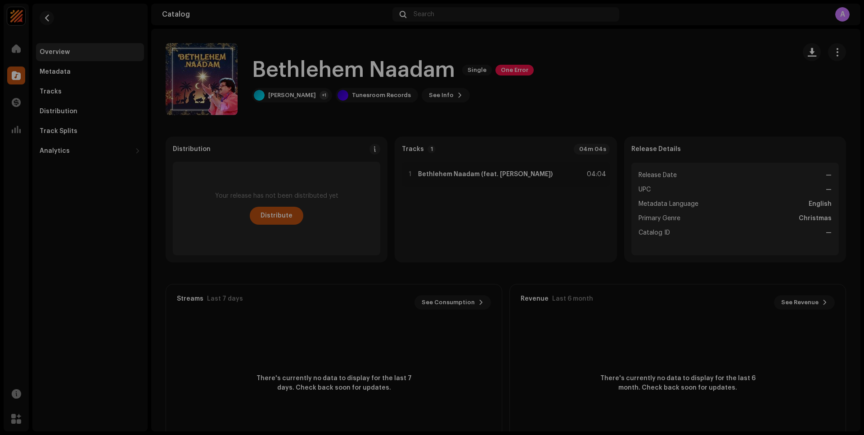
click at [620, 63] on div "Bethlehem Naadam 3049173 Metadata Distribution Metadata Language English Releas…" at bounding box center [432, 217] width 864 height 435
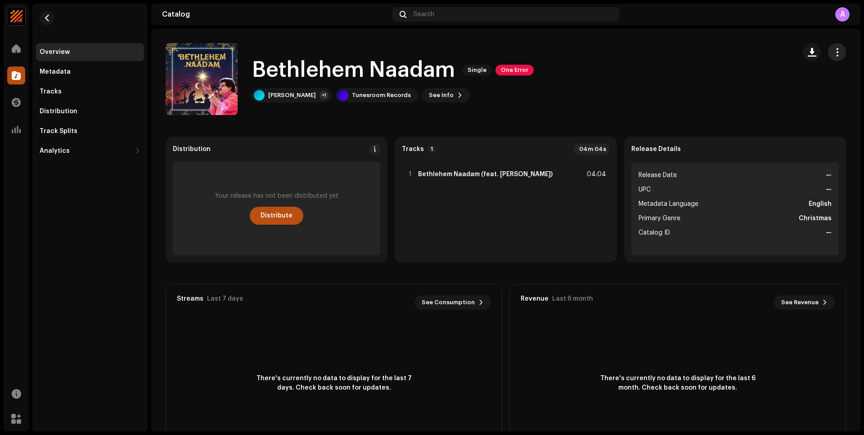
click at [833, 54] on span "button" at bounding box center [837, 52] width 9 height 7
click at [588, 81] on div "Bethlehem Naadam Single One Error [PERSON_NAME] +1 Tunesroom Records See Info" at bounding box center [477, 79] width 623 height 72
click at [60, 108] on div "Distribution" at bounding box center [59, 111] width 38 height 7
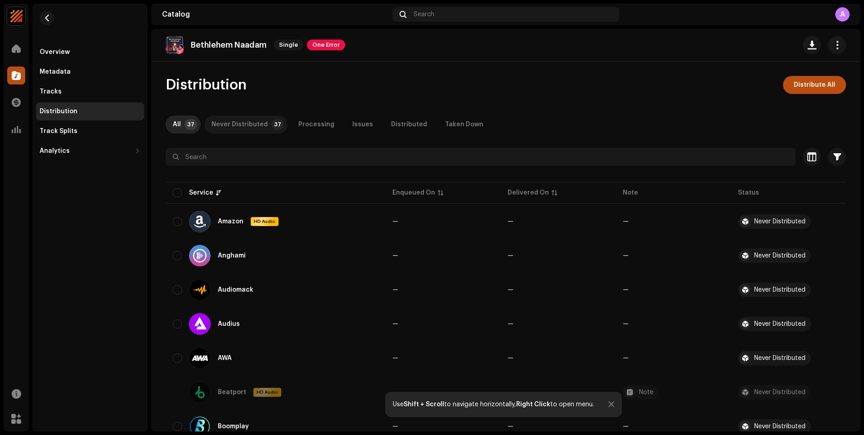
click at [231, 120] on div "Never Distributed" at bounding box center [239, 125] width 56 height 18
click at [188, 122] on p-badge "37" at bounding box center [190, 124] width 13 height 11
click at [13, 45] on span at bounding box center [16, 48] width 9 height 7
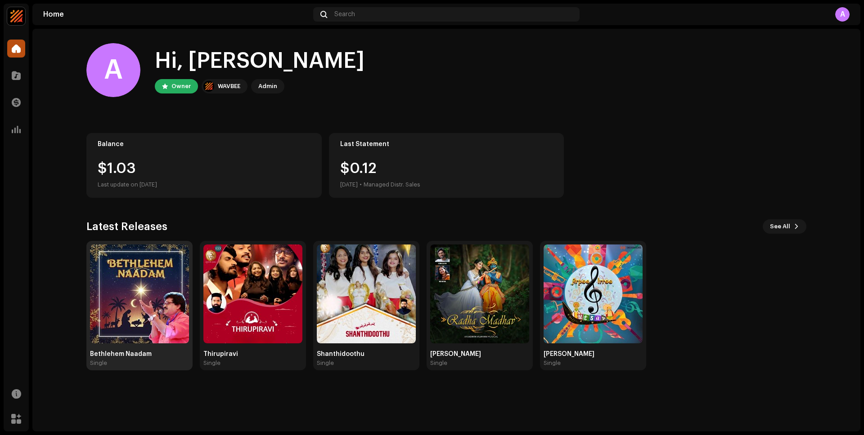
click at [133, 293] on img at bounding box center [139, 294] width 99 height 99
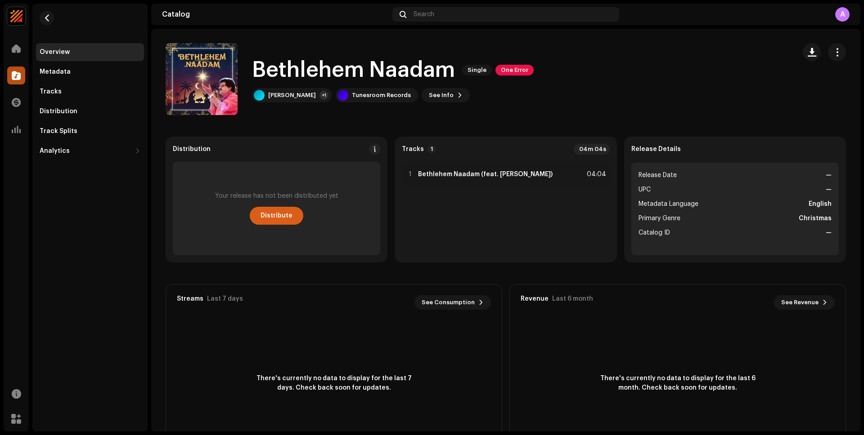
click at [278, 212] on span "Distribute" at bounding box center [276, 216] width 32 height 18
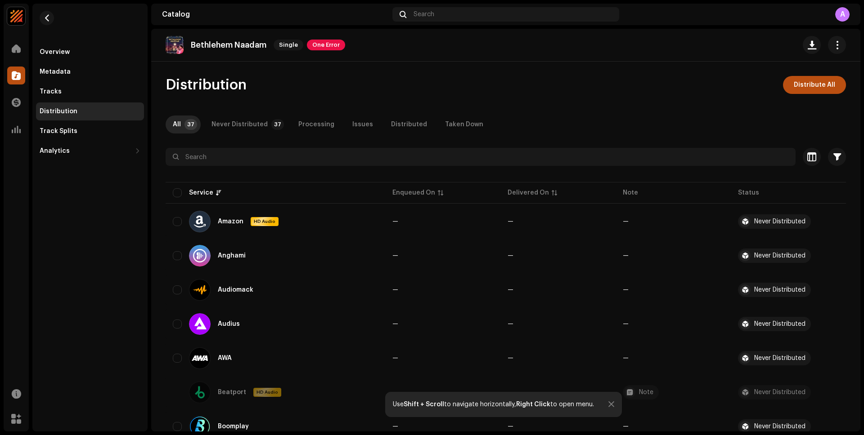
click at [804, 86] on span "Distribute All" at bounding box center [814, 85] width 41 height 18
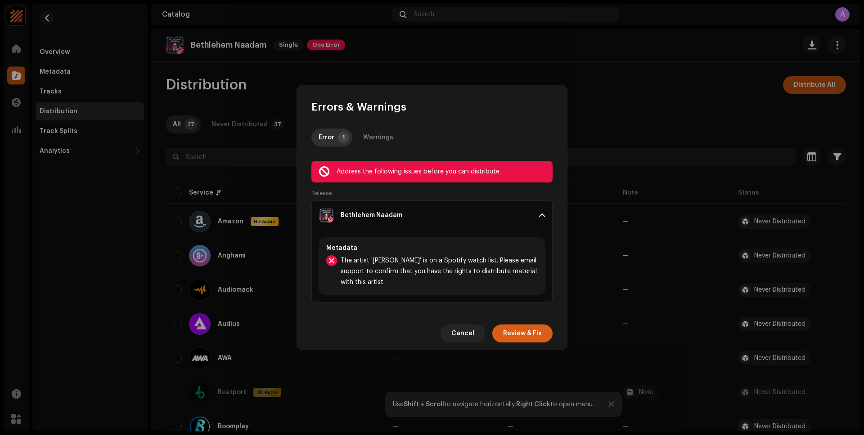
click at [529, 332] on span "Review & Fix" at bounding box center [522, 334] width 39 height 18
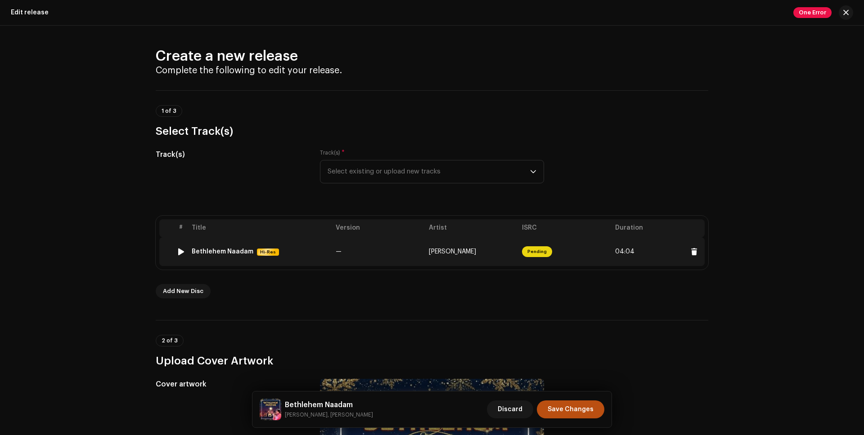
click at [501, 254] on td "[PERSON_NAME]" at bounding box center [471, 252] width 93 height 29
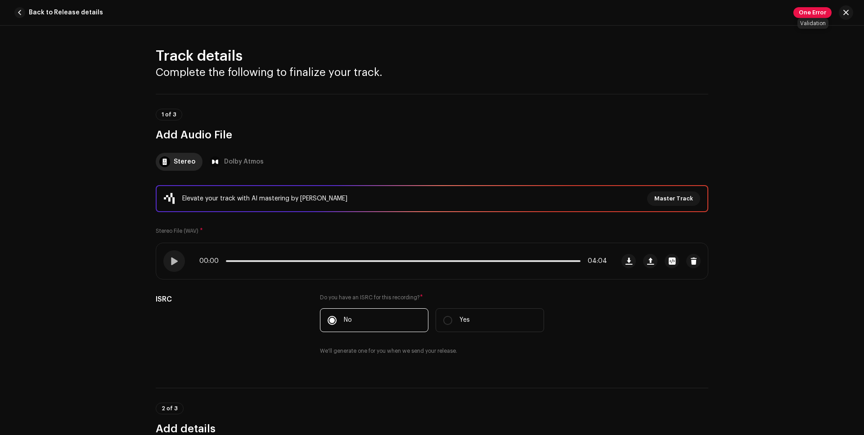
click at [814, 10] on span "One Error" at bounding box center [812, 12] width 38 height 11
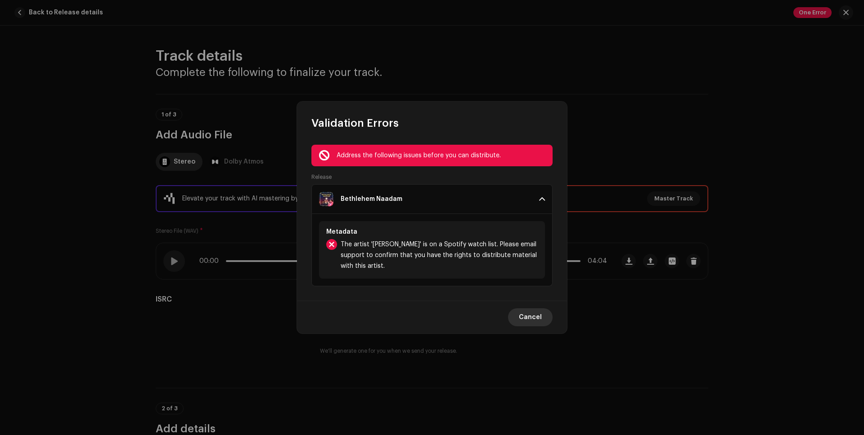
click at [532, 316] on span "Cancel" at bounding box center [530, 318] width 23 height 18
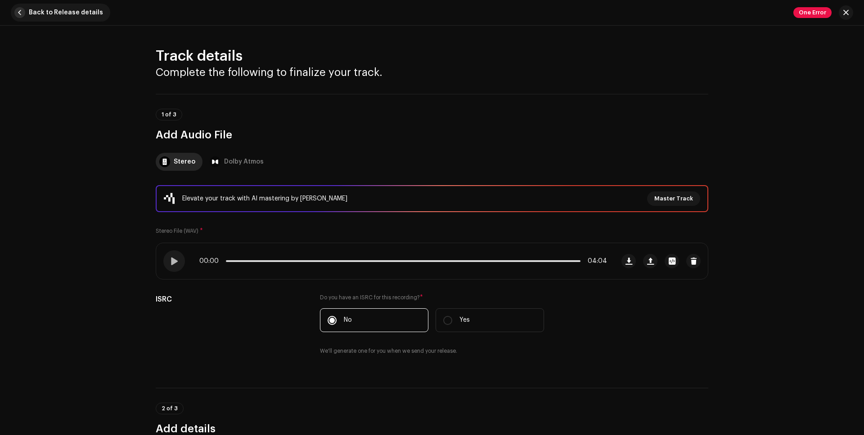
click at [22, 11] on span "button" at bounding box center [19, 12] width 11 height 11
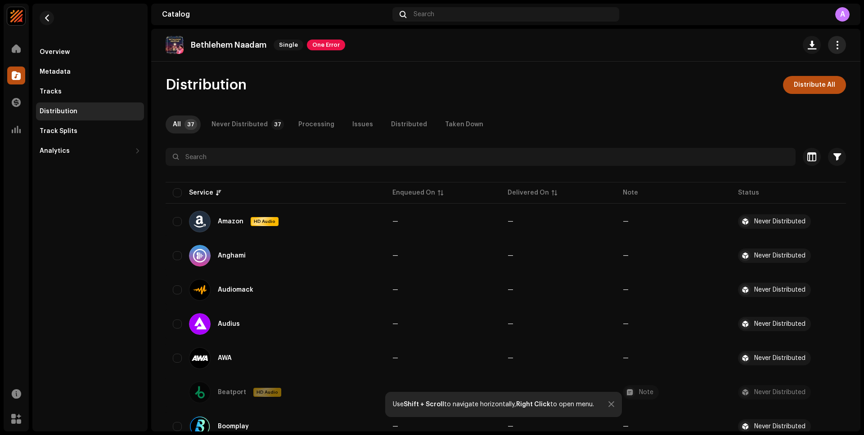
click at [835, 44] on span "button" at bounding box center [837, 44] width 9 height 7
click at [765, 69] on span "Copy Id" at bounding box center [761, 66] width 24 height 7
click at [20, 47] on span at bounding box center [16, 48] width 9 height 7
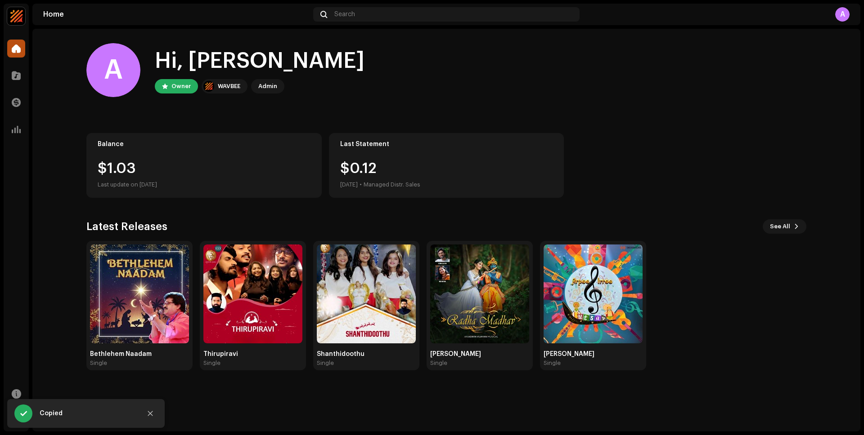
click at [842, 14] on div "A" at bounding box center [842, 14] width 14 height 14
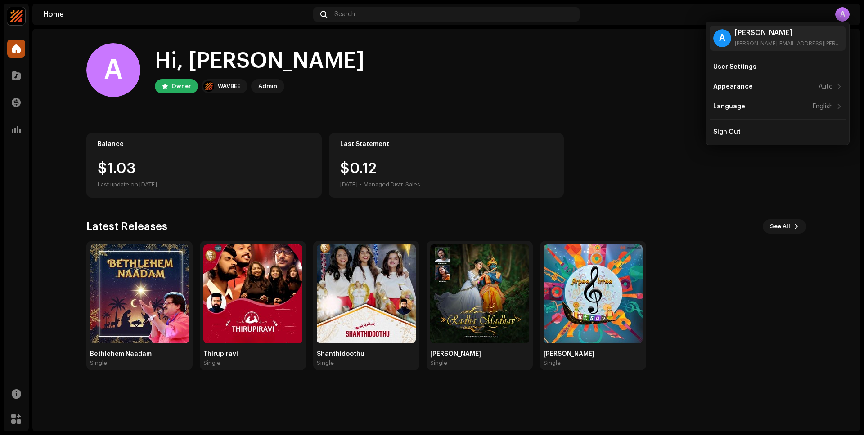
click at [536, 76] on div "A Hi, Aswin Owner WAVBEE Admin" at bounding box center [446, 70] width 720 height 54
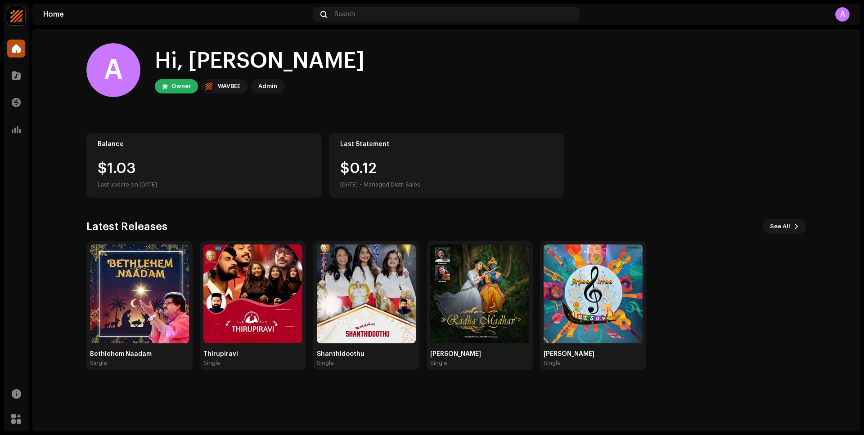
click at [17, 14] on img at bounding box center [16, 16] width 18 height 18
click at [790, 227] on button "See All" at bounding box center [785, 227] width 44 height 14
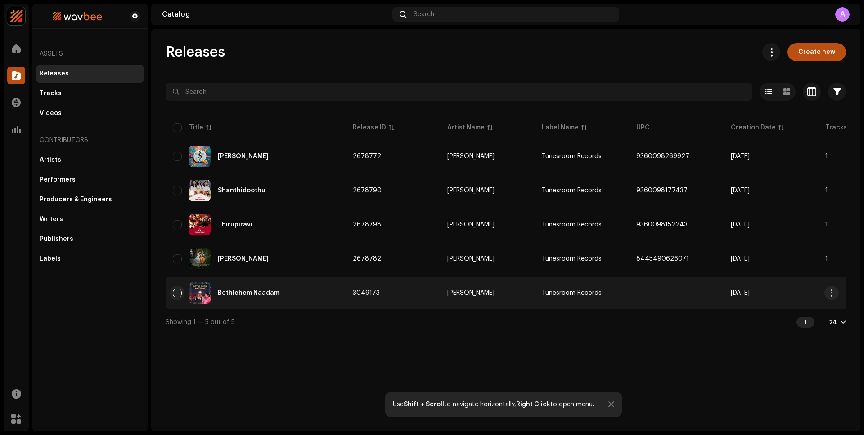
click at [179, 293] on input "checkbox" at bounding box center [177, 293] width 9 height 9
checkbox input "true"
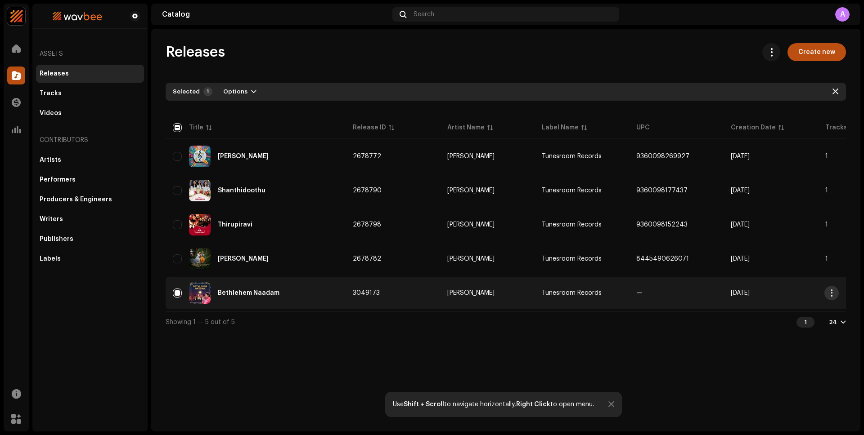
click at [836, 292] on button "button" at bounding box center [831, 293] width 14 height 14
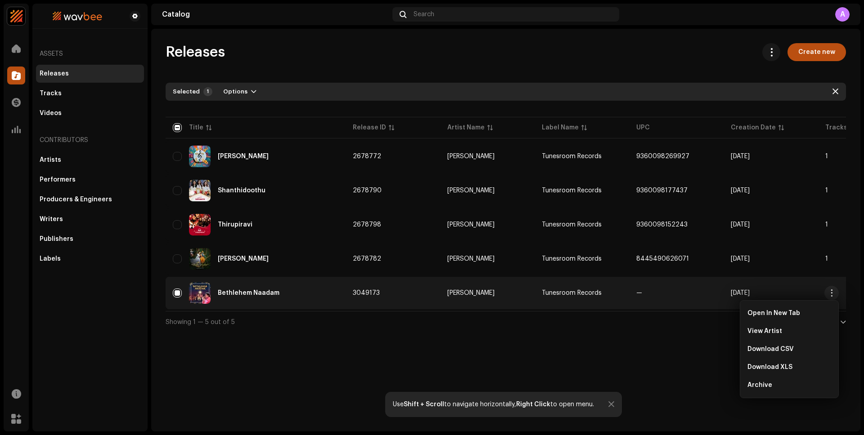
click at [234, 354] on div "Releases Create new Selected 1 Options Filters Distribution status Never Distri…" at bounding box center [505, 230] width 709 height 403
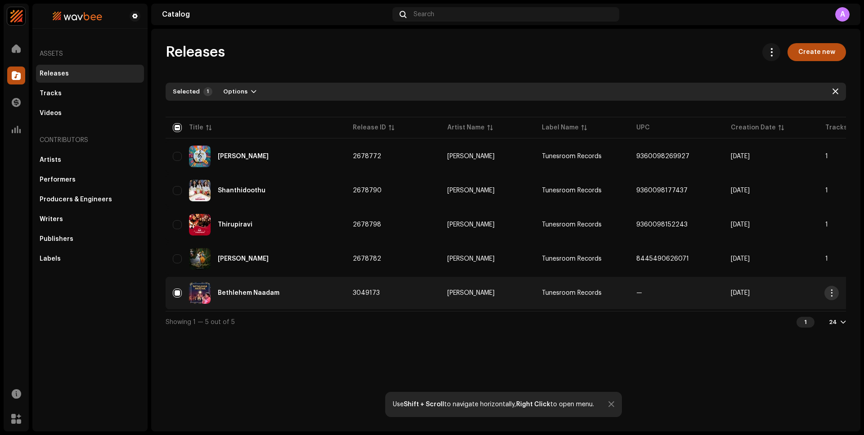
click at [830, 293] on span "button" at bounding box center [831, 293] width 7 height 7
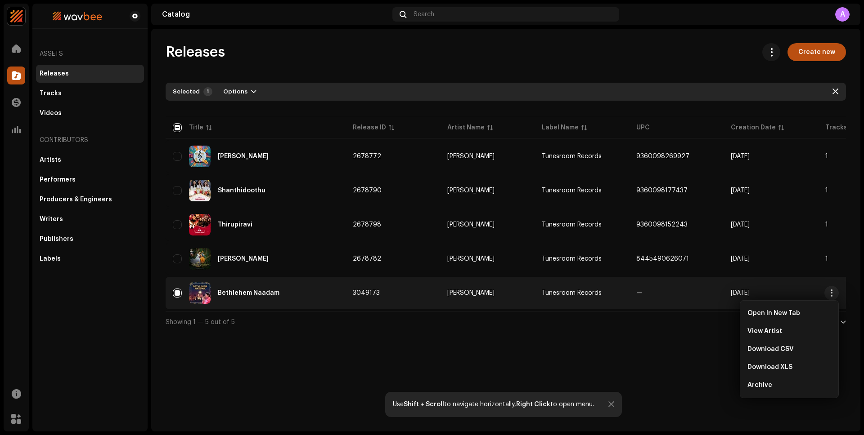
drag, startPoint x: 379, startPoint y: 292, endPoint x: 364, endPoint y: 292, distance: 15.3
click at [364, 292] on td "3049173" at bounding box center [393, 293] width 94 height 32
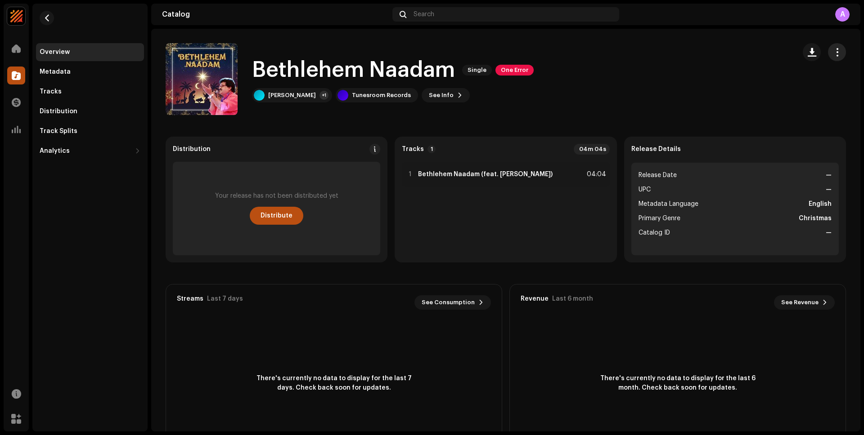
click at [836, 47] on button "button" at bounding box center [837, 52] width 18 height 18
click at [764, 77] on span "Copy Id" at bounding box center [761, 74] width 24 height 7
click at [516, 71] on span "One Error" at bounding box center [514, 70] width 38 height 11
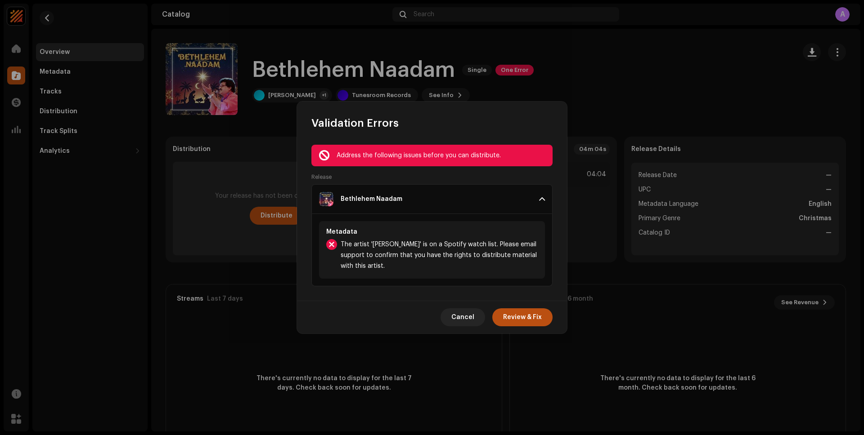
drag, startPoint x: 386, startPoint y: 267, endPoint x: 424, endPoint y: 256, distance: 39.4
click at [424, 256] on span "The artist '[PERSON_NAME]' is on a Spotify watch list. Please email support to …" at bounding box center [439, 255] width 197 height 32
copy span "have the rights to distribute material with this artist."
click at [533, 316] on span "Review & Fix" at bounding box center [522, 318] width 39 height 18
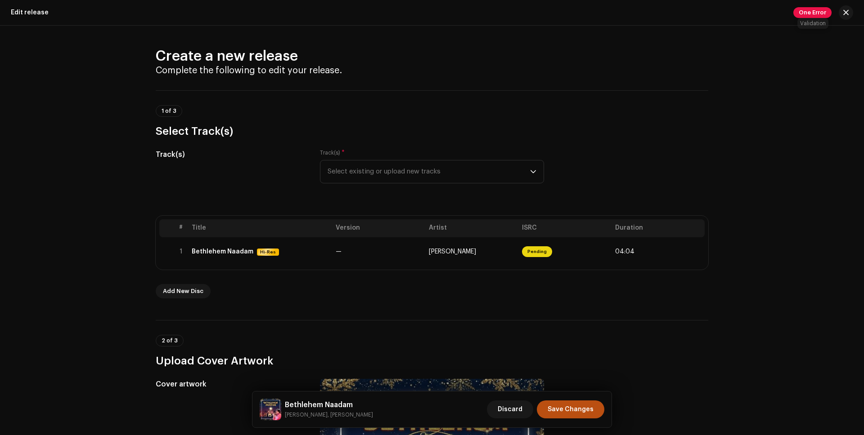
click at [810, 10] on span "One Error" at bounding box center [812, 12] width 38 height 11
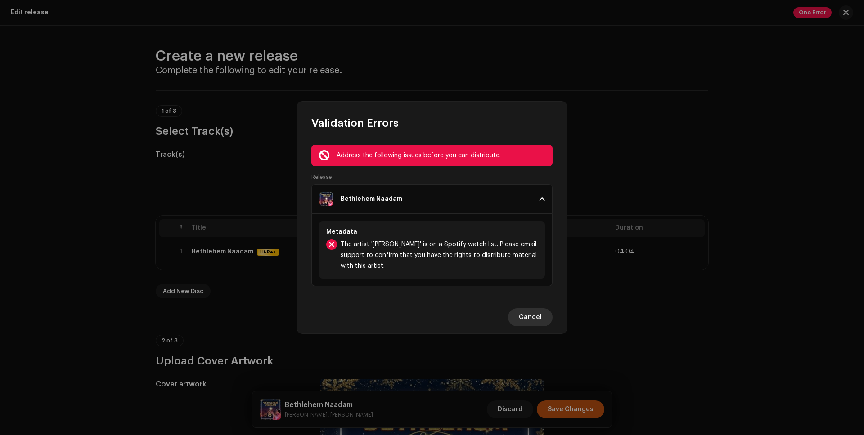
click at [543, 317] on button "Cancel" at bounding box center [530, 318] width 45 height 18
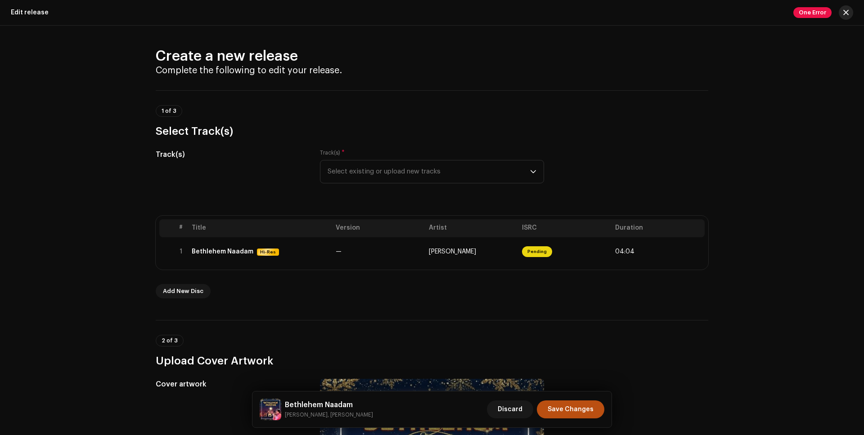
click at [846, 12] on span "button" at bounding box center [845, 12] width 5 height 7
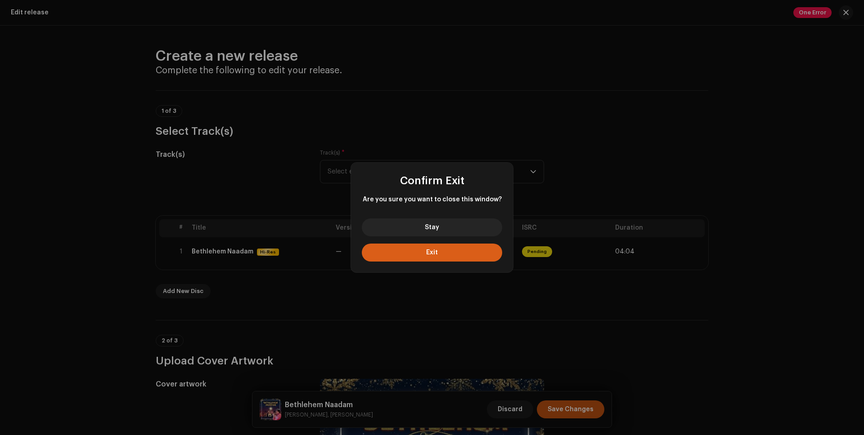
click at [450, 249] on button "Exit" at bounding box center [432, 253] width 140 height 18
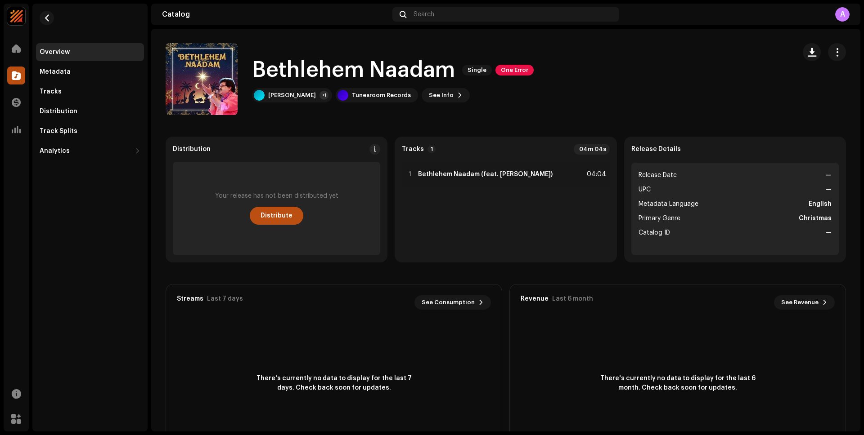
click at [844, 17] on div "A" at bounding box center [842, 14] width 14 height 14
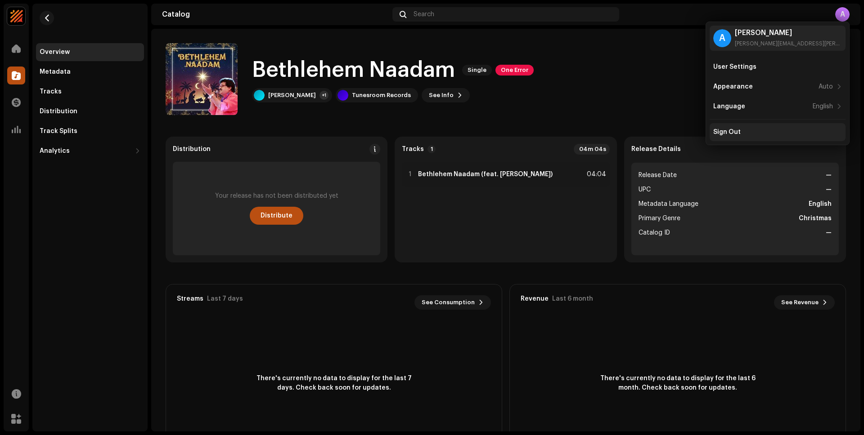
click at [740, 135] on div "Sign Out" at bounding box center [777, 132] width 129 height 7
